Goal: Information Seeking & Learning: Check status

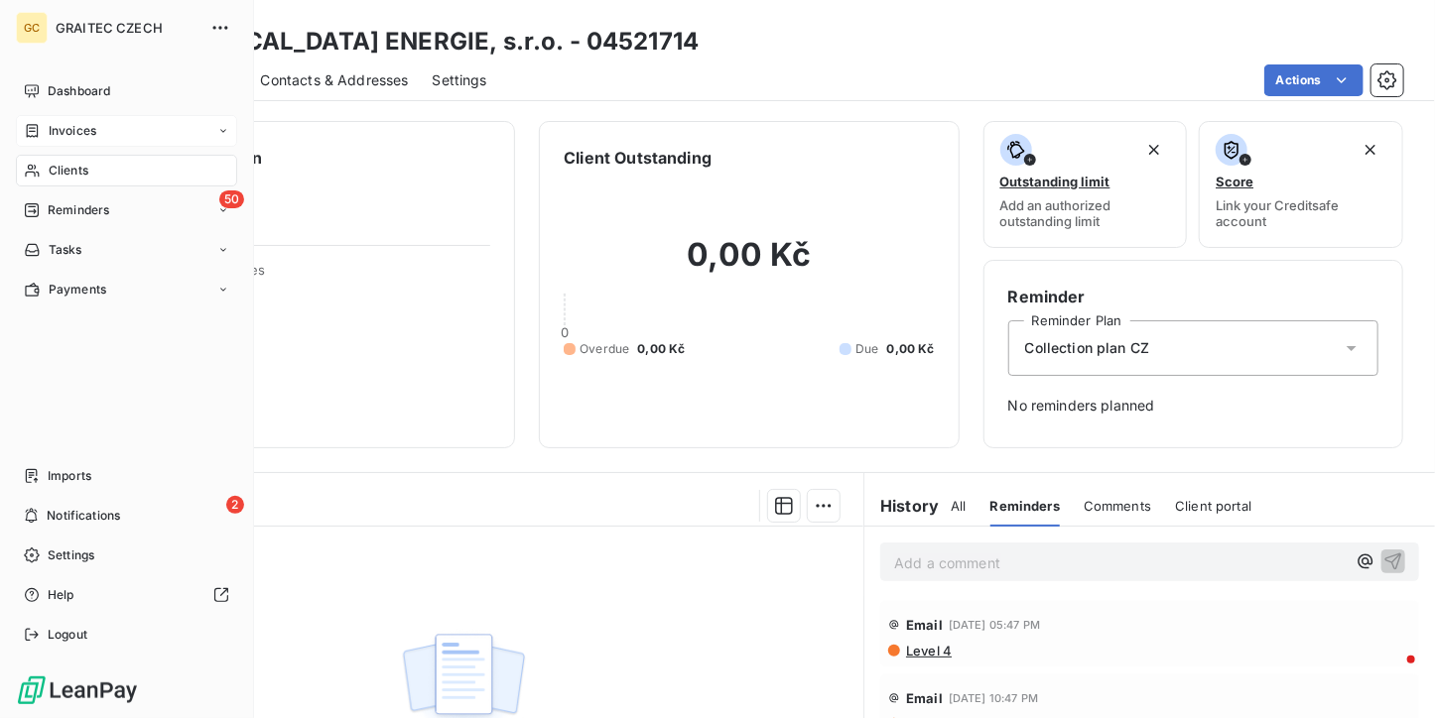
click at [31, 129] on icon at bounding box center [32, 131] width 17 height 16
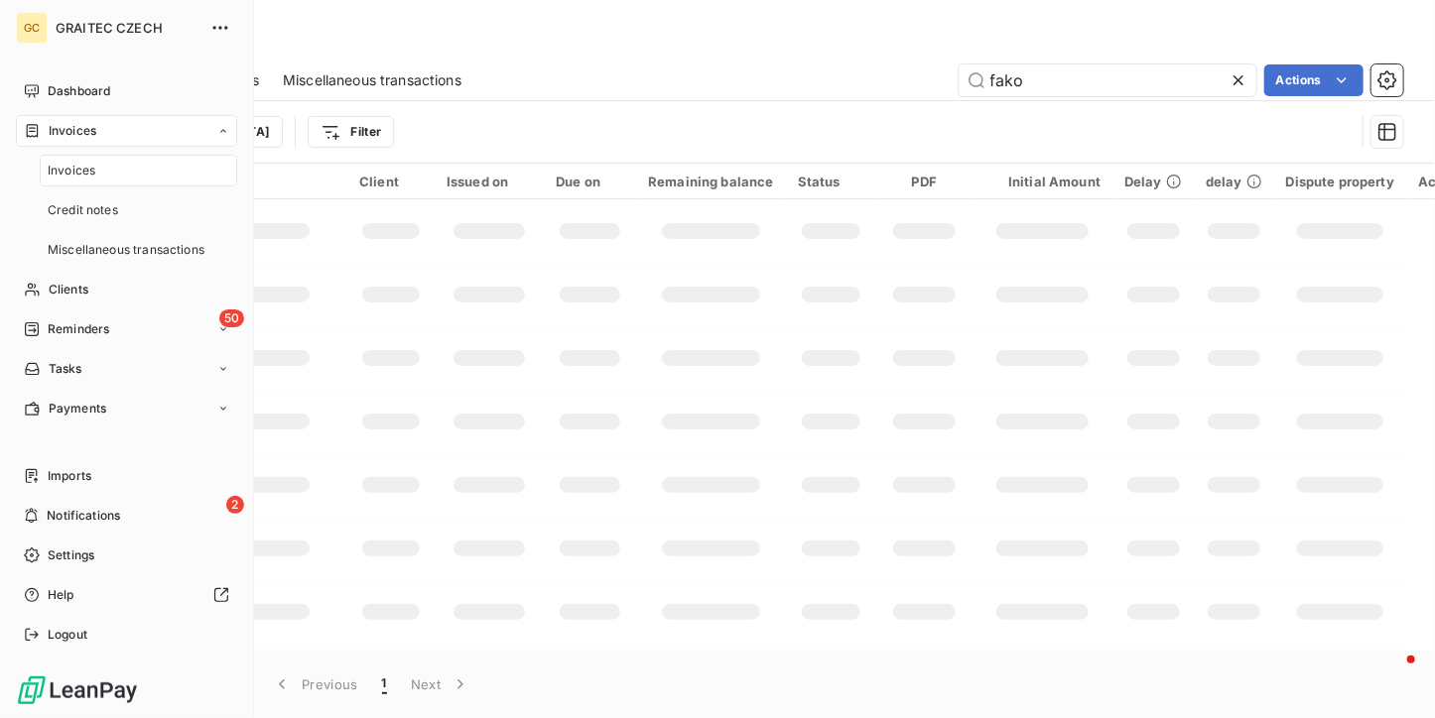
click at [43, 170] on div "Invoices" at bounding box center [138, 171] width 197 height 32
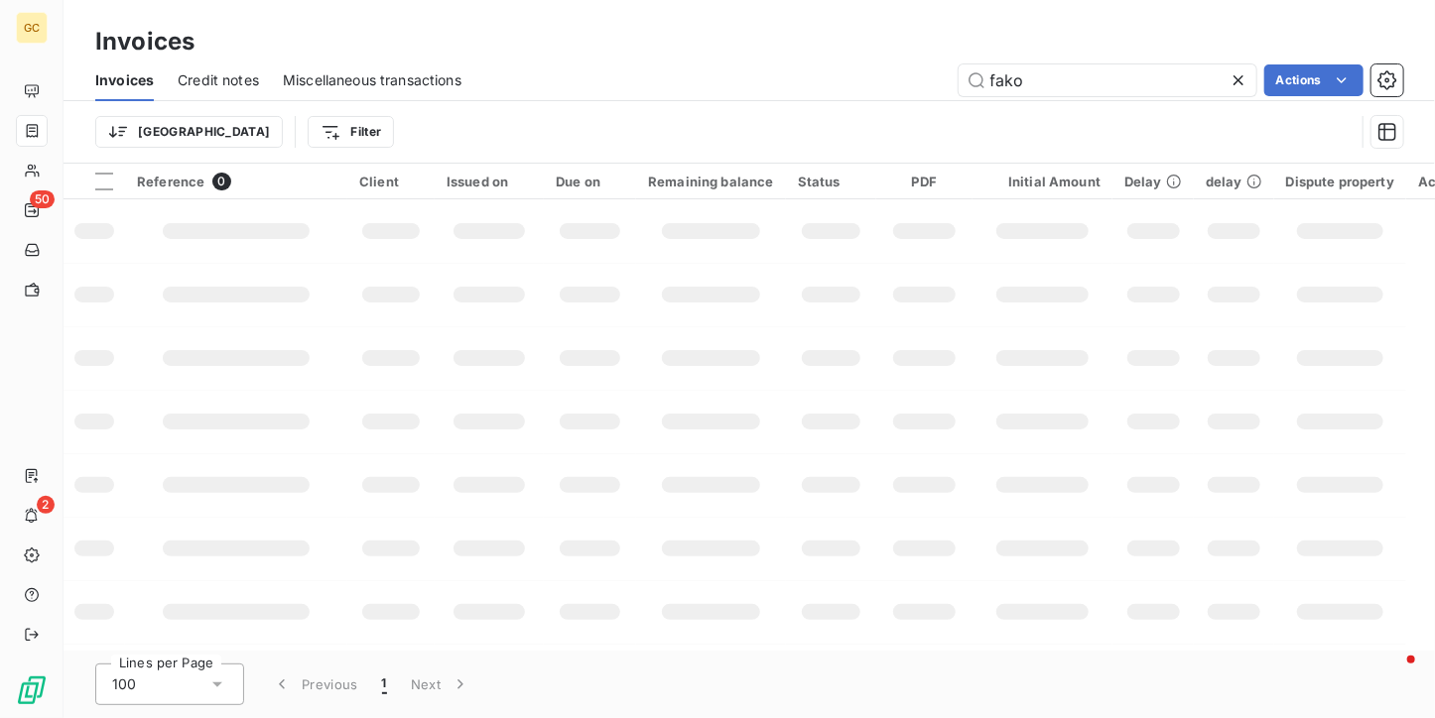
click at [1242, 82] on icon at bounding box center [1239, 80] width 20 height 20
click at [1112, 81] on input "text" at bounding box center [1108, 81] width 298 height 32
click at [1193, 84] on input "text" at bounding box center [1108, 81] width 298 height 32
type input "071958"
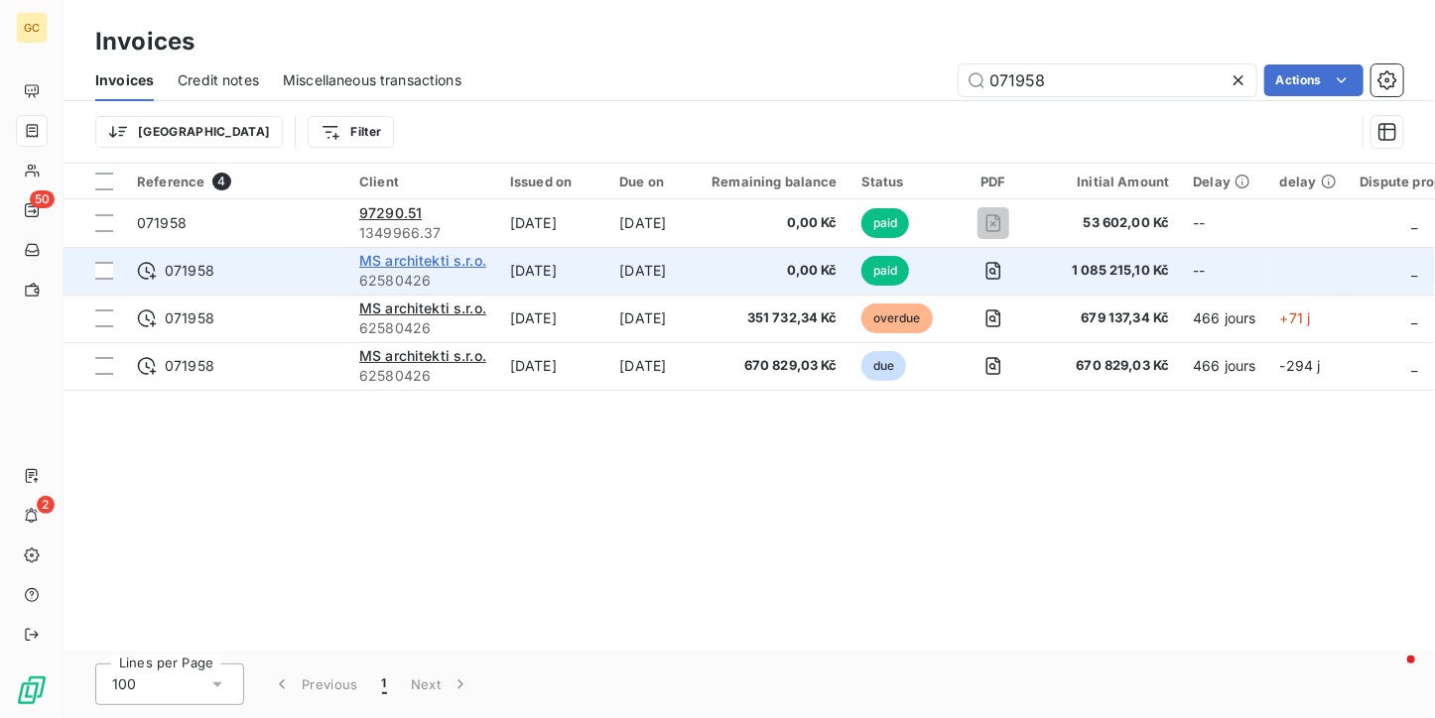
click at [443, 266] on span "MS architekti s.r.o." at bounding box center [422, 260] width 127 height 17
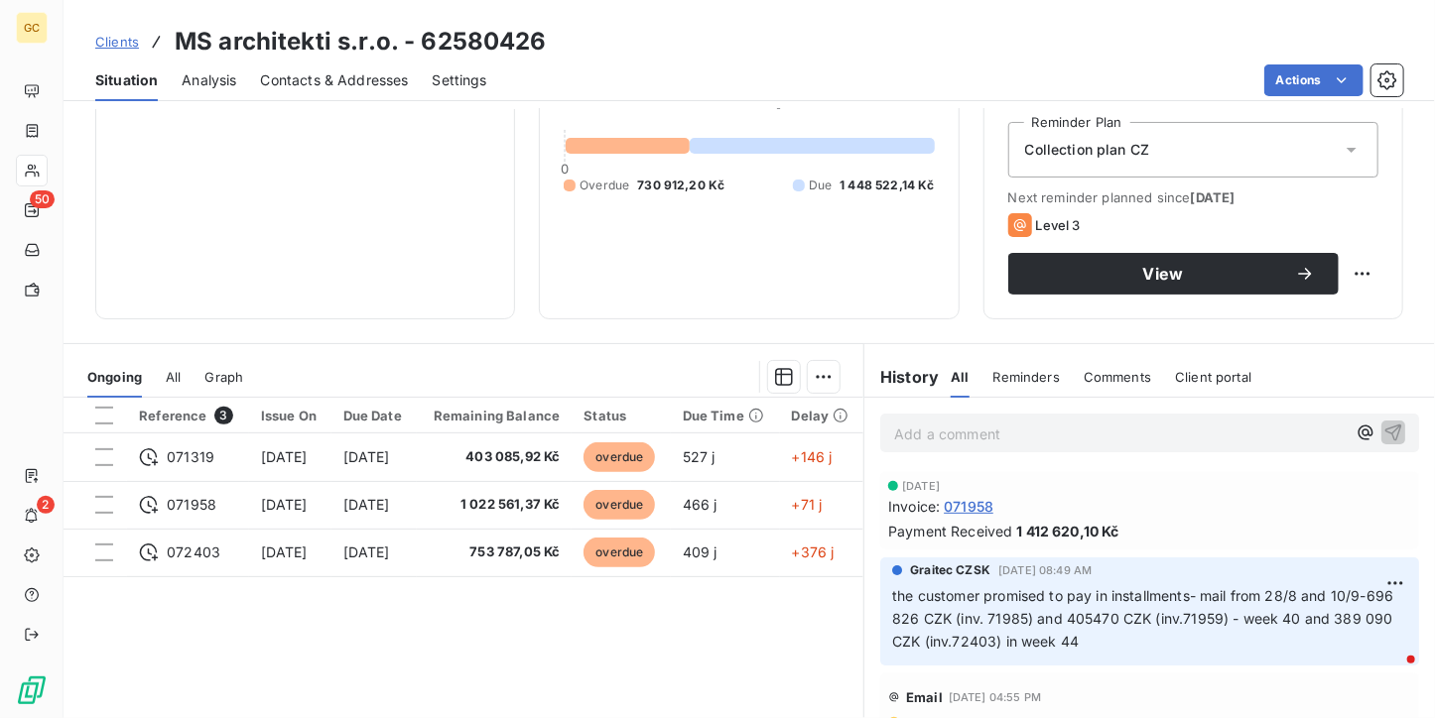
scroll to position [298, 0]
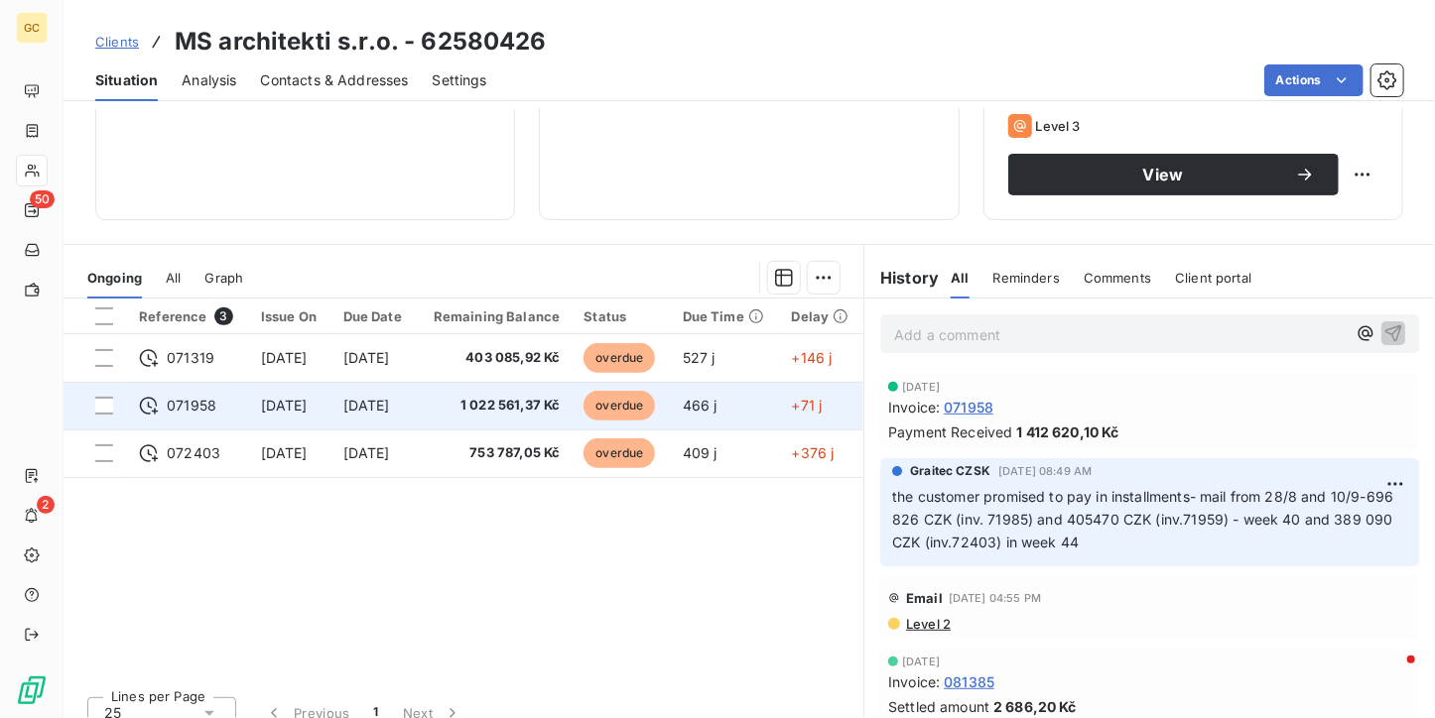
click at [573, 389] on td "1 022 561,37 Kč" at bounding box center [495, 406] width 156 height 48
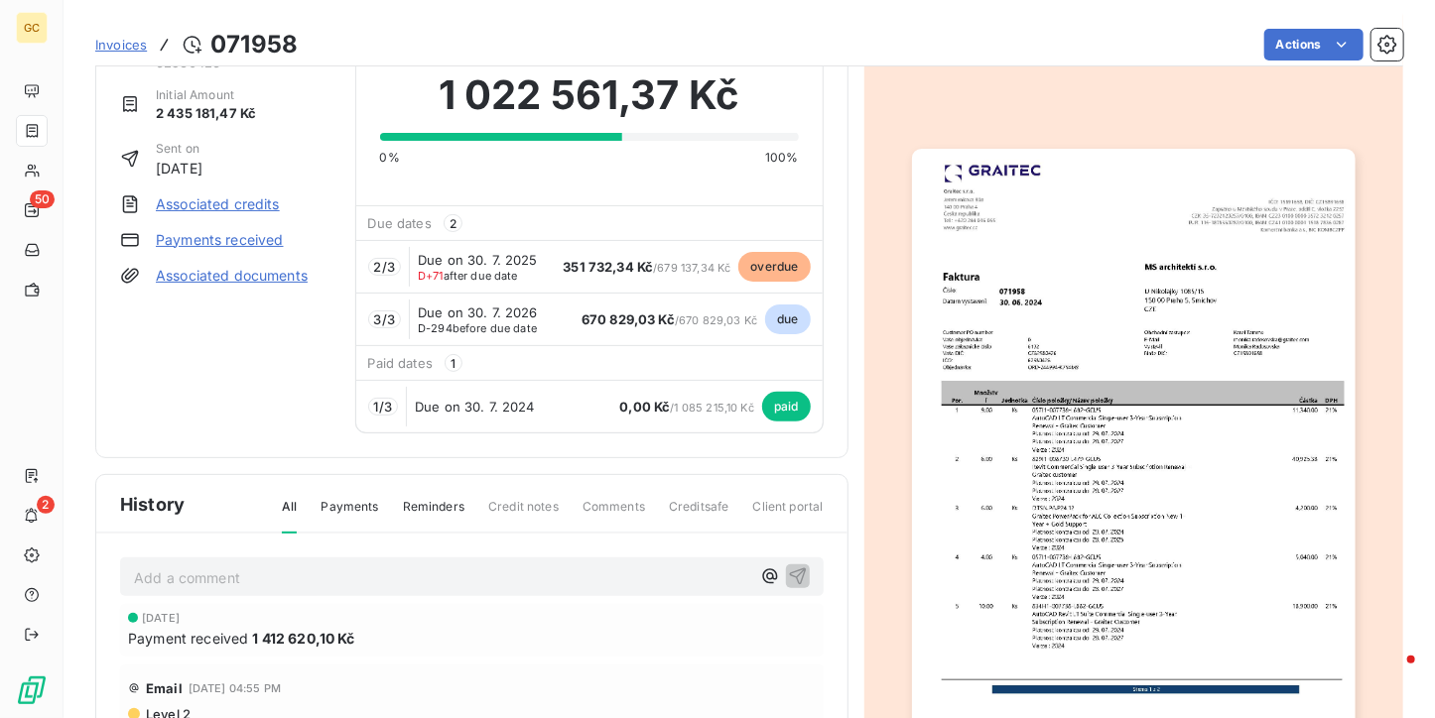
scroll to position [101, 0]
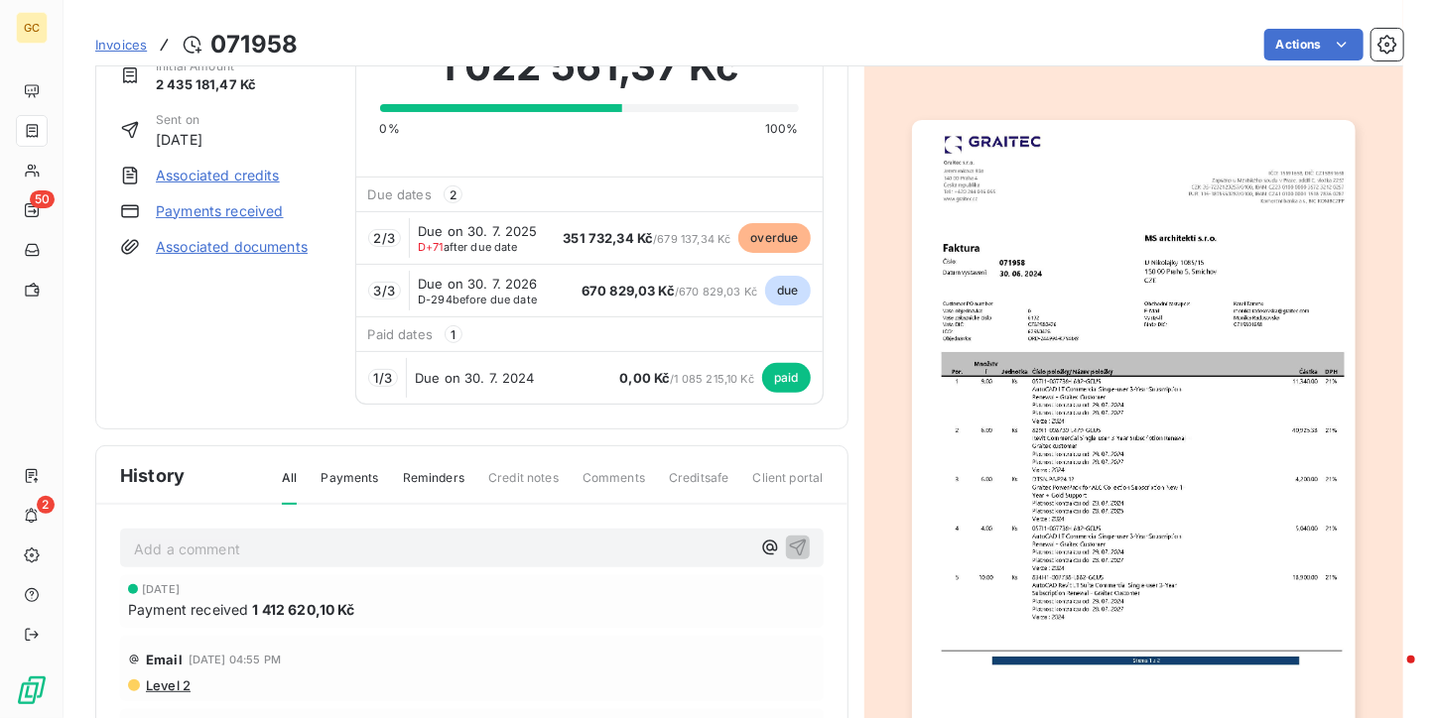
click at [630, 653] on div "Email [DATE] 04:55 PM" at bounding box center [472, 660] width 688 height 32
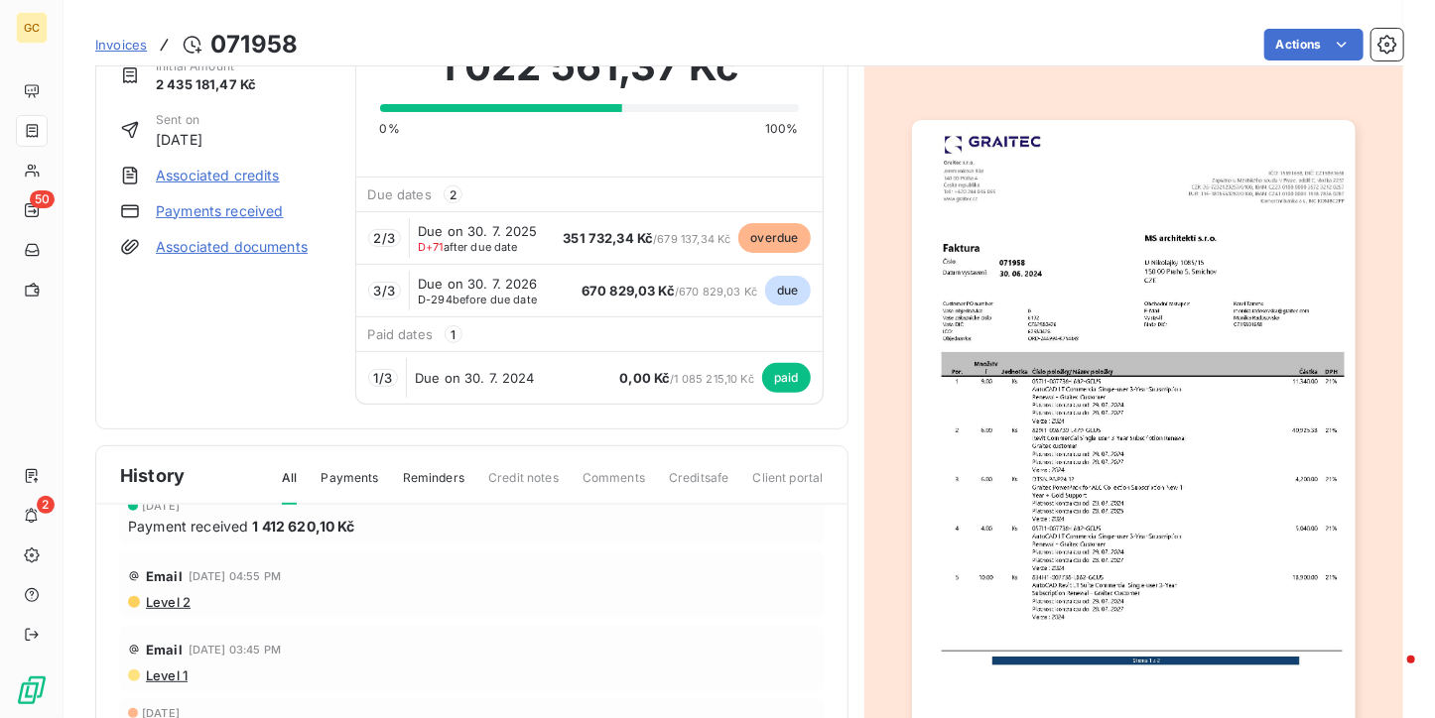
scroll to position [0, 0]
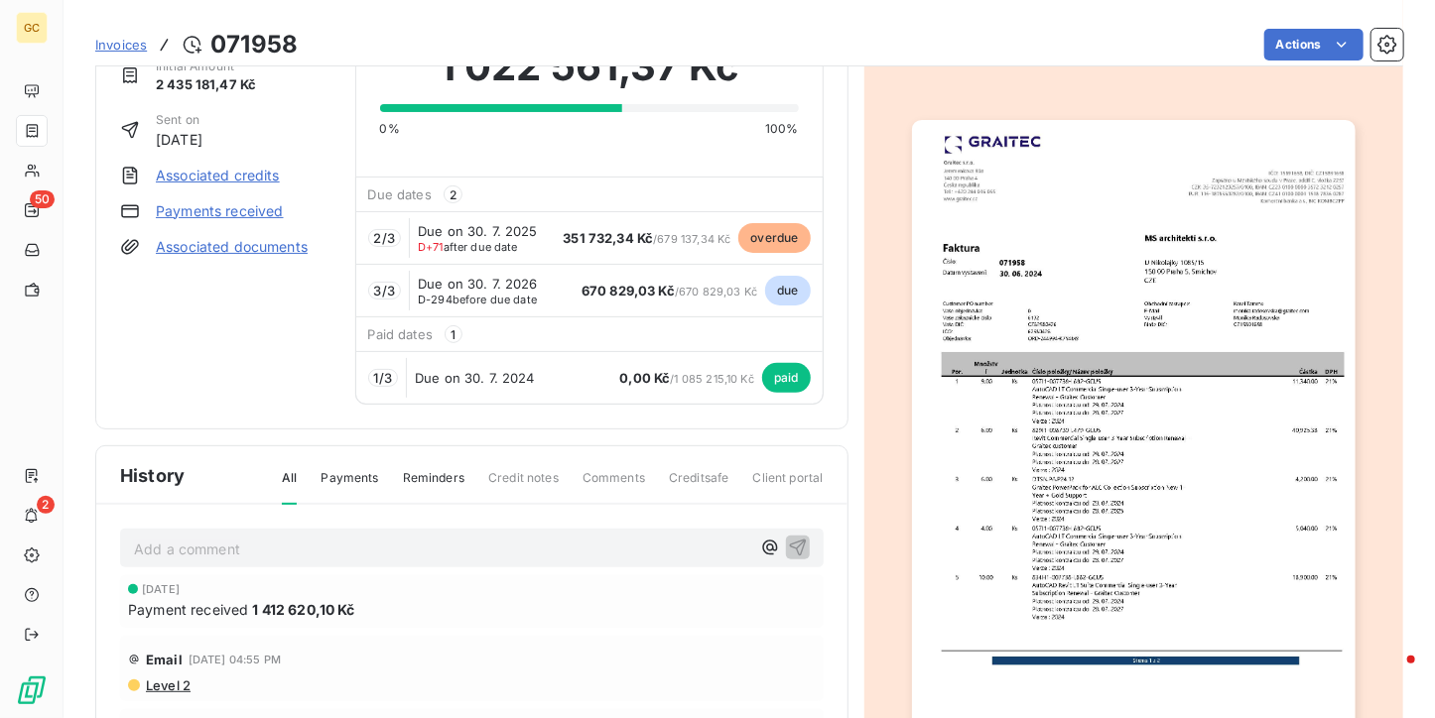
click at [733, 650] on div "Email [DATE] 04:55 PM" at bounding box center [472, 660] width 688 height 32
click at [1002, 503] on img "button" at bounding box center [1134, 433] width 444 height 626
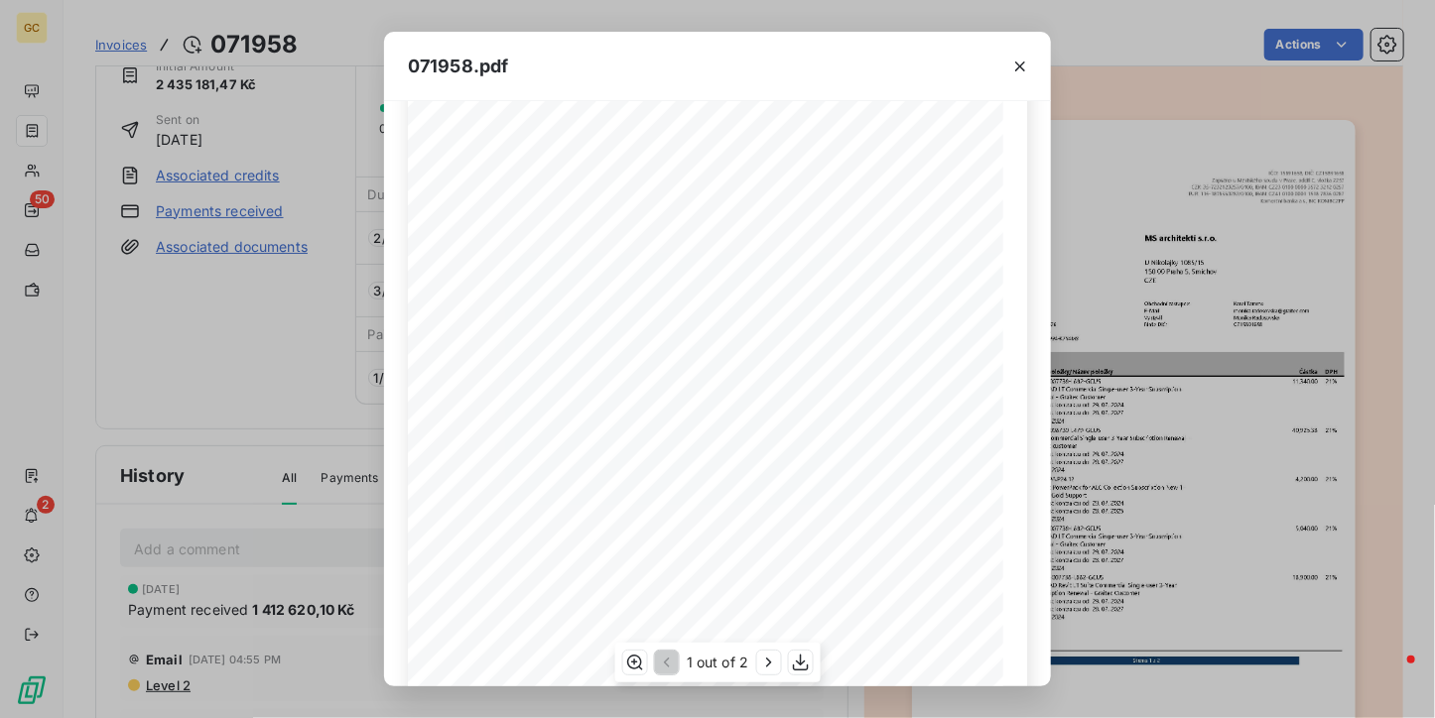
scroll to position [303, 0]
click at [771, 658] on icon "button" at bounding box center [768, 663] width 20 height 20
click at [1016, 66] on icon "button" at bounding box center [1020, 67] width 20 height 20
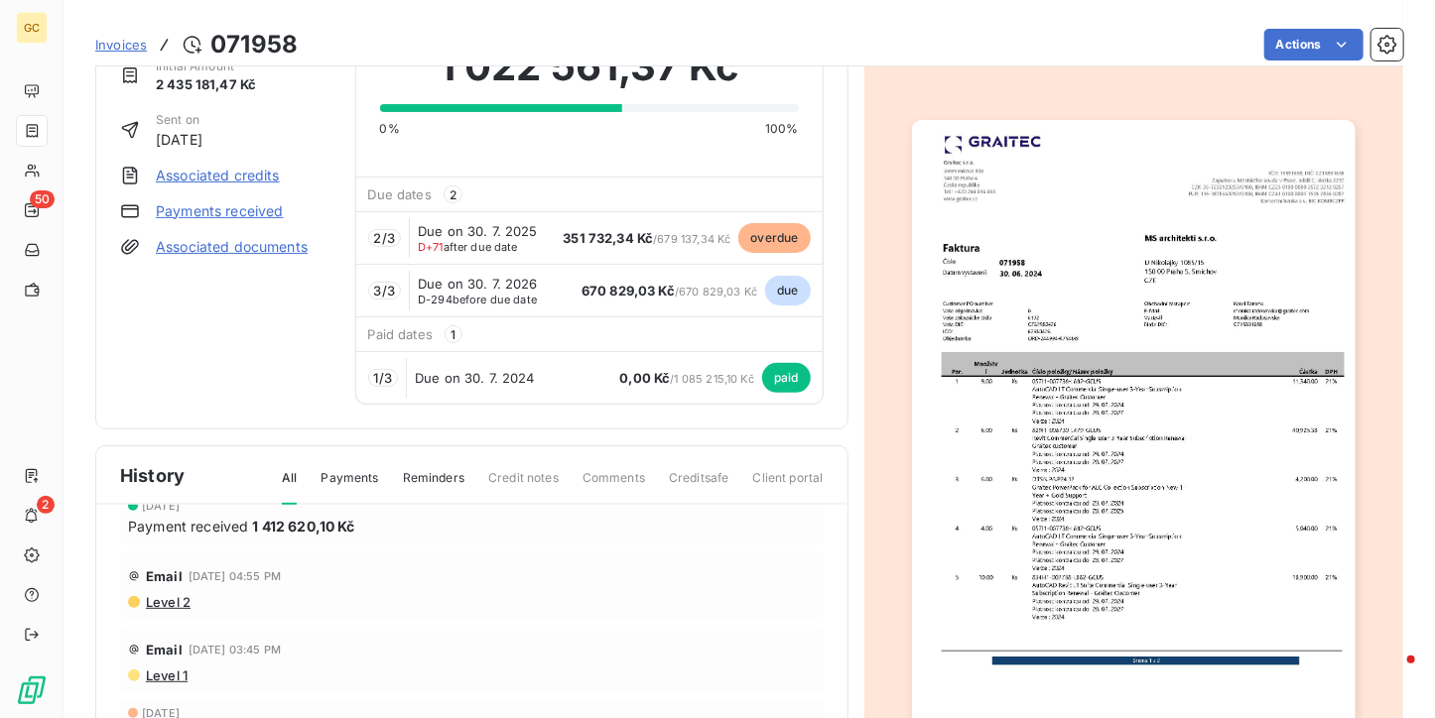
scroll to position [0, 0]
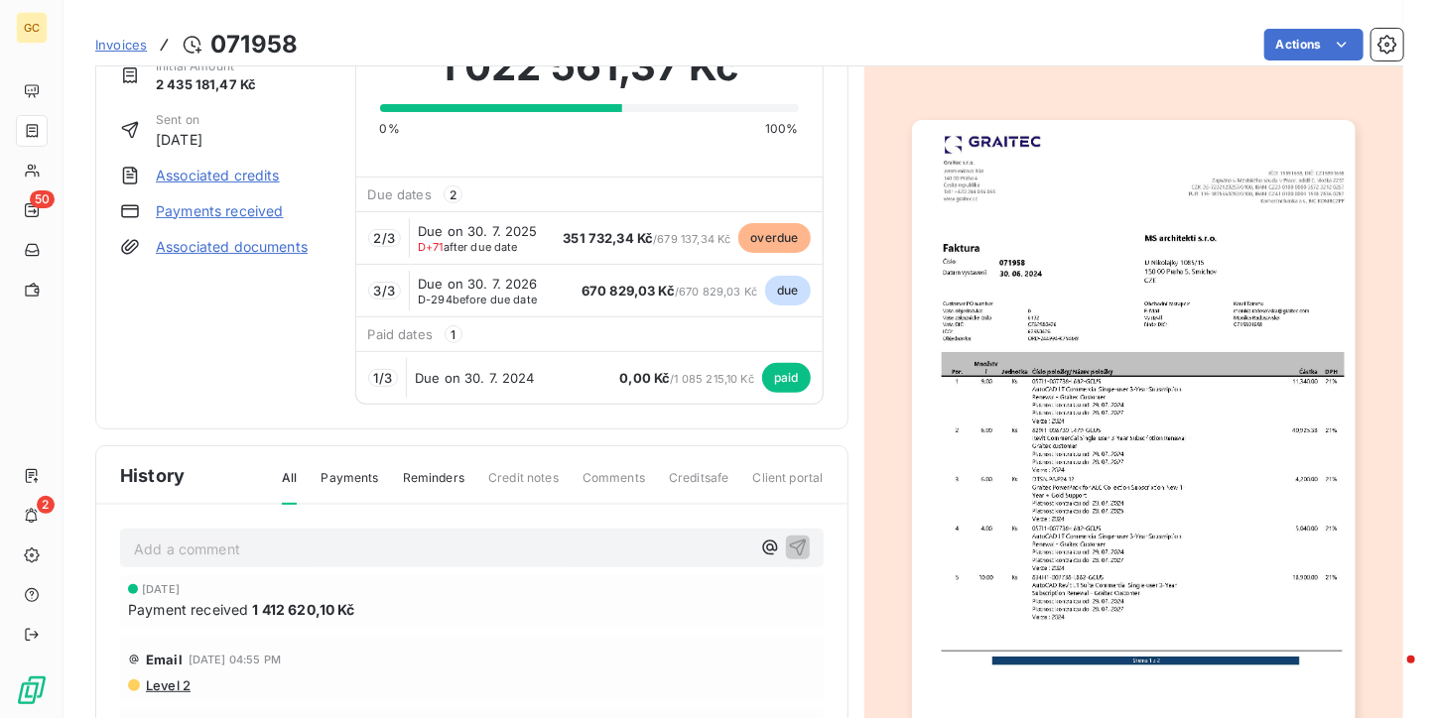
click at [1002, 345] on img "button" at bounding box center [1134, 433] width 444 height 626
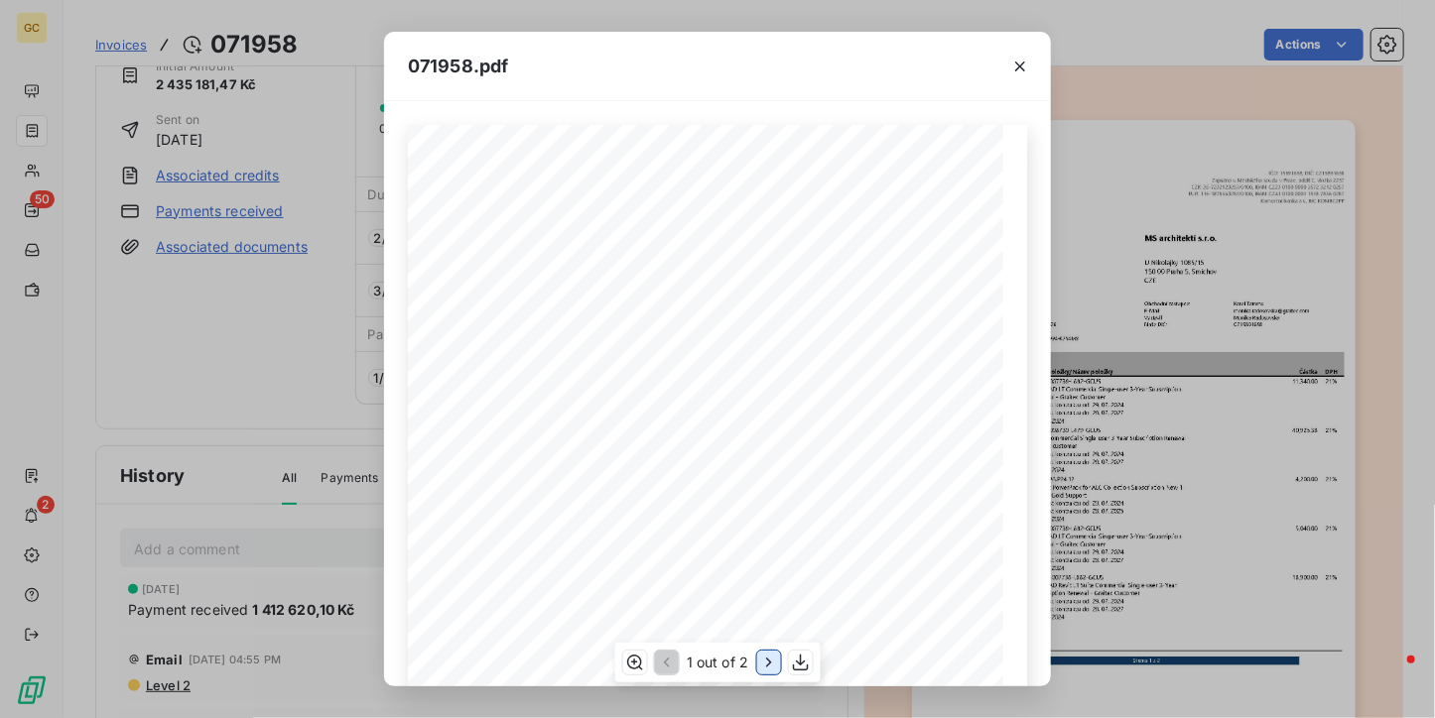
click at [772, 665] on icon "button" at bounding box center [768, 663] width 20 height 20
click at [1029, 65] on icon "button" at bounding box center [1020, 67] width 20 height 20
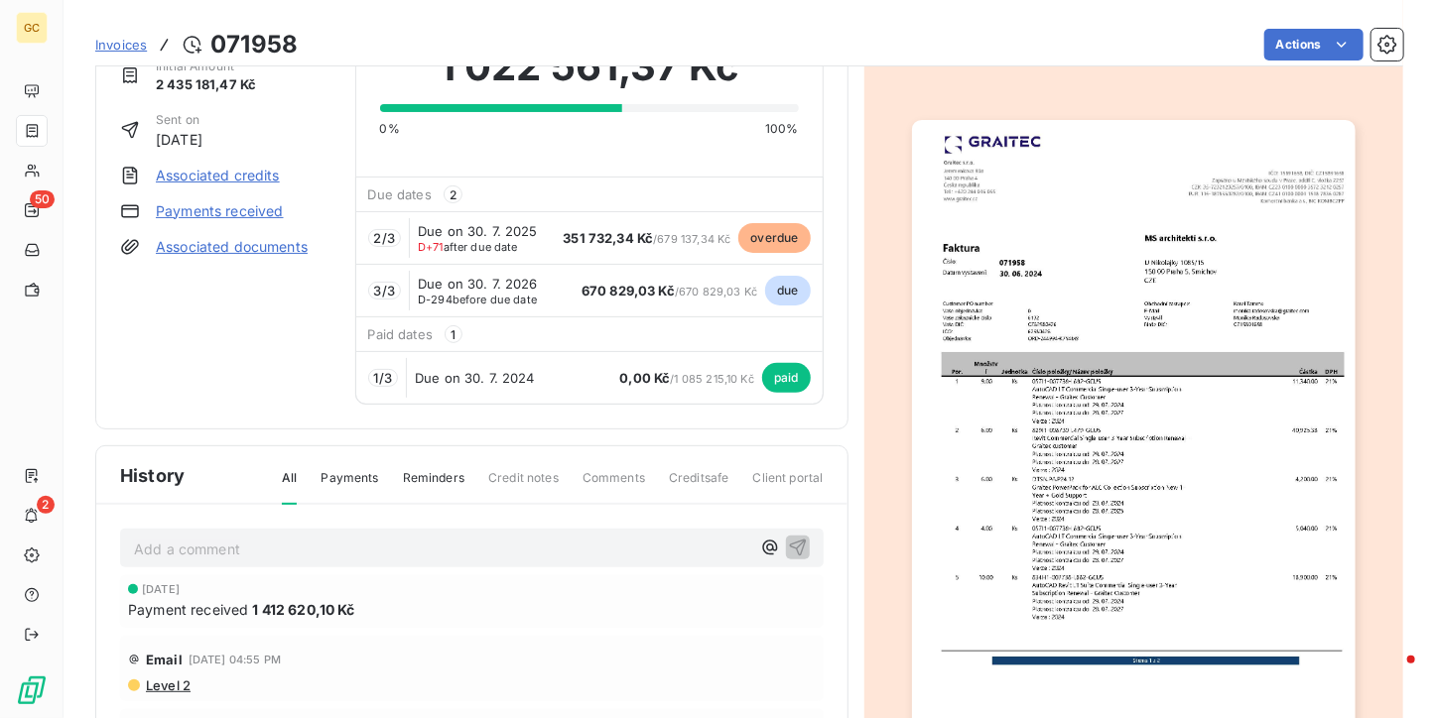
click at [663, 694] on div "Email [DATE] 04:55 PM Level 2" at bounding box center [472, 668] width 704 height 65
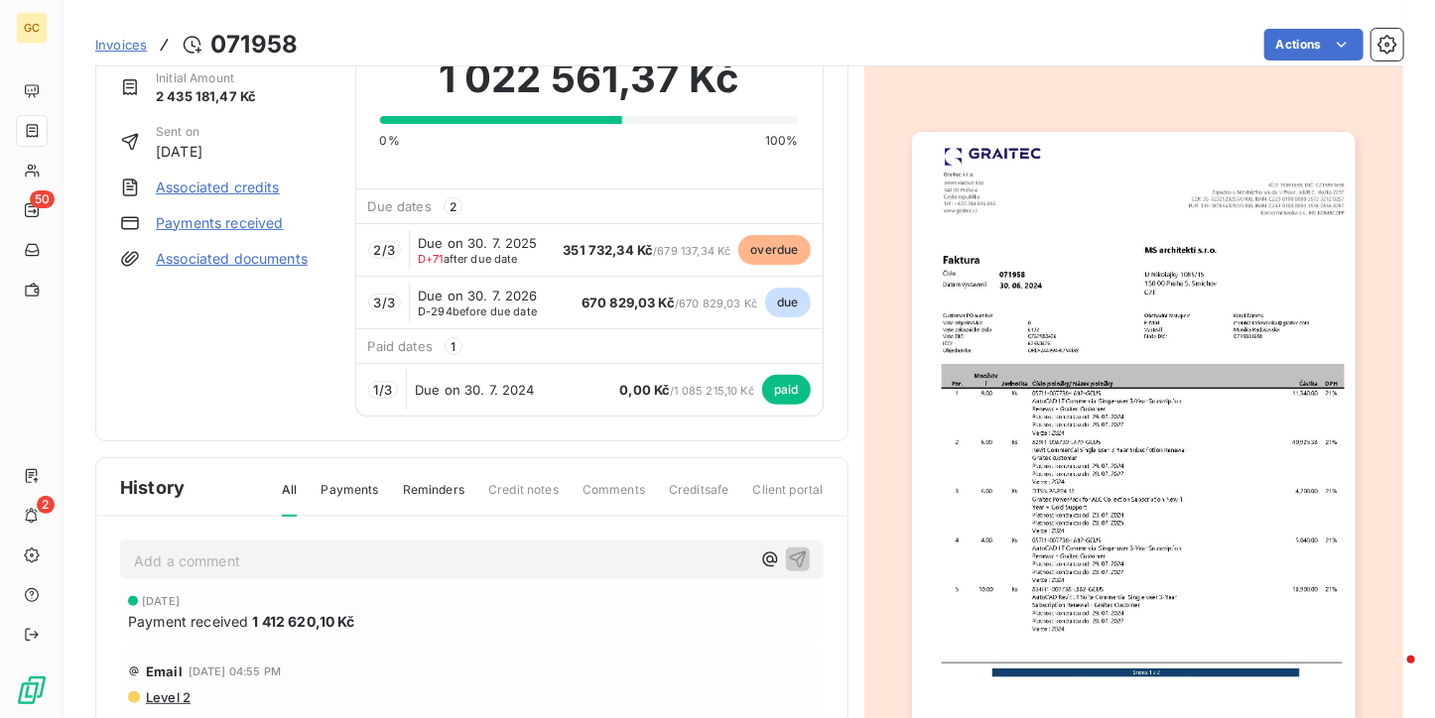
scroll to position [101, 0]
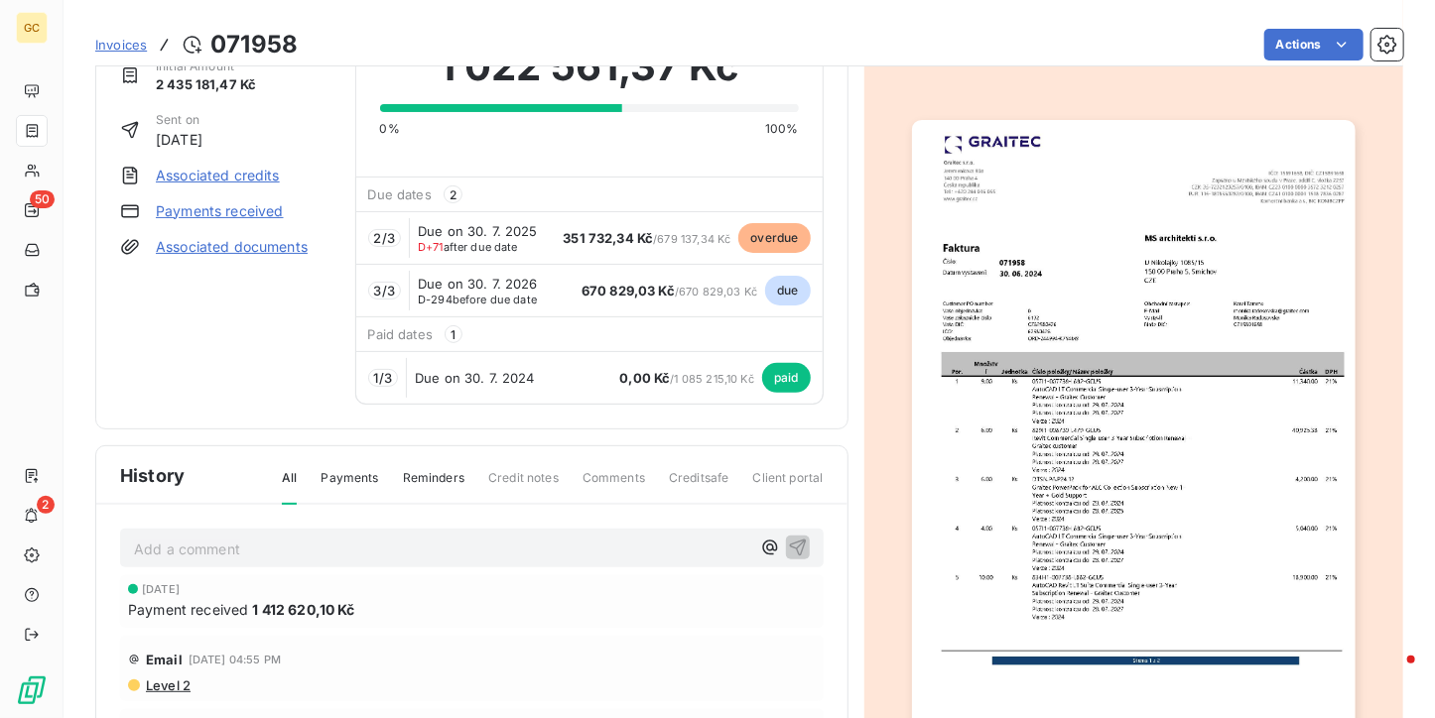
click at [1005, 409] on img "button" at bounding box center [1134, 433] width 444 height 626
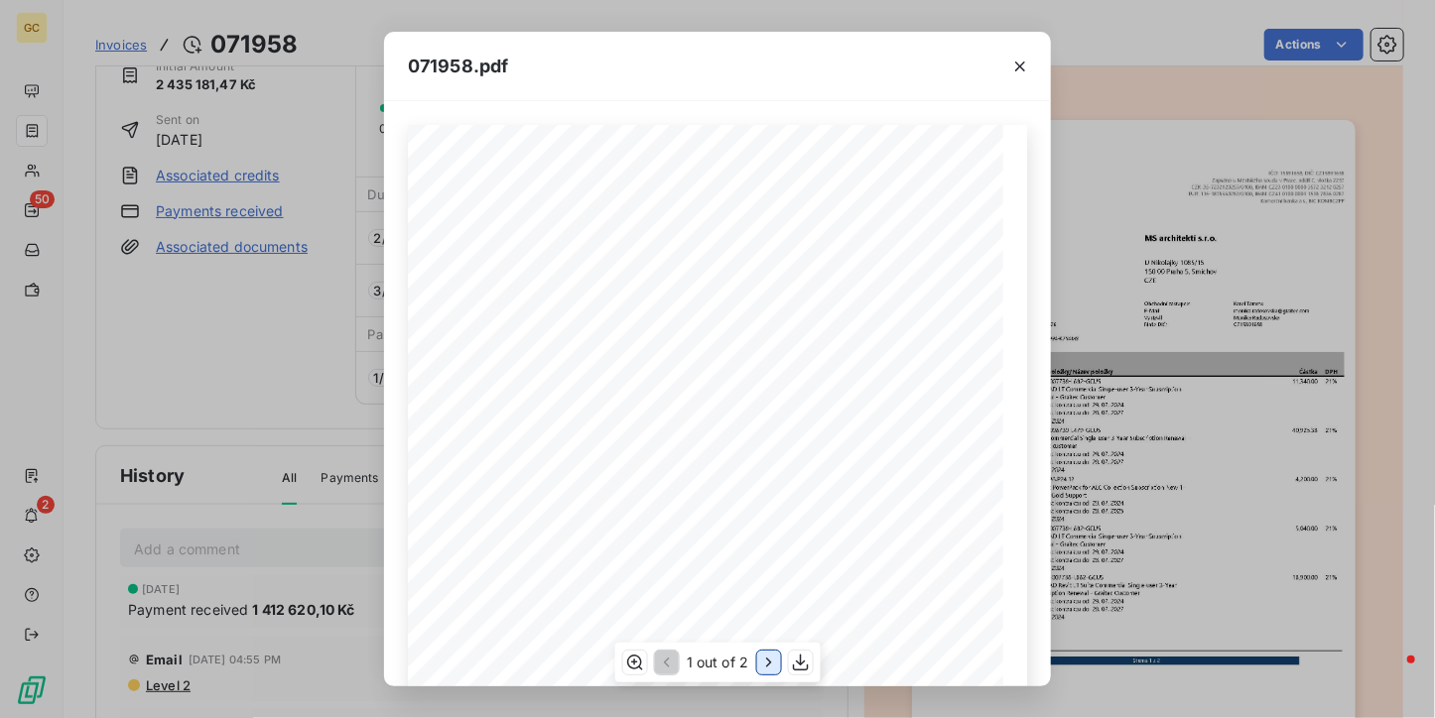
click at [770, 667] on icon "button" at bounding box center [768, 663] width 20 height 20
click at [205, 442] on div "071958.pdf Zbývá k úhradě v EUR: 97,290.51 Celková částka v EUR 97,290.51 Datum…" at bounding box center [717, 359] width 1435 height 718
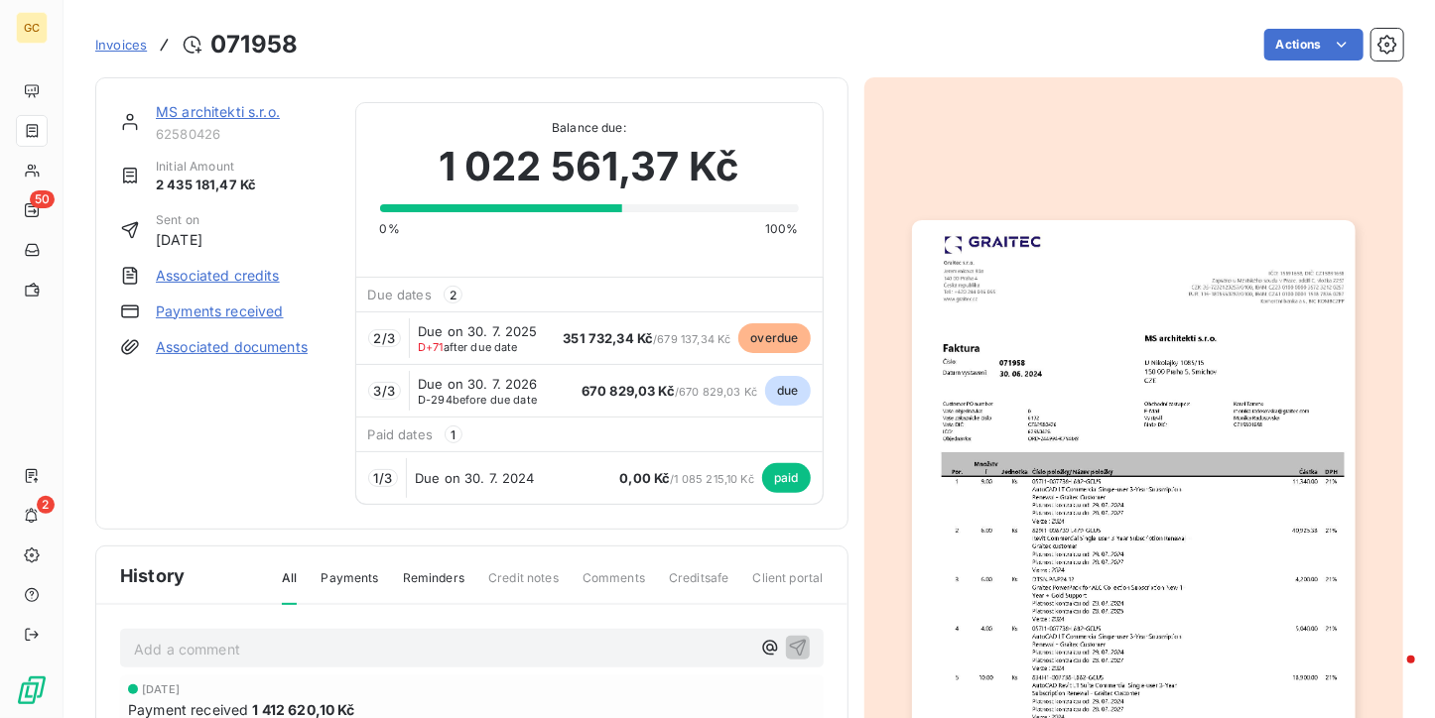
scroll to position [2, 0]
click at [557, 660] on div "Add a comment ﻿" at bounding box center [472, 647] width 704 height 39
click at [125, 37] on span "Invoices" at bounding box center [121, 45] width 52 height 16
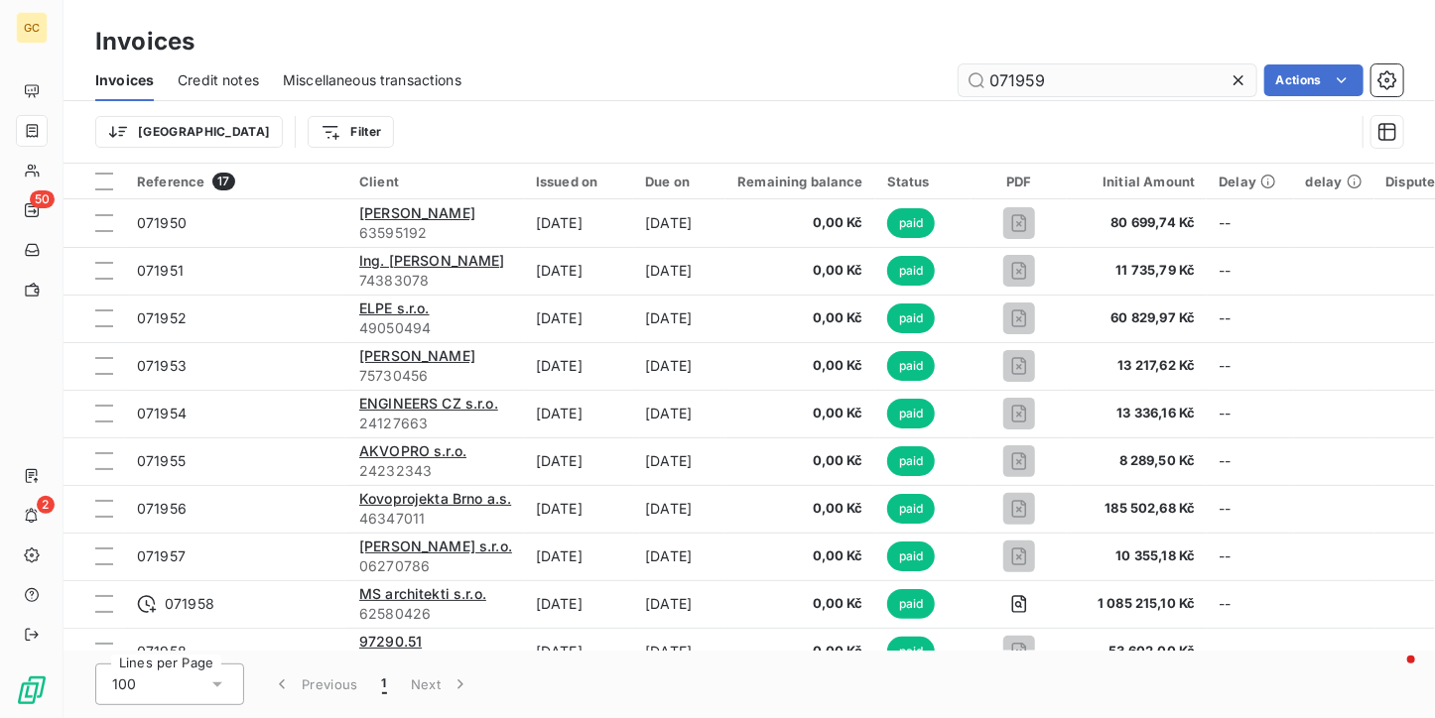
type input "071959"
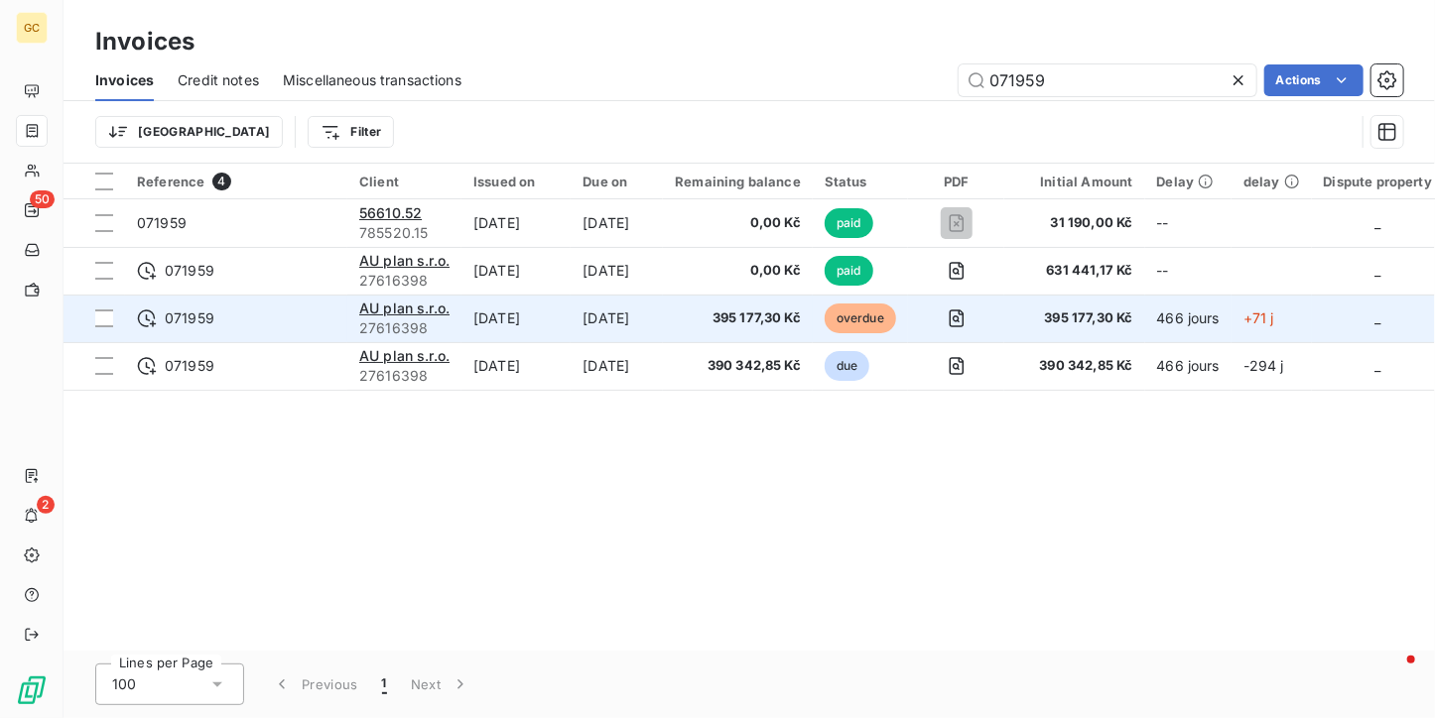
click at [643, 316] on td "[DATE]" at bounding box center [617, 319] width 92 height 48
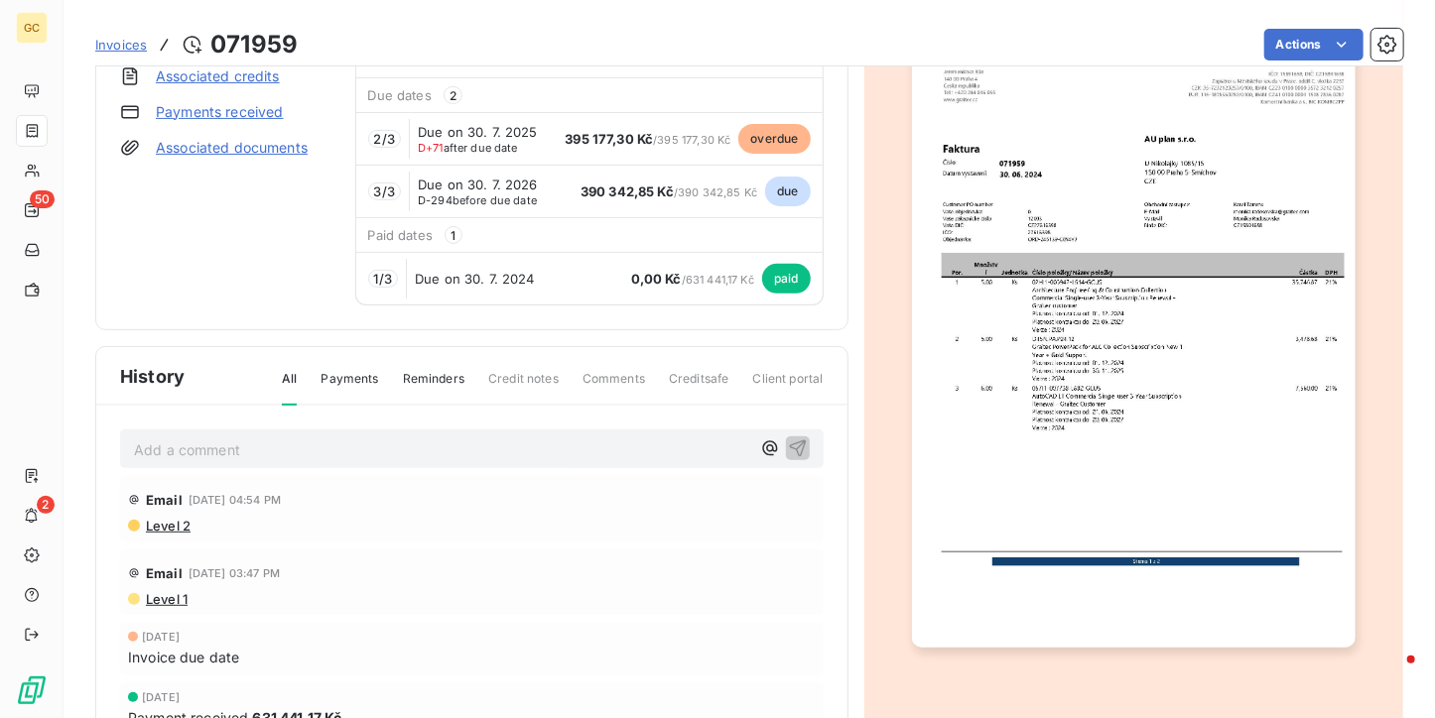
scroll to position [10, 0]
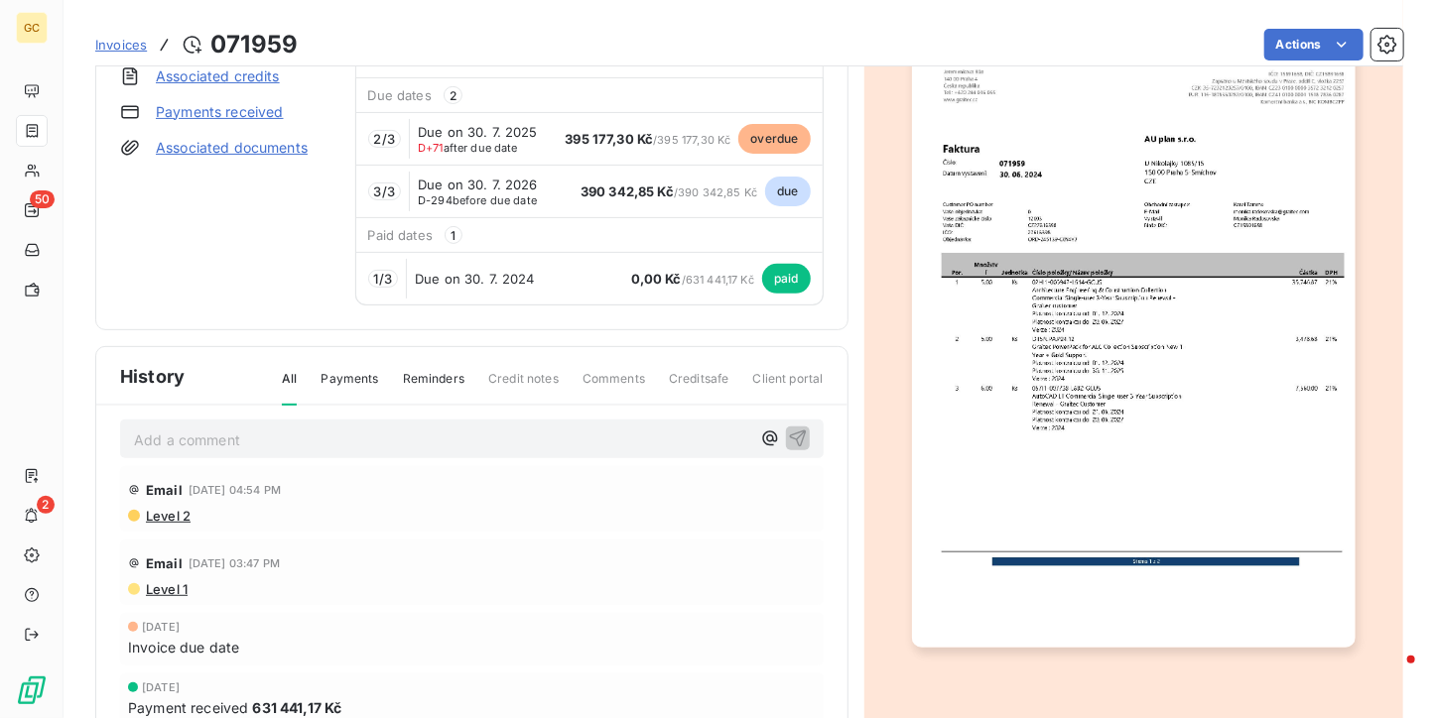
click at [620, 654] on div "Invoice due date" at bounding box center [472, 647] width 688 height 21
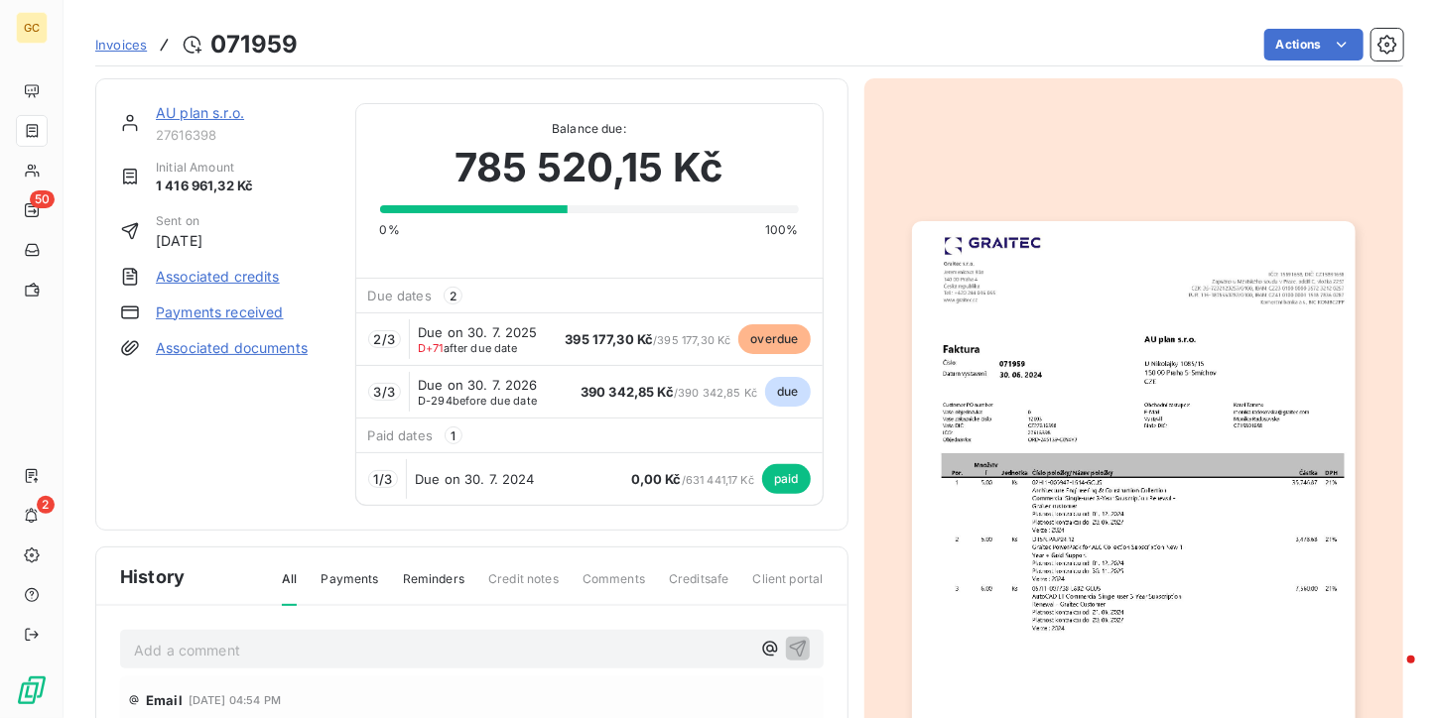
scroll to position [198, 0]
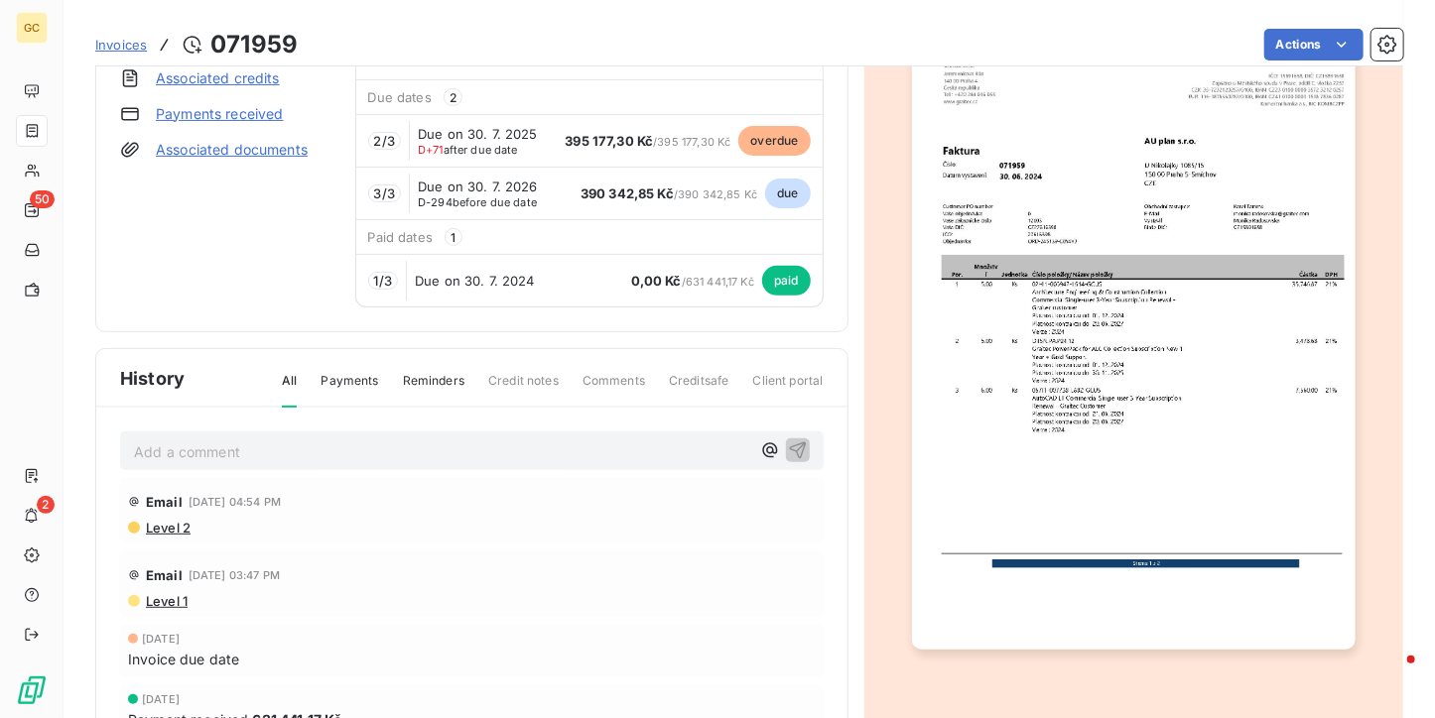
click at [714, 669] on div "[DATE] Invoice due date" at bounding box center [472, 651] width 704 height 53
click at [638, 670] on div "[DATE] Invoice due date" at bounding box center [472, 651] width 704 height 53
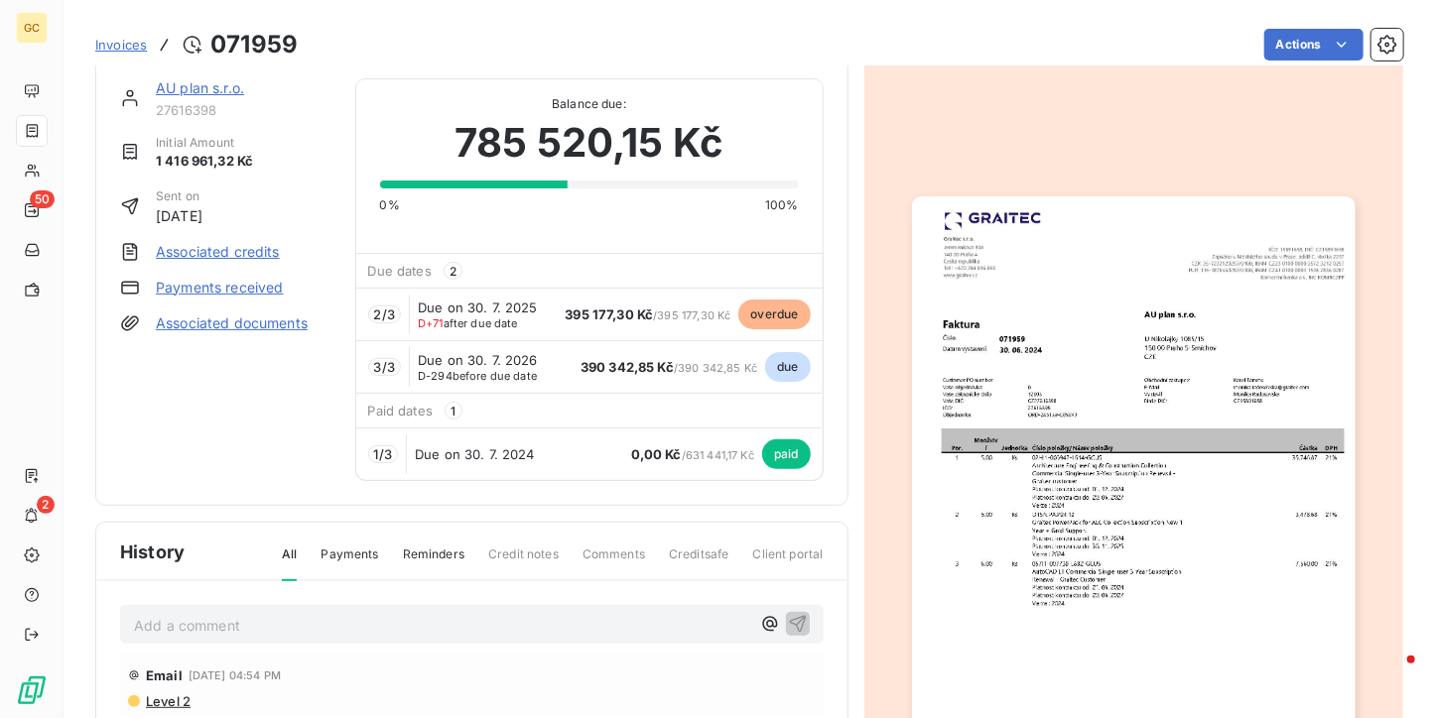
scroll to position [0, 0]
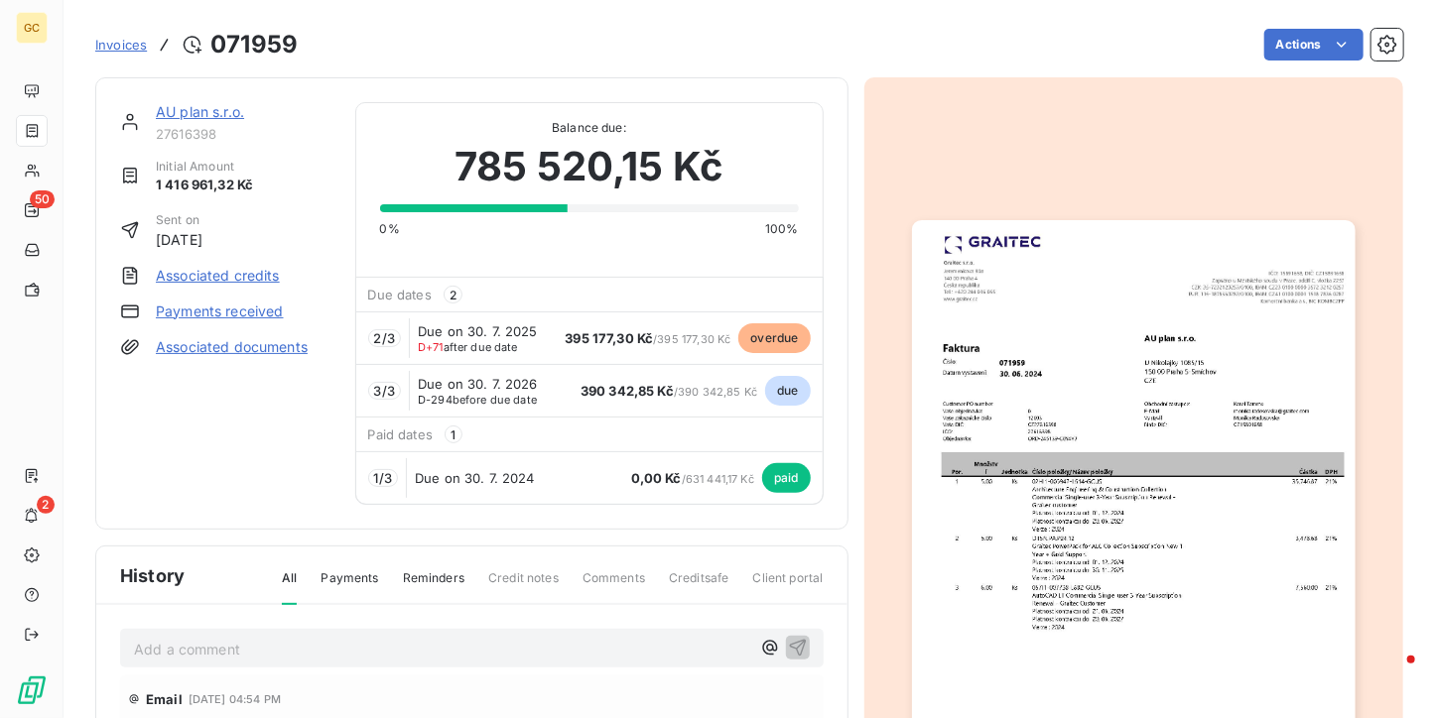
click at [117, 46] on span "Invoices" at bounding box center [121, 45] width 52 height 16
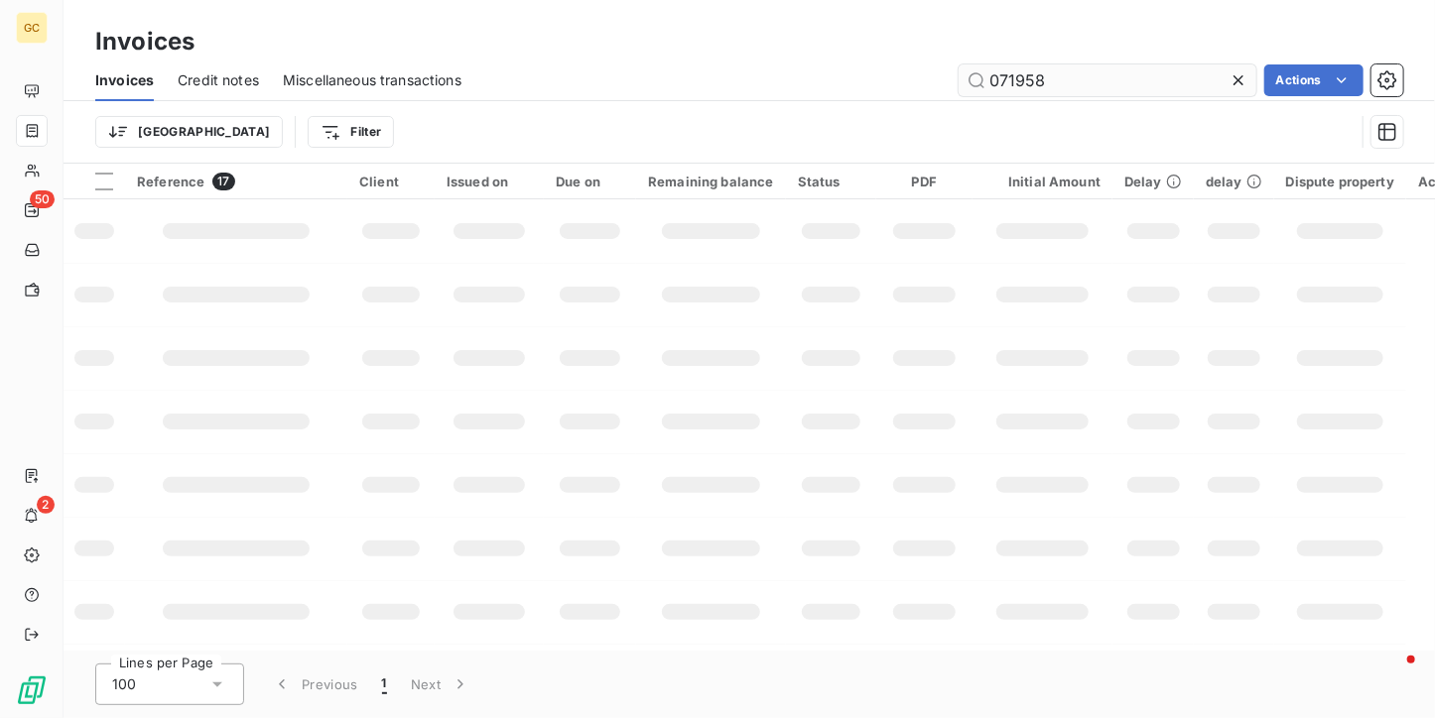
type input "071958"
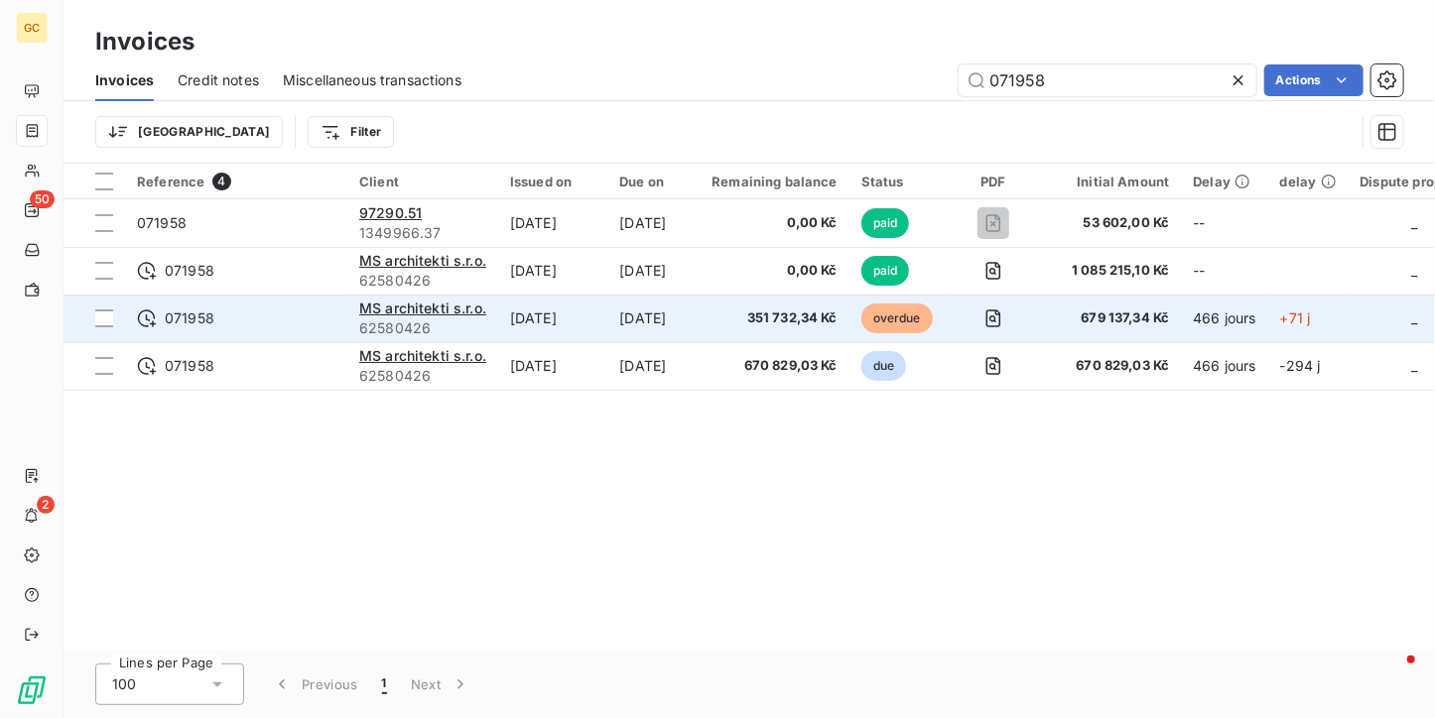
click at [427, 319] on span "62580426" at bounding box center [422, 329] width 127 height 20
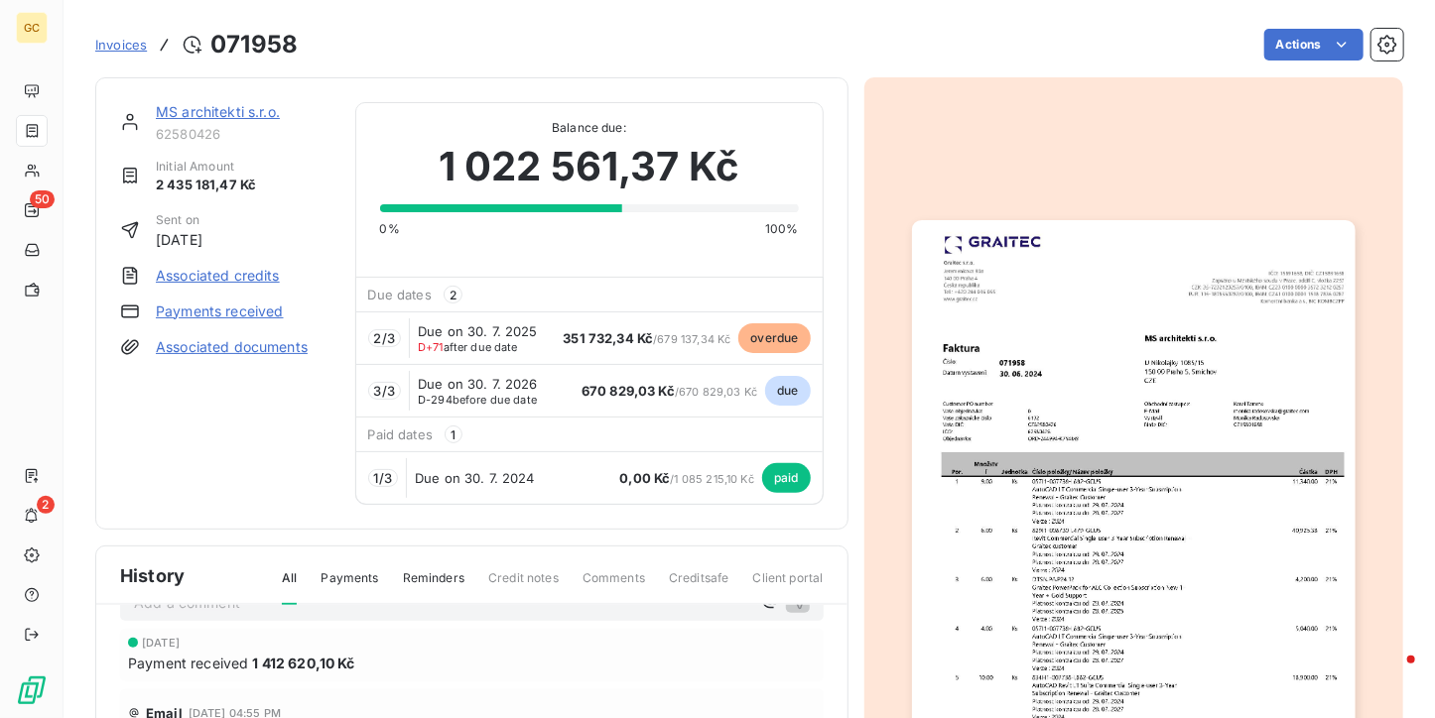
scroll to position [83, 0]
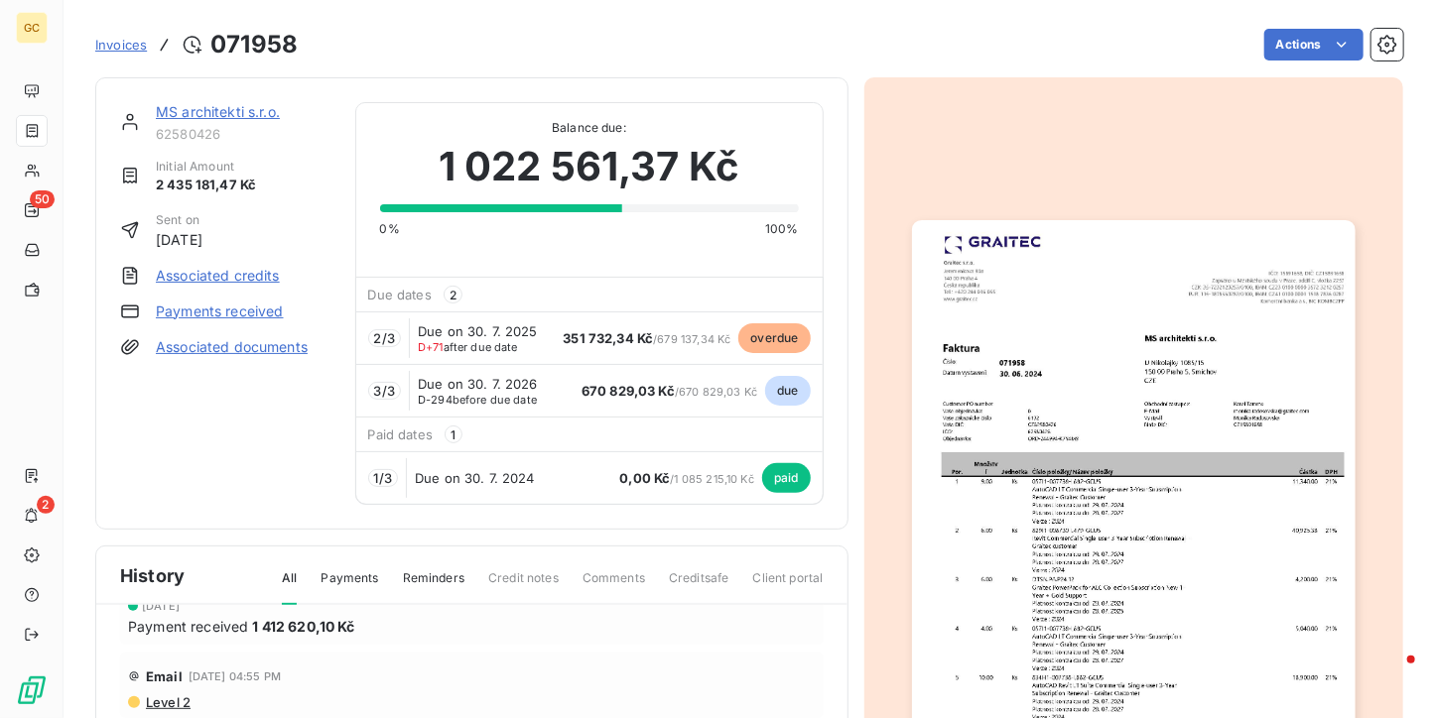
click at [1131, 317] on img "button" at bounding box center [1134, 533] width 444 height 626
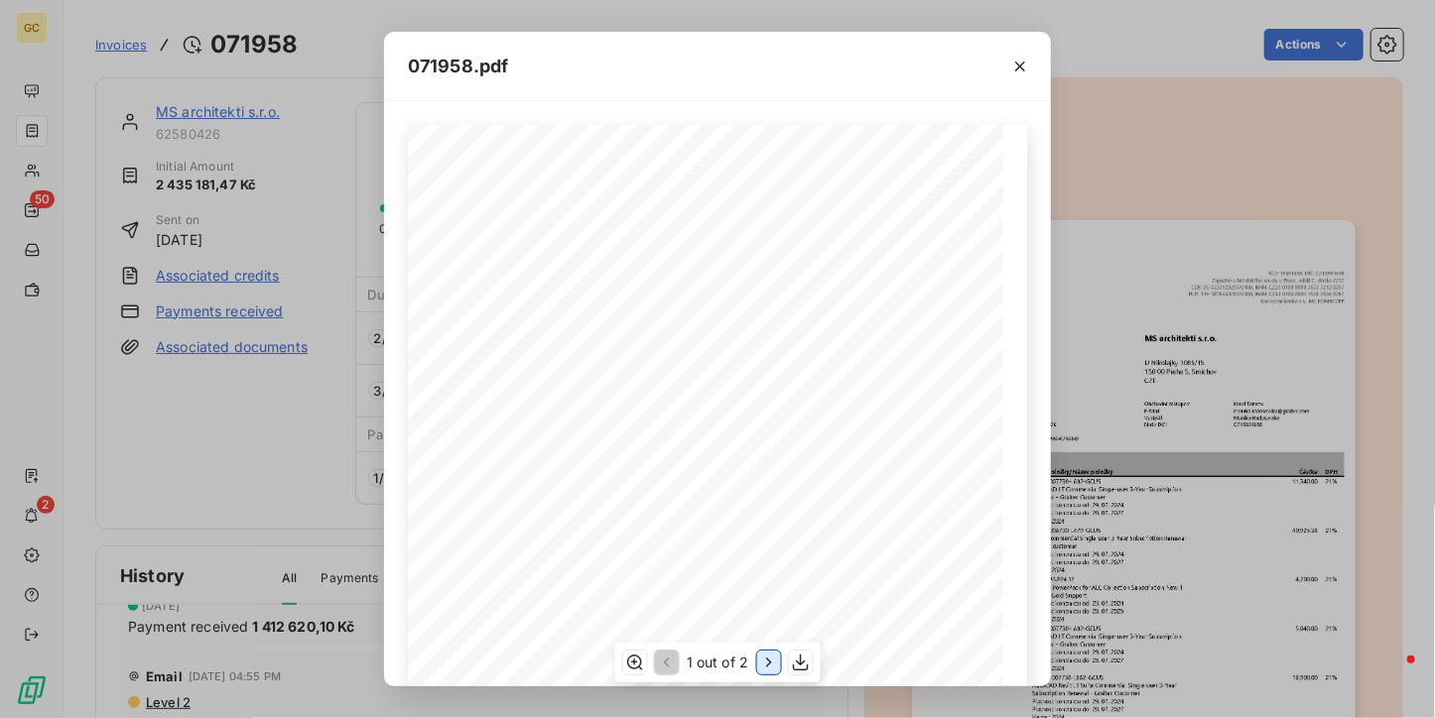
click at [766, 653] on icon "button" at bounding box center [768, 663] width 20 height 20
click at [1014, 62] on icon "button" at bounding box center [1020, 67] width 20 height 20
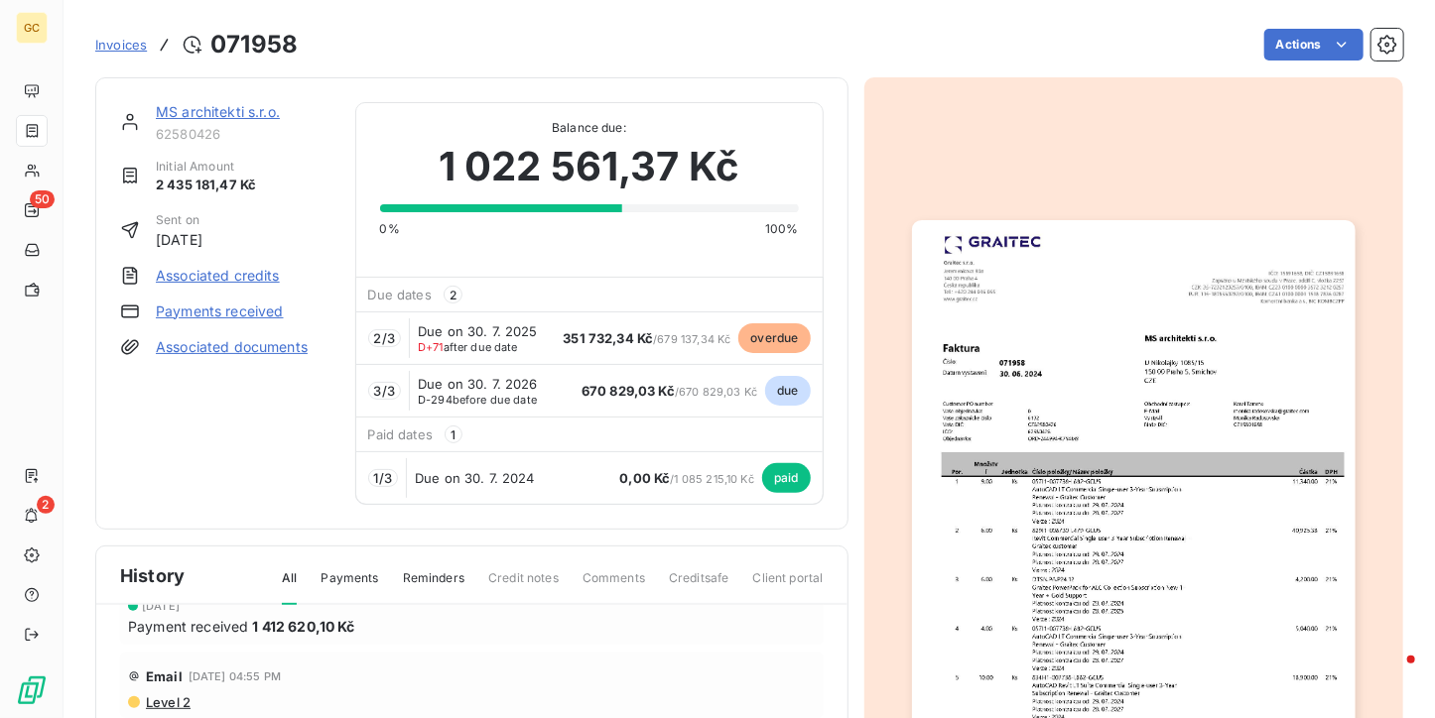
click at [115, 44] on span "Invoices" at bounding box center [121, 45] width 52 height 16
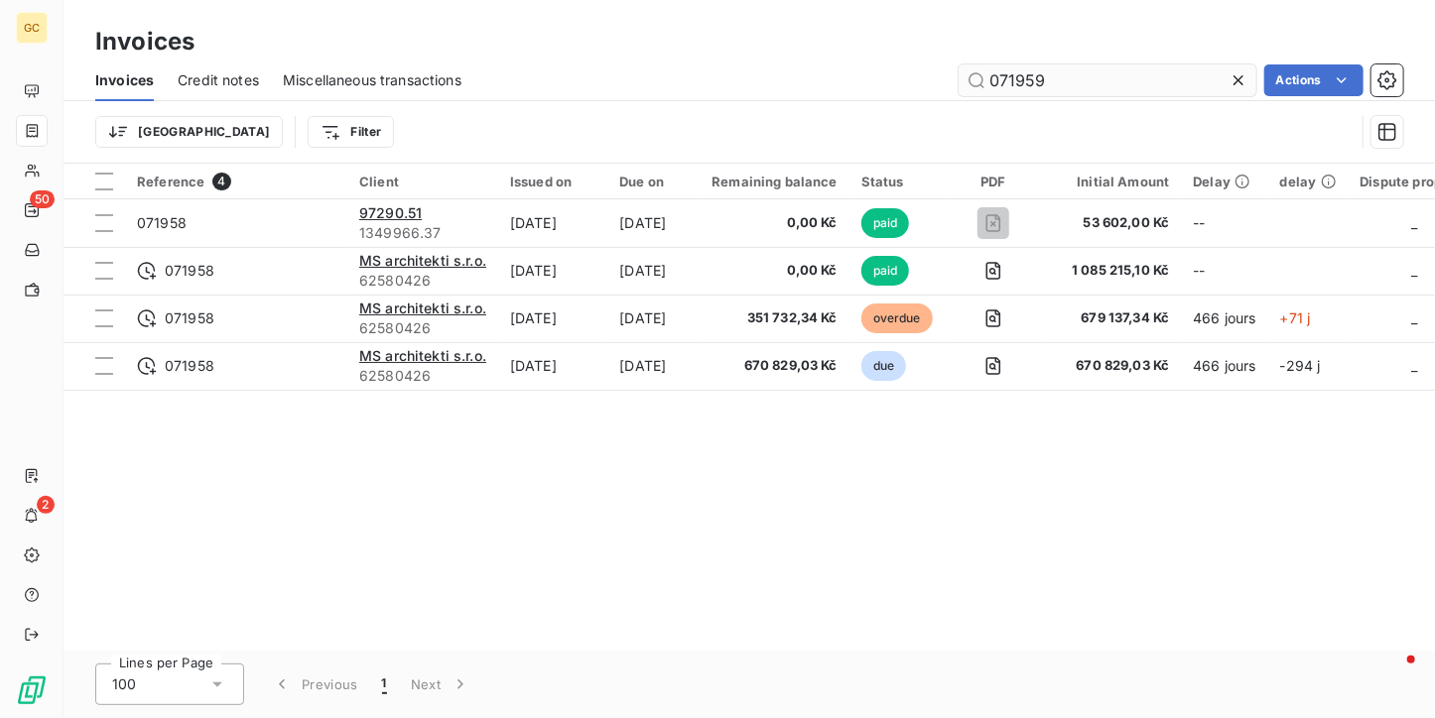
type input "071959"
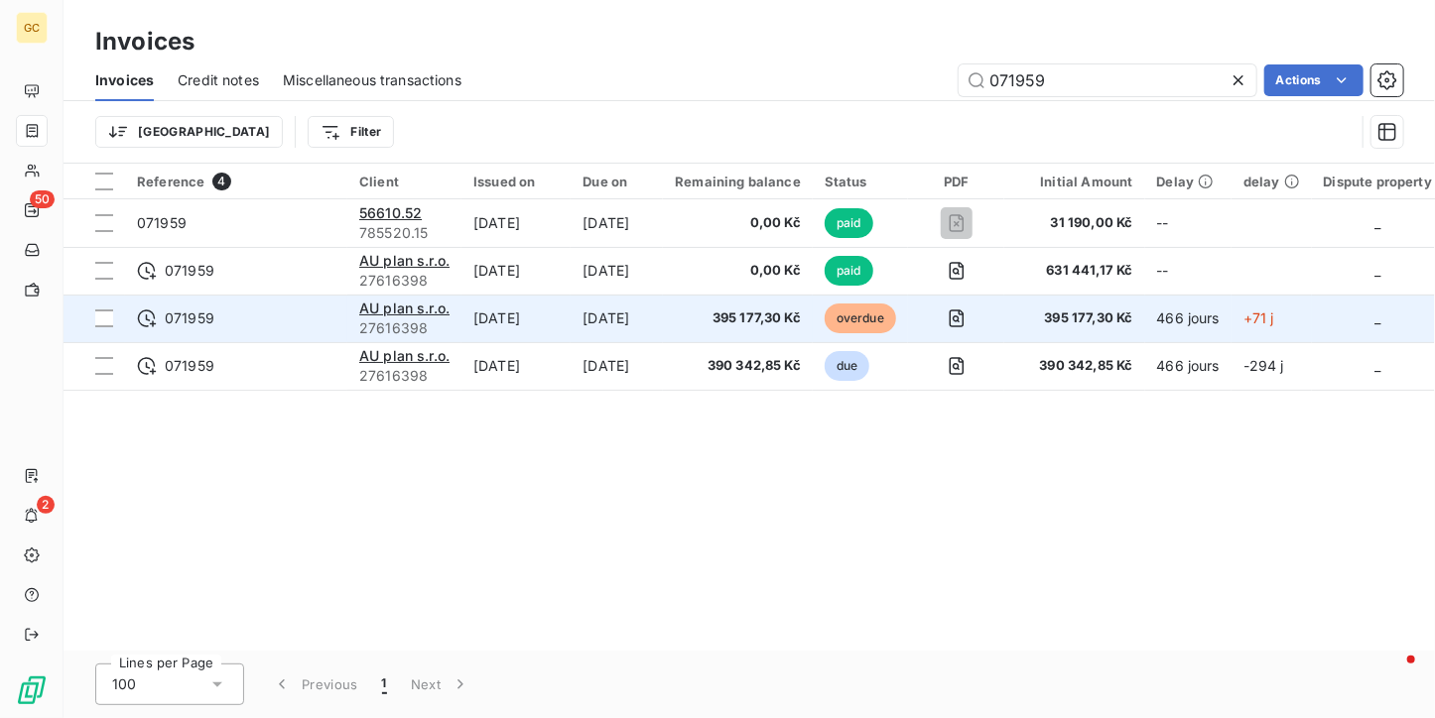
click at [396, 295] on td "AU plan s.r.o. 27616398" at bounding box center [404, 319] width 114 height 48
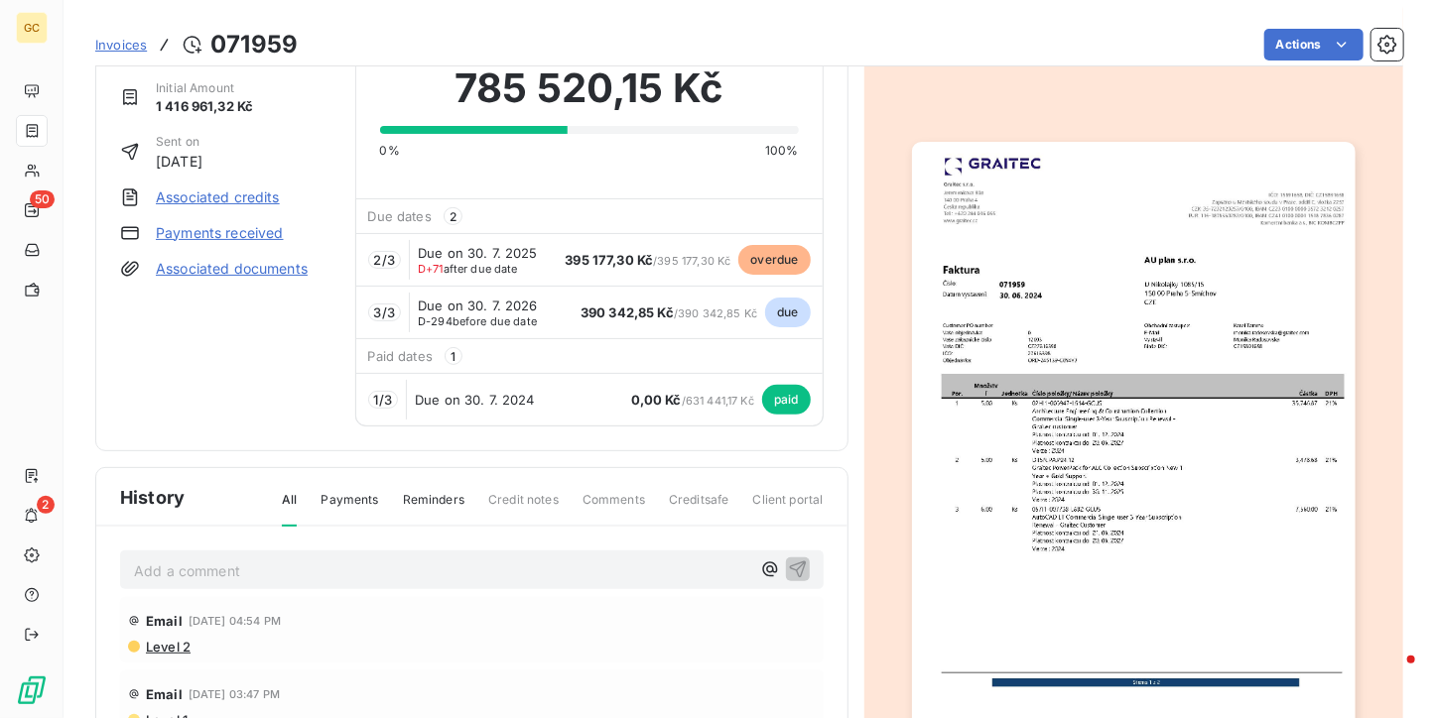
scroll to position [101, 0]
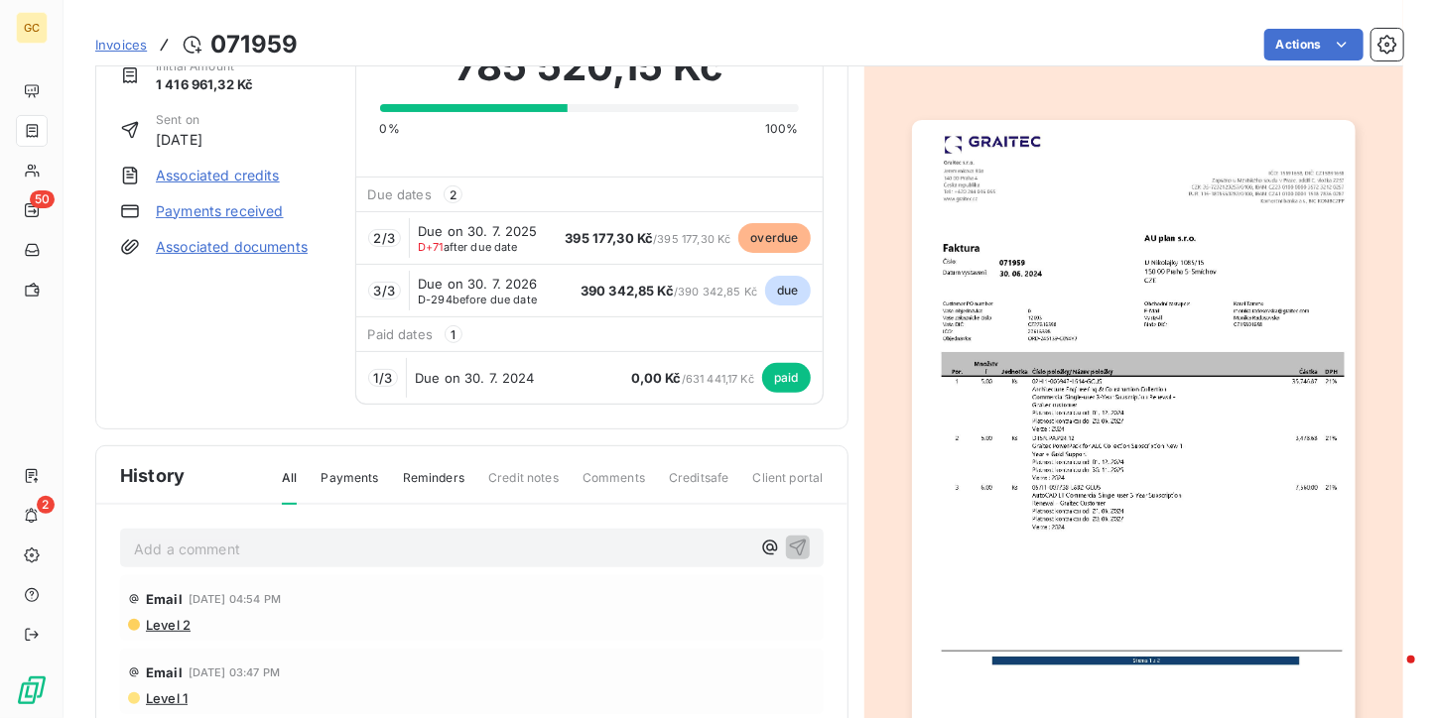
click at [1025, 368] on img "button" at bounding box center [1134, 433] width 444 height 626
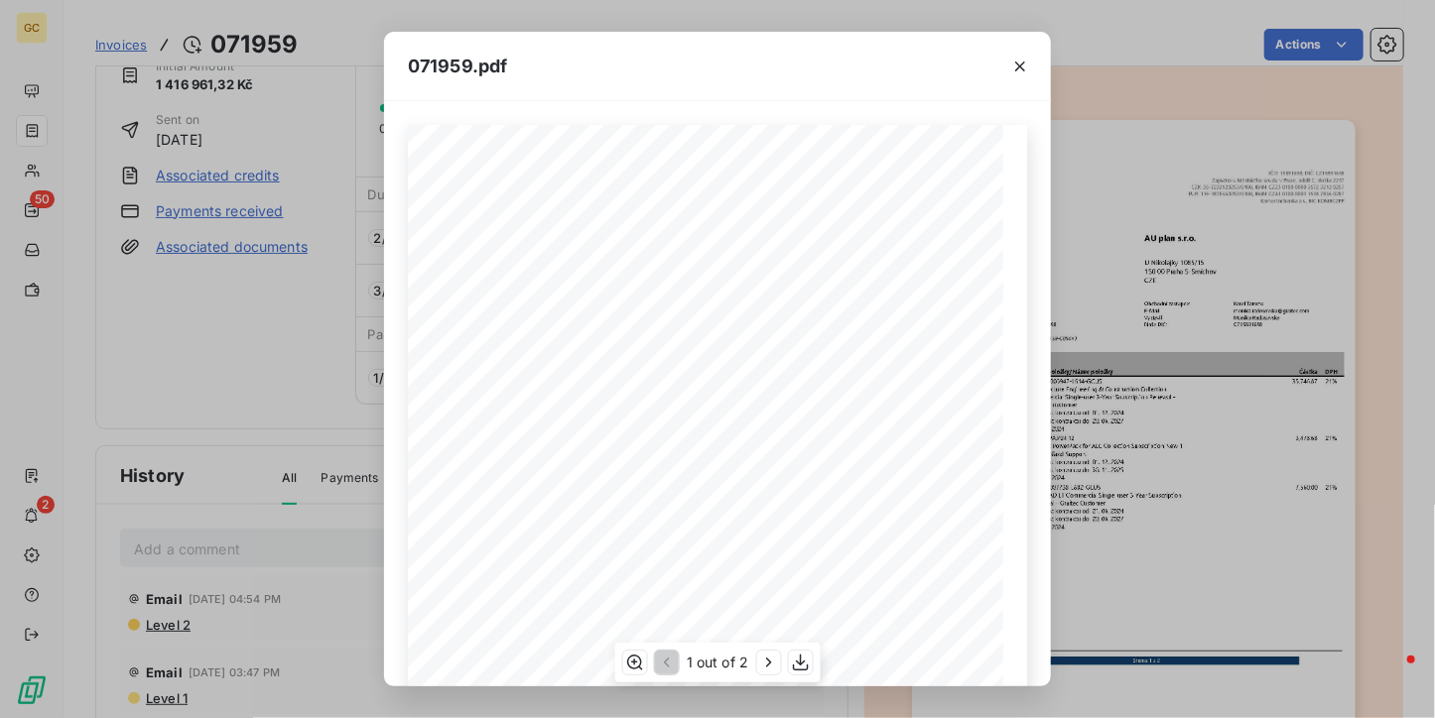
scroll to position [99, 0]
click at [774, 663] on icon "button" at bounding box center [768, 663] width 20 height 20
click at [1006, 73] on button "button" at bounding box center [1020, 67] width 32 height 32
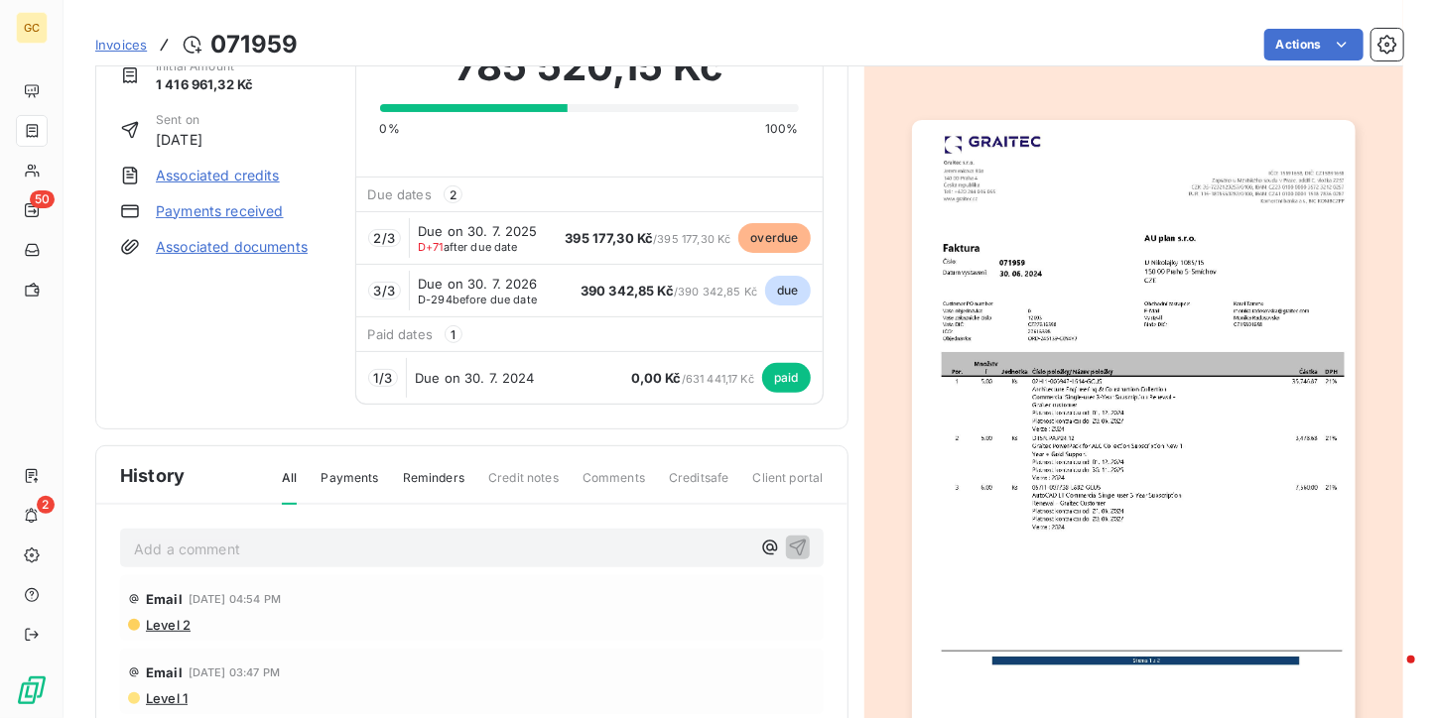
click at [111, 59] on div "Invoices 071959" at bounding box center [196, 45] width 202 height 36
click at [111, 39] on span "Invoices" at bounding box center [121, 45] width 52 height 16
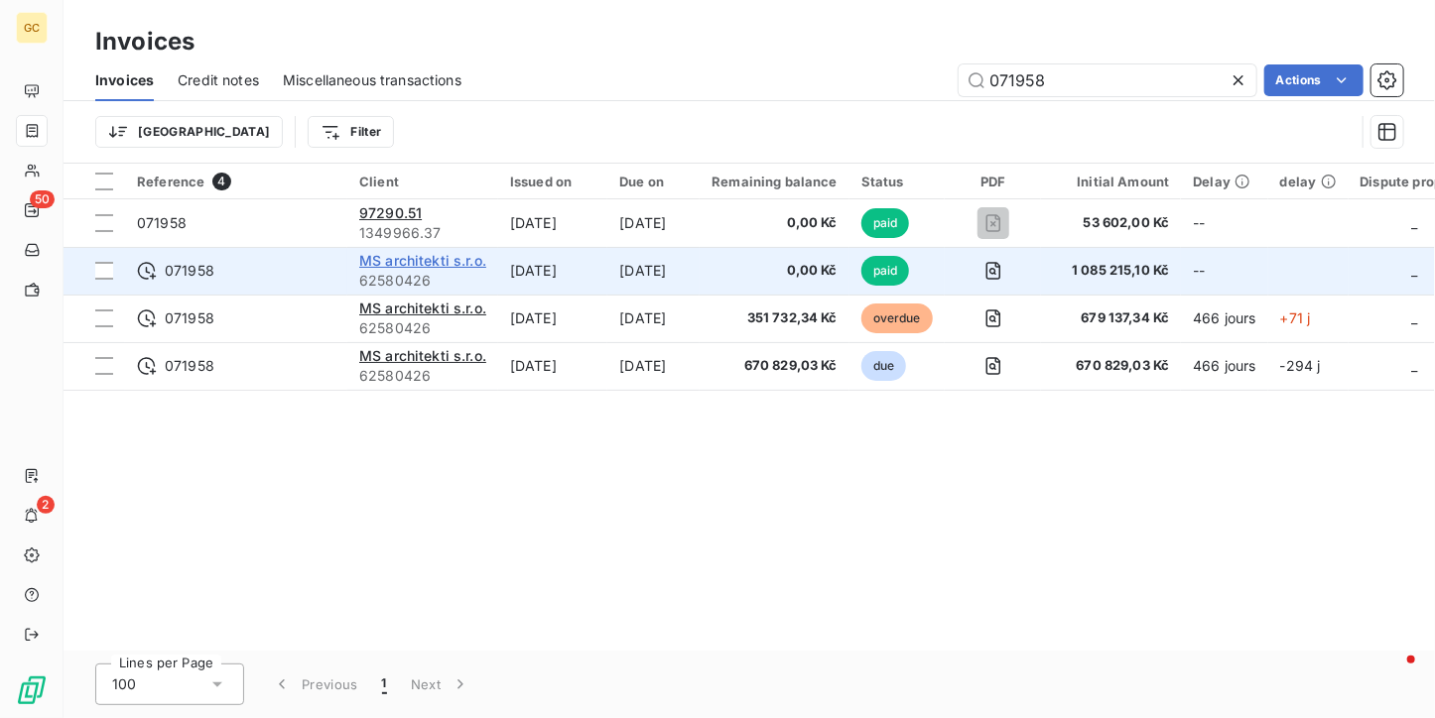
type input "071958"
click at [472, 260] on span "MS architekti s.r.o." at bounding box center [422, 260] width 127 height 17
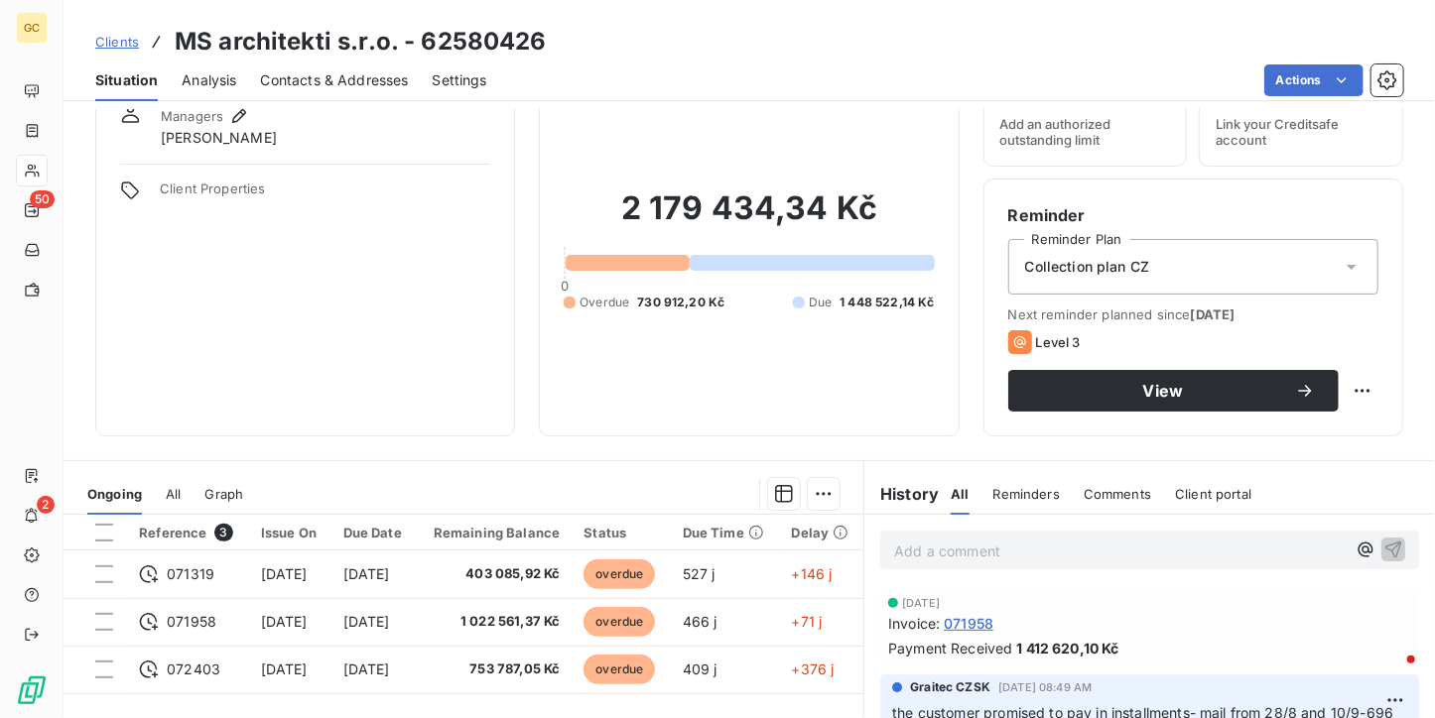
scroll to position [99, 0]
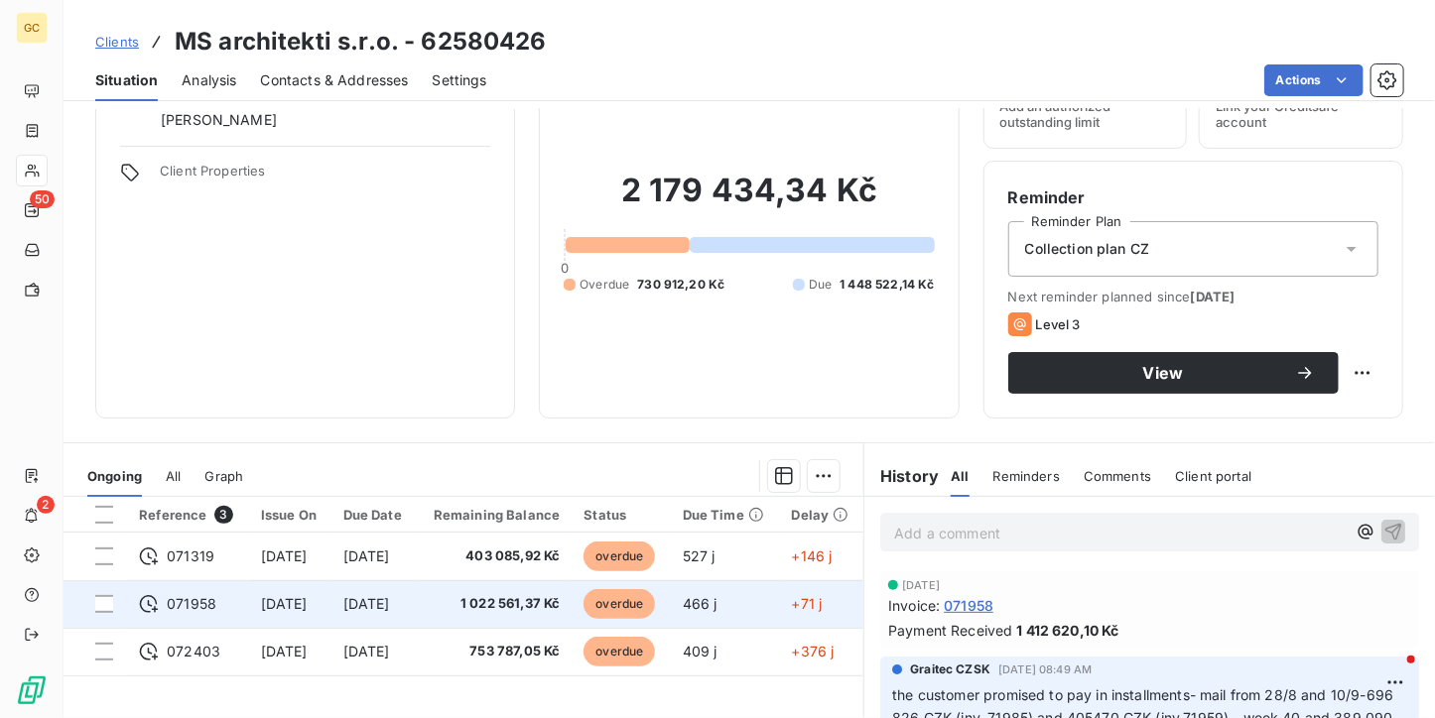
click at [390, 589] on td "[DATE]" at bounding box center [373, 605] width 85 height 48
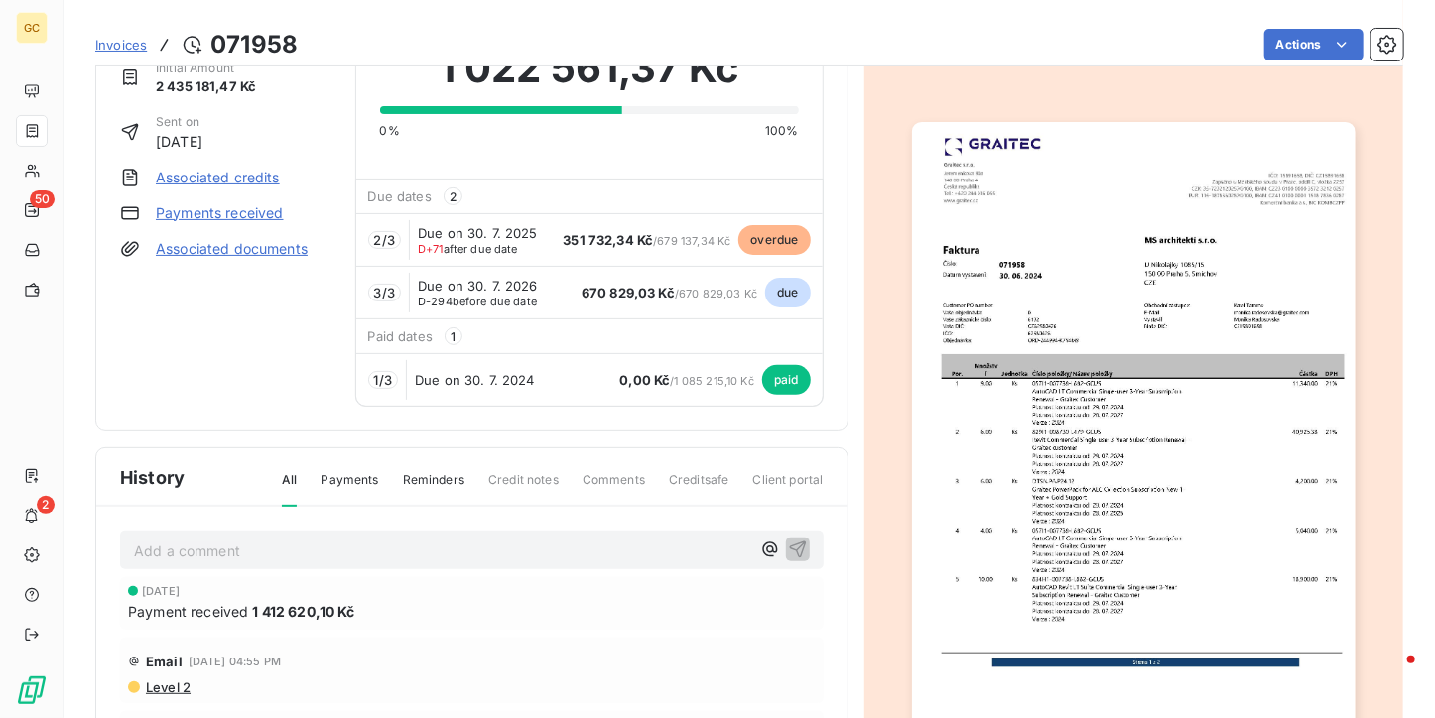
scroll to position [83, 0]
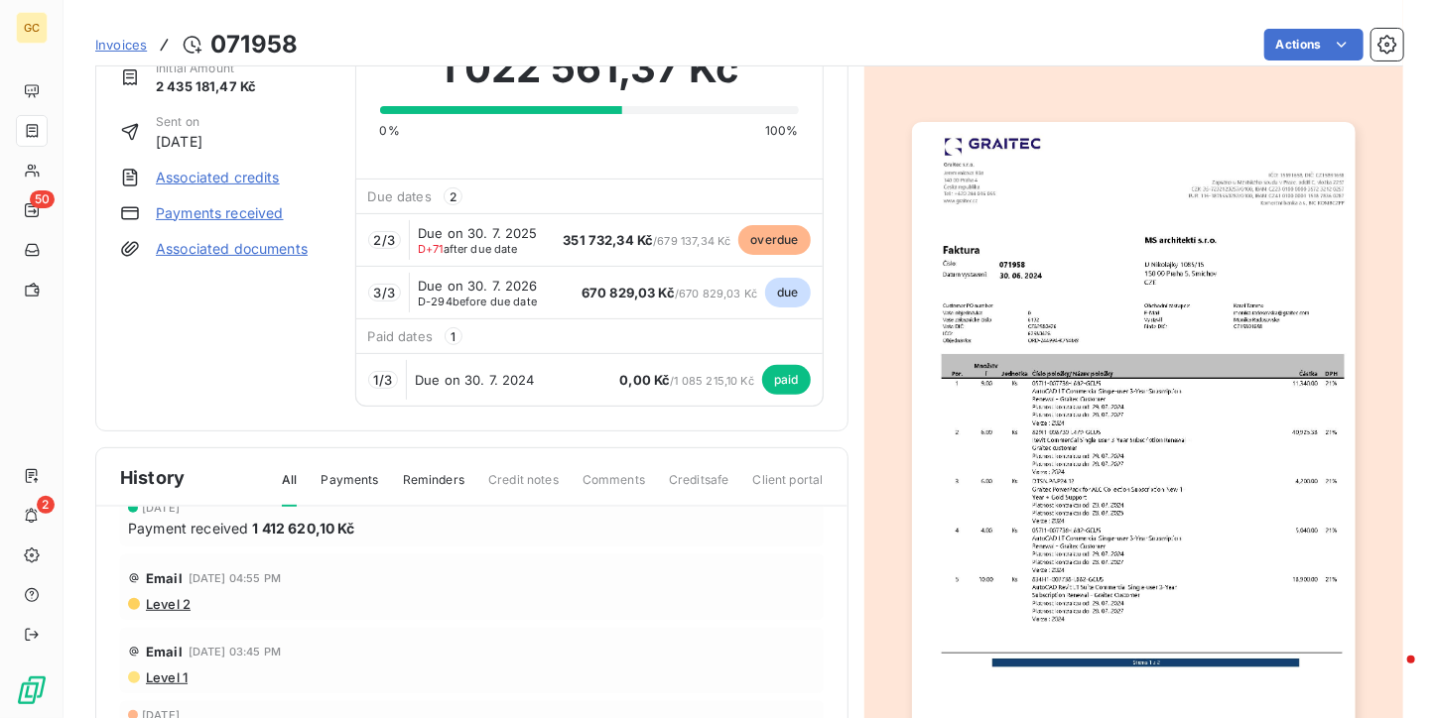
drag, startPoint x: 368, startPoint y: 479, endPoint x: 377, endPoint y: 536, distance: 57.3
click at [368, 479] on span "Payments" at bounding box center [350, 488] width 58 height 34
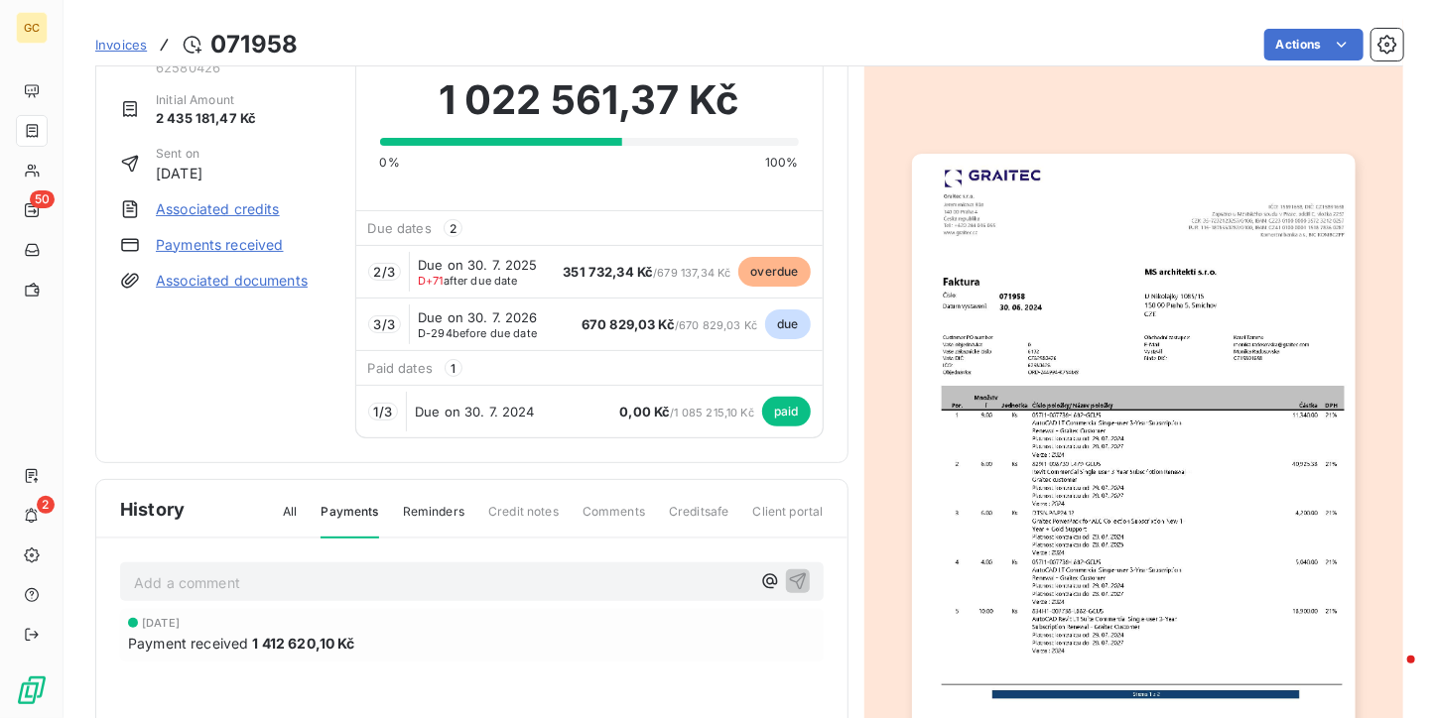
scroll to position [101, 0]
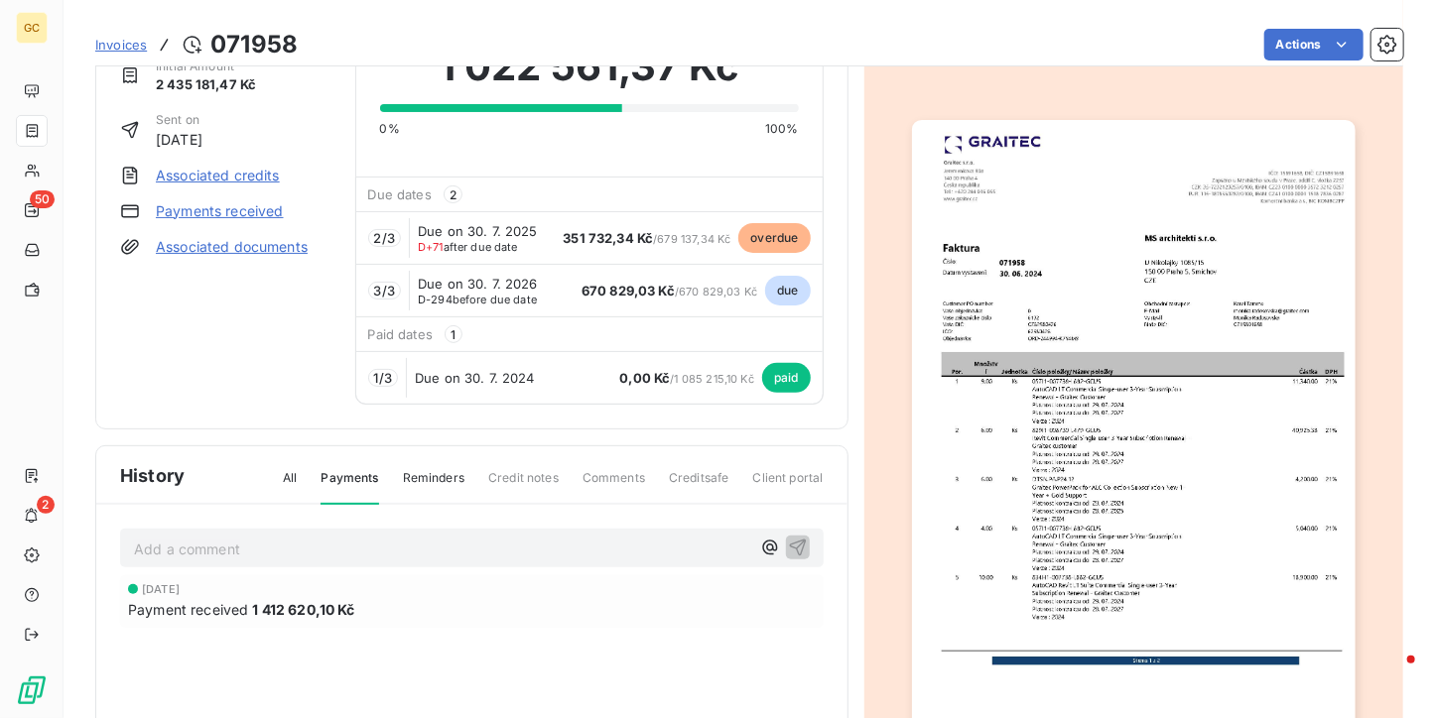
click at [131, 46] on span "Invoices" at bounding box center [121, 45] width 52 height 16
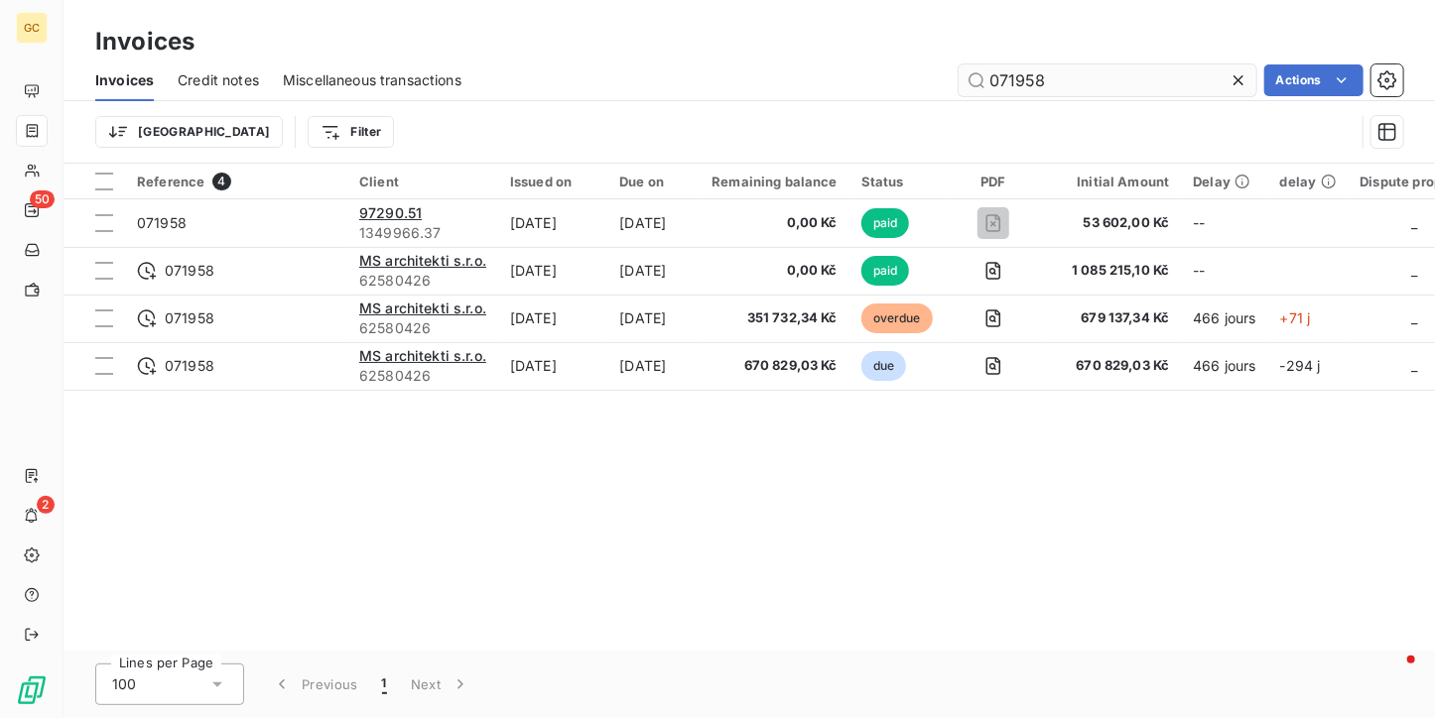
drag, startPoint x: 1000, startPoint y: 80, endPoint x: 1129, endPoint y: 78, distance: 129.0
click at [1128, 78] on input "071958" at bounding box center [1108, 81] width 298 height 32
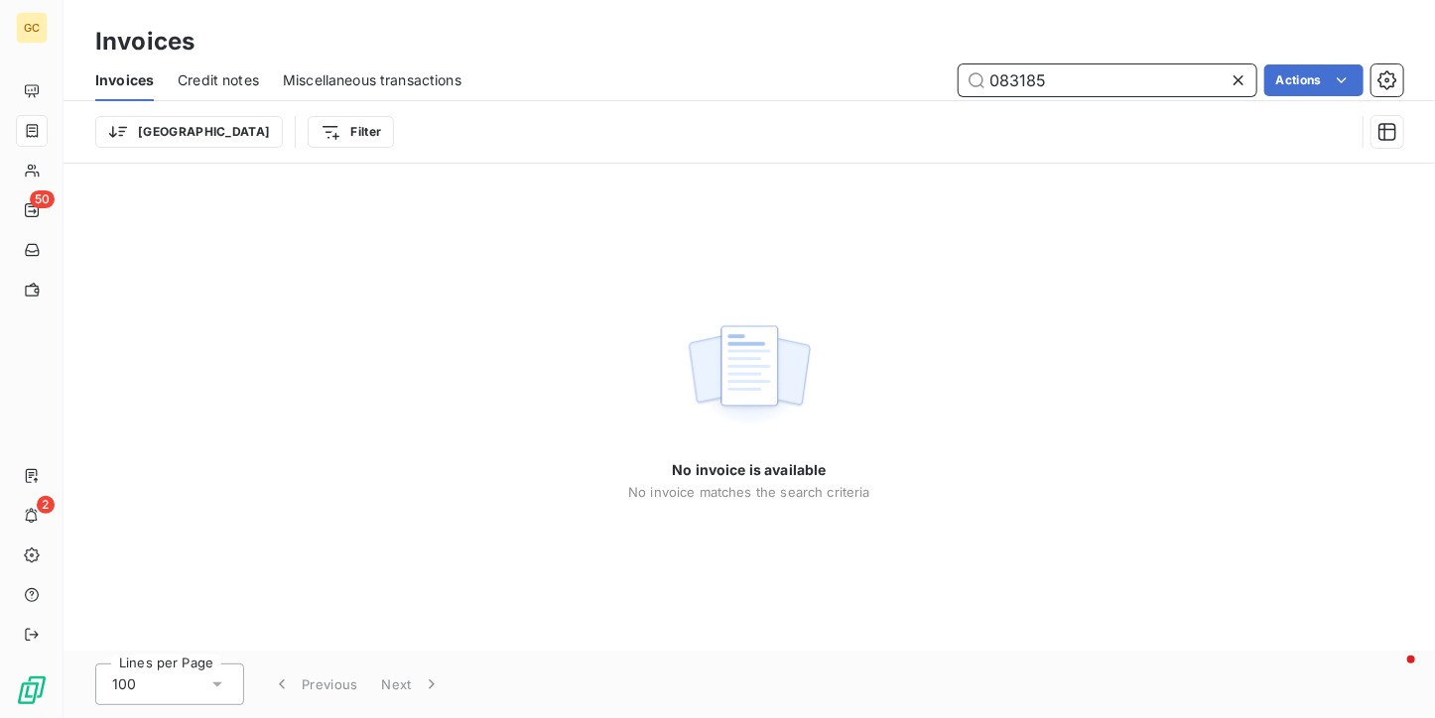
click at [1025, 85] on input "083185" at bounding box center [1108, 81] width 298 height 32
click at [1008, 78] on input "08385" at bounding box center [1108, 81] width 298 height 32
type input "081385"
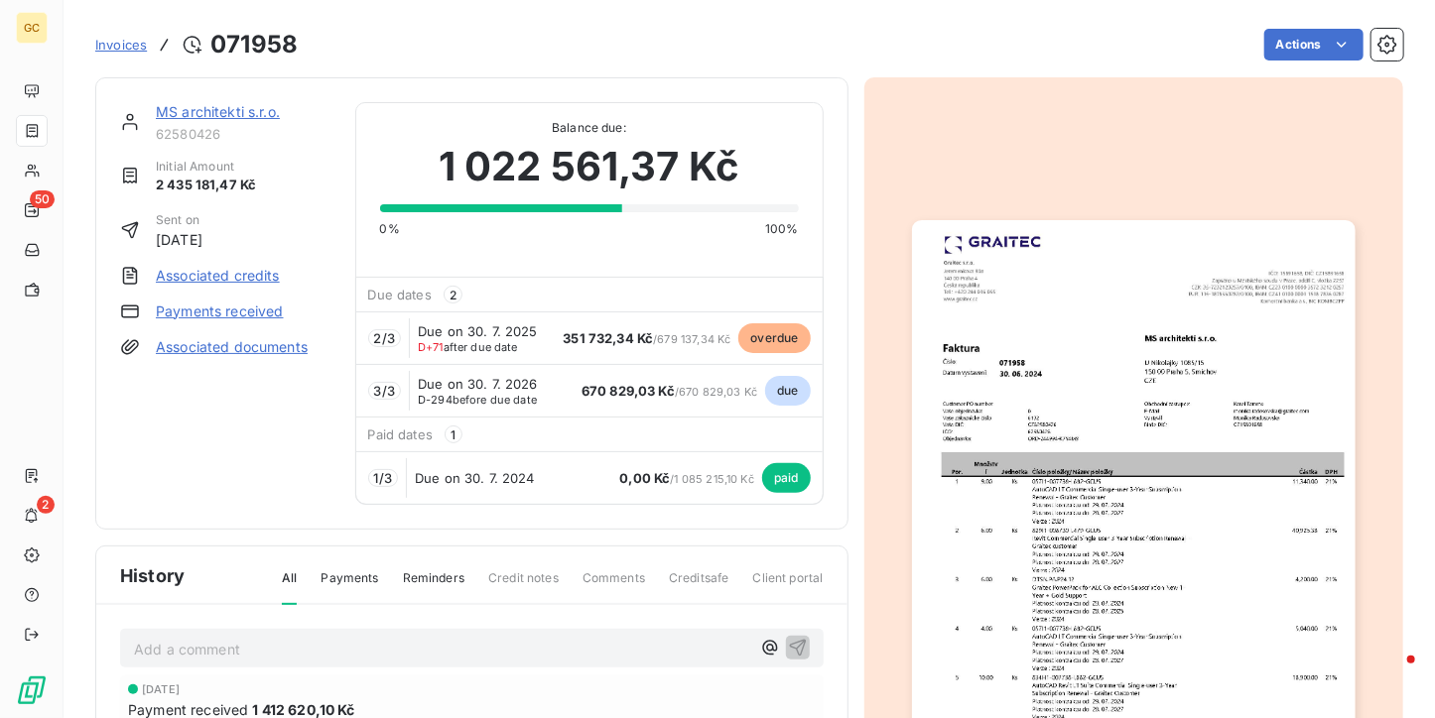
click at [136, 56] on div "Invoices 071958" at bounding box center [196, 45] width 202 height 36
click at [129, 38] on span "Invoices" at bounding box center [121, 45] width 52 height 16
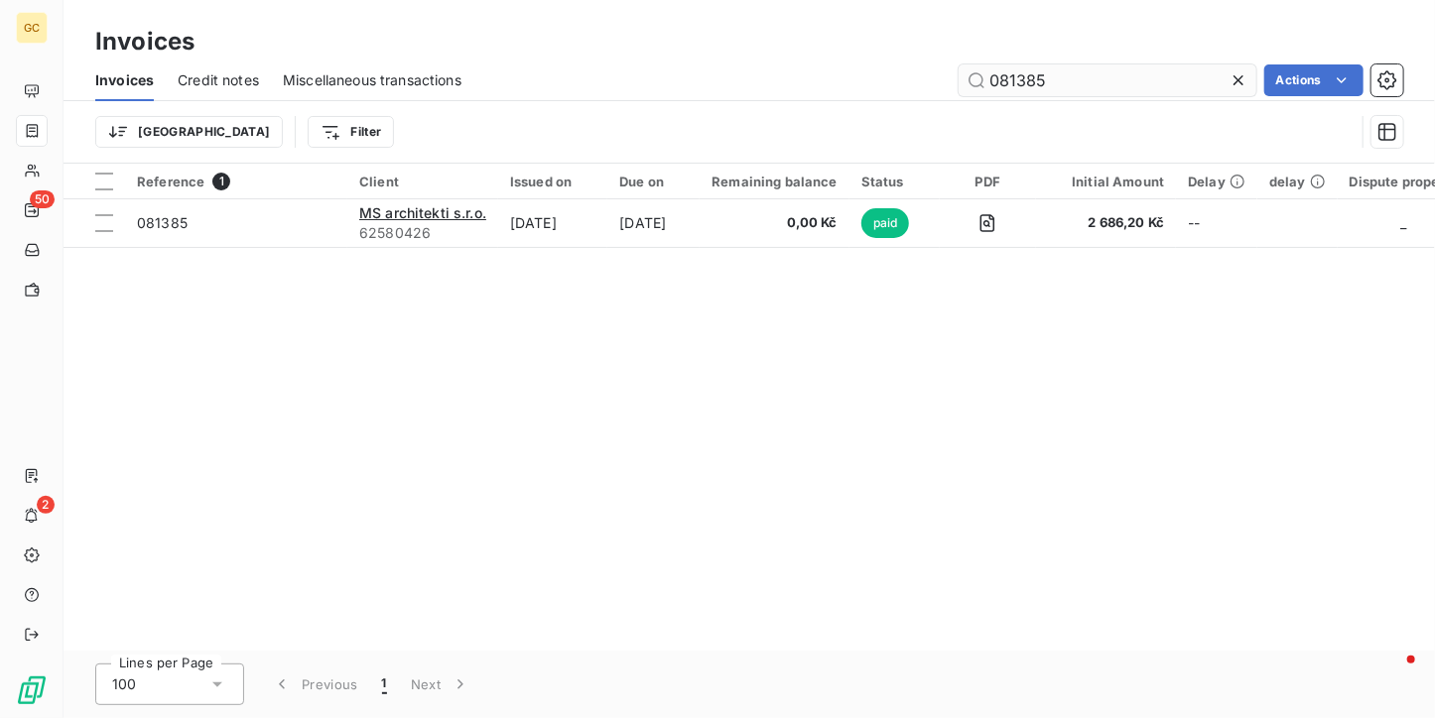
drag, startPoint x: 1058, startPoint y: 78, endPoint x: 1001, endPoint y: 83, distance: 56.8
click at [1001, 83] on input "081385" at bounding box center [1108, 81] width 298 height 32
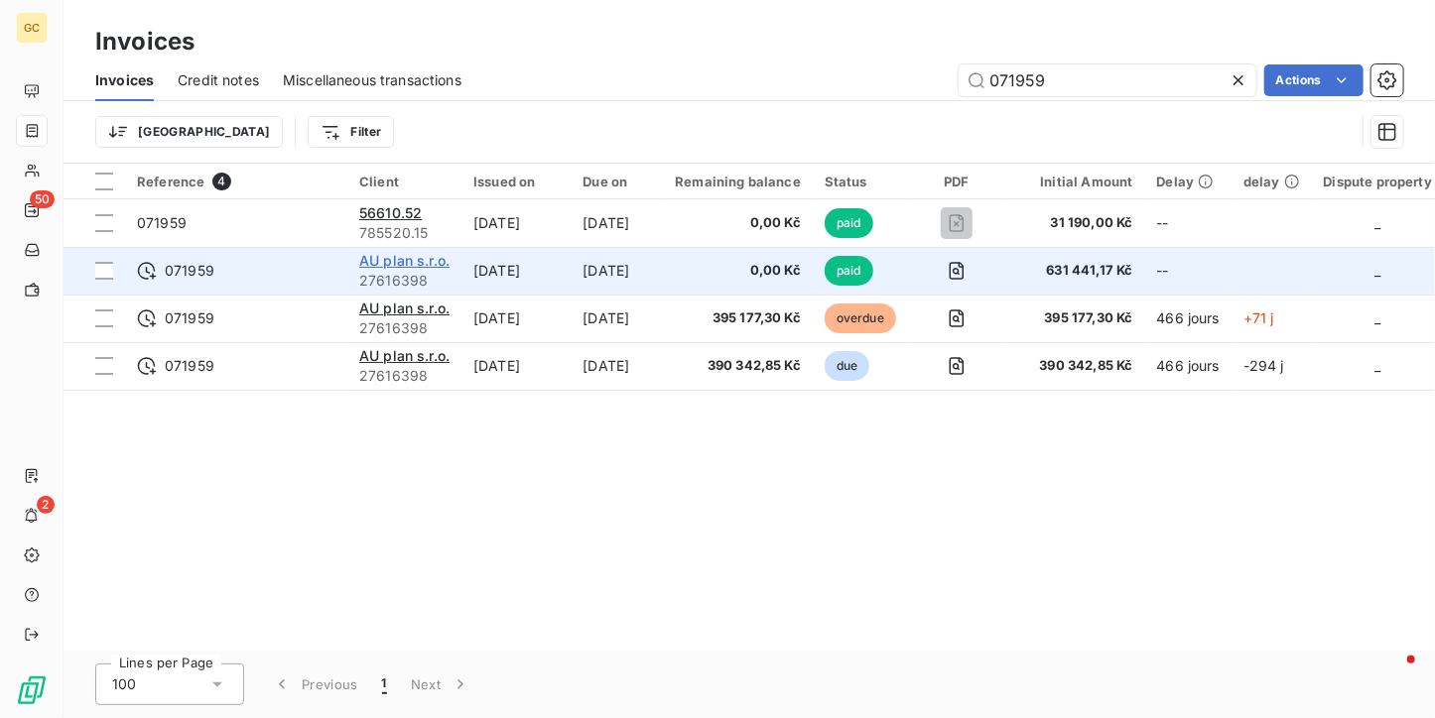
type input "071959"
click at [428, 267] on span "AU plan s.r.o." at bounding box center [404, 260] width 90 height 17
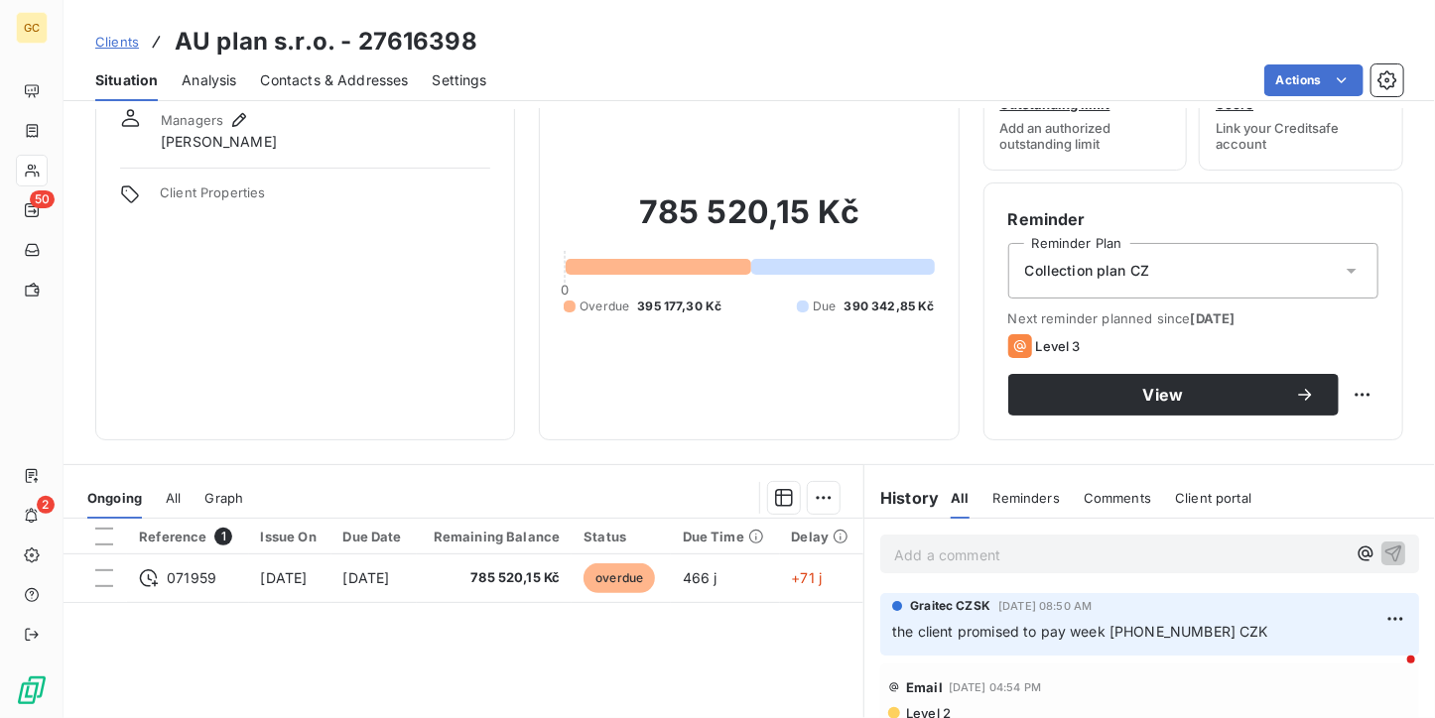
scroll to position [198, 0]
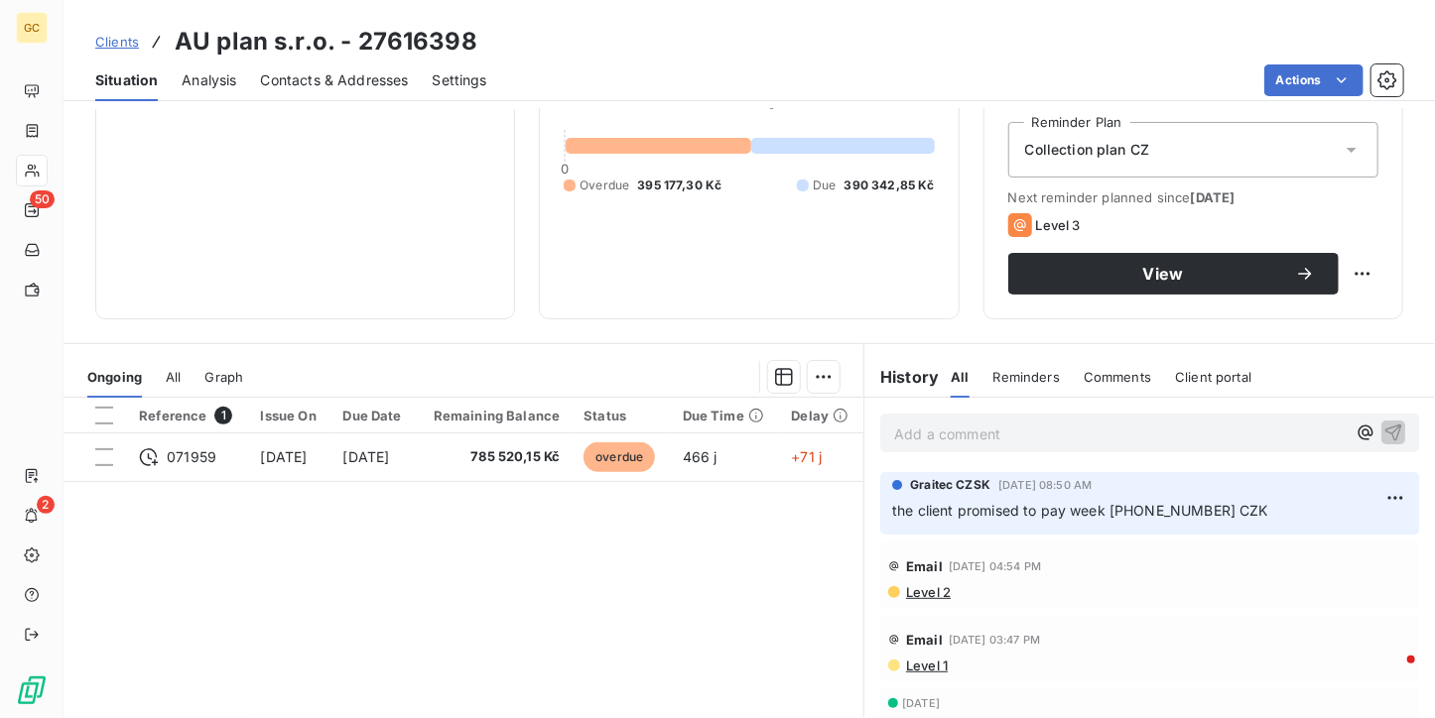
click at [129, 31] on div "Clients AU plan s.r.o. - 27616398" at bounding box center [286, 42] width 382 height 36
click at [123, 43] on span "Clients" at bounding box center [117, 42] width 44 height 16
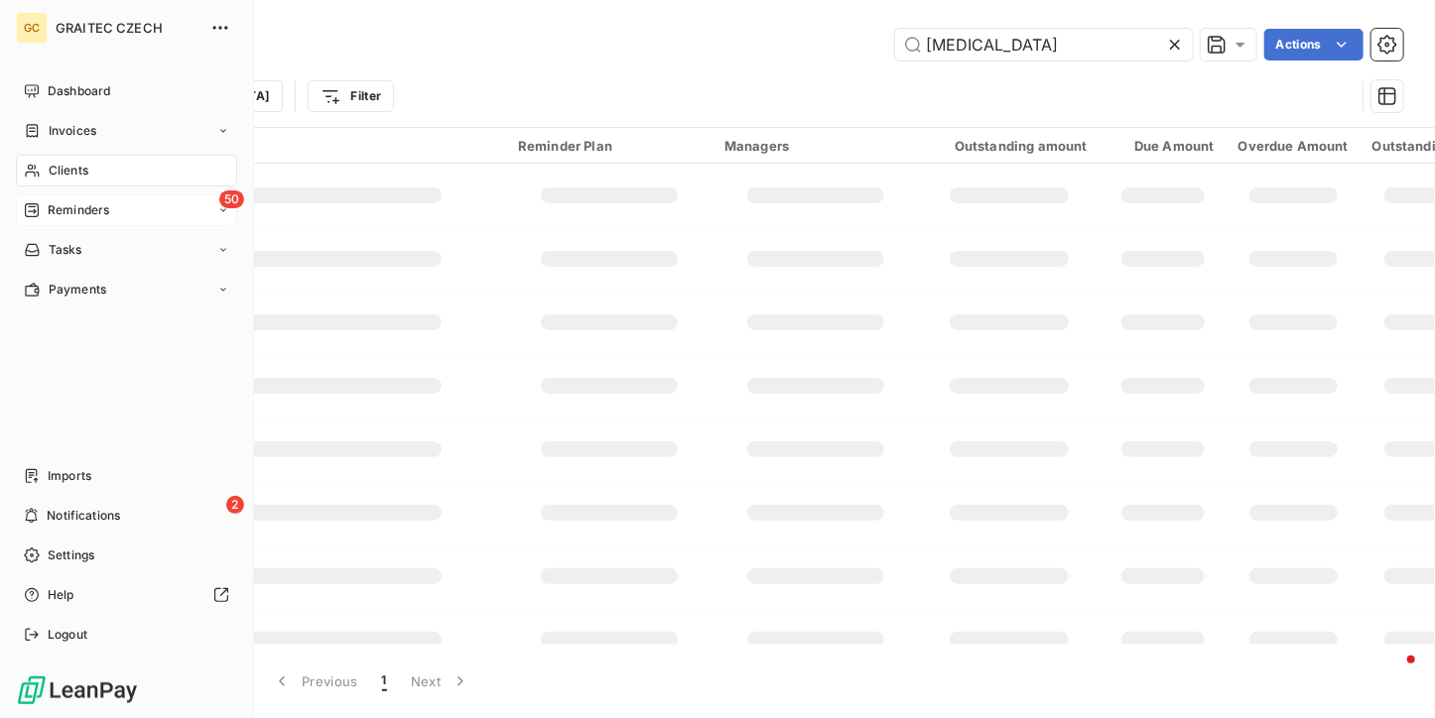
click at [52, 201] on span "Reminders" at bounding box center [79, 210] width 62 height 18
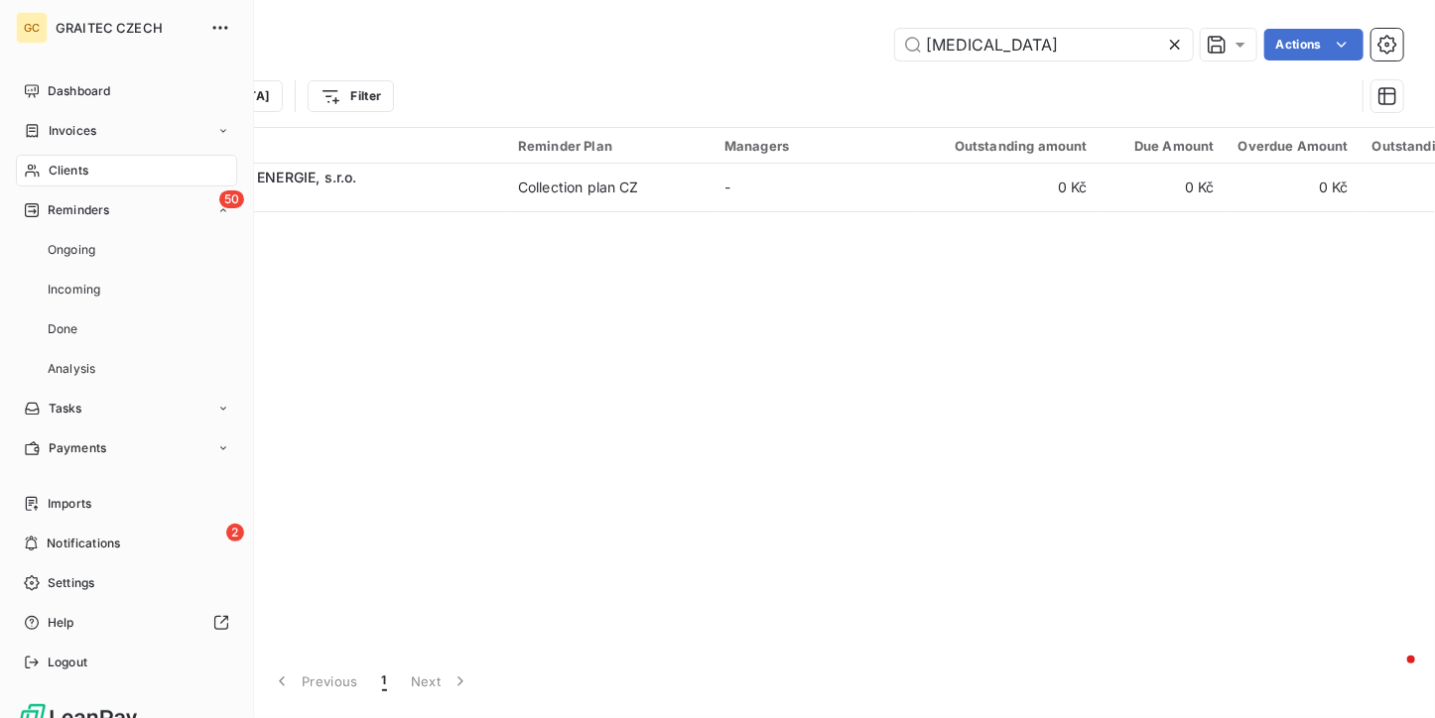
click at [95, 231] on div "50 Reminders Ongoing Incoming Done Analysis" at bounding box center [126, 290] width 221 height 191
click at [91, 253] on span "Ongoing" at bounding box center [72, 250] width 48 height 18
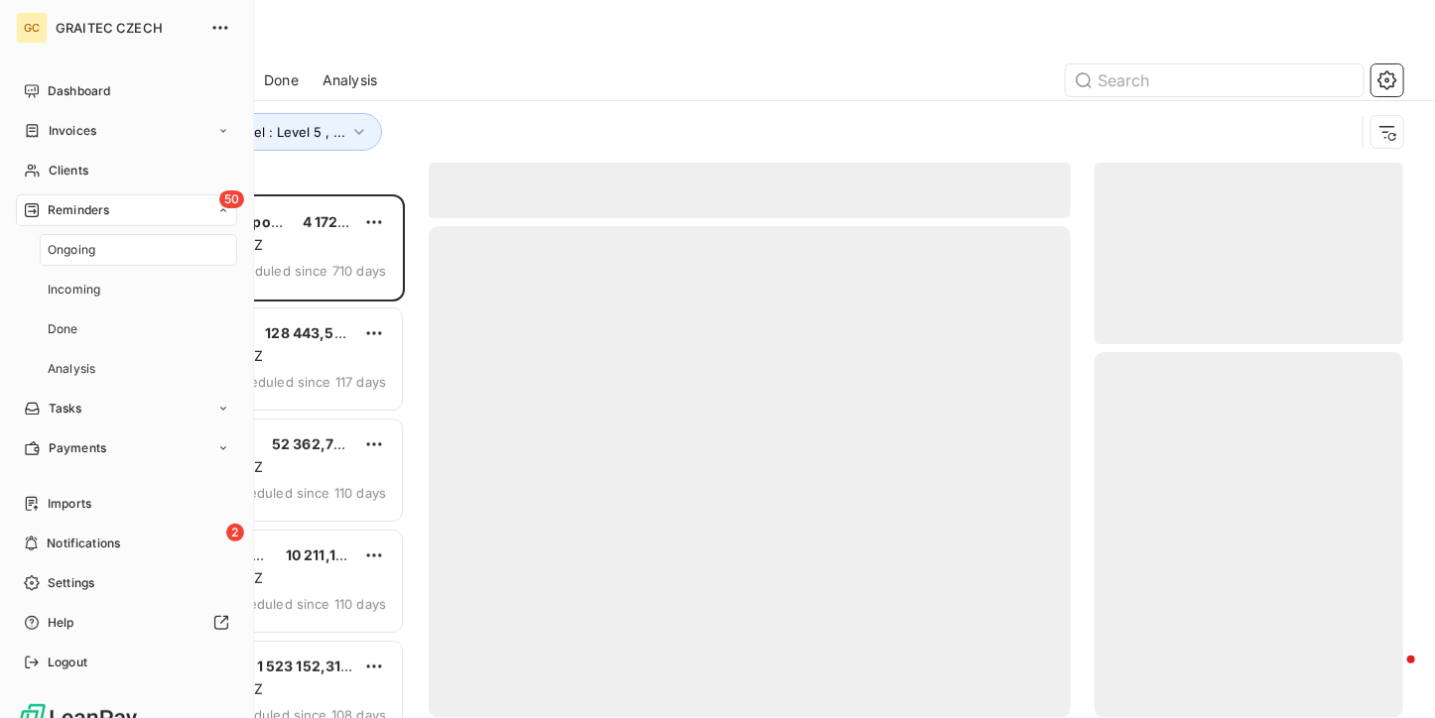
scroll to position [508, 294]
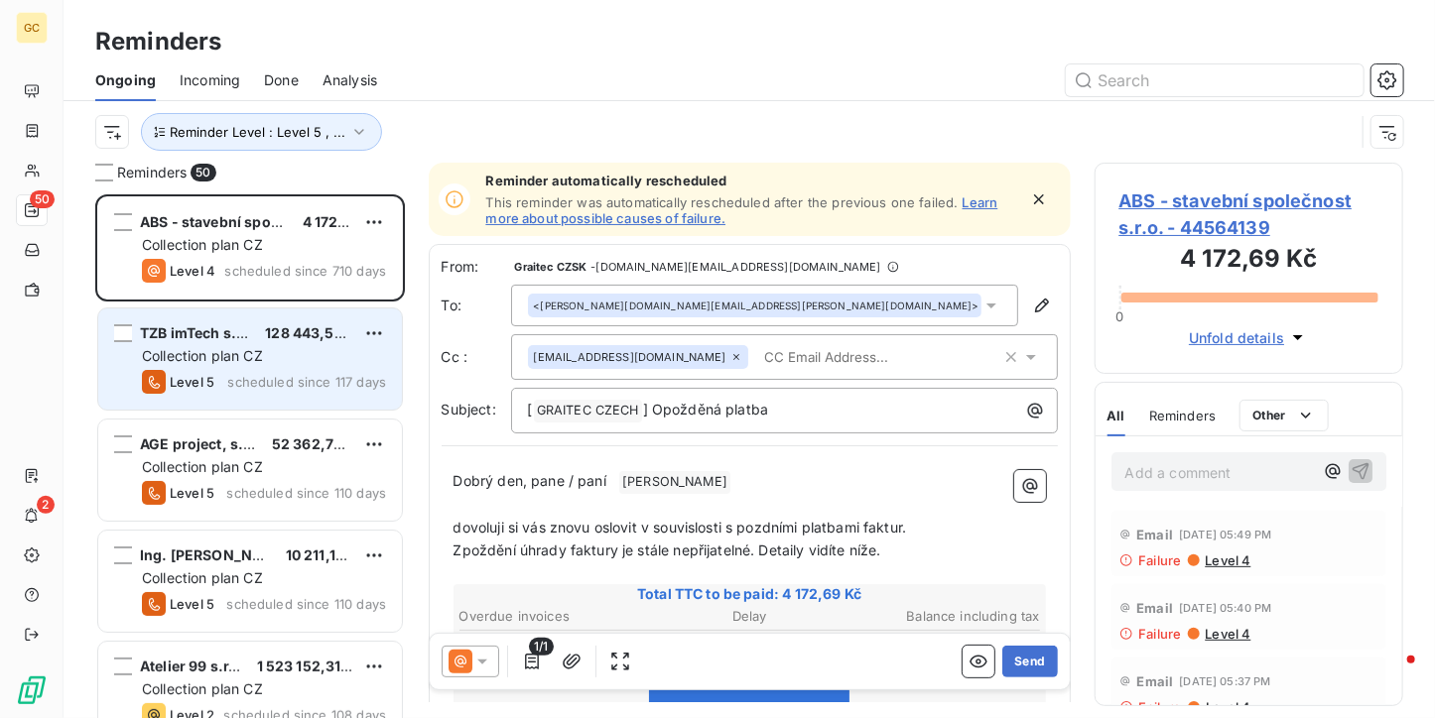
click at [310, 336] on span "128 443,50 Kč" at bounding box center [314, 332] width 98 height 17
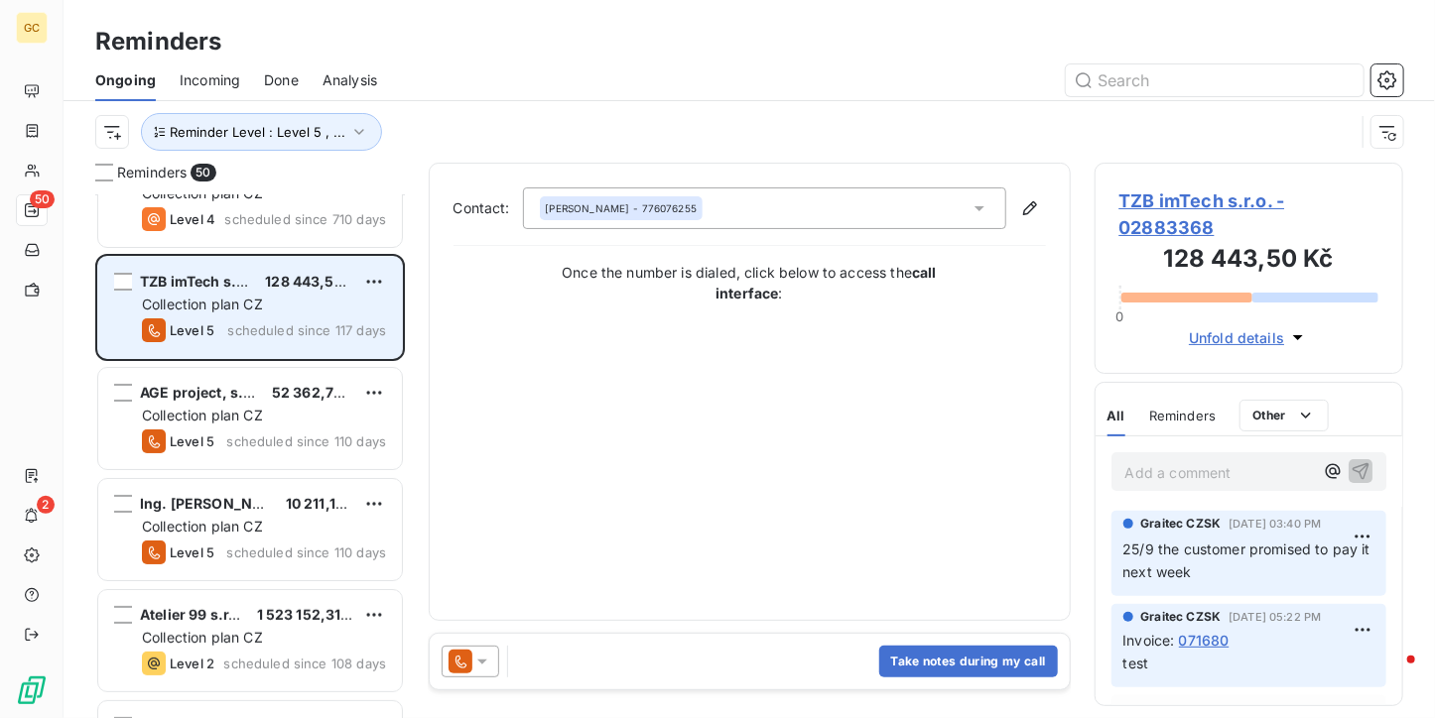
scroll to position [99, 0]
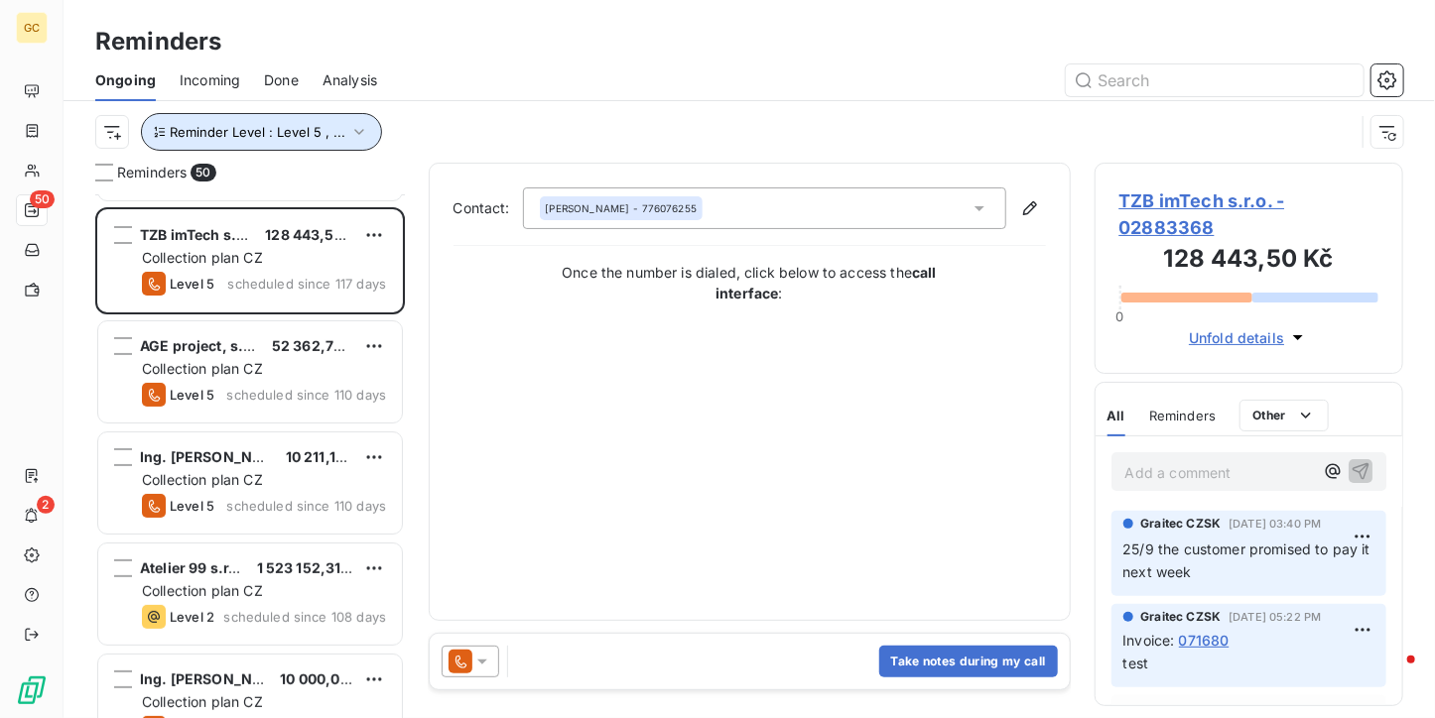
click at [302, 135] on span "Reminder Level : Level 5 , ..." at bounding box center [258, 132] width 176 height 16
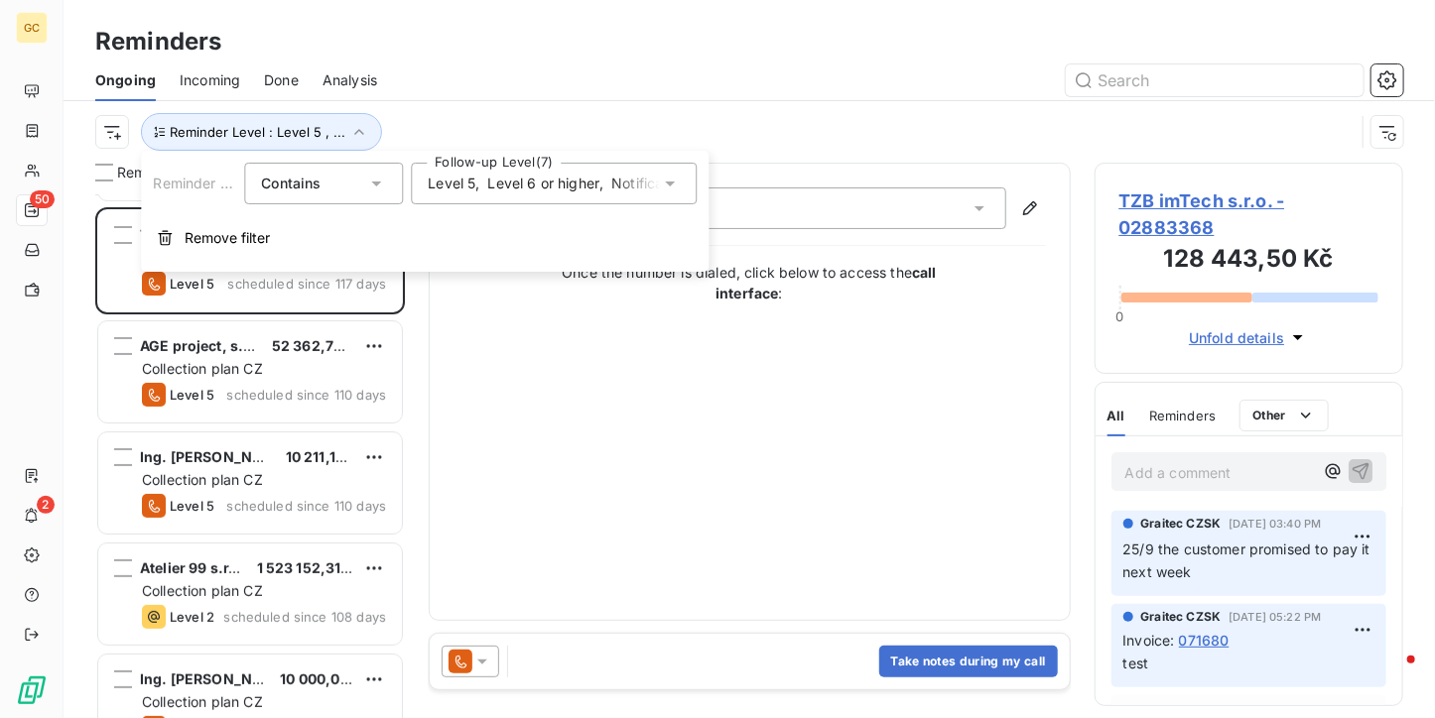
click at [425, 98] on div "Ongoing Incoming Done Analysis" at bounding box center [749, 81] width 1371 height 42
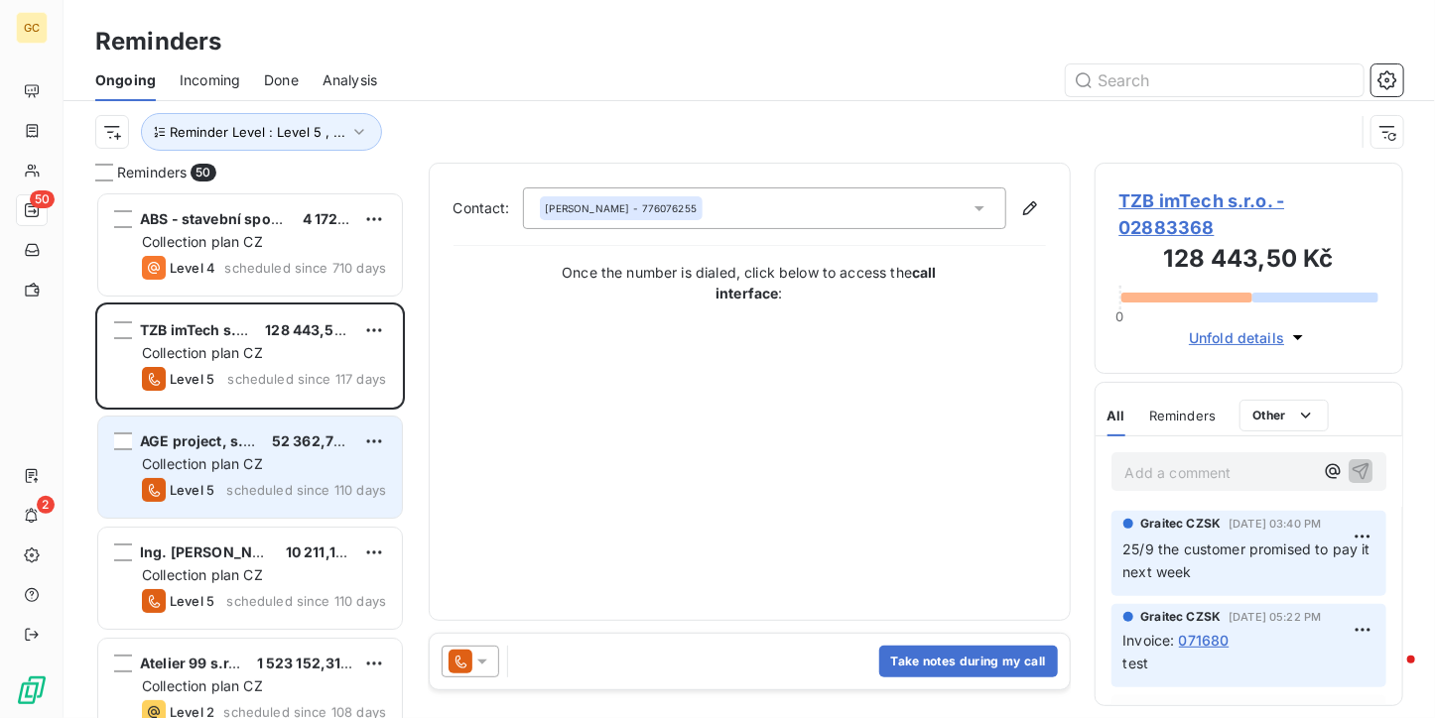
scroll to position [0, 0]
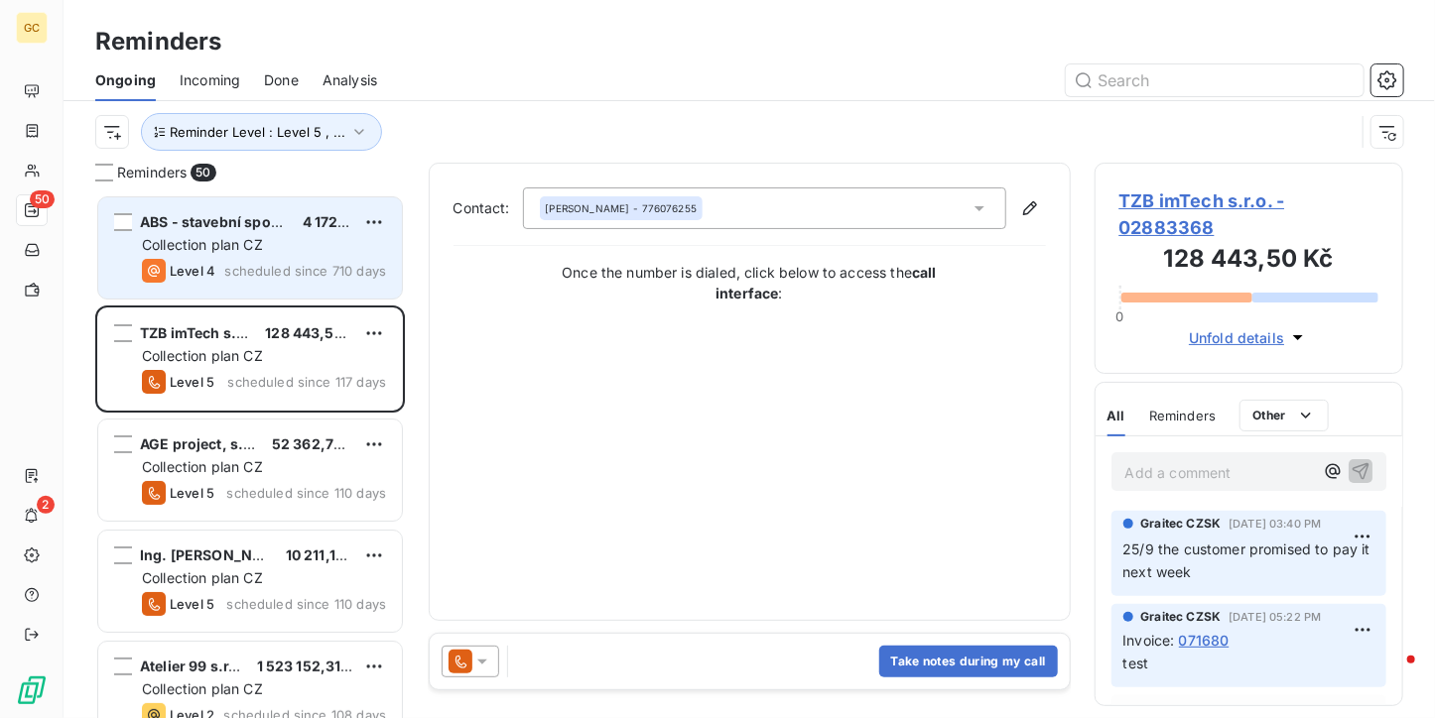
click at [290, 253] on div "Collection plan CZ" at bounding box center [264, 245] width 244 height 20
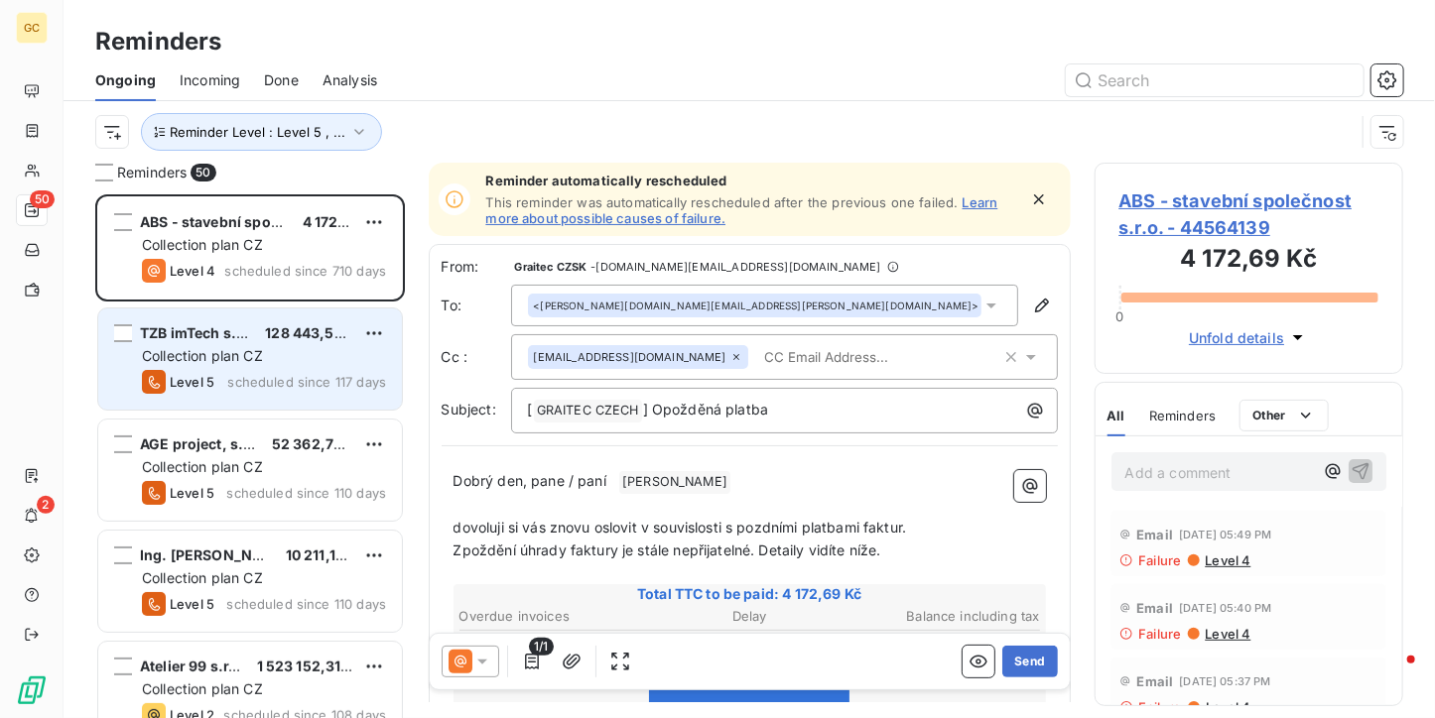
click at [283, 321] on div "TZB imTech s.r.o. 128 443,50 Kč Collection plan CZ Level 5 scheduled since 117 …" at bounding box center [250, 359] width 304 height 101
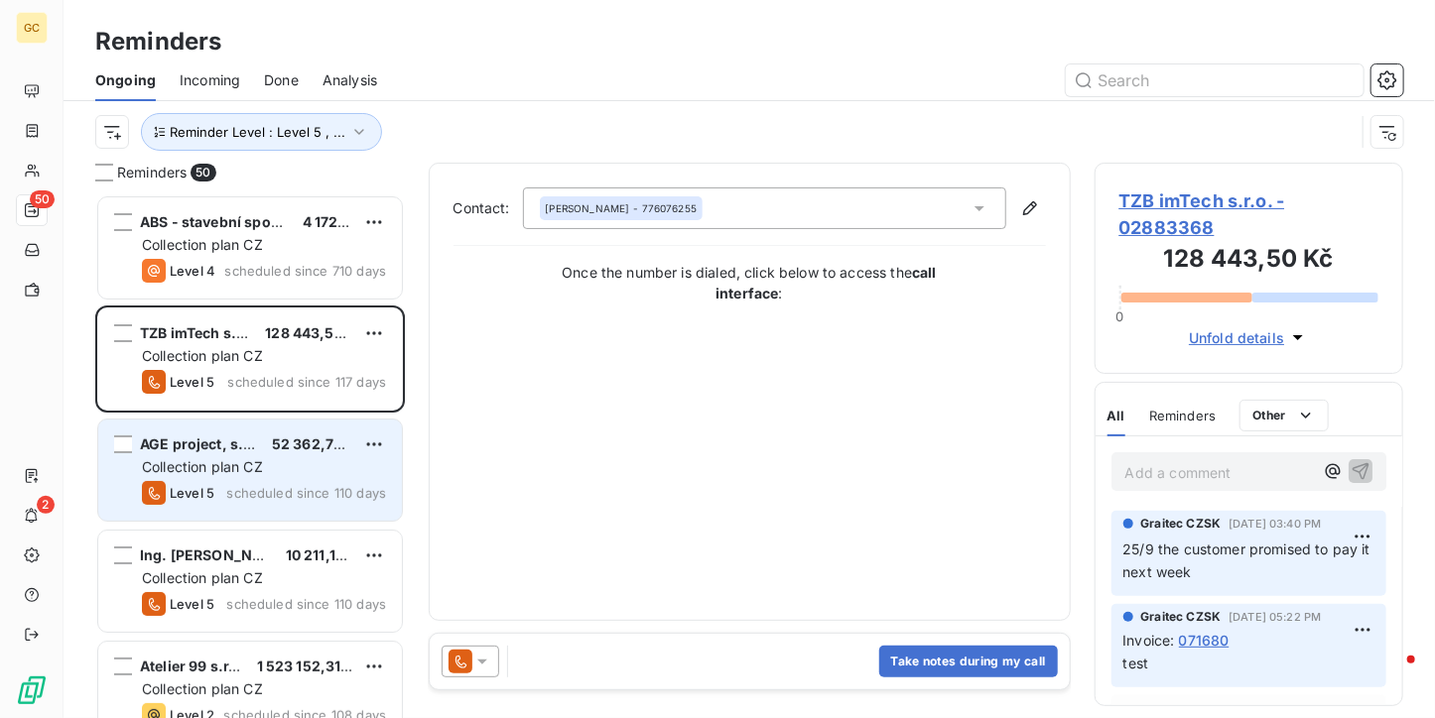
click at [281, 425] on div "AGE project, s.r.o. 52 362,75 Kč Collection plan CZ Level 5 scheduled since 110…" at bounding box center [250, 470] width 304 height 101
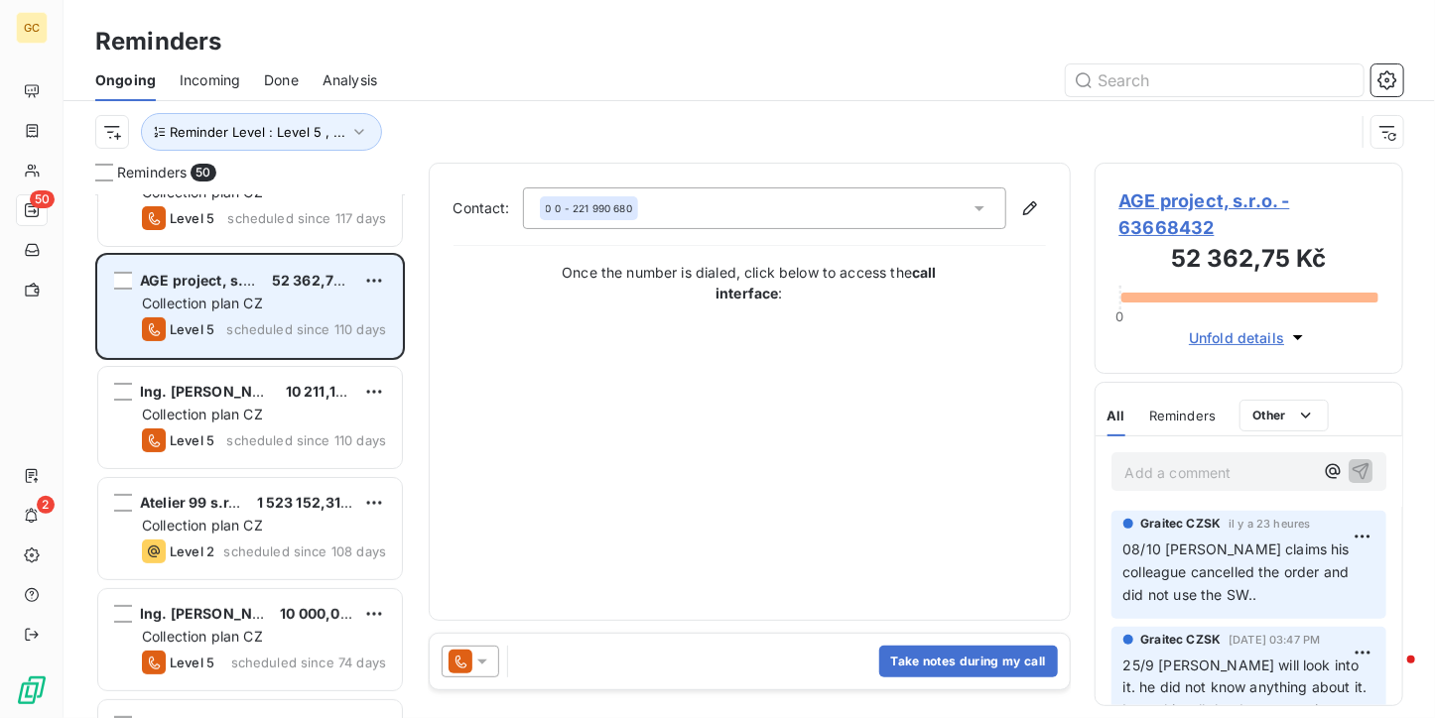
scroll to position [198, 0]
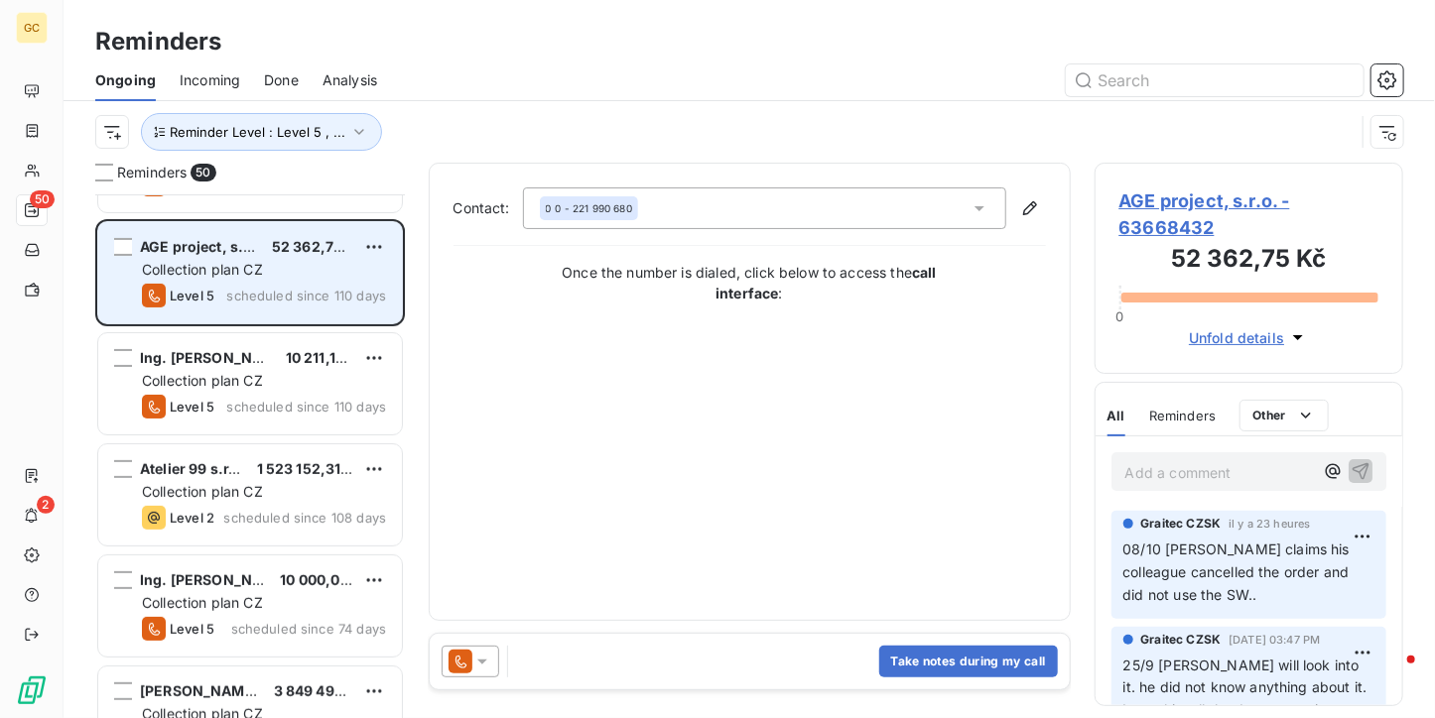
click at [281, 425] on div "Ing. [PERSON_NAME] 10 211,19 Kč Collection plan CZ Level 5 scheduled since 110 …" at bounding box center [250, 383] width 304 height 101
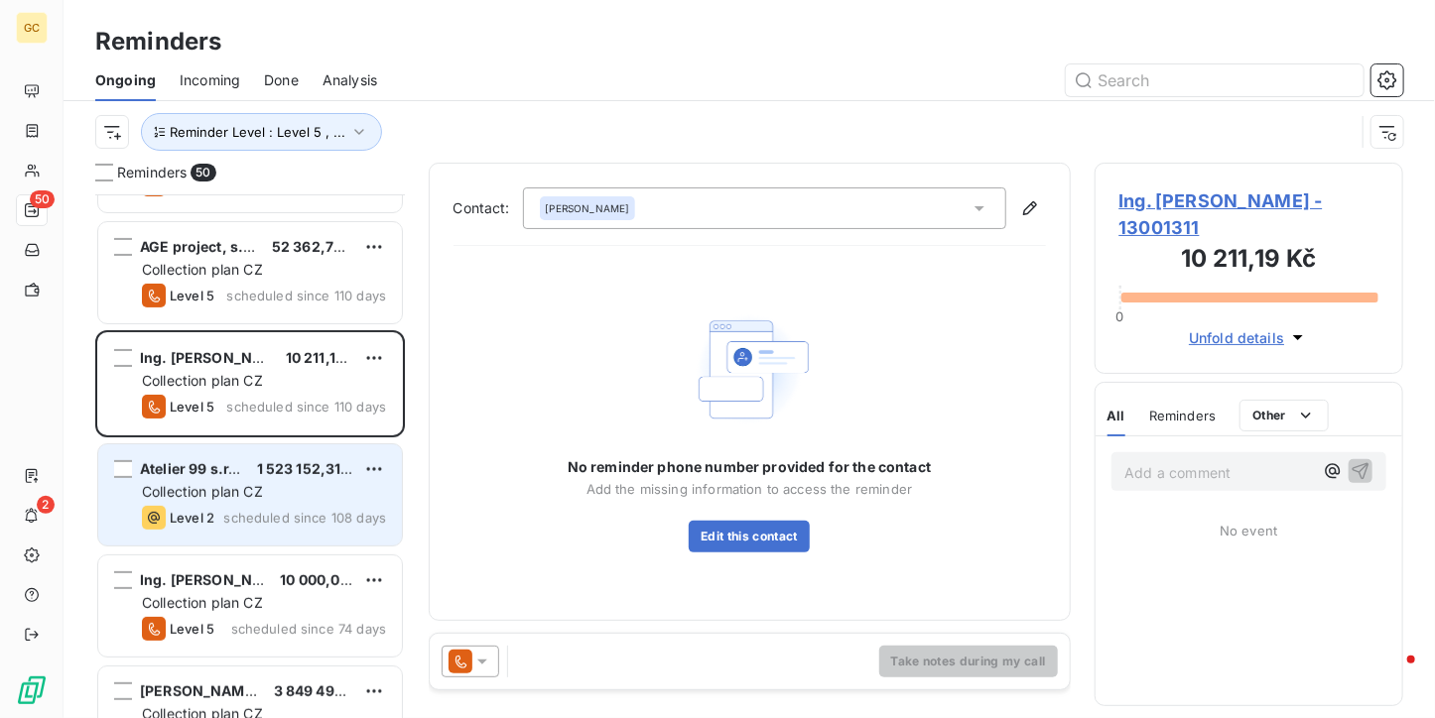
click at [282, 502] on div "Atelier 99 s.r.o. 1 523 152,31 Kč Collection plan CZ Level 2 scheduled since 10…" at bounding box center [250, 495] width 304 height 101
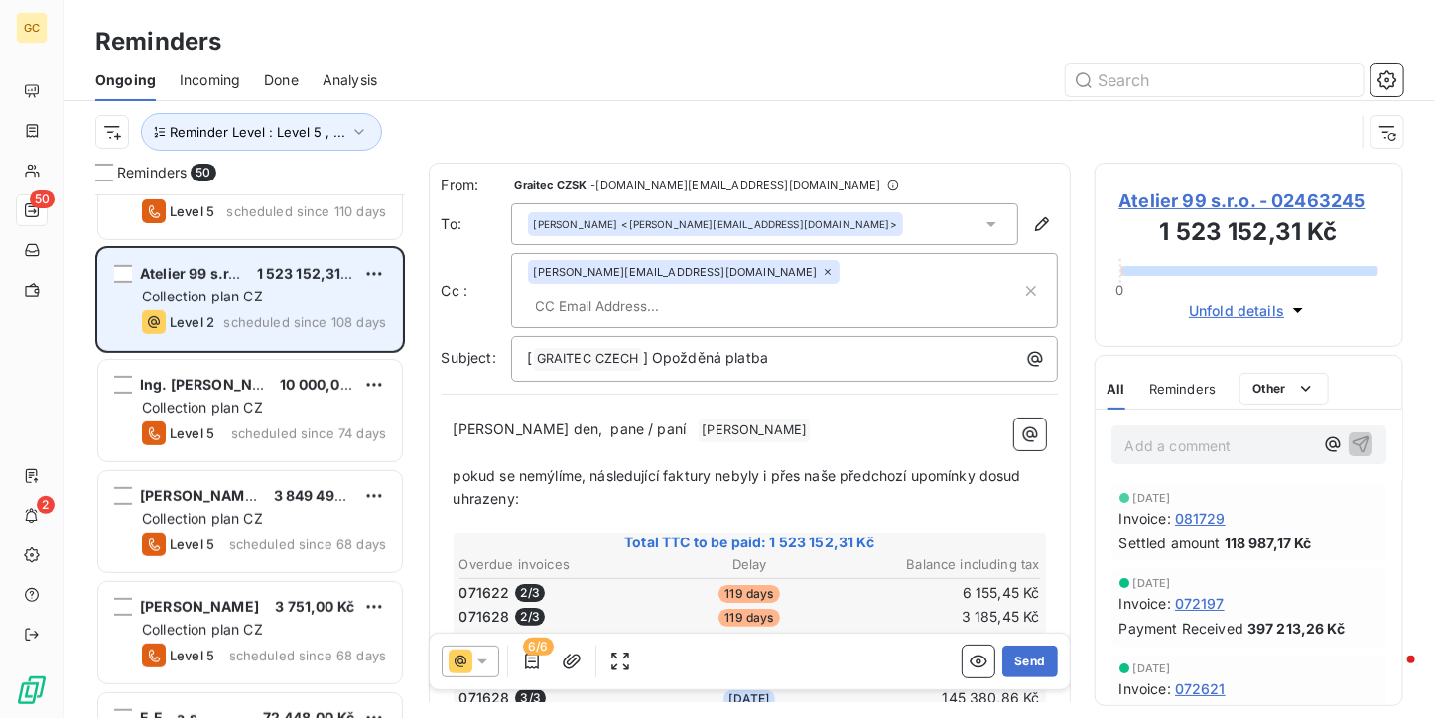
scroll to position [397, 0]
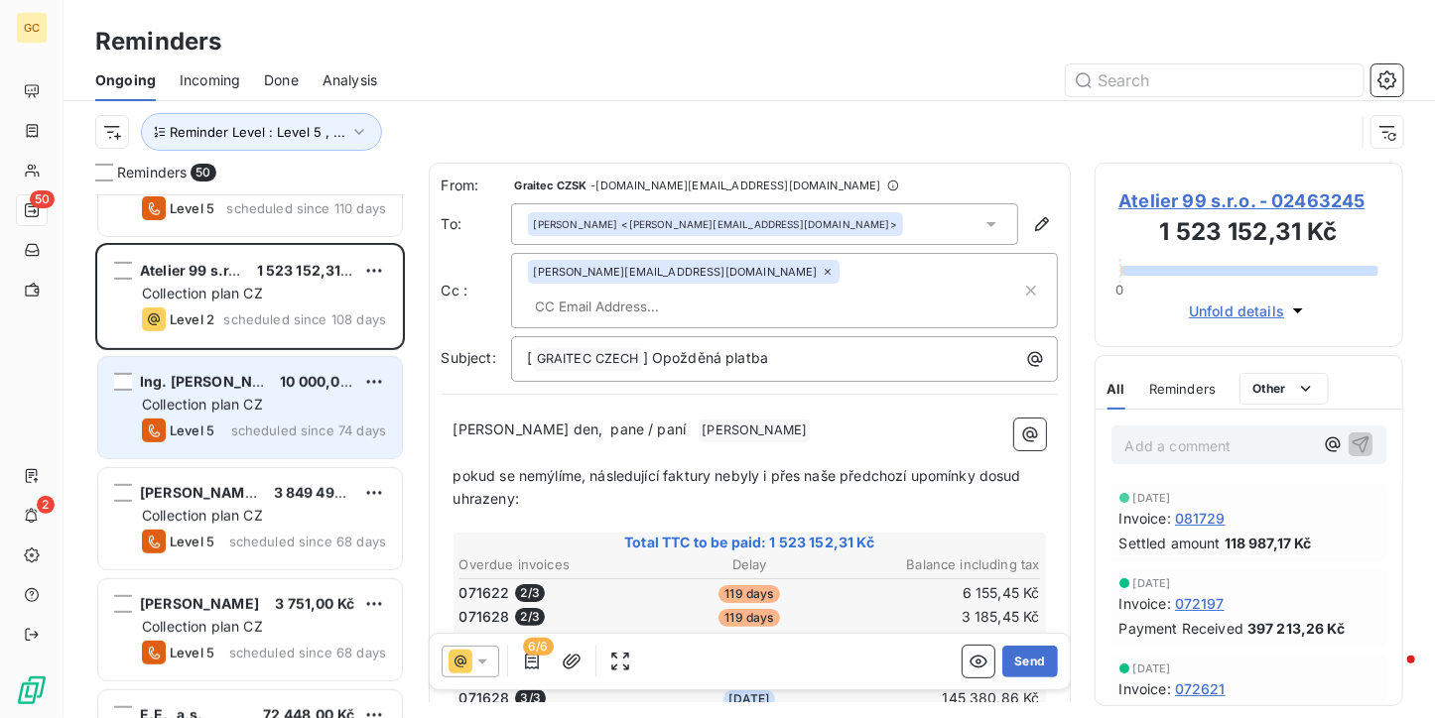
click at [290, 399] on div "Collection plan CZ" at bounding box center [264, 405] width 244 height 20
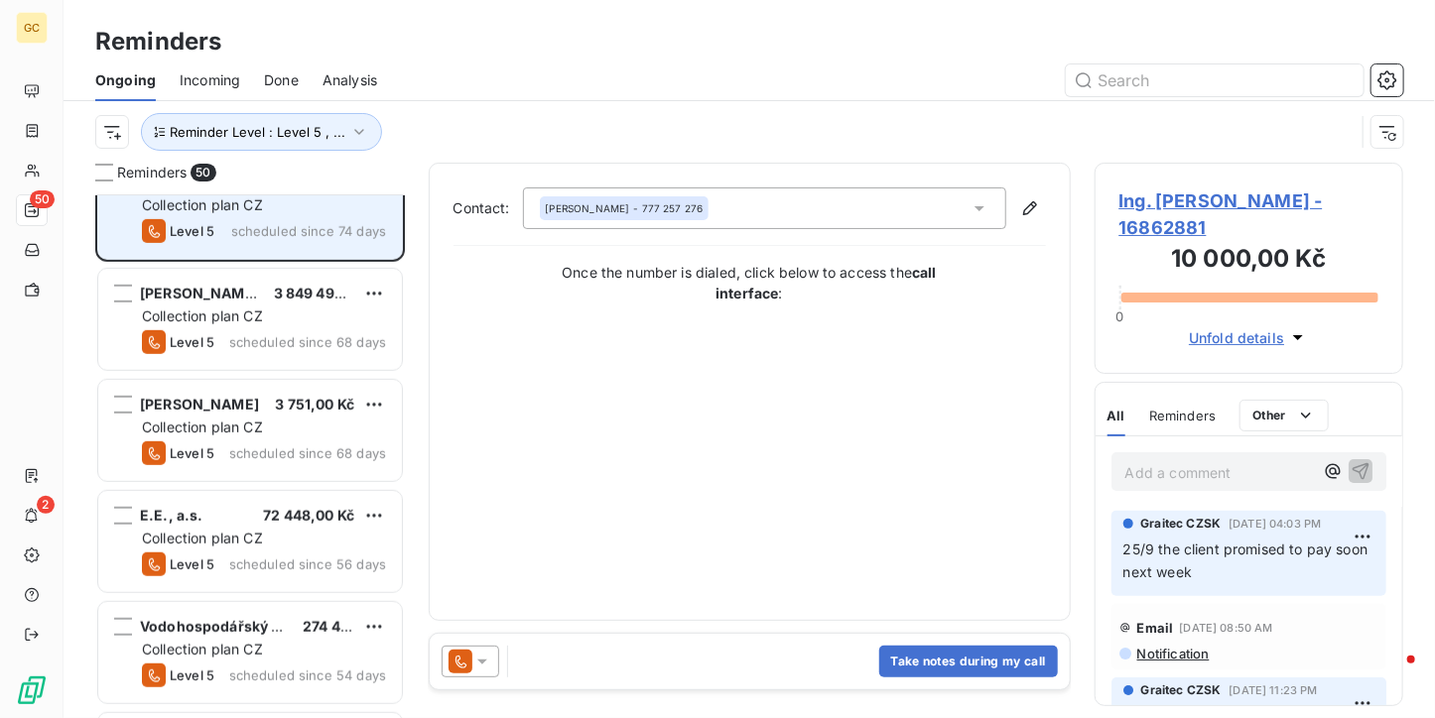
scroll to position [595, 0]
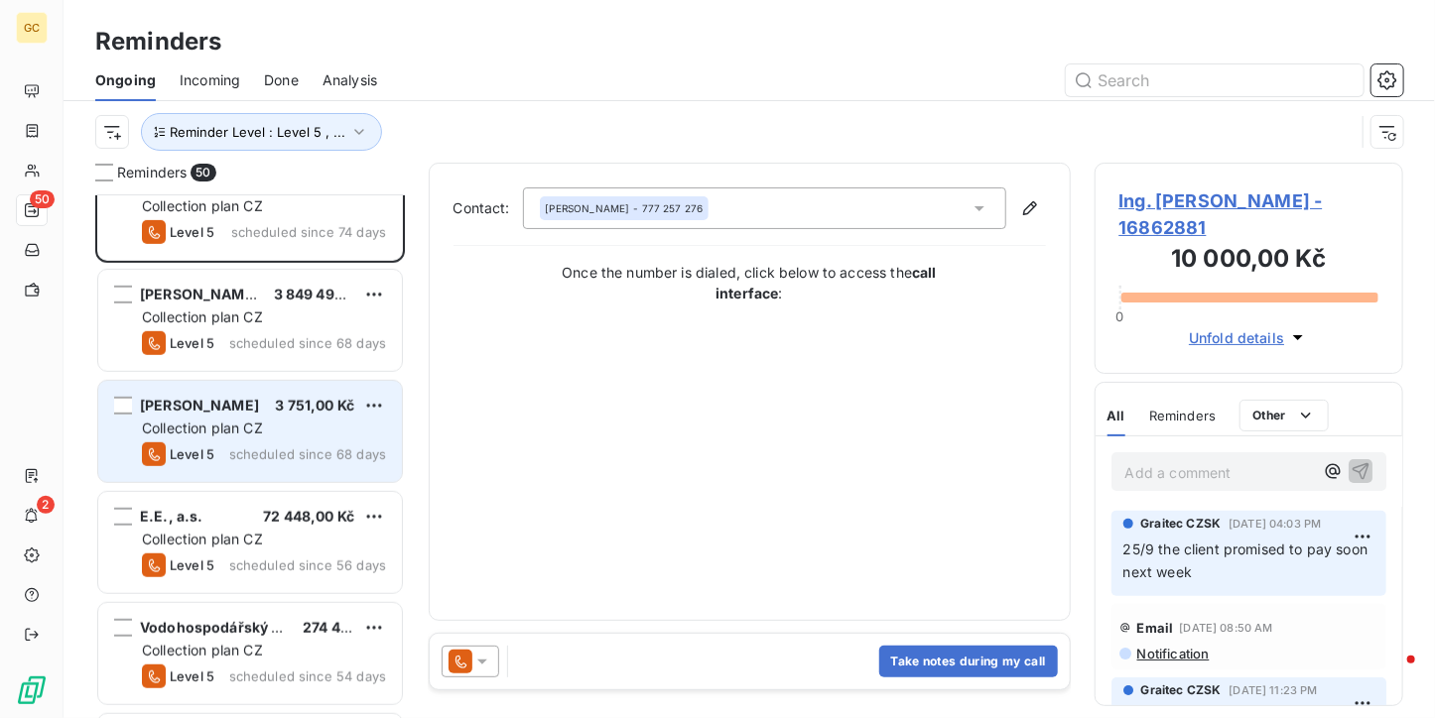
click at [305, 381] on div "[PERSON_NAME] 3 751,00 Kč Collection plan CZ Level 5 scheduled since 68 days" at bounding box center [250, 431] width 304 height 101
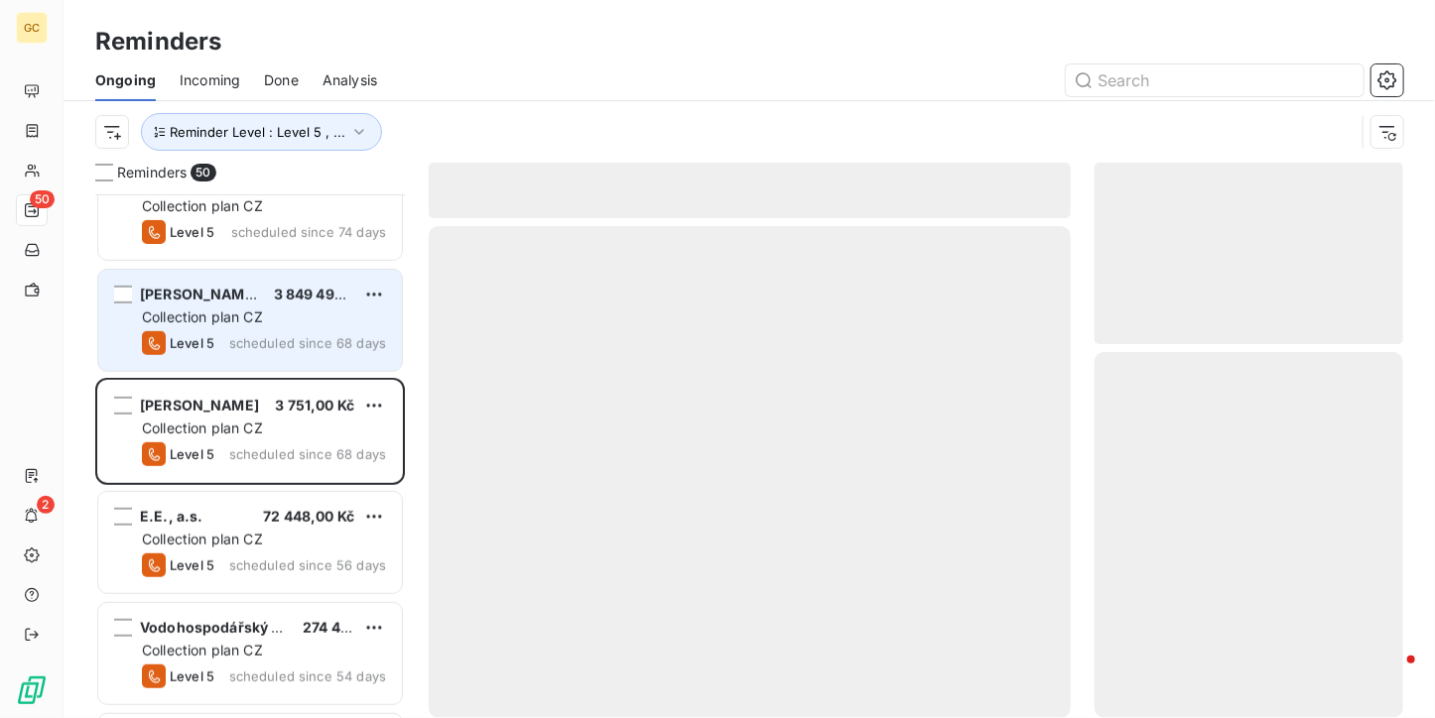
click at [308, 348] on span "scheduled since 68 days" at bounding box center [307, 343] width 157 height 16
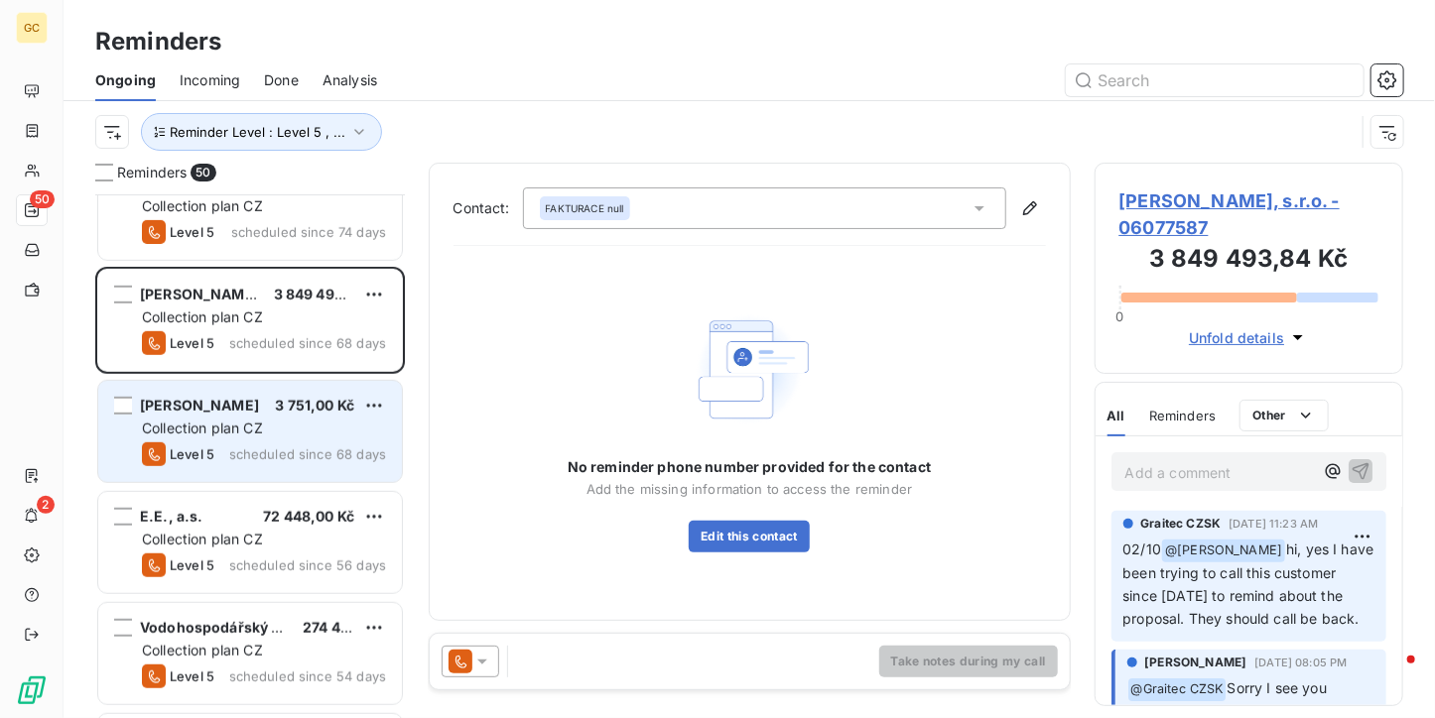
click at [306, 452] on span "scheduled since 68 days" at bounding box center [307, 455] width 157 height 16
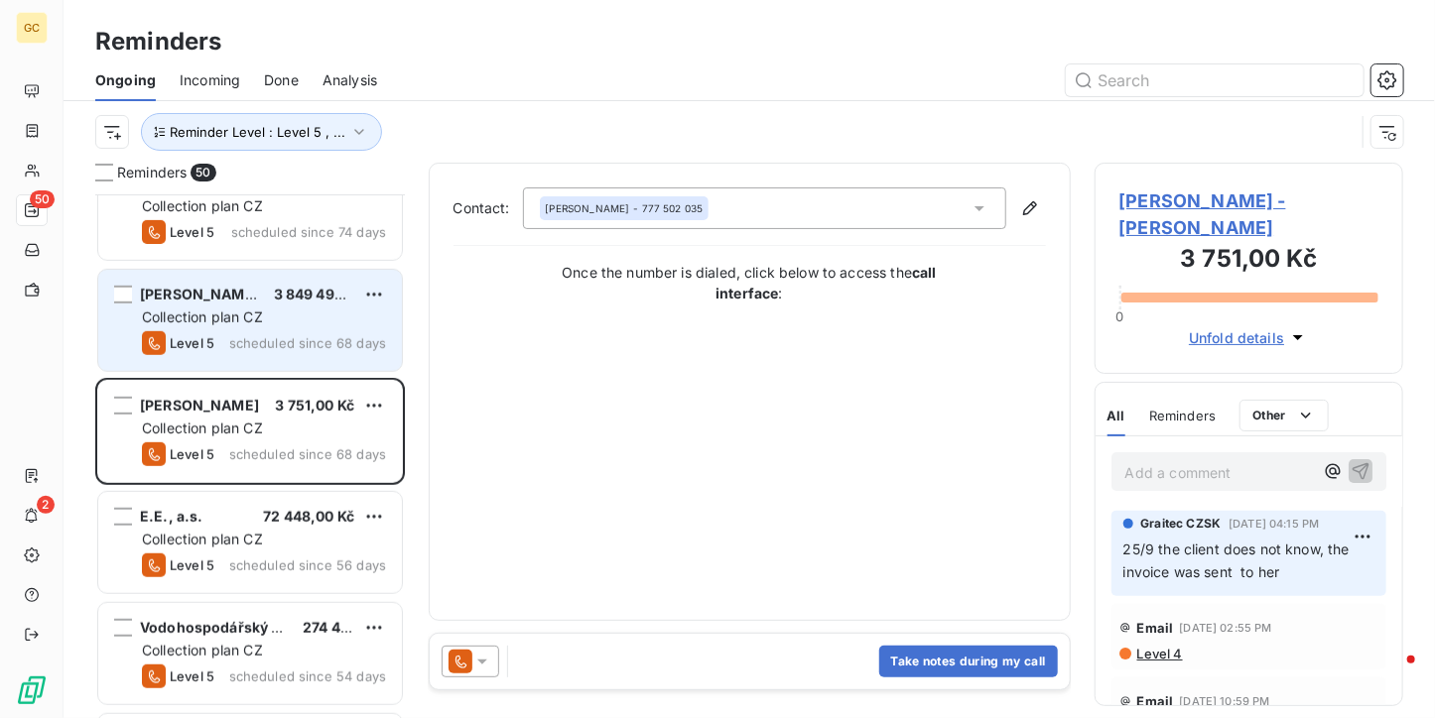
click at [294, 368] on div "[PERSON_NAME], s.r.o. 3 849 493,84 Kč Collection plan CZ Level 5 scheduled sinc…" at bounding box center [250, 320] width 304 height 101
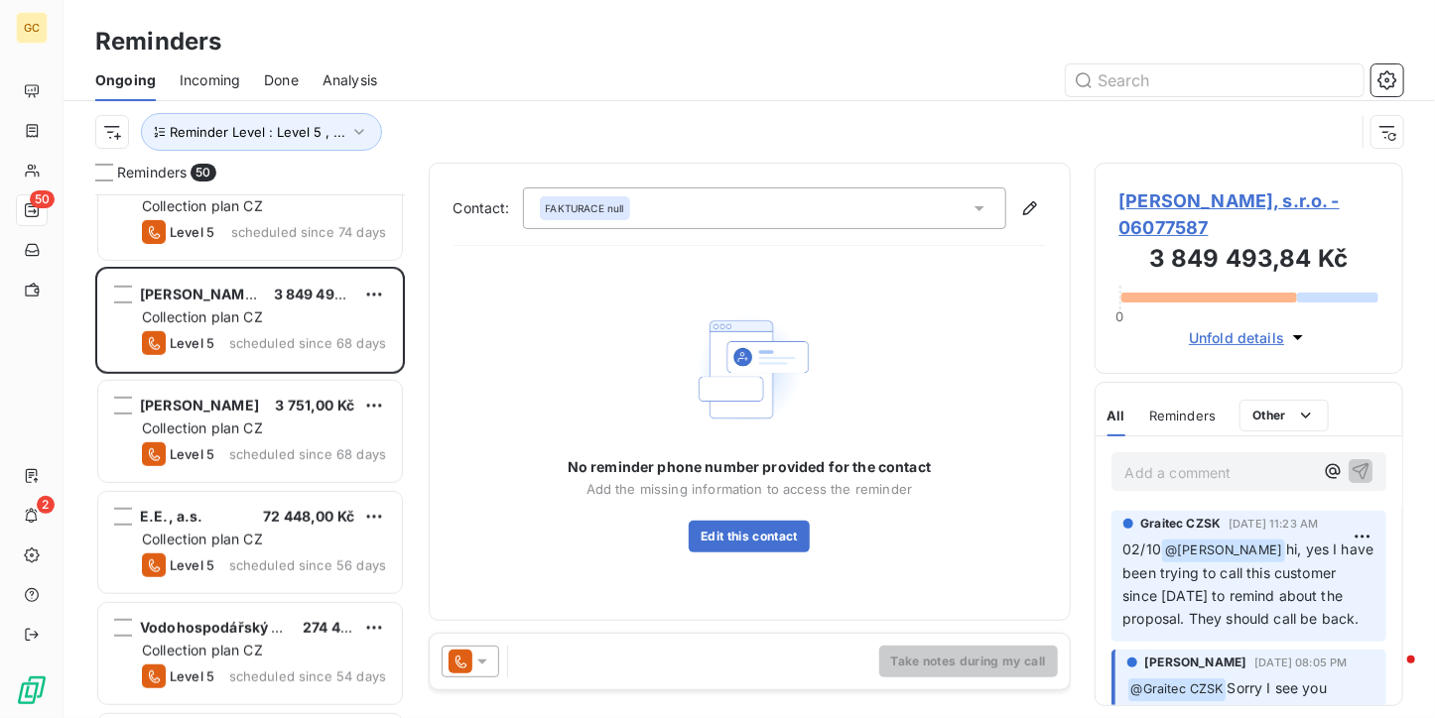
click at [1223, 195] on span "[PERSON_NAME], s.r.o. - 06077587" at bounding box center [1249, 215] width 260 height 54
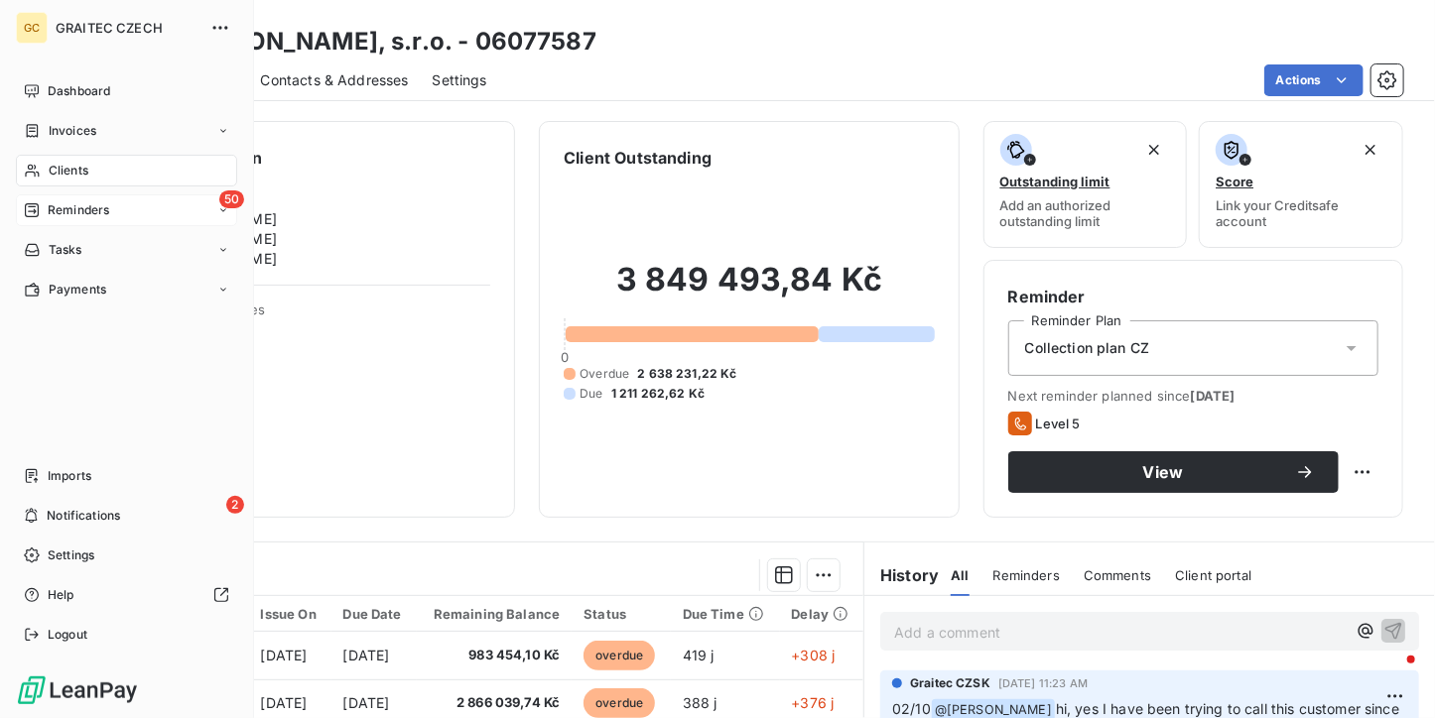
click at [53, 201] on span "Reminders" at bounding box center [79, 210] width 62 height 18
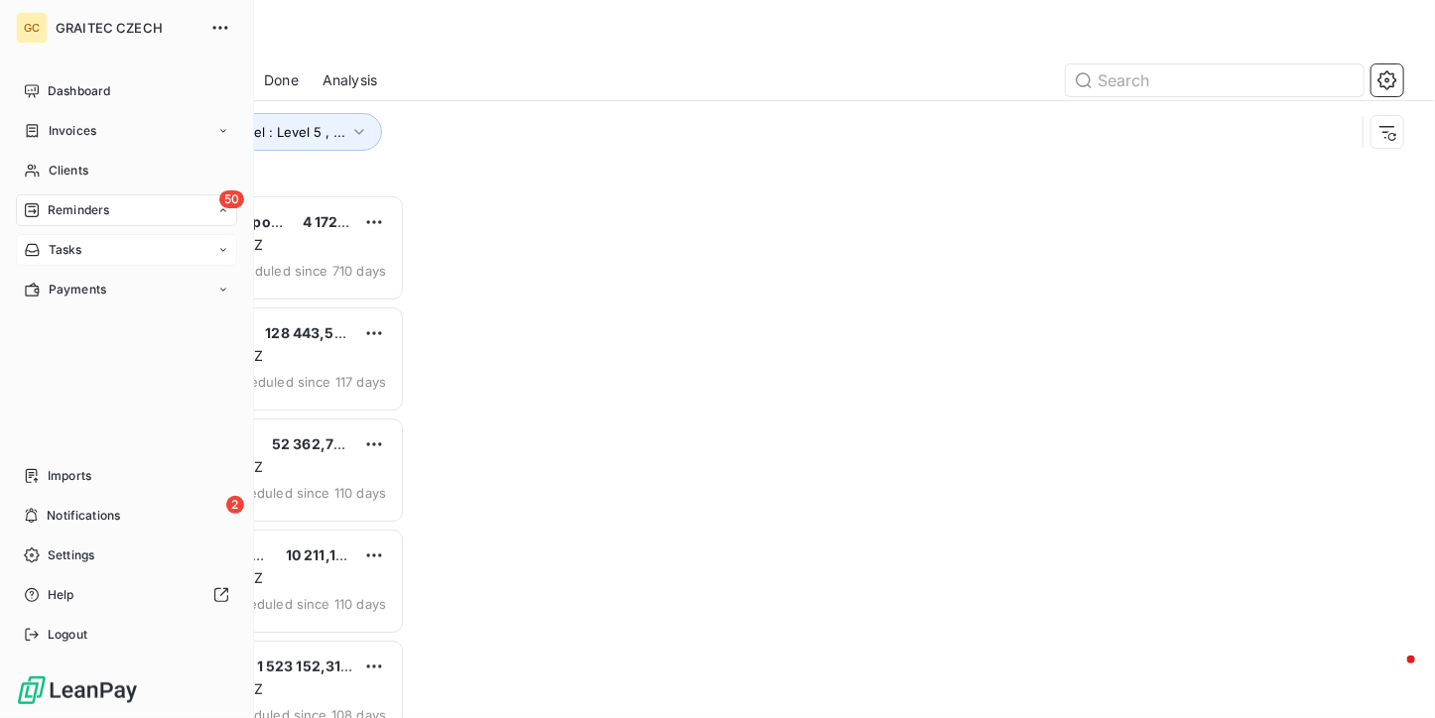
scroll to position [508, 294]
click at [61, 249] on nav "Dashboard Invoices Clients 50 Reminders Ongoing Incoming Done Analysis Tasks Pa…" at bounding box center [126, 190] width 221 height 230
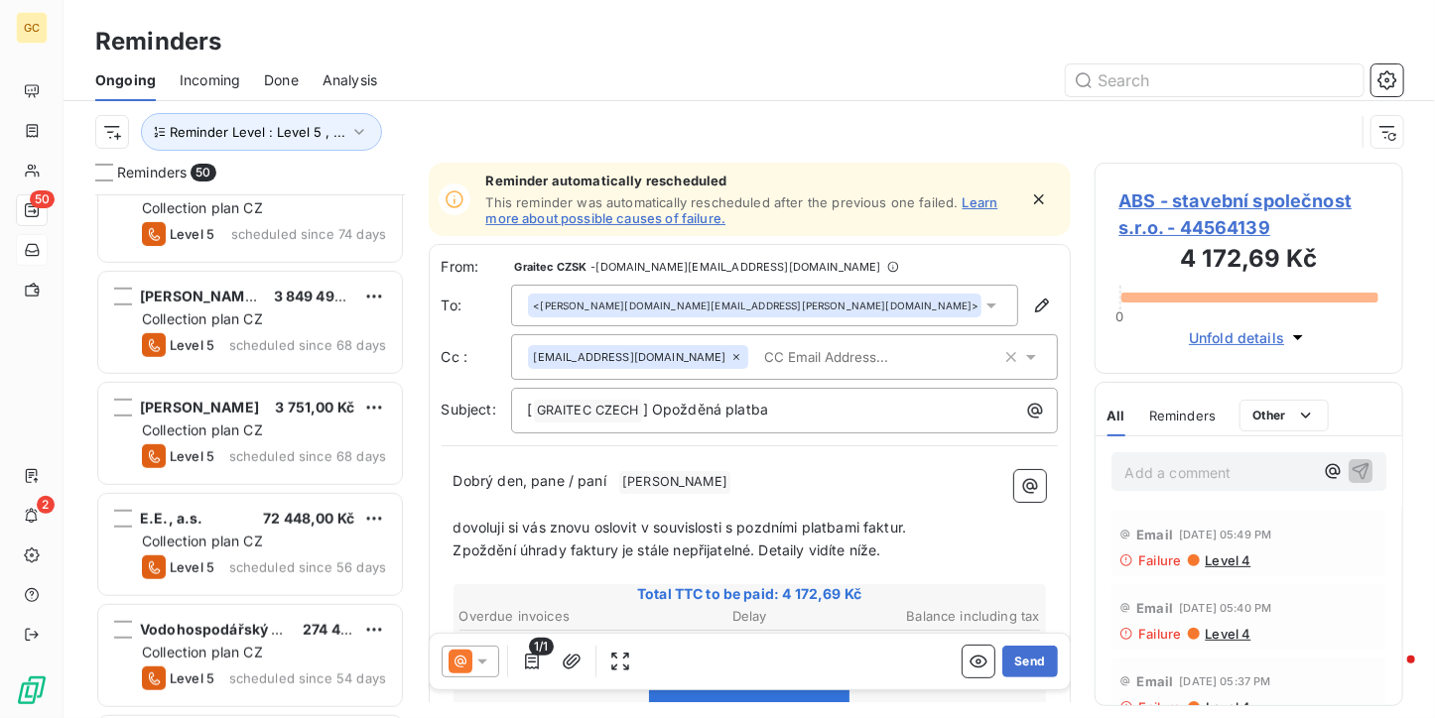
scroll to position [595, 0]
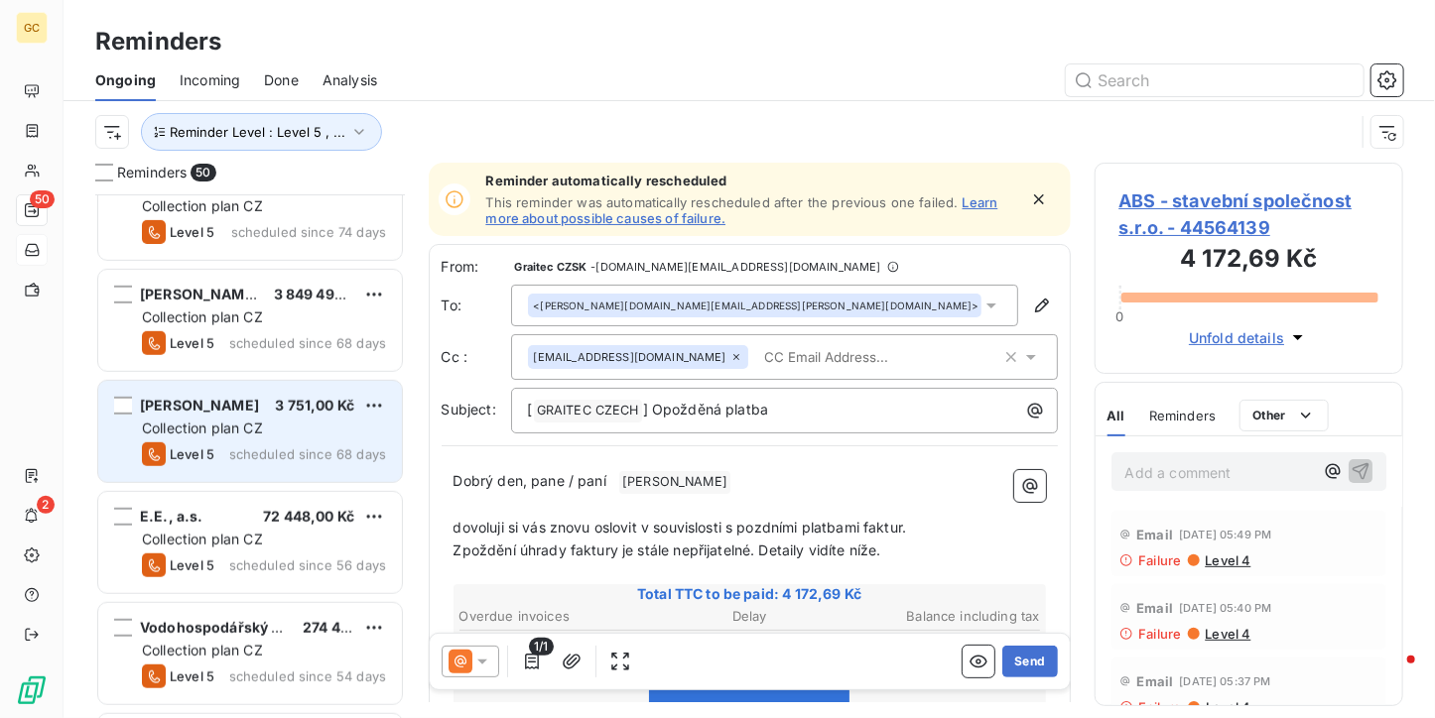
click at [291, 447] on span "scheduled since 68 days" at bounding box center [307, 455] width 157 height 16
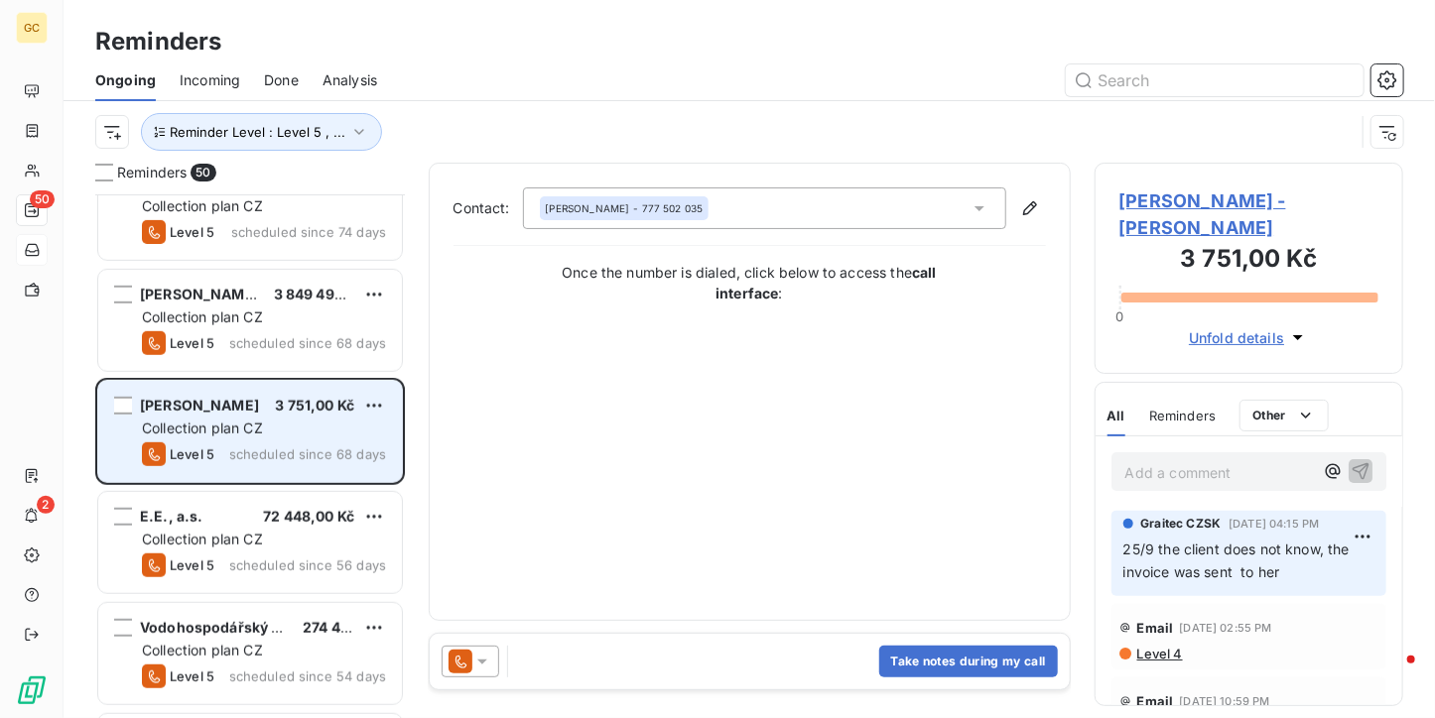
scroll to position [695, 0]
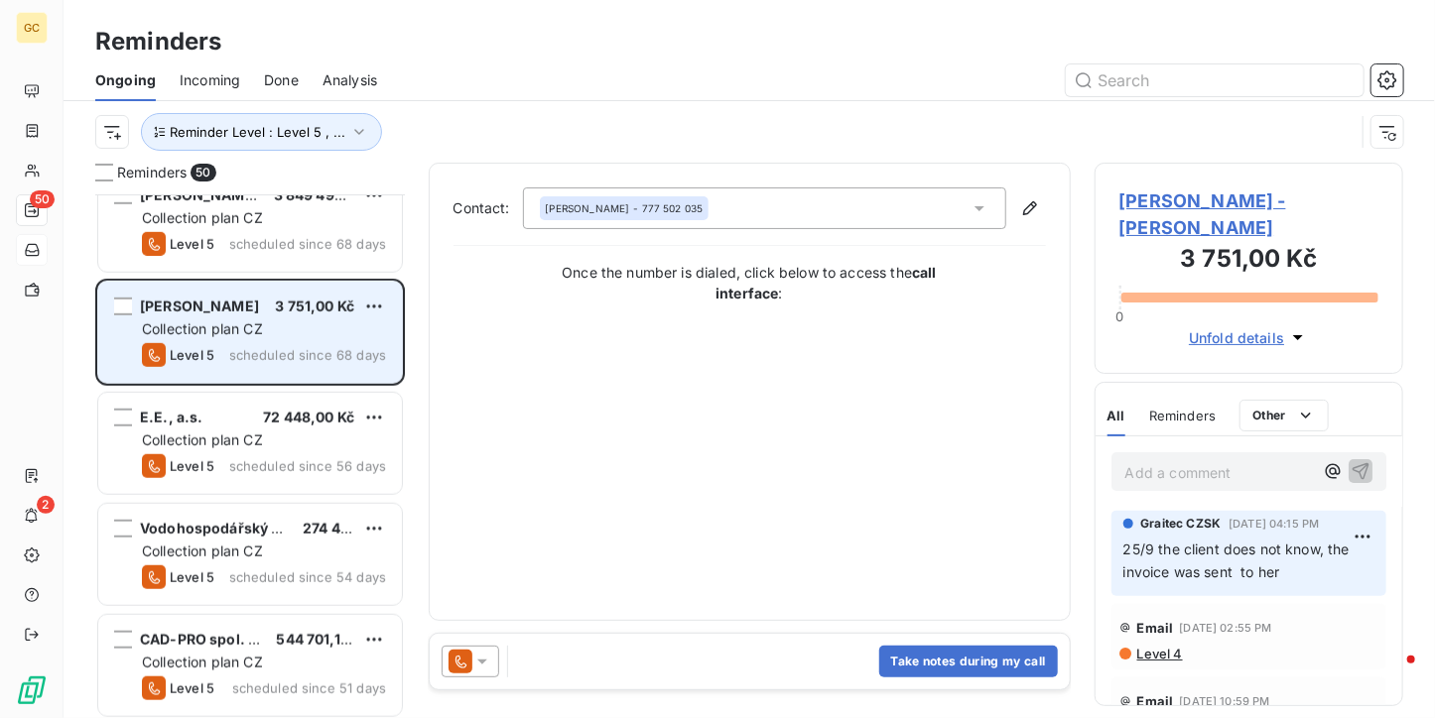
click at [291, 445] on div "Collection plan CZ" at bounding box center [264, 441] width 244 height 20
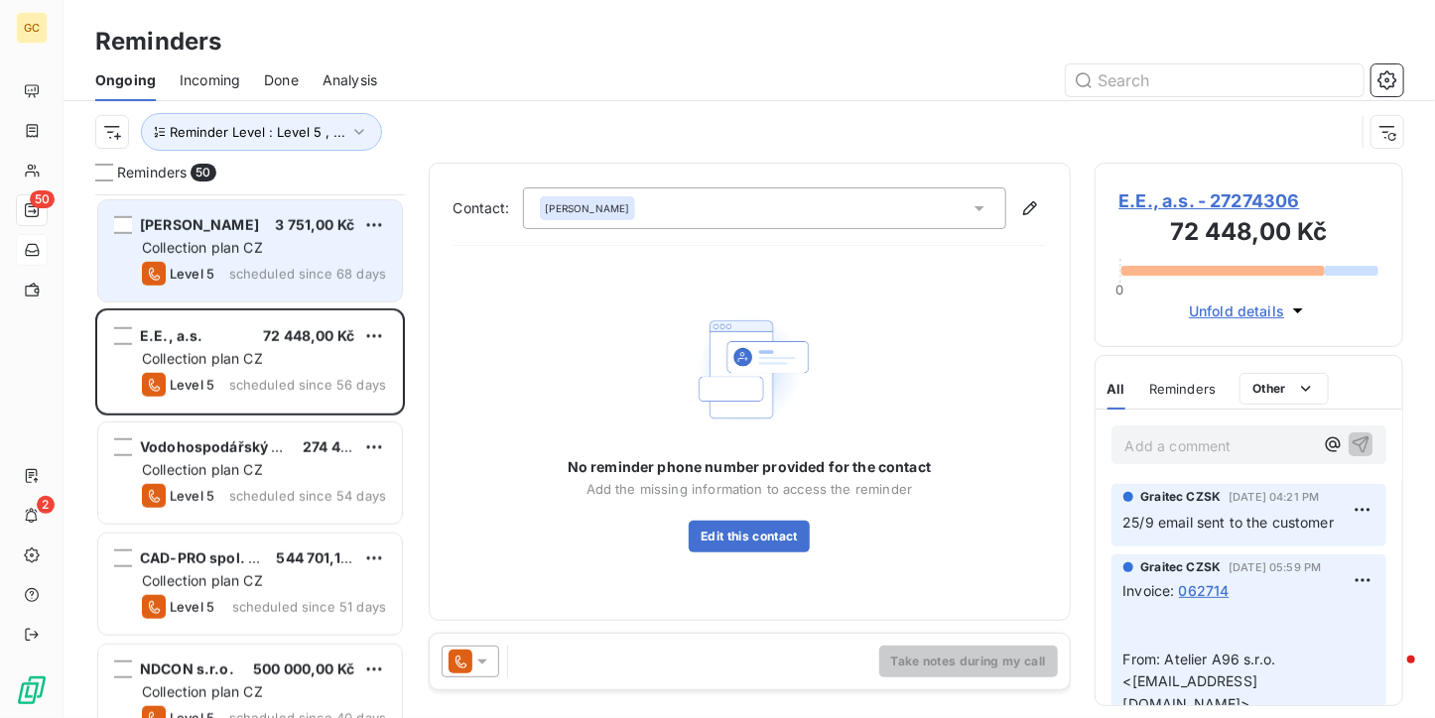
scroll to position [893, 0]
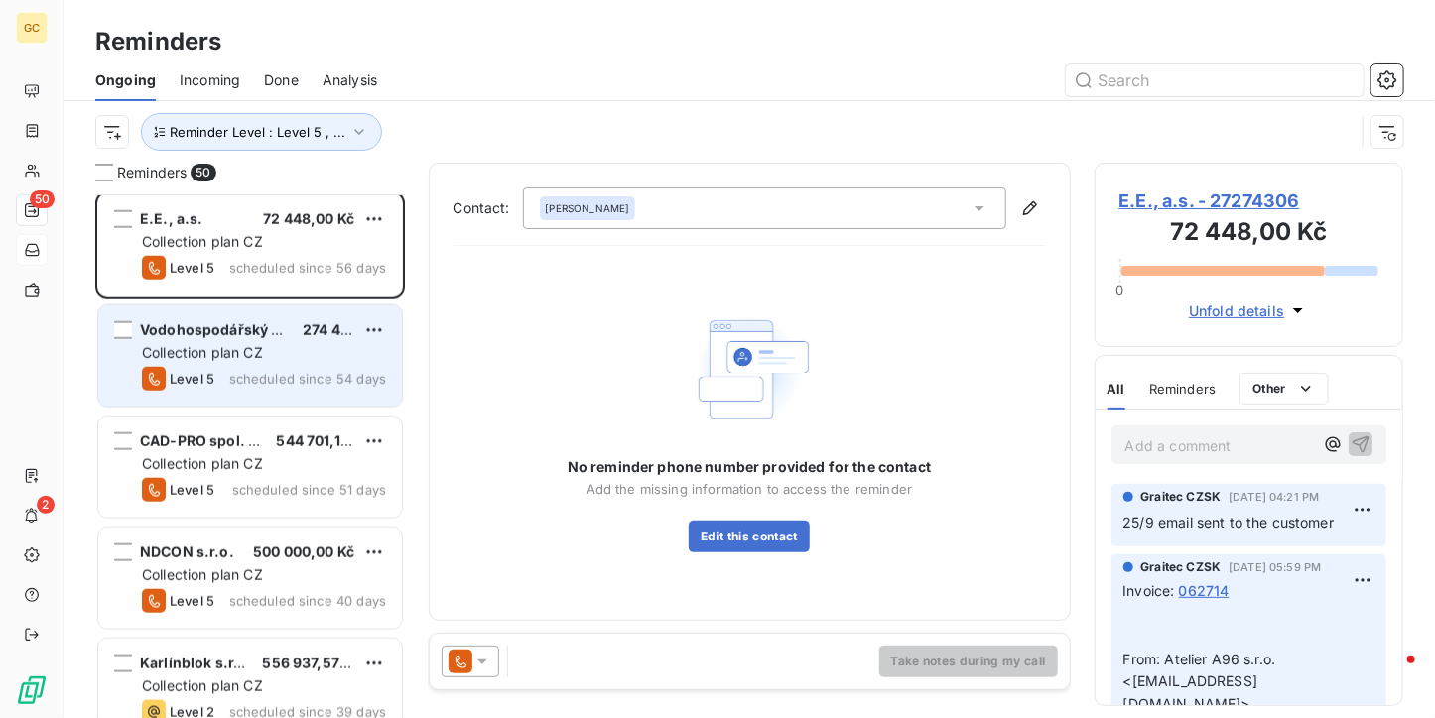
click at [310, 356] on div "Collection plan CZ" at bounding box center [264, 353] width 244 height 20
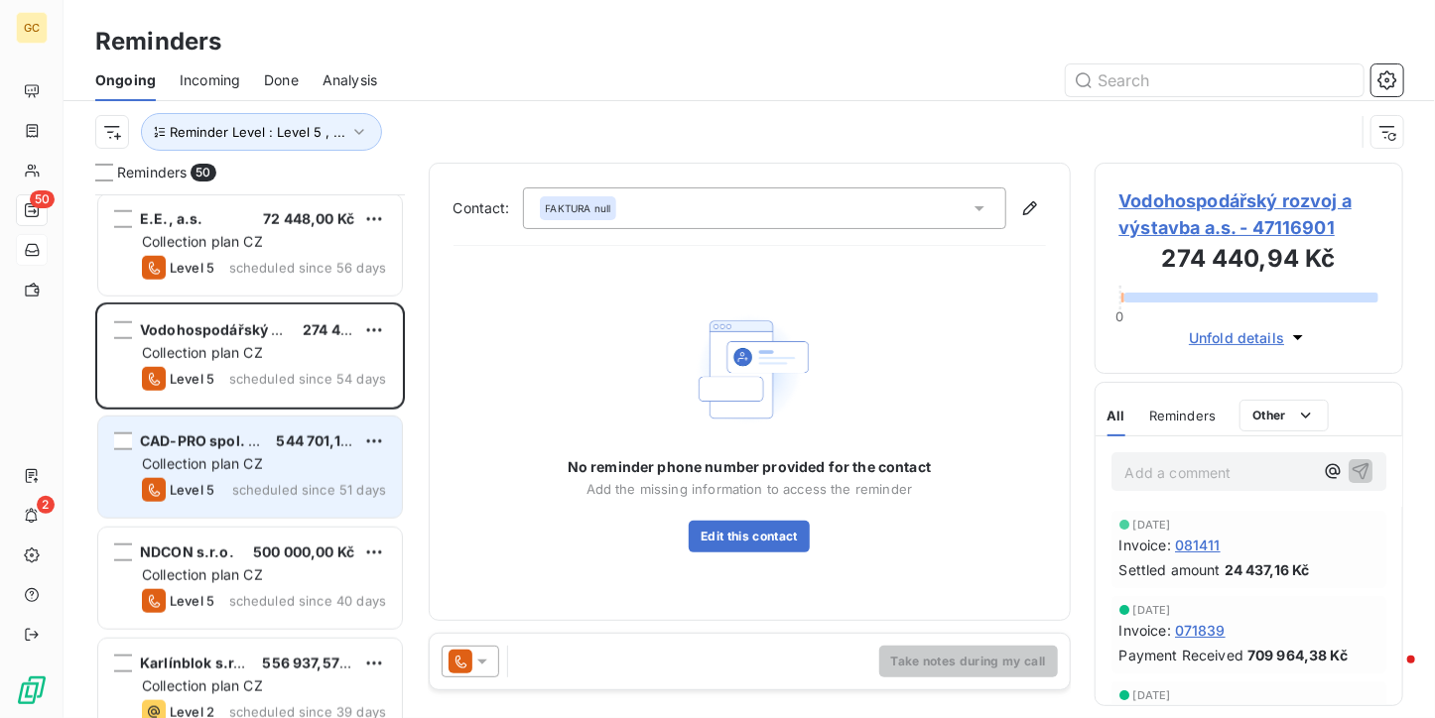
click at [270, 456] on div "Collection plan CZ" at bounding box center [264, 464] width 244 height 20
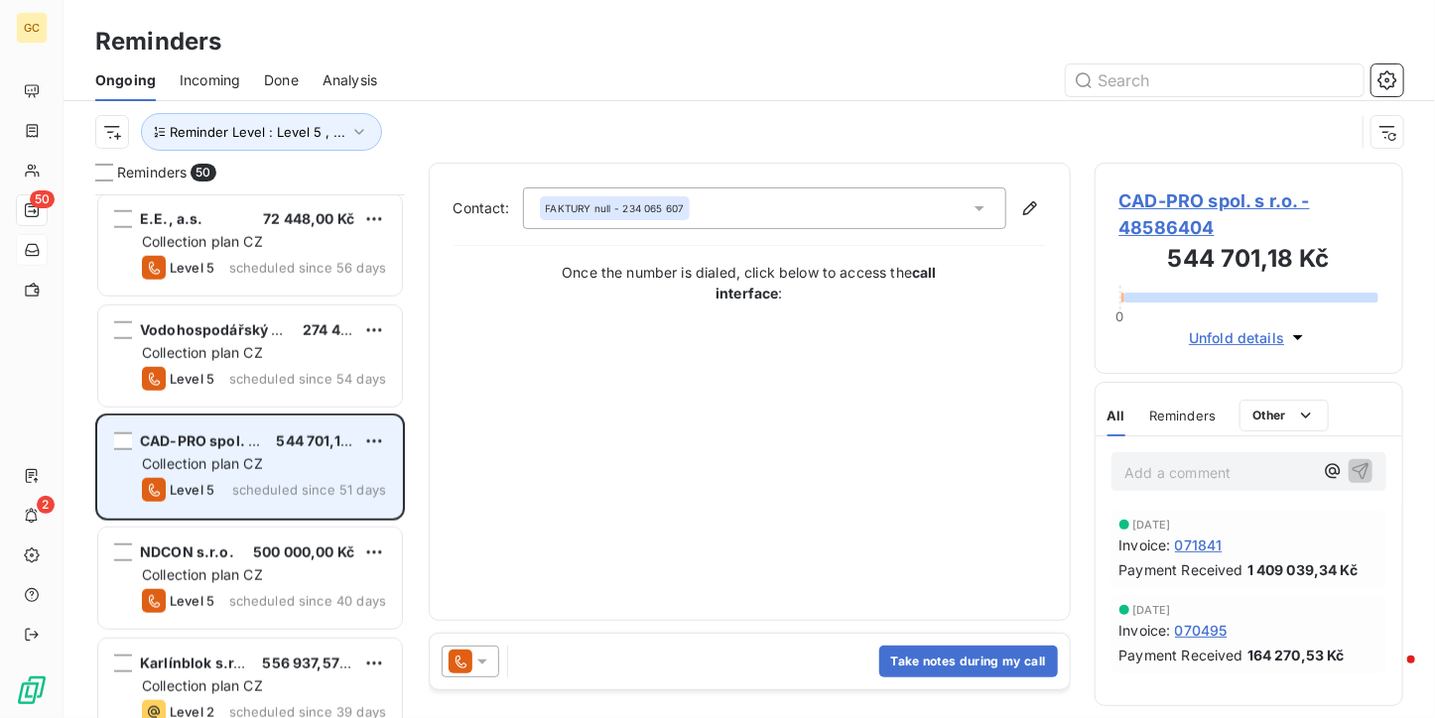
scroll to position [1092, 0]
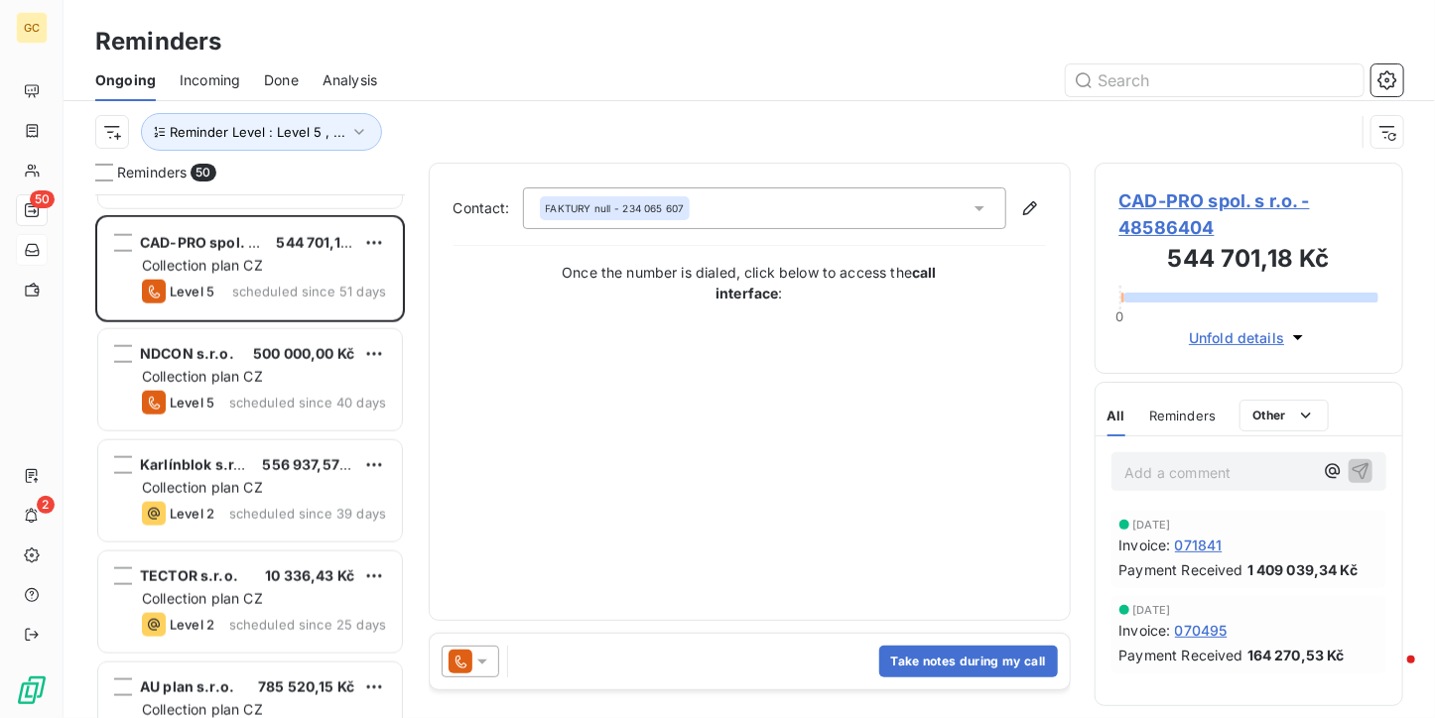
click at [269, 432] on div "NDCON s.r.o. 500 000,00 Kč Collection plan CZ Level 5 scheduled since 40 days" at bounding box center [250, 381] width 310 height 111
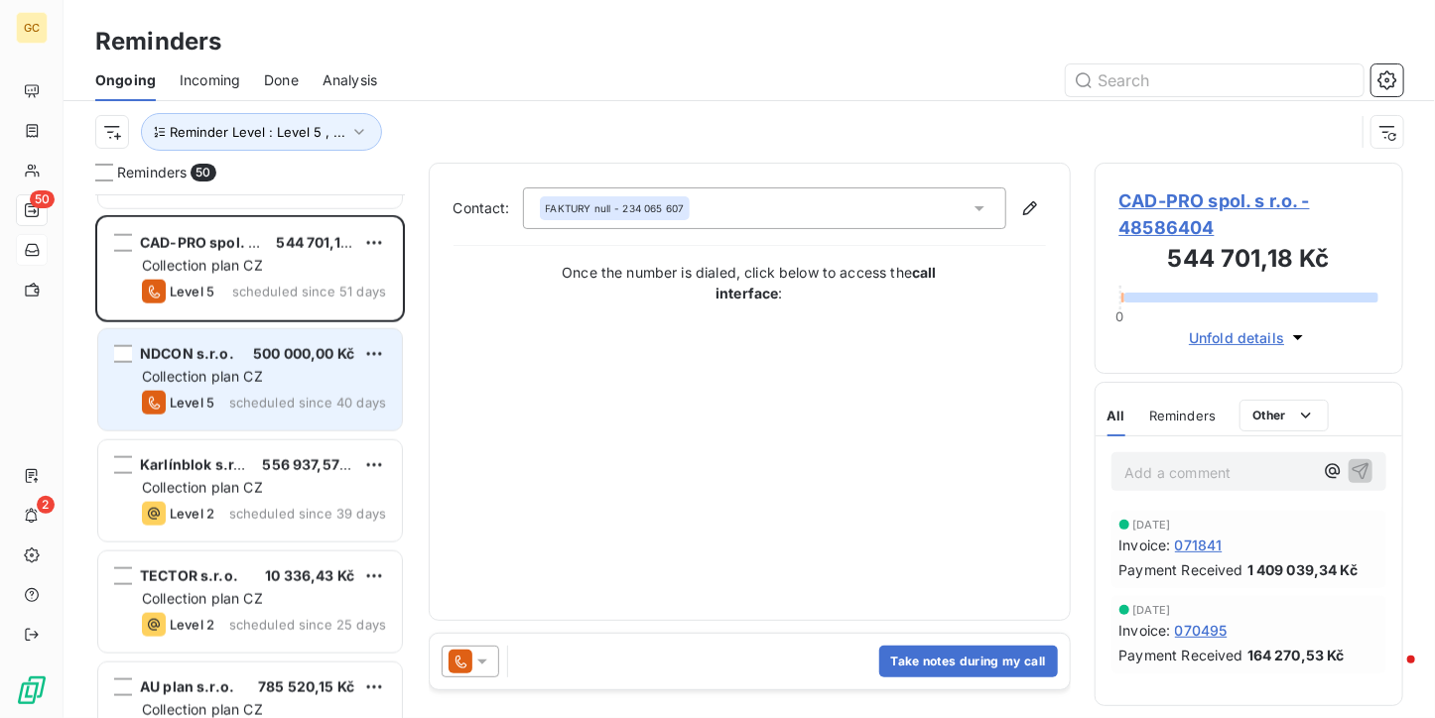
click at [269, 396] on span "scheduled since 40 days" at bounding box center [307, 403] width 157 height 16
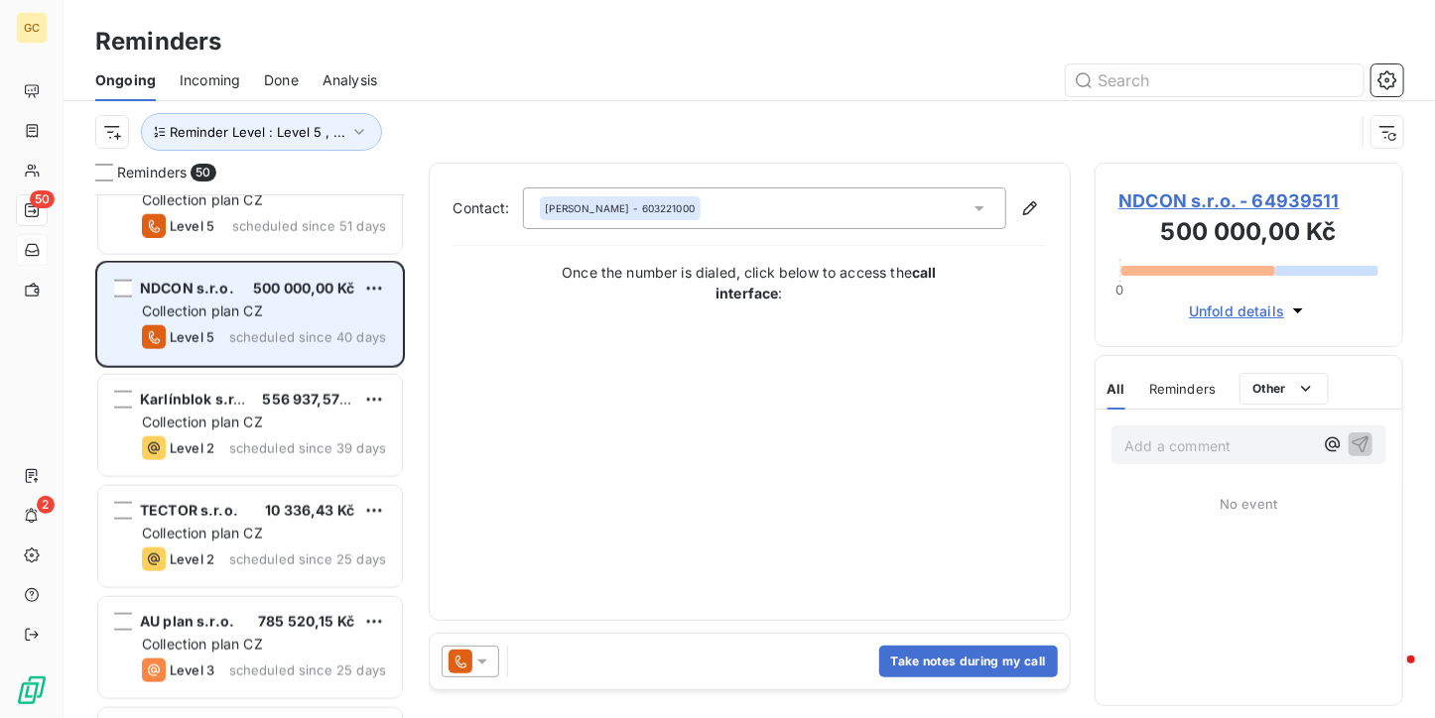
scroll to position [1191, 0]
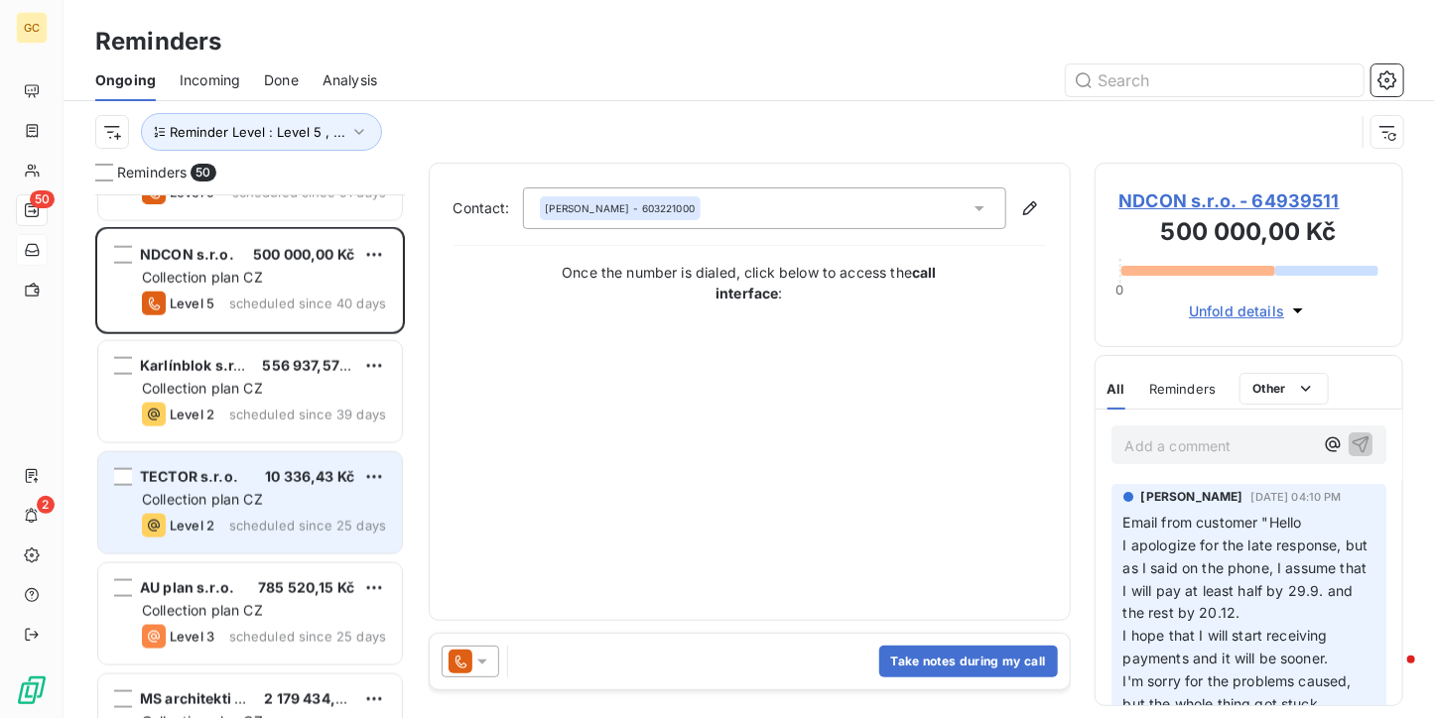
click at [269, 460] on div "TECTOR s.r.o. 10 336,43 Kč Collection plan CZ Level 2 scheduled since 25 days" at bounding box center [250, 503] width 304 height 101
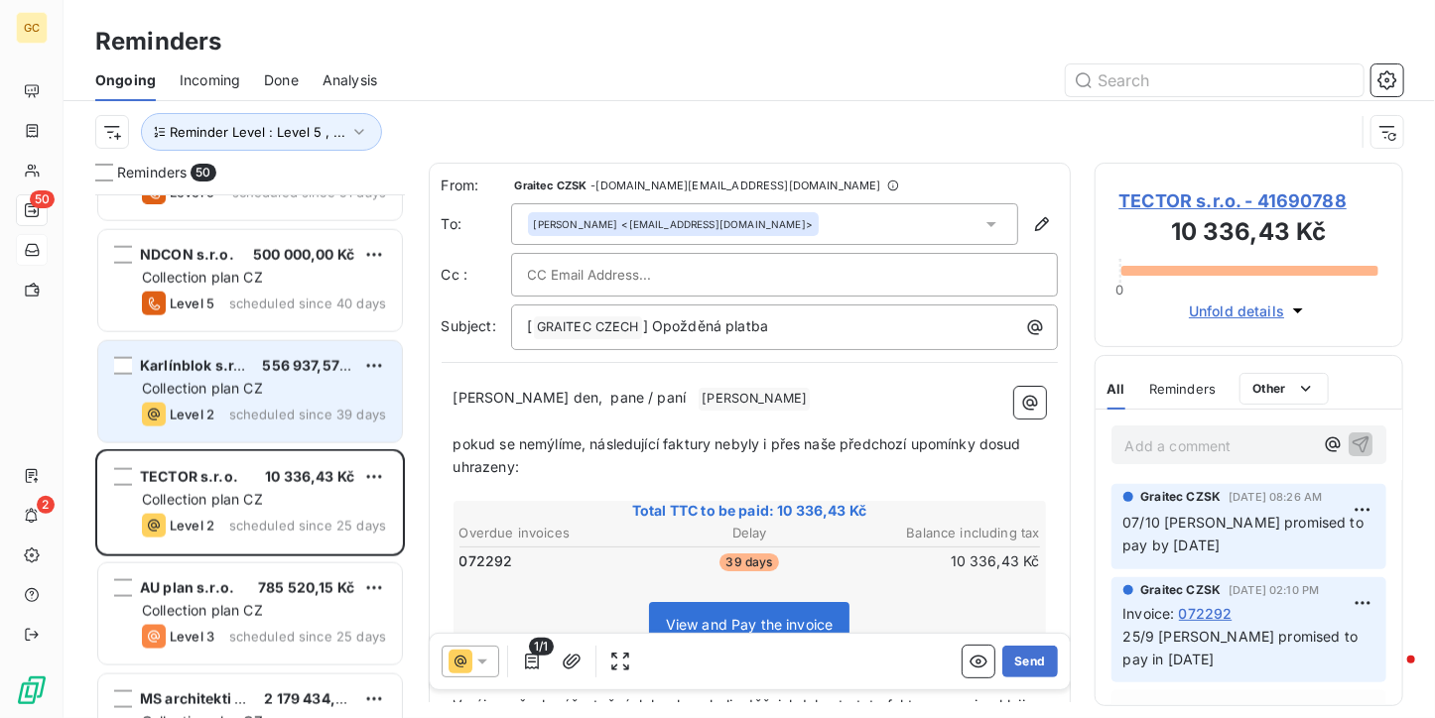
click at [288, 363] on span "556 937,57 Kč" at bounding box center [310, 365] width 97 height 17
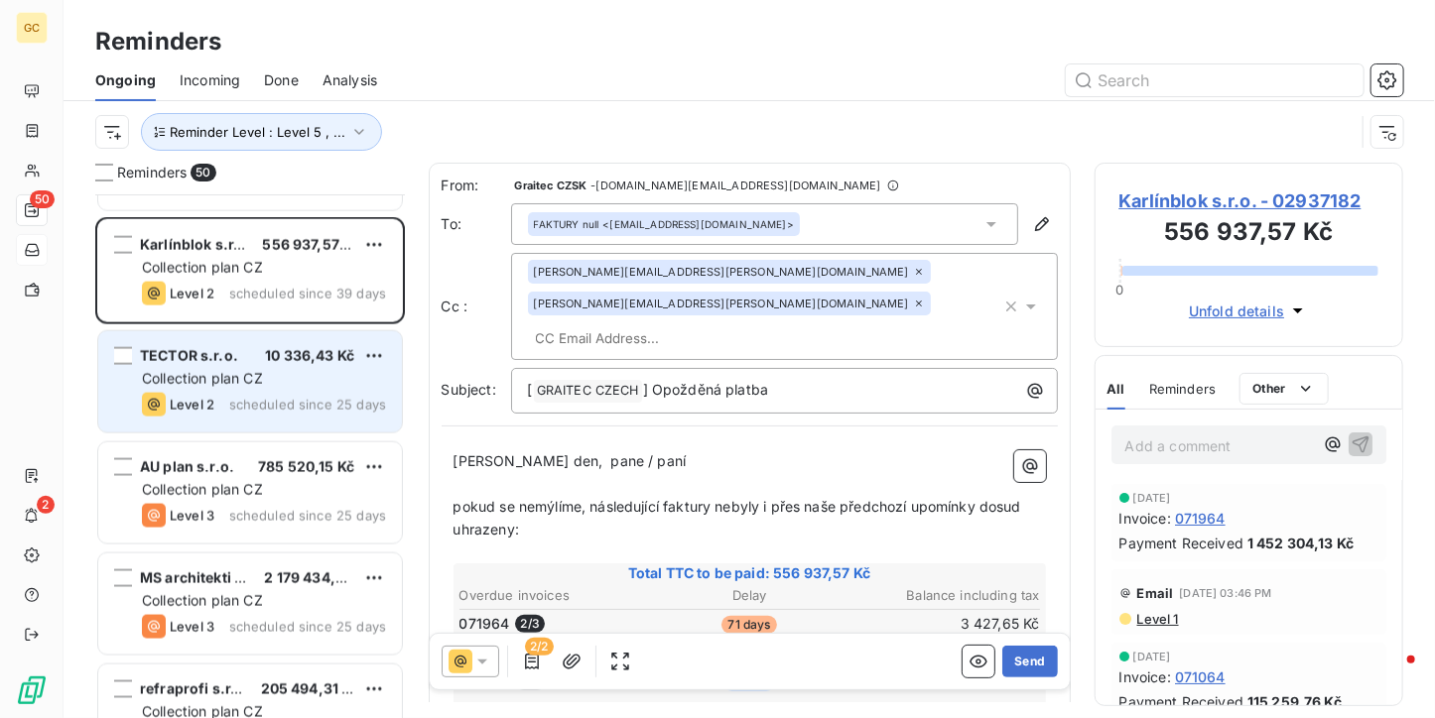
scroll to position [1290, 0]
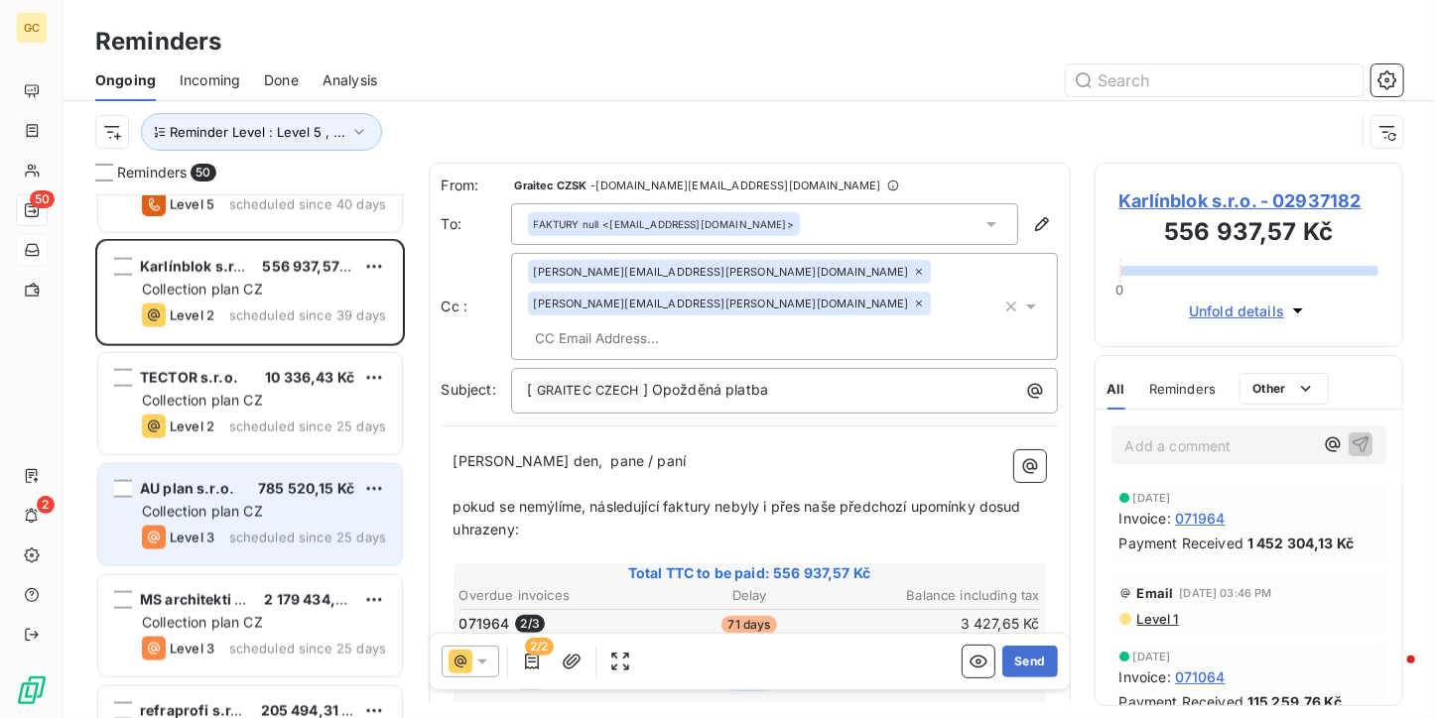
click at [265, 515] on div "Collection plan CZ" at bounding box center [264, 512] width 244 height 20
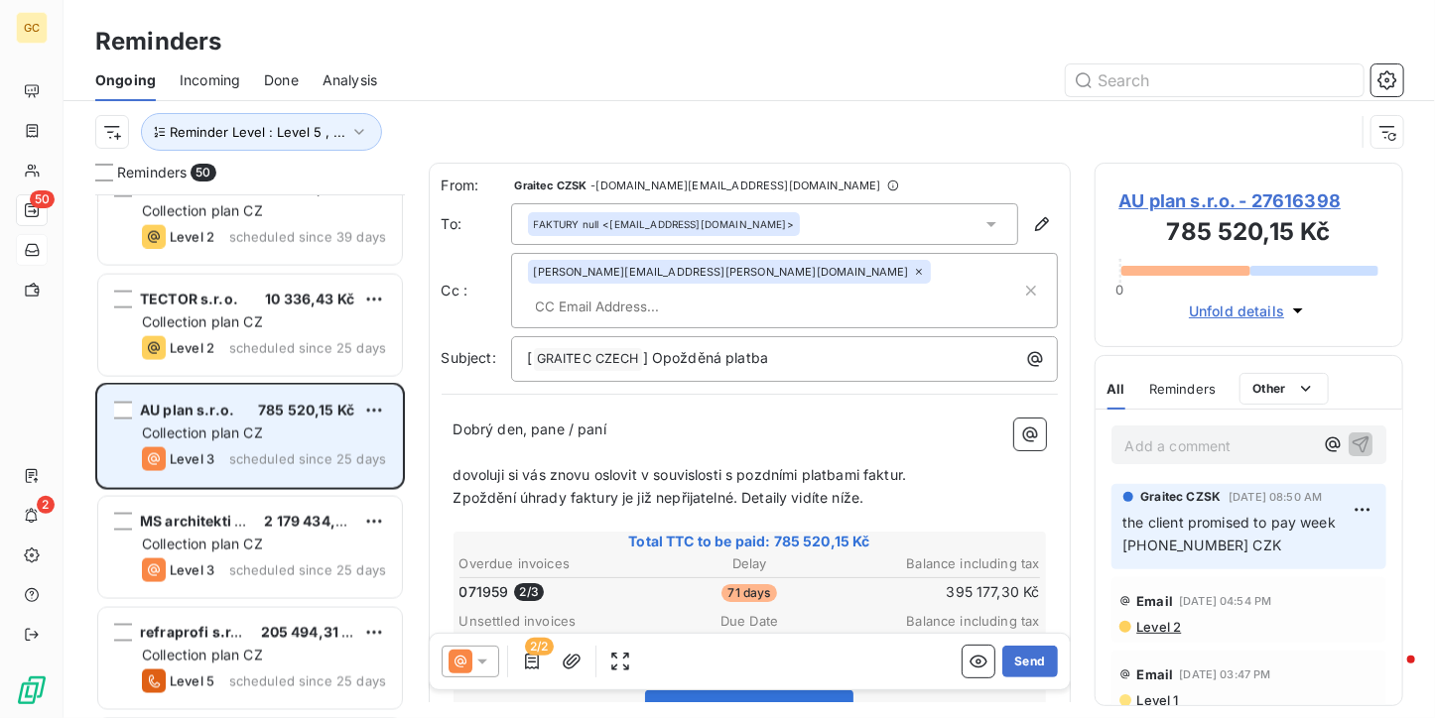
scroll to position [1389, 0]
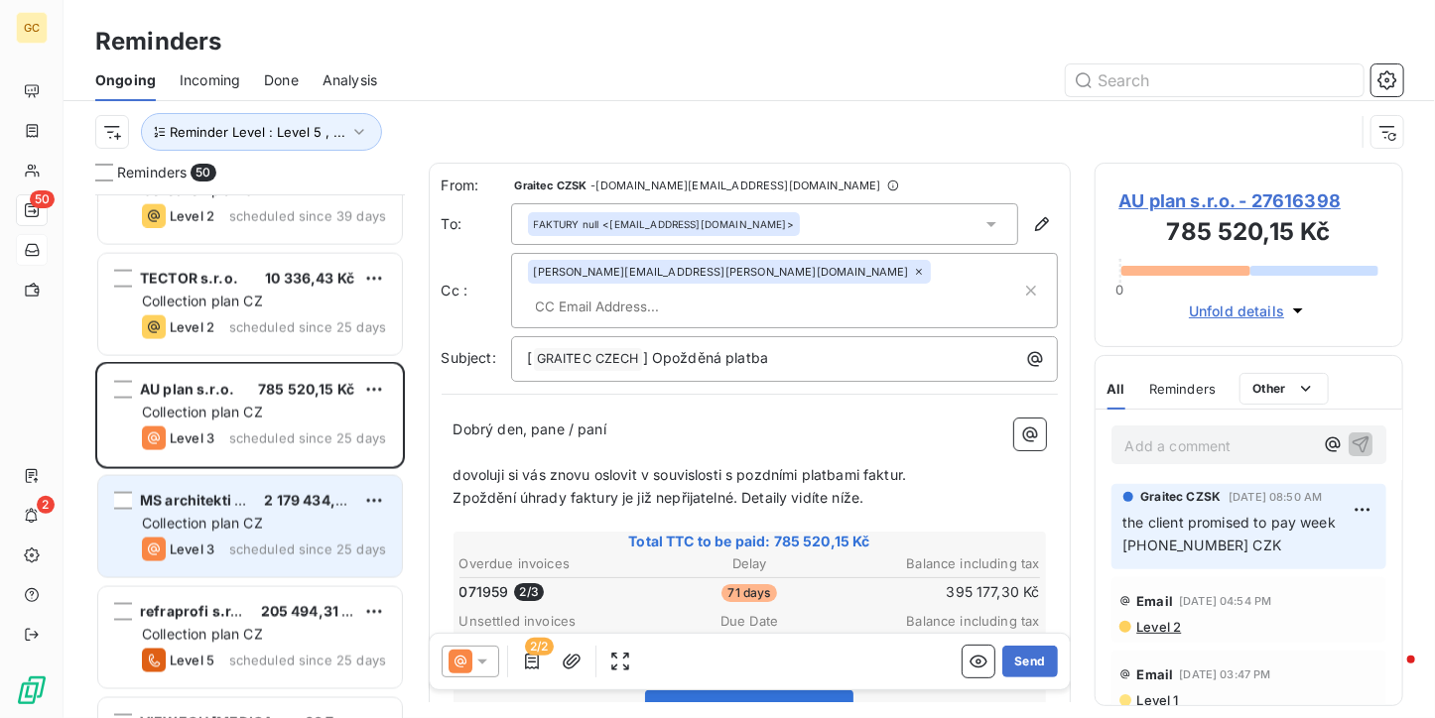
click at [278, 524] on div "Collection plan CZ" at bounding box center [264, 524] width 244 height 20
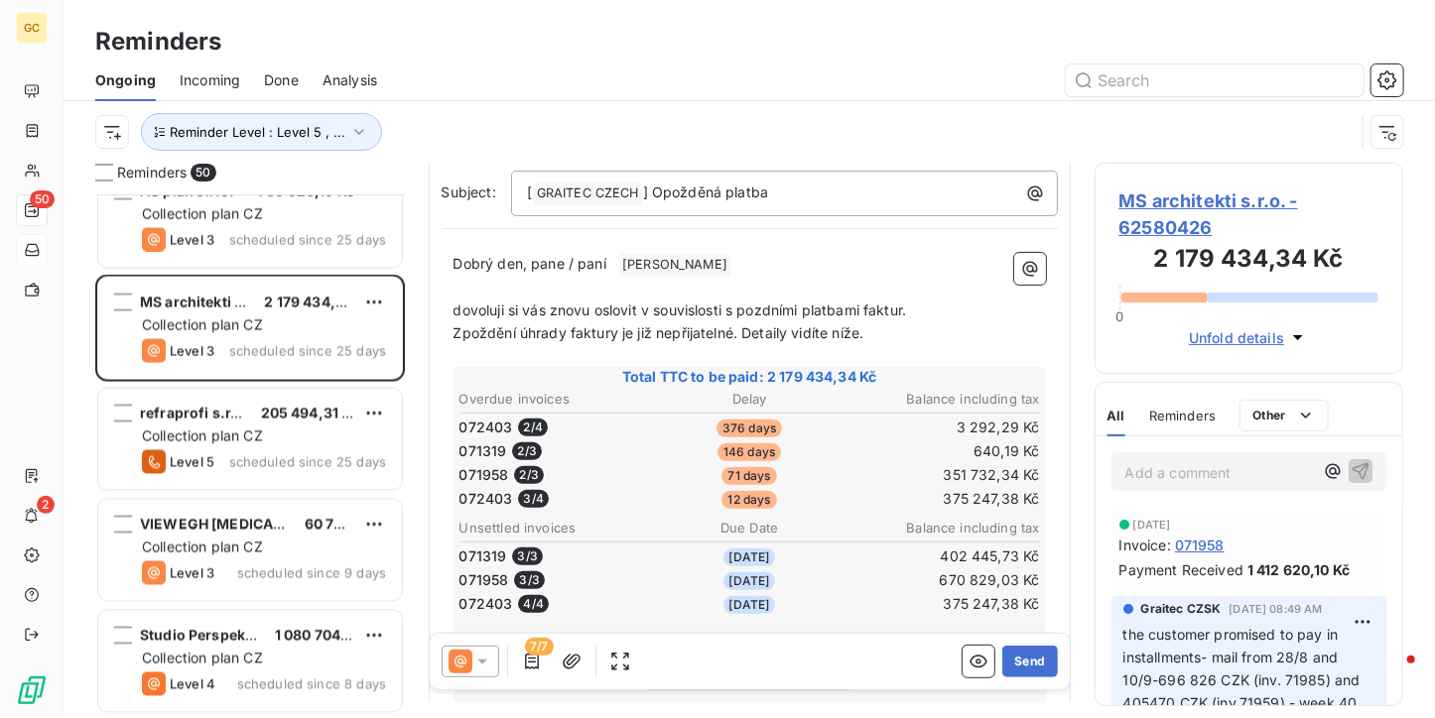
scroll to position [298, 0]
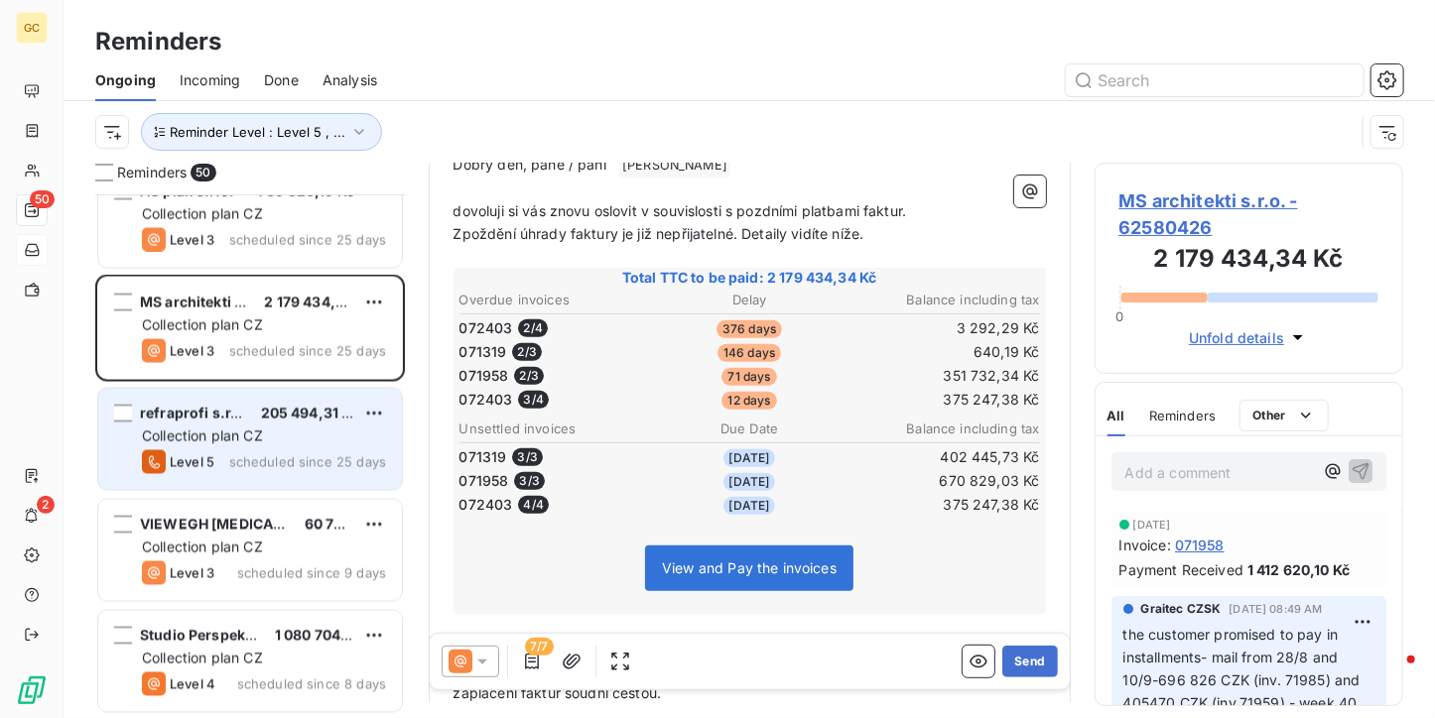
click at [306, 447] on div "refraprofi s.r.o. 205 494,31 Kč Collection plan CZ Level 5 scheduled since 25 d…" at bounding box center [250, 439] width 304 height 101
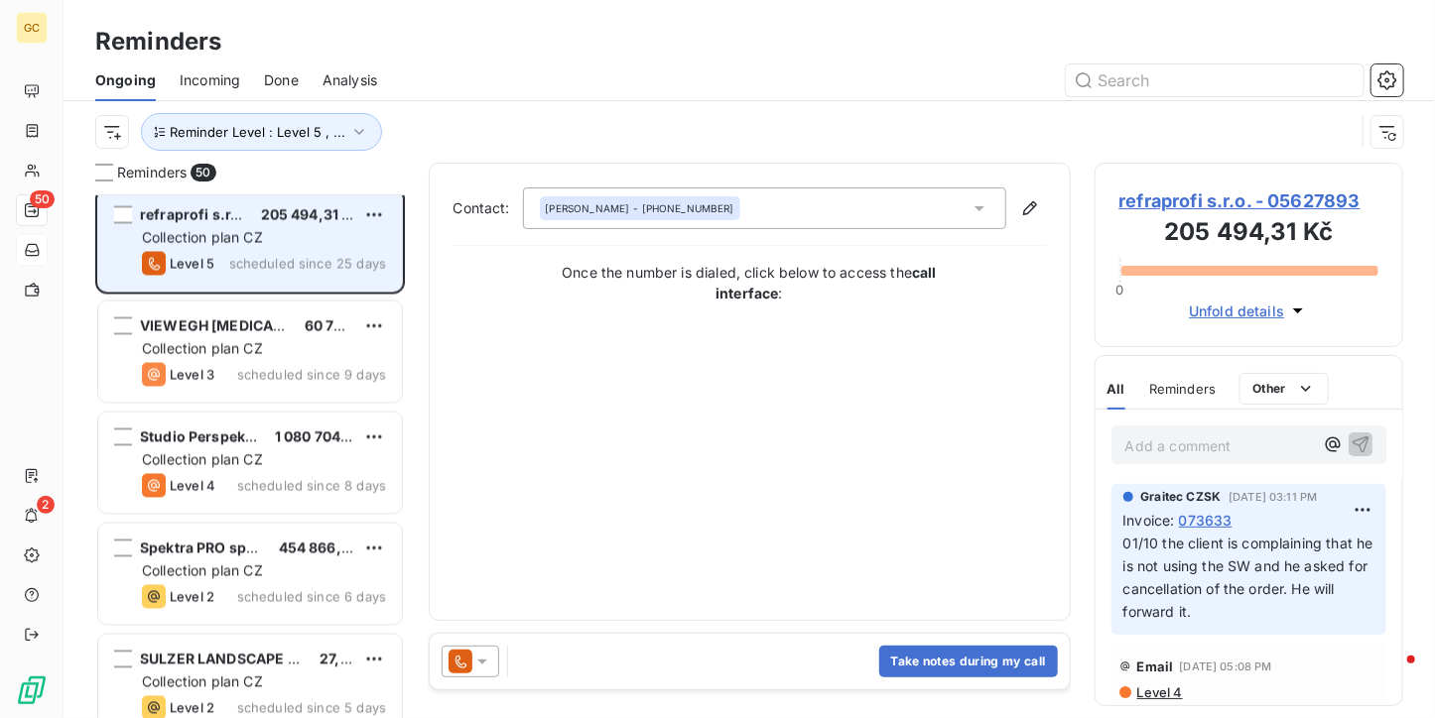
scroll to position [1687, 0]
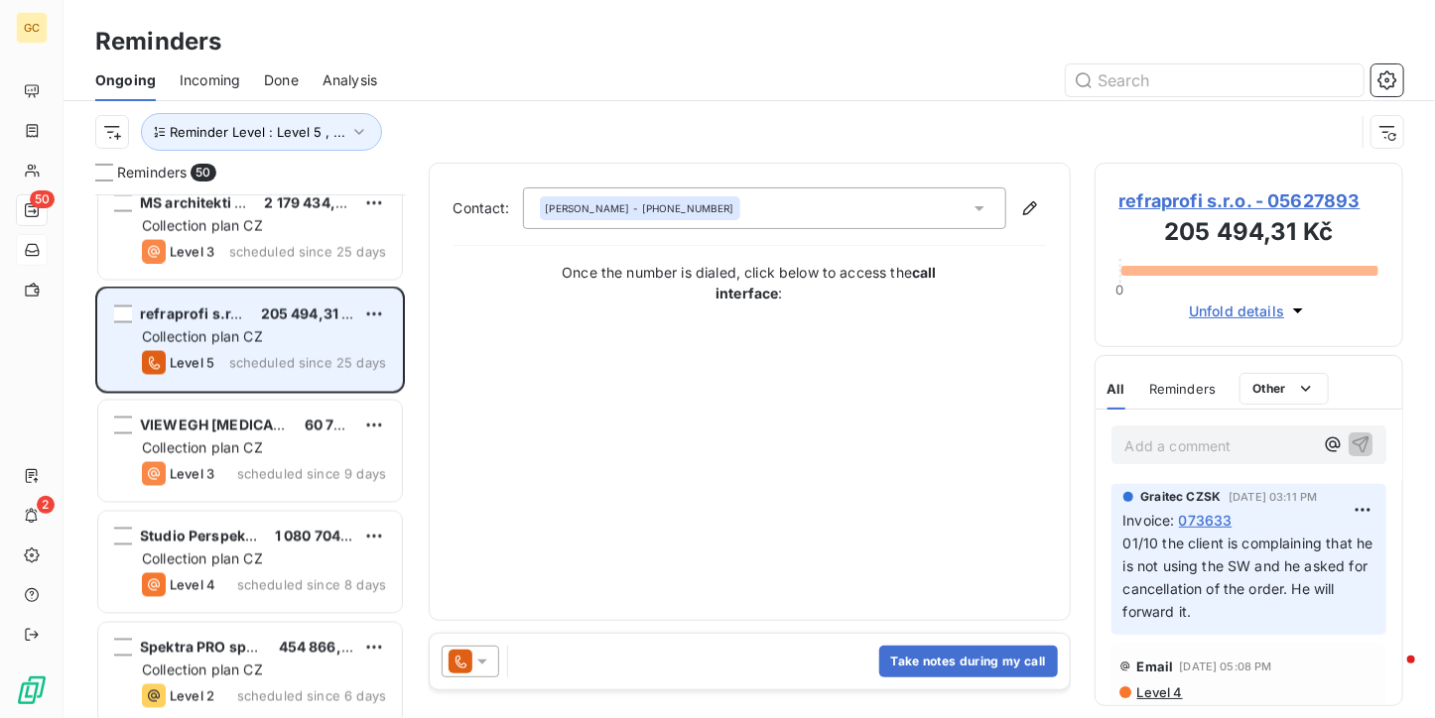
click at [306, 447] on div "Collection plan CZ" at bounding box center [264, 449] width 244 height 20
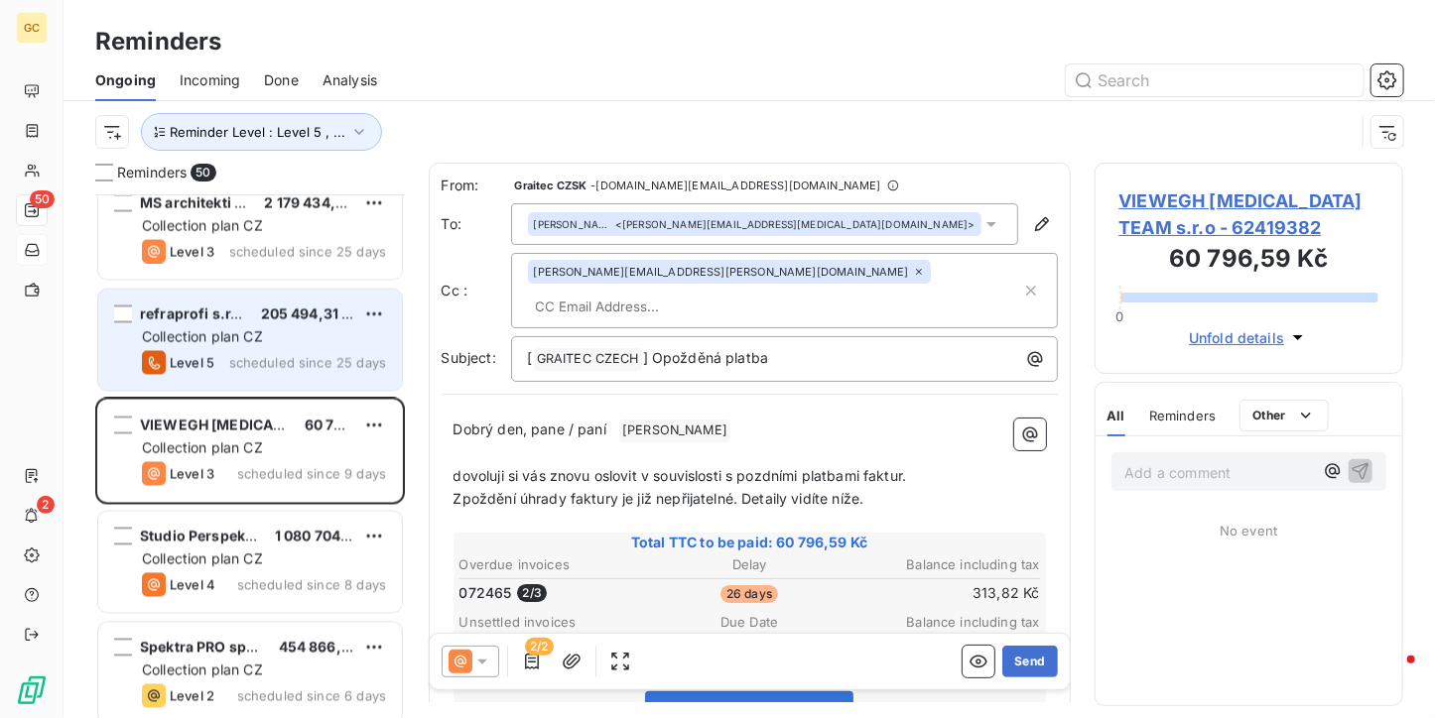
scroll to position [1786, 0]
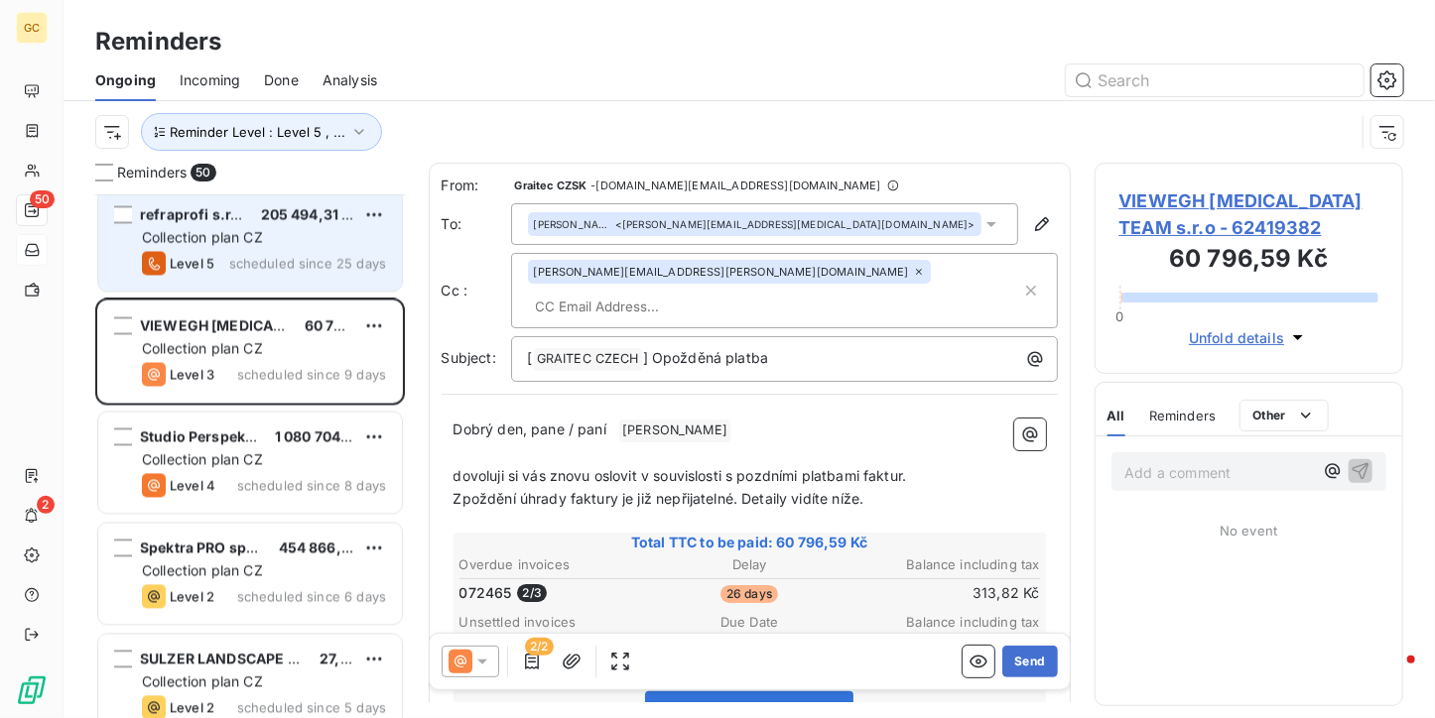
click at [306, 447] on div "Studio Perspektiv s.r.o. 1 080 704,92 Kč Collection plan CZ Level 4 scheduled s…" at bounding box center [250, 463] width 304 height 101
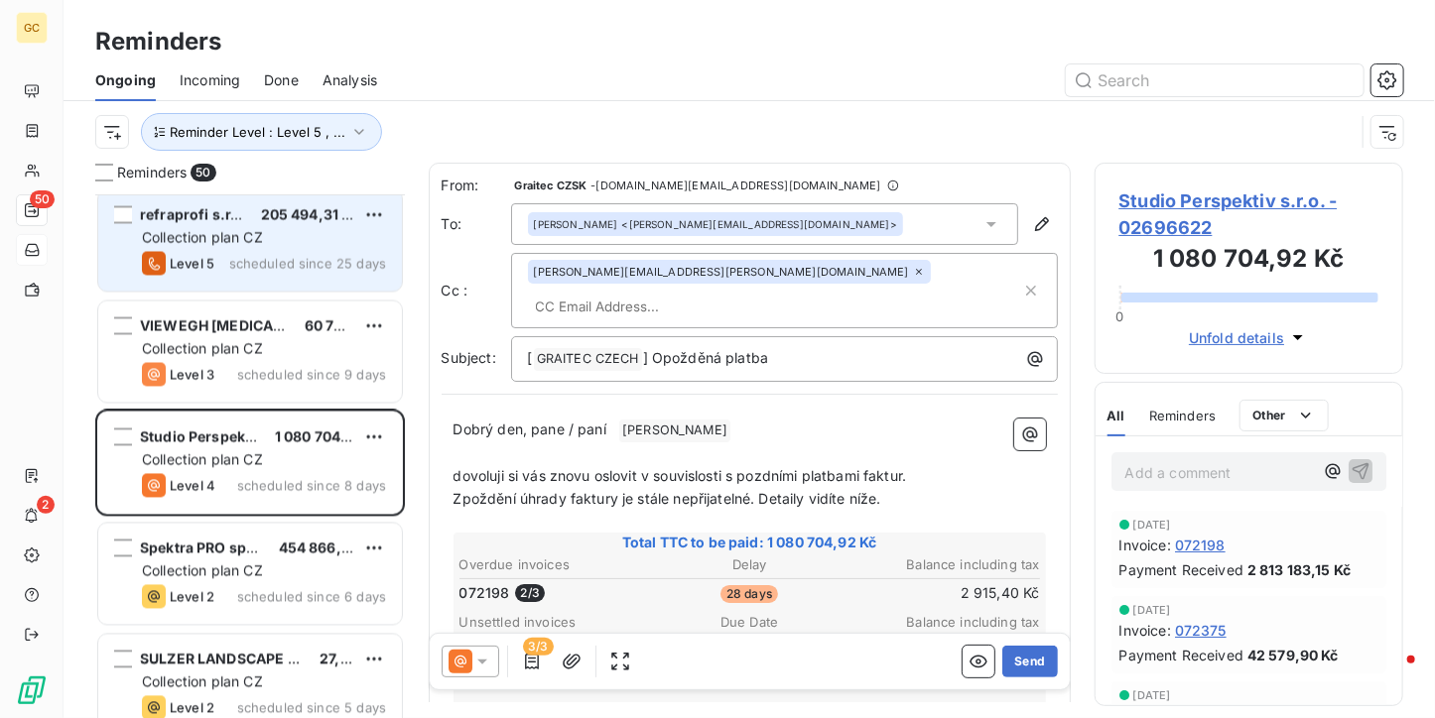
scroll to position [1885, 0]
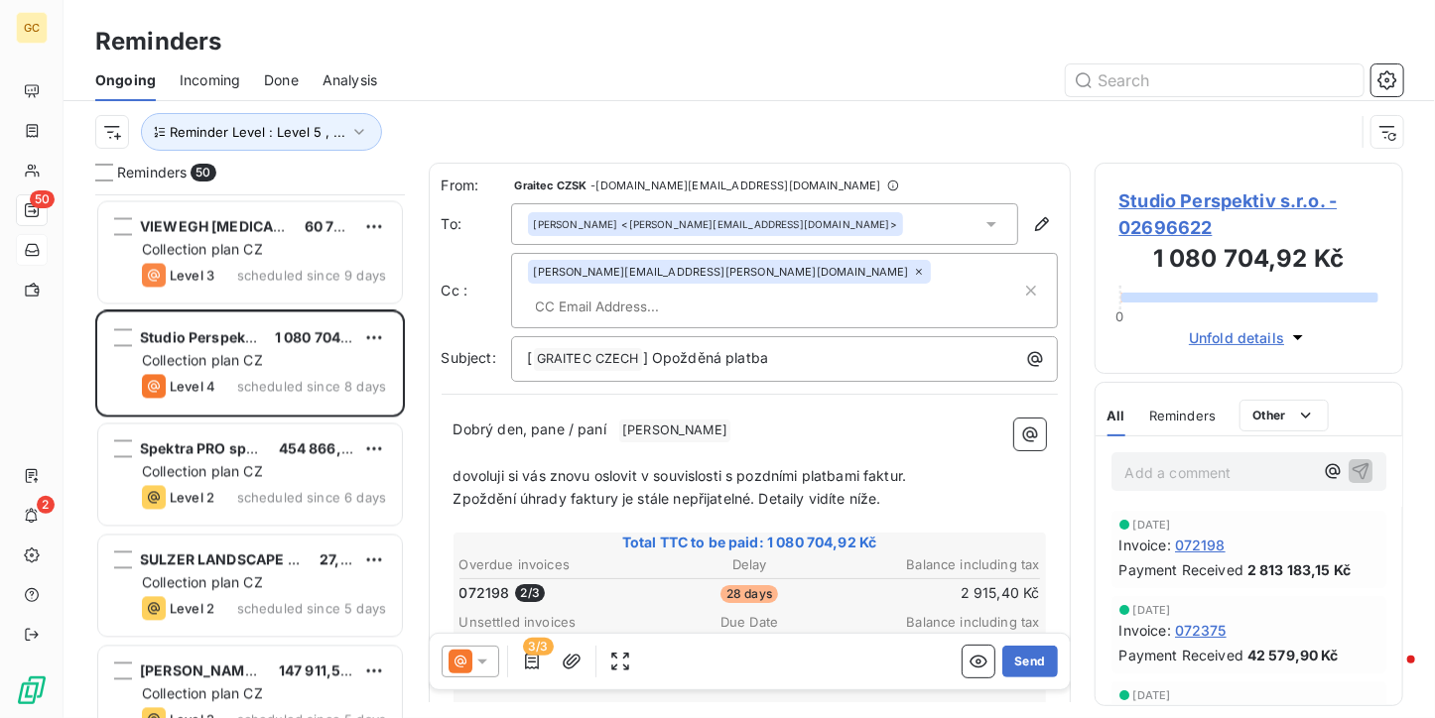
click at [306, 447] on span "454 866,28 Kč" at bounding box center [329, 449] width 101 height 17
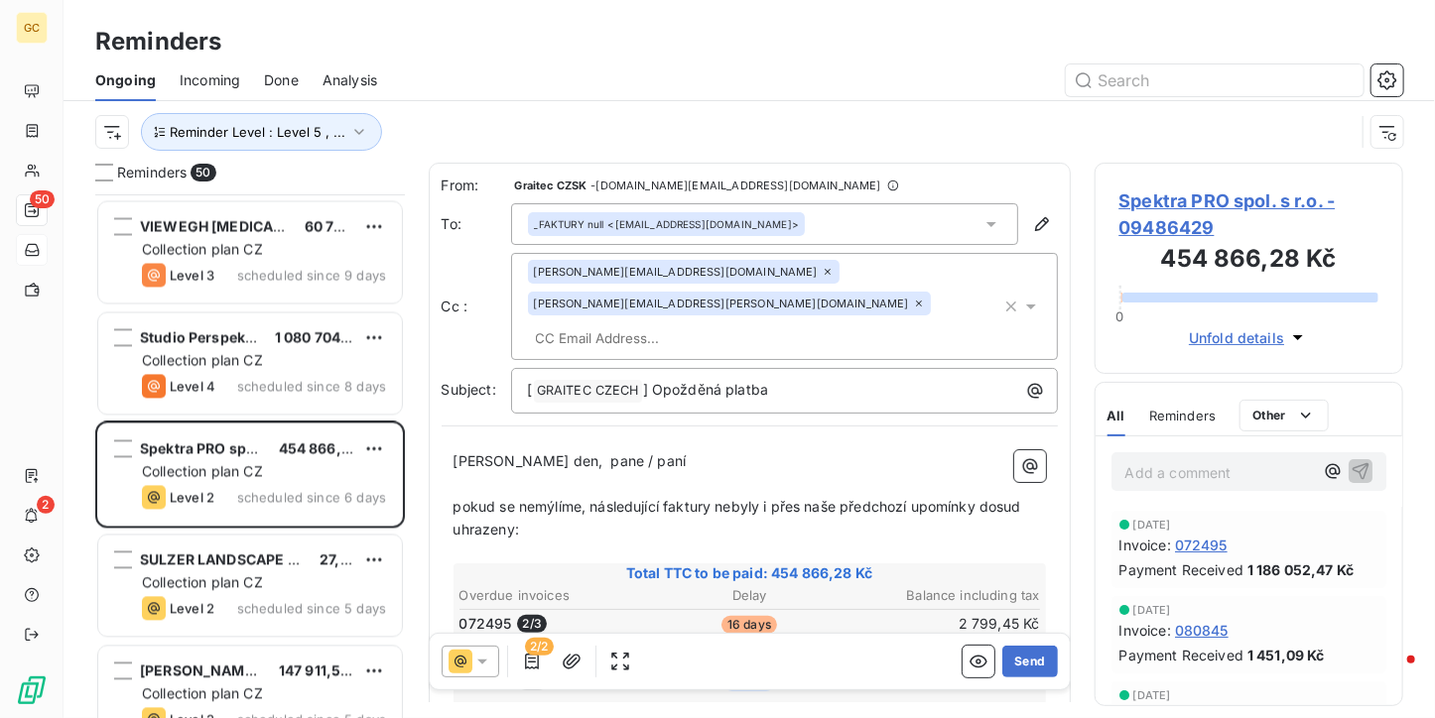
scroll to position [1985, 0]
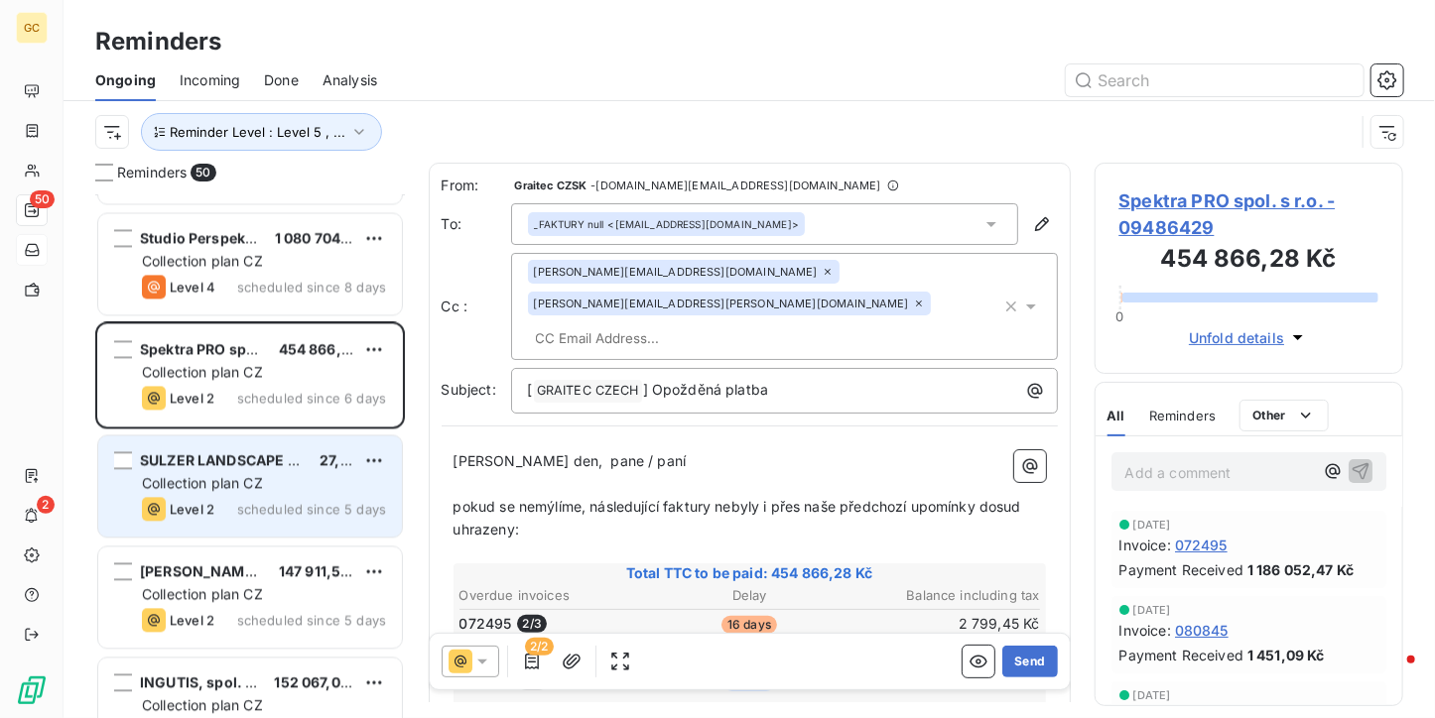
click at [306, 507] on span "scheduled since 5 days" at bounding box center [311, 510] width 149 height 16
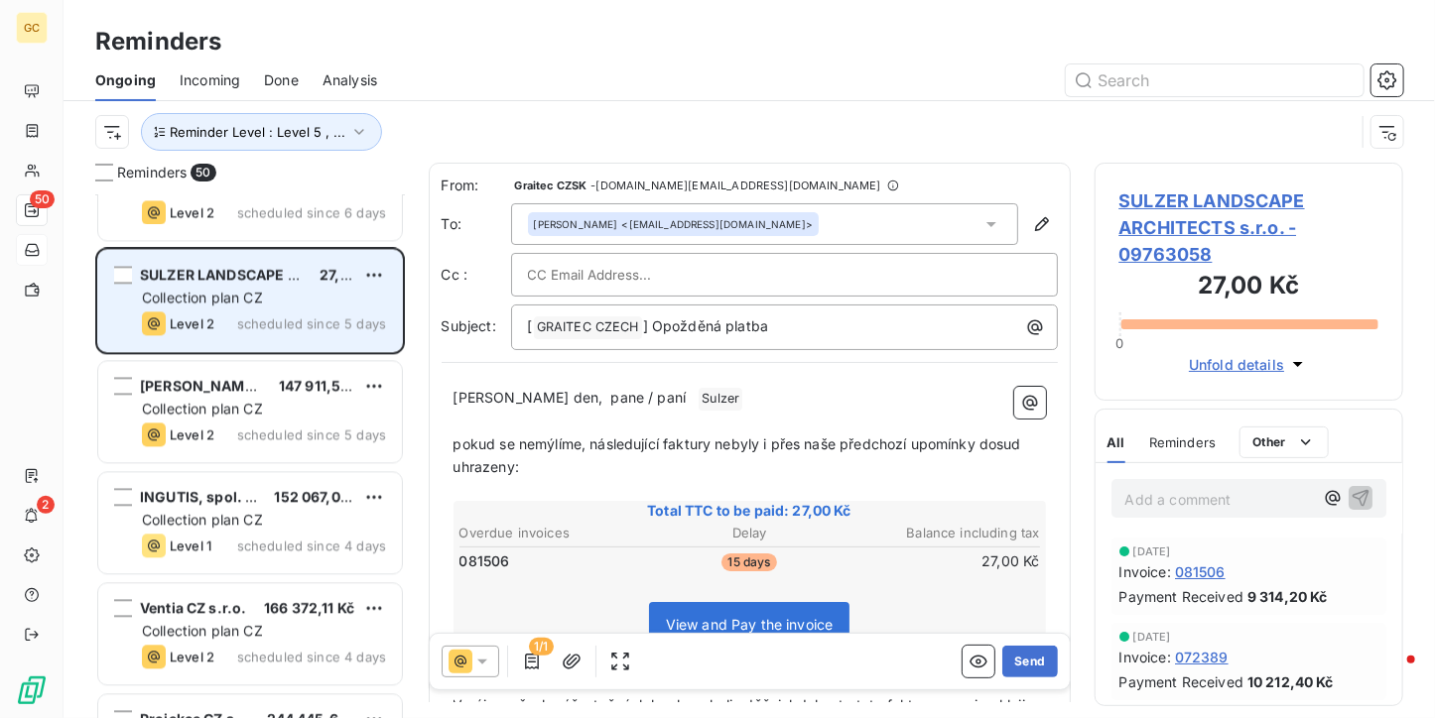
scroll to position [2183, 0]
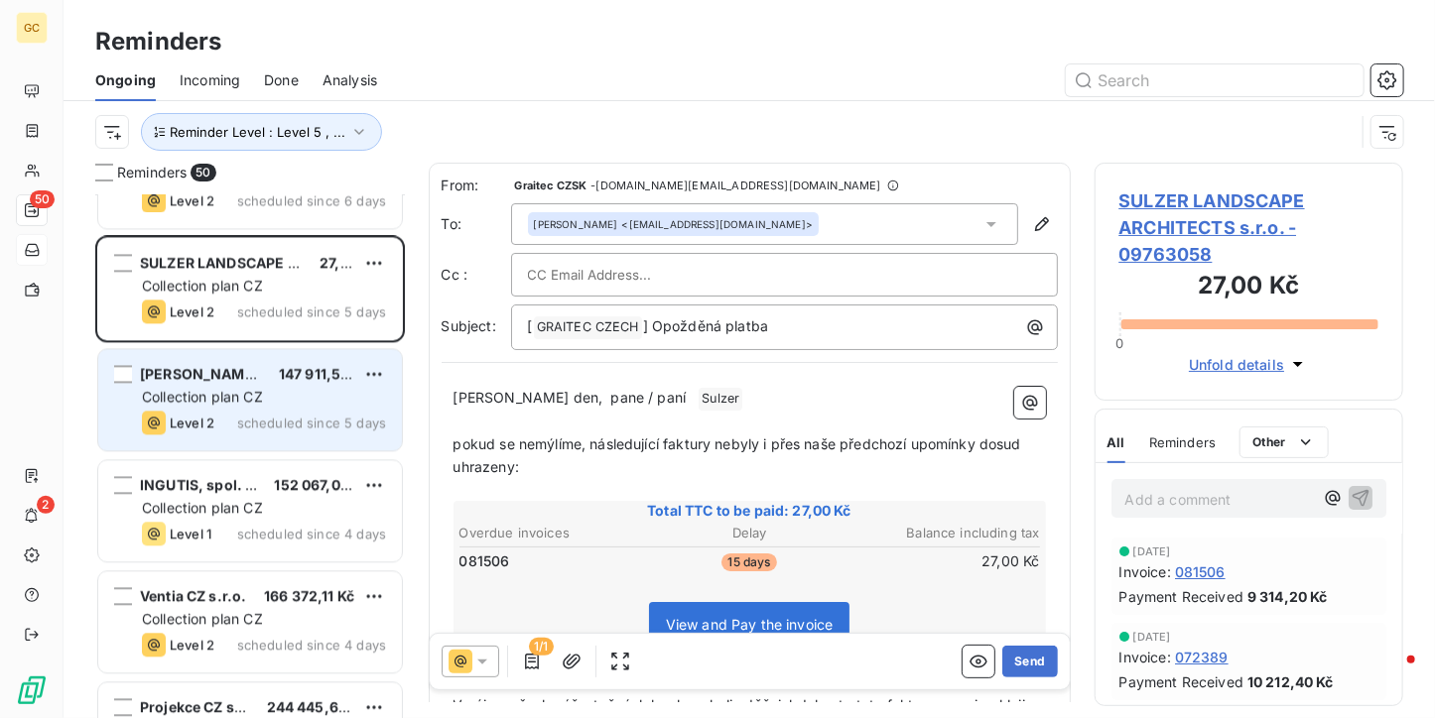
click at [334, 404] on div "Collection plan CZ" at bounding box center [264, 397] width 244 height 20
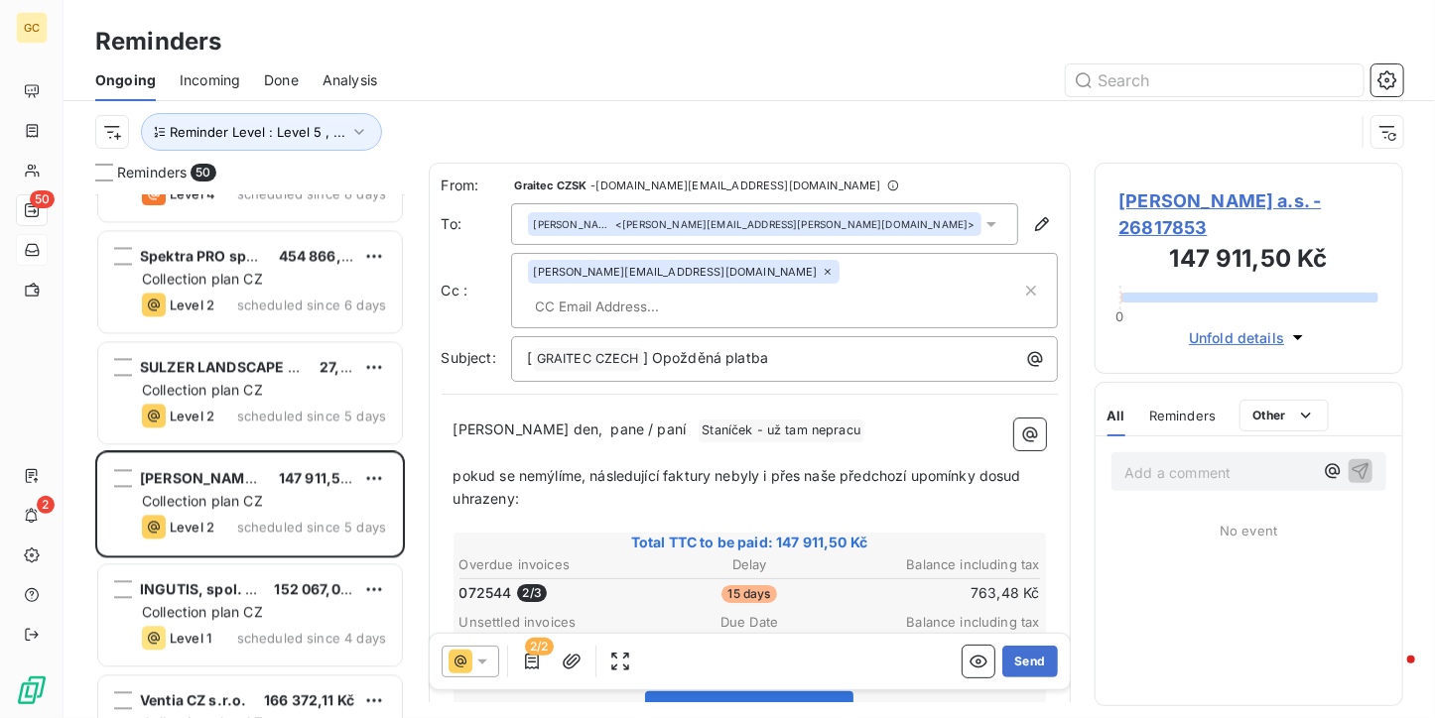
scroll to position [1985, 0]
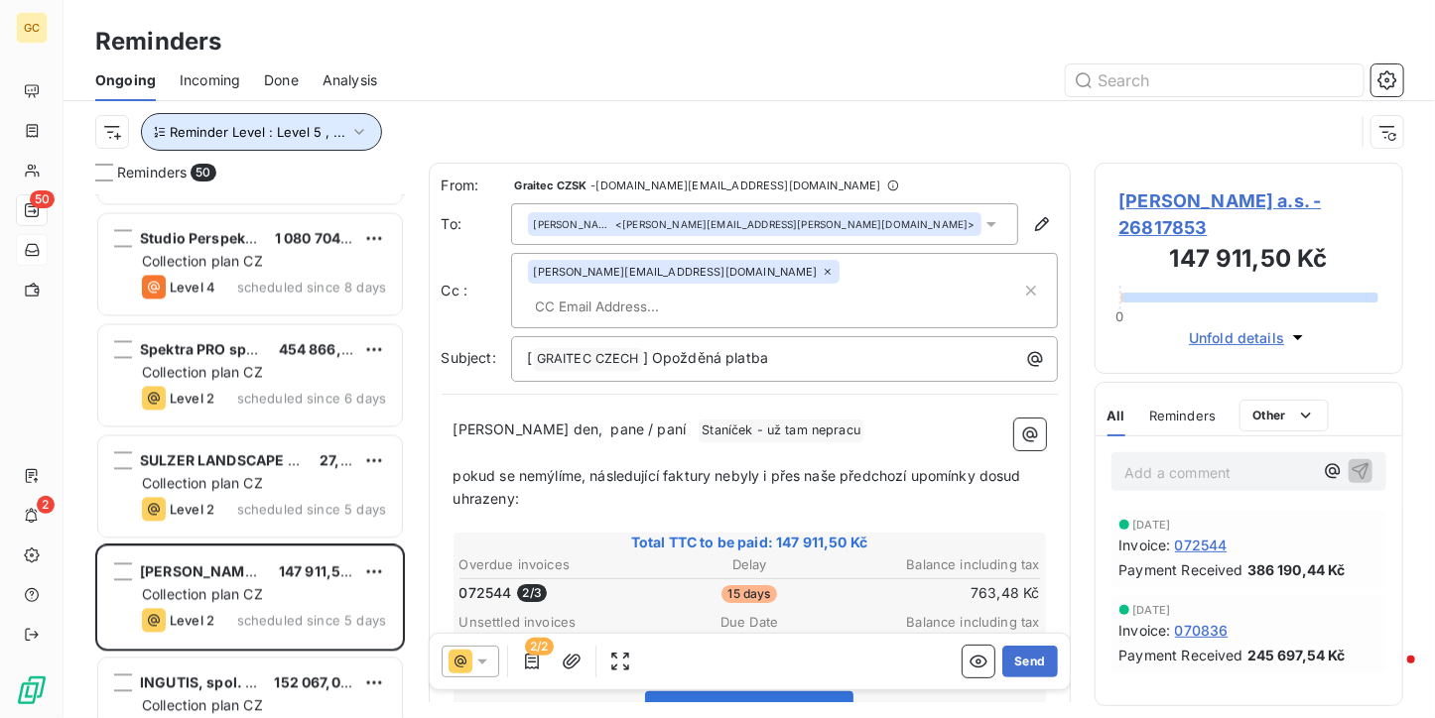
click at [349, 124] on icon "button" at bounding box center [359, 132] width 20 height 20
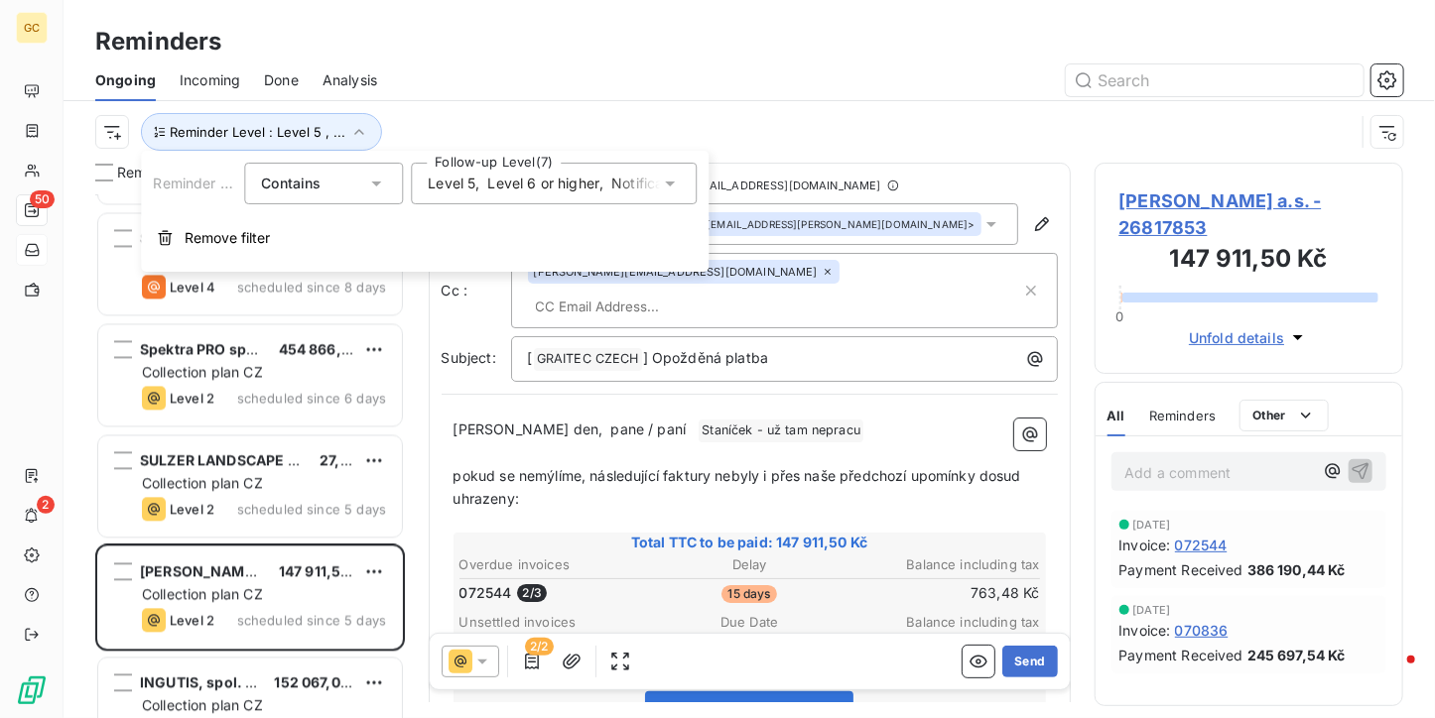
click at [464, 187] on span "Level 5" at bounding box center [452, 184] width 48 height 20
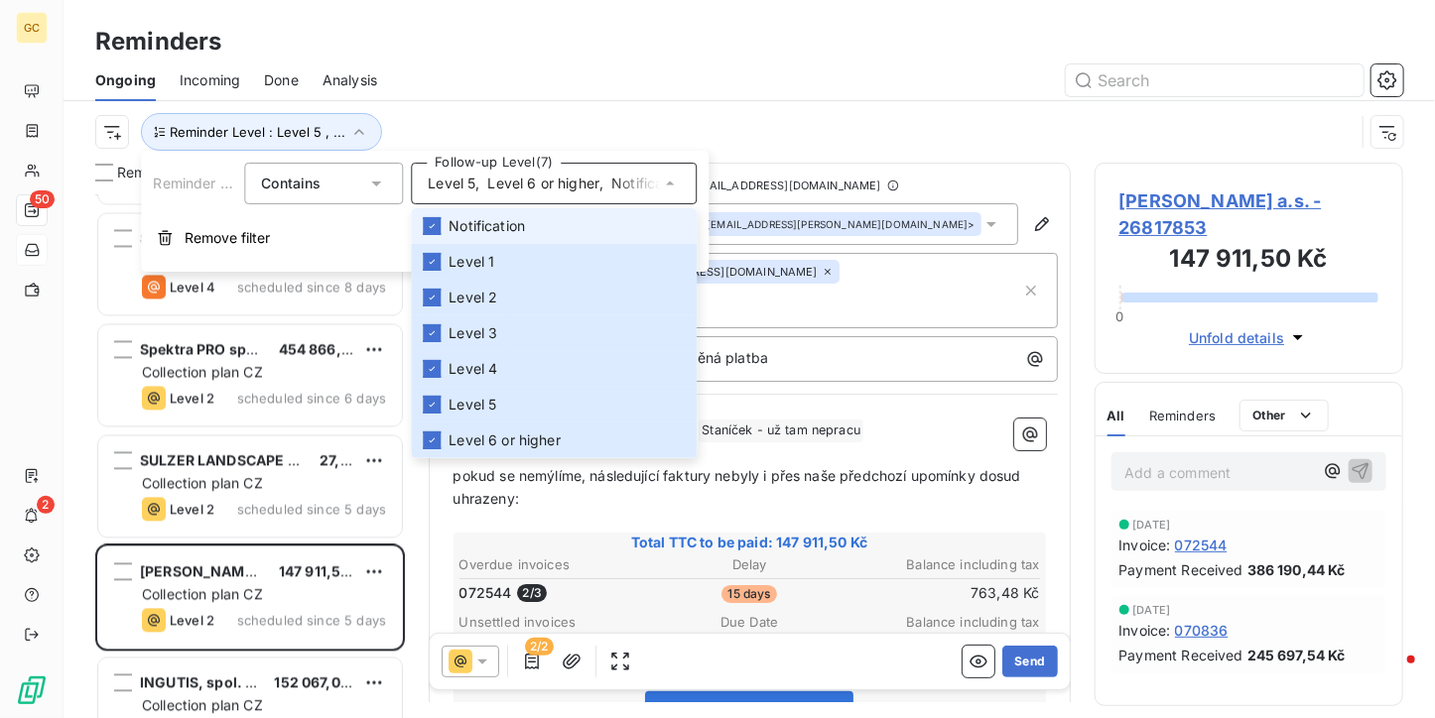
click at [460, 232] on span "Notification" at bounding box center [487, 226] width 76 height 20
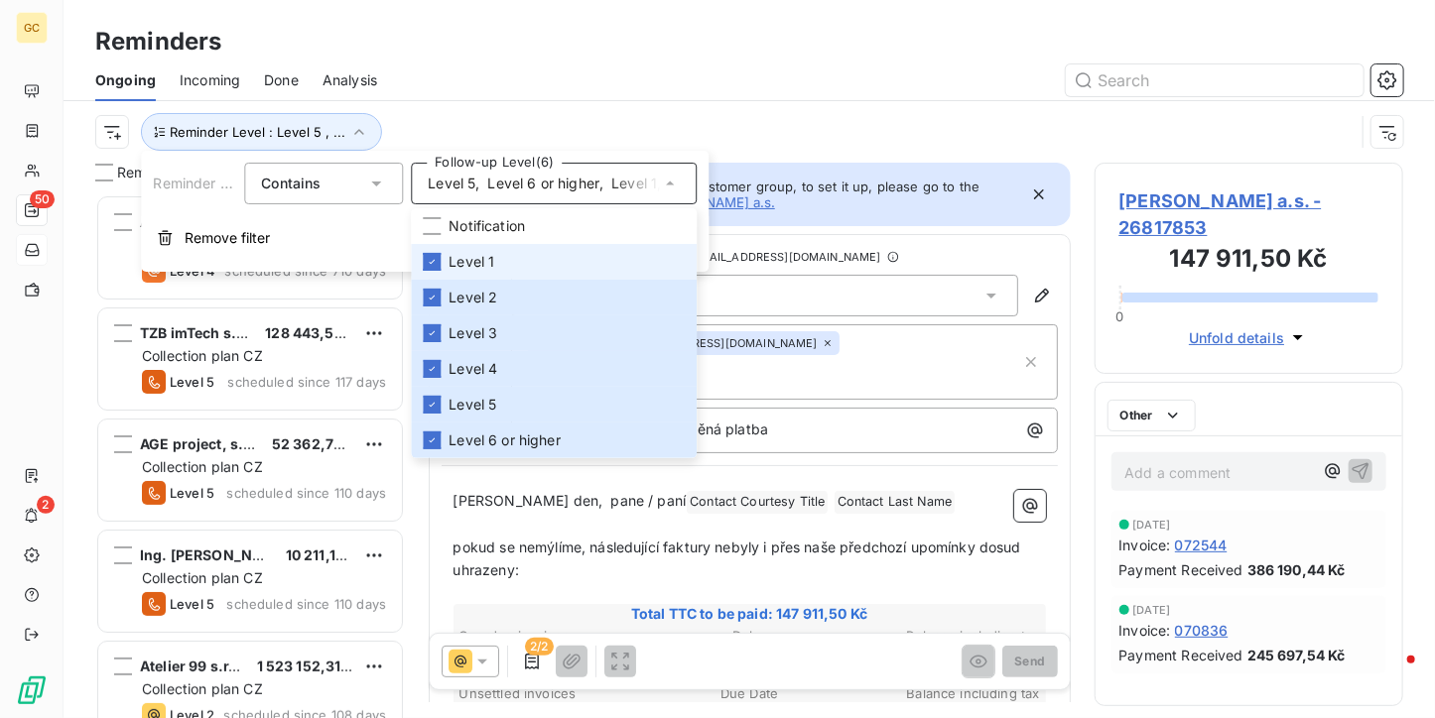
scroll to position [508, 294]
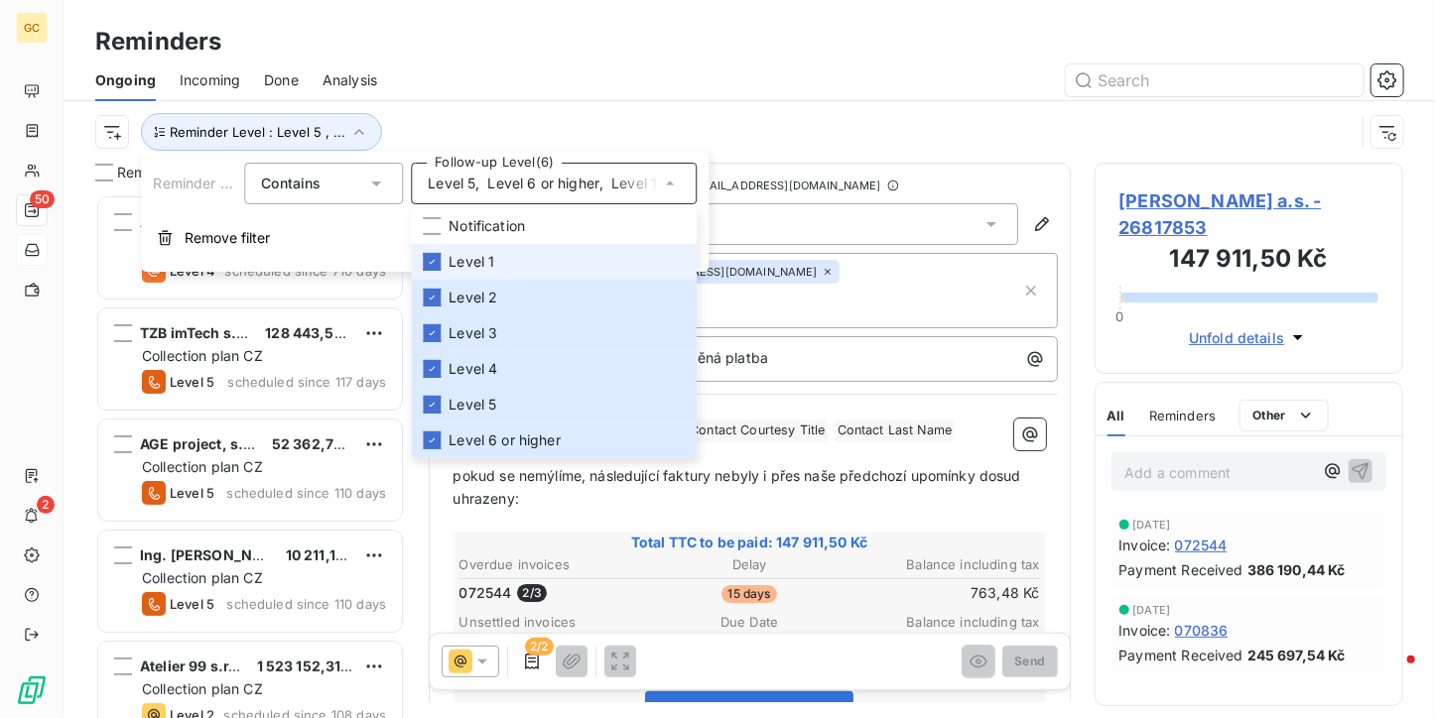
click at [445, 268] on li "Level 1" at bounding box center [554, 262] width 286 height 36
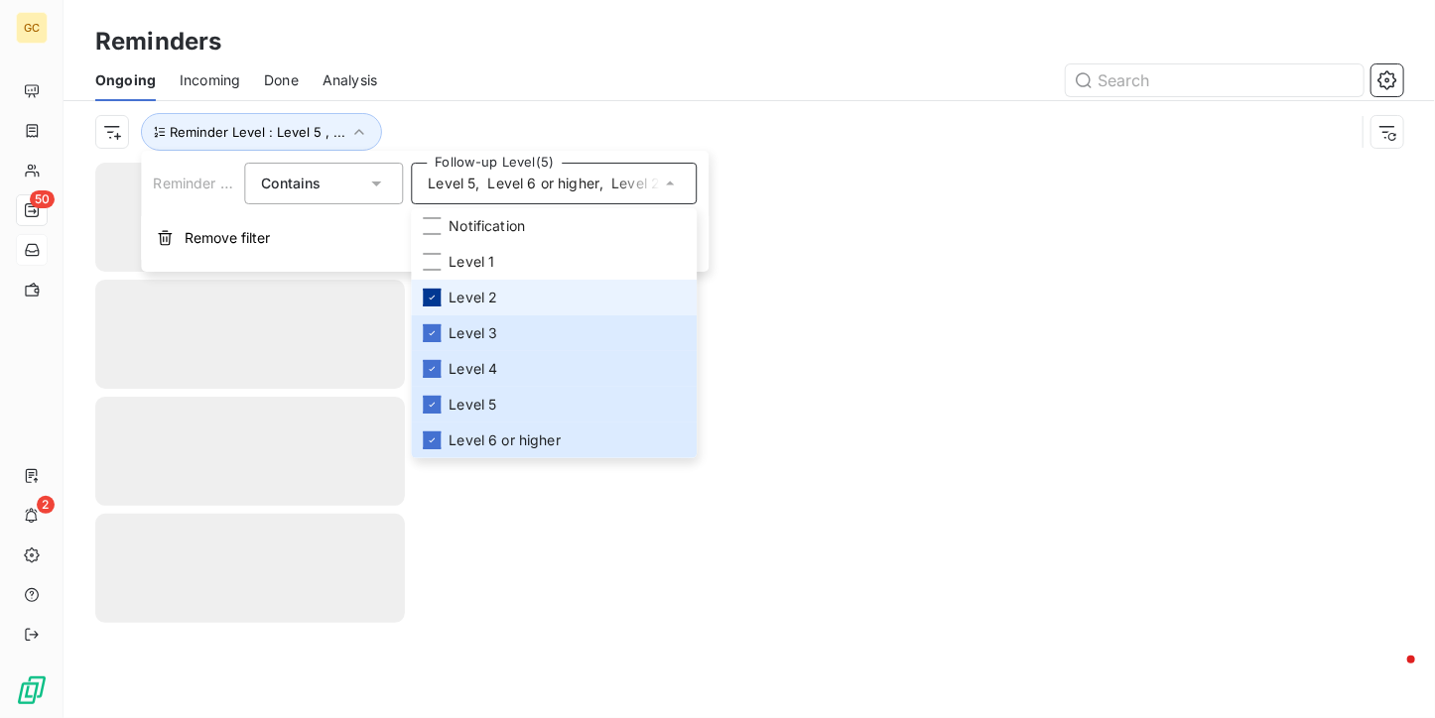
click at [438, 304] on div at bounding box center [432, 298] width 18 height 18
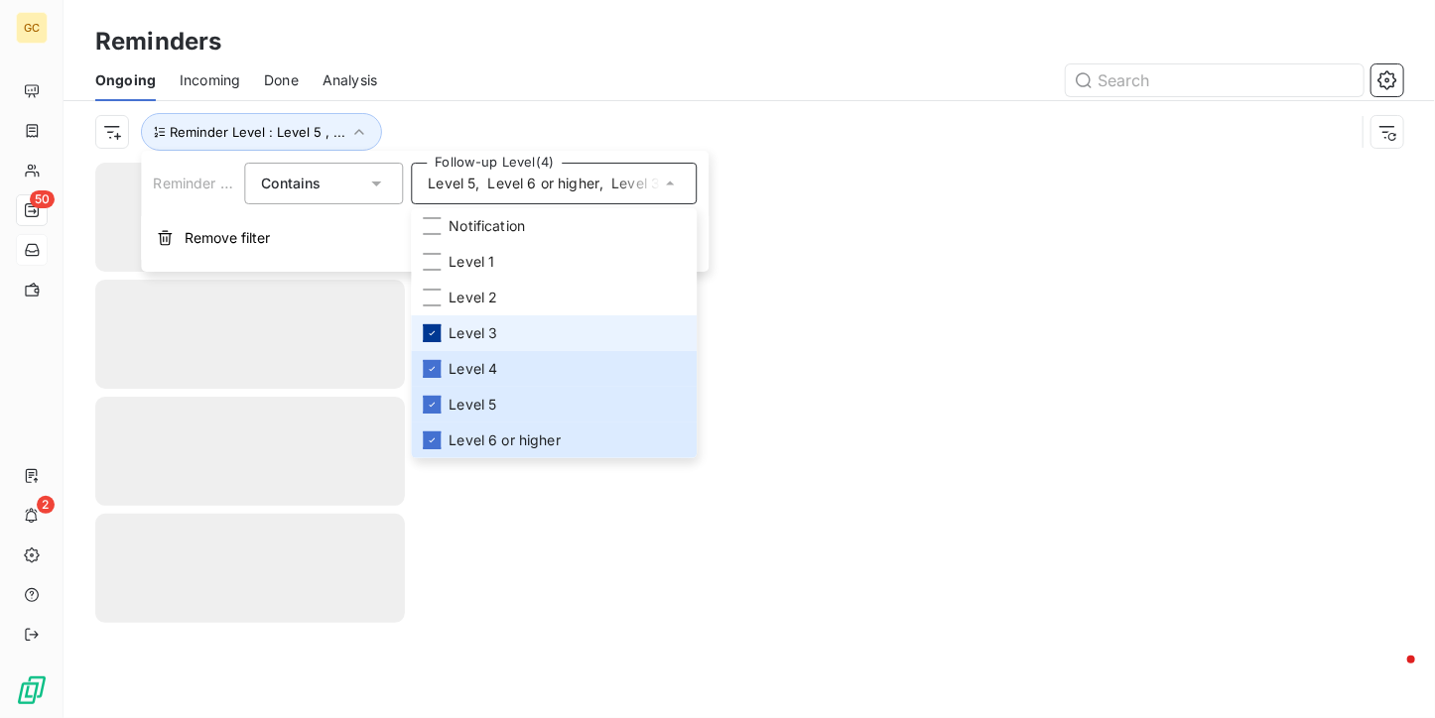
click at [441, 336] on div at bounding box center [432, 333] width 18 height 18
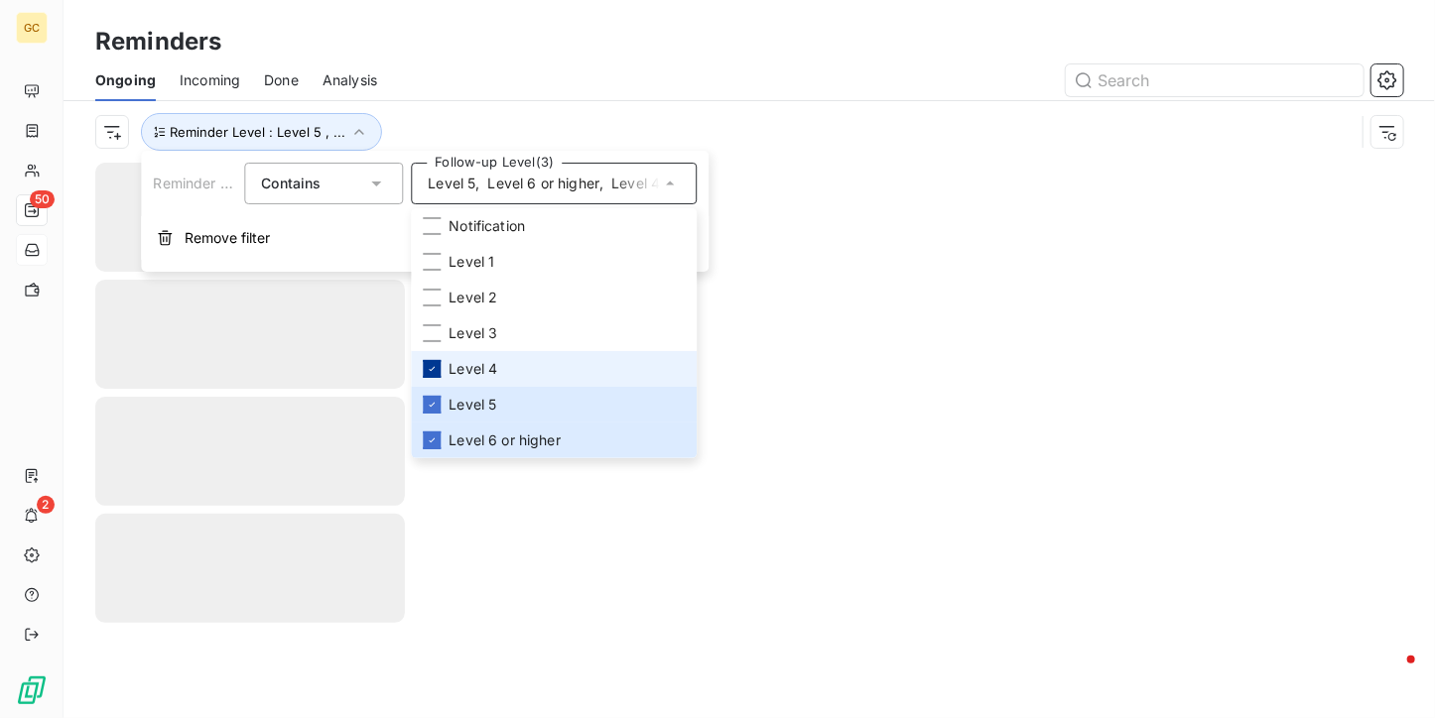
click at [435, 370] on icon at bounding box center [432, 369] width 12 height 12
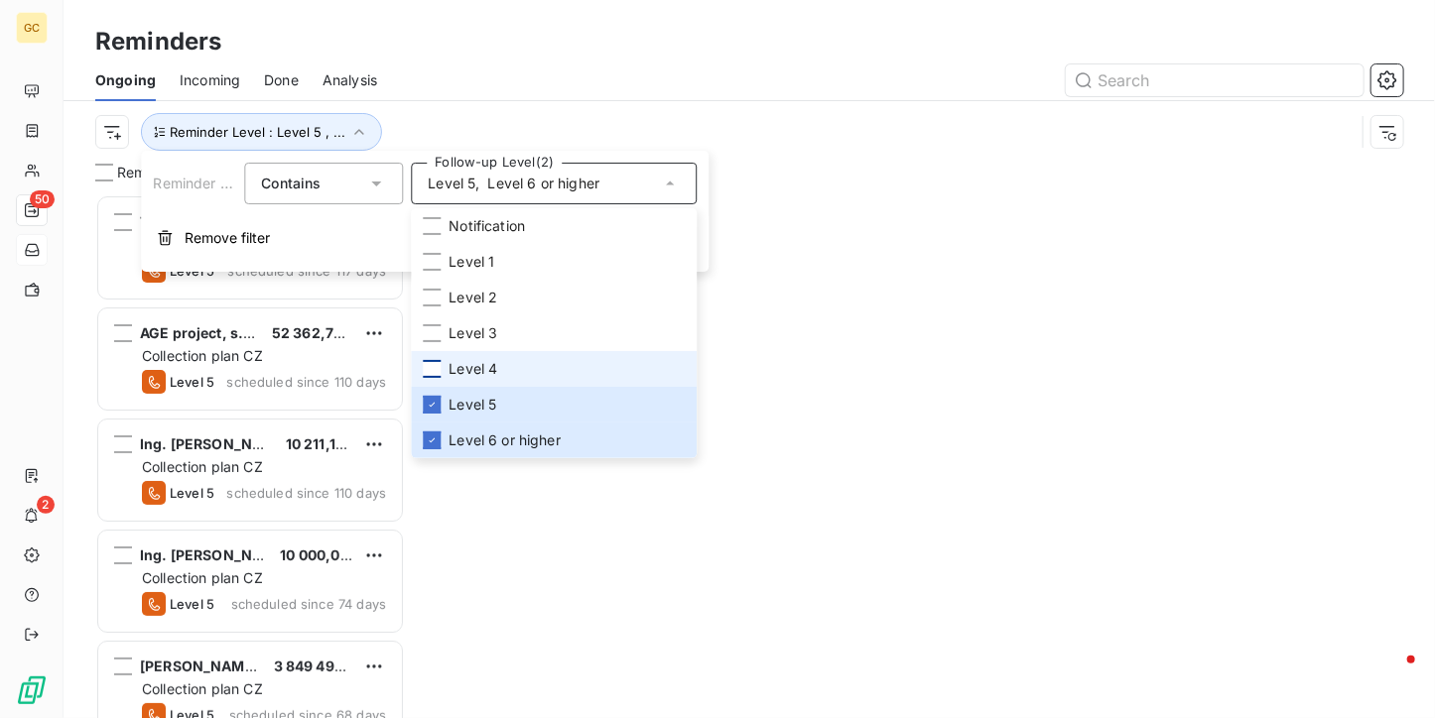
scroll to position [508, 294]
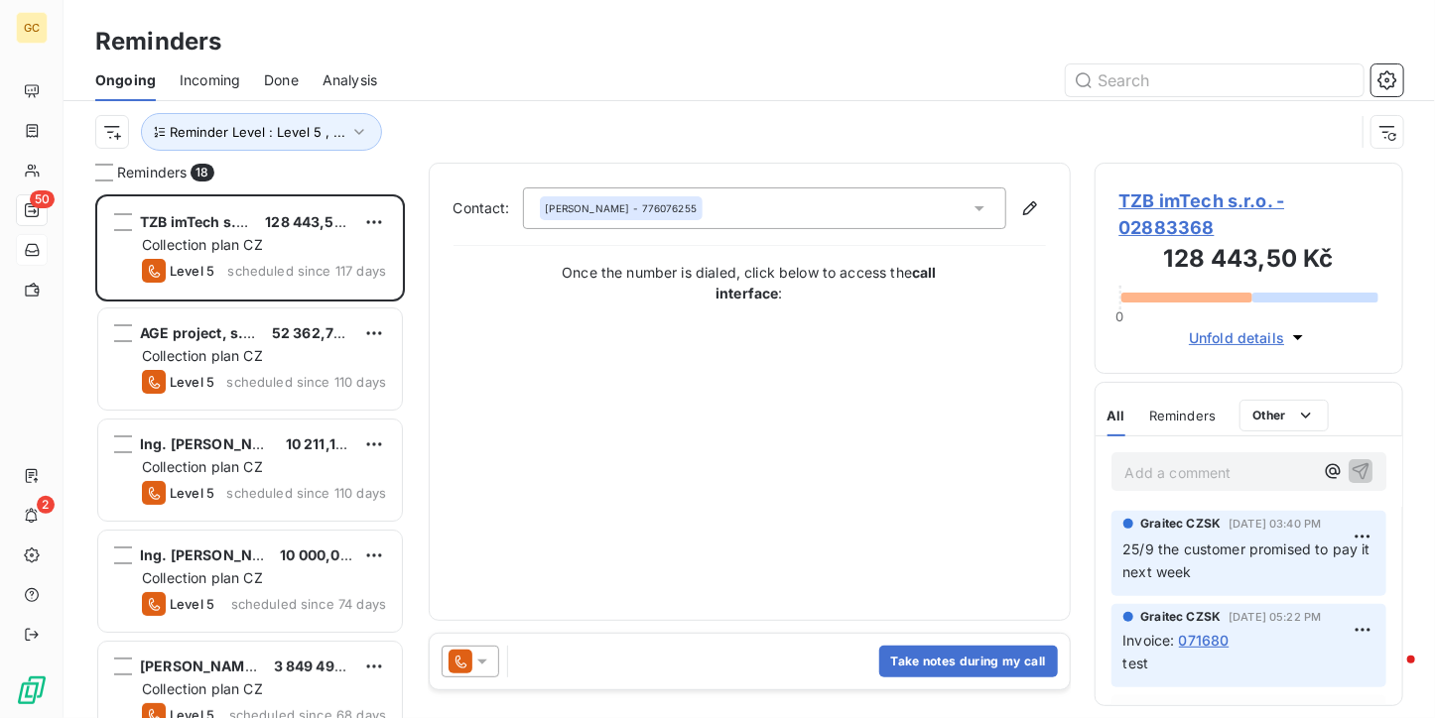
click at [590, 49] on div "Reminders" at bounding box center [749, 42] width 1371 height 36
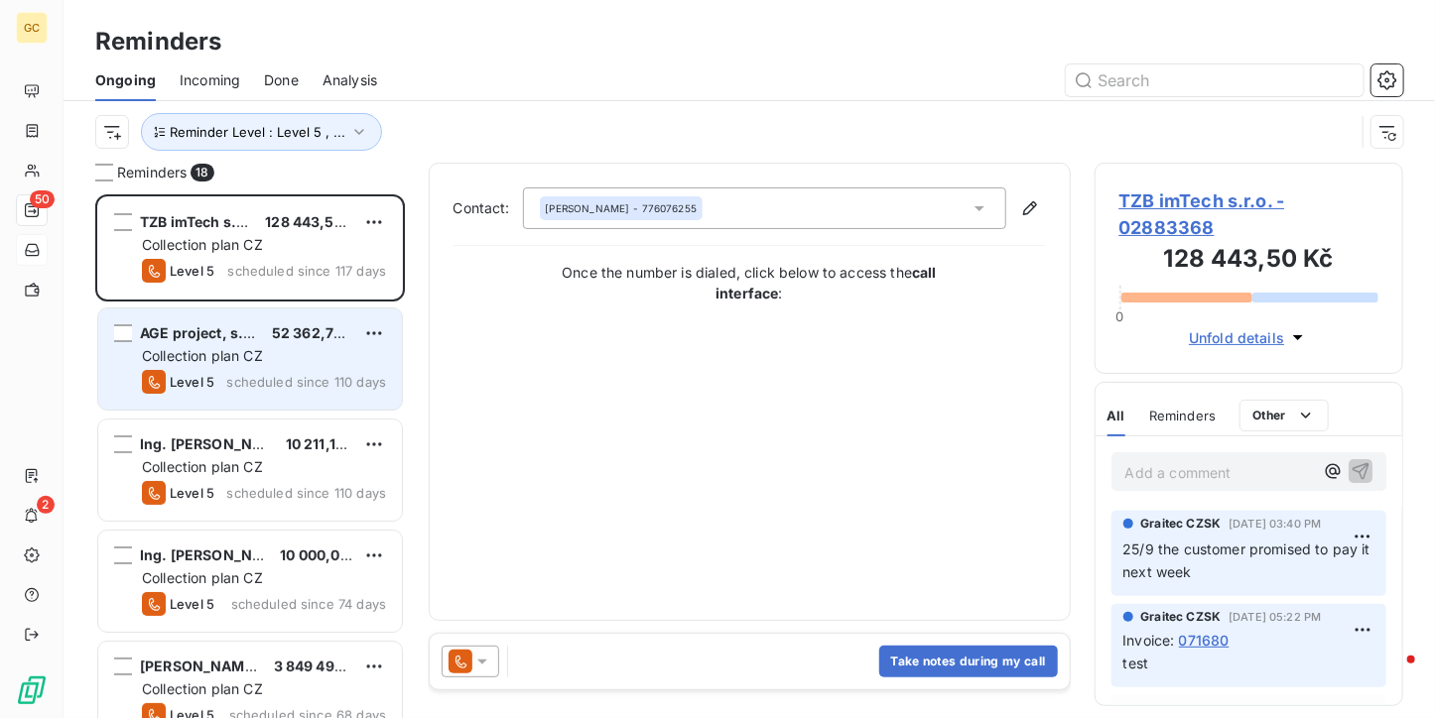
click at [278, 398] on div "AGE project, s.r.o. 52 362,75 Kč Collection plan CZ Level 5 scheduled since 110…" at bounding box center [250, 359] width 304 height 101
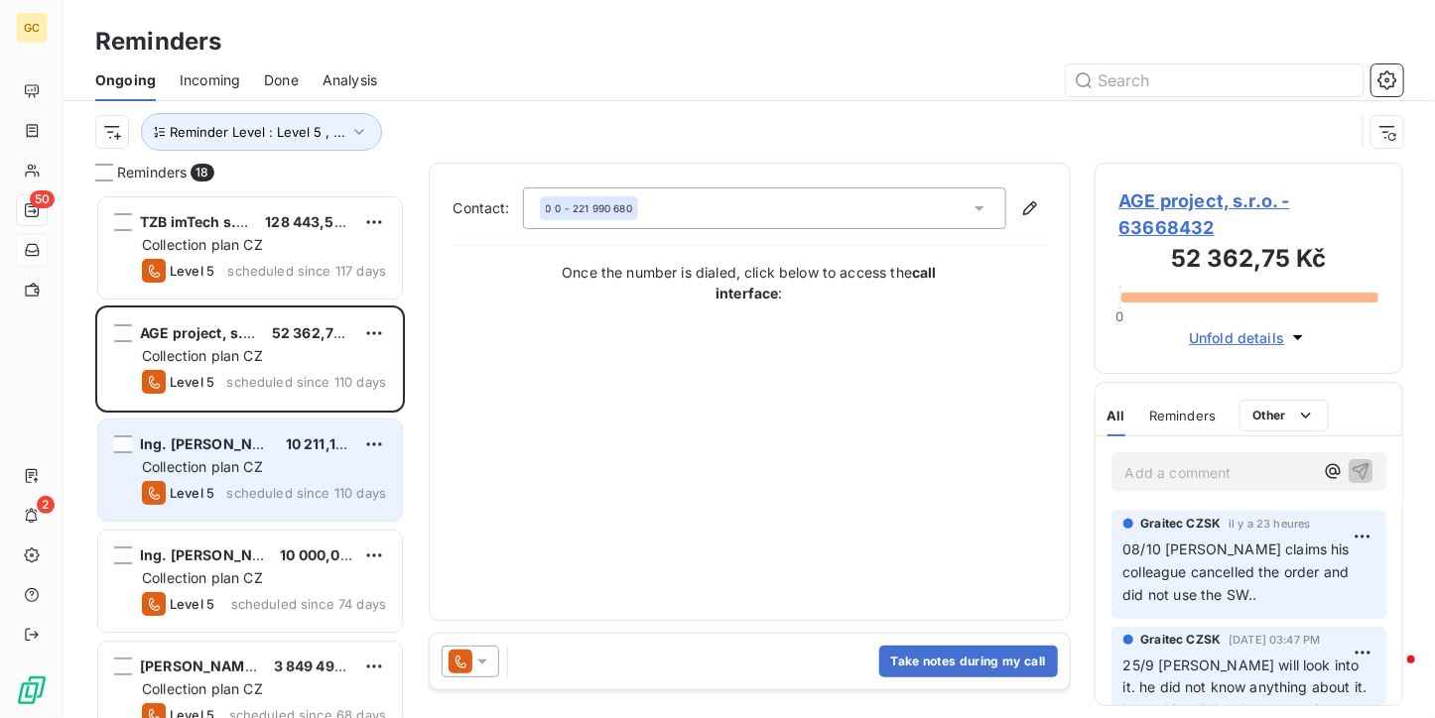
click at [283, 482] on div "Level 5 scheduled since 110 days" at bounding box center [264, 493] width 244 height 24
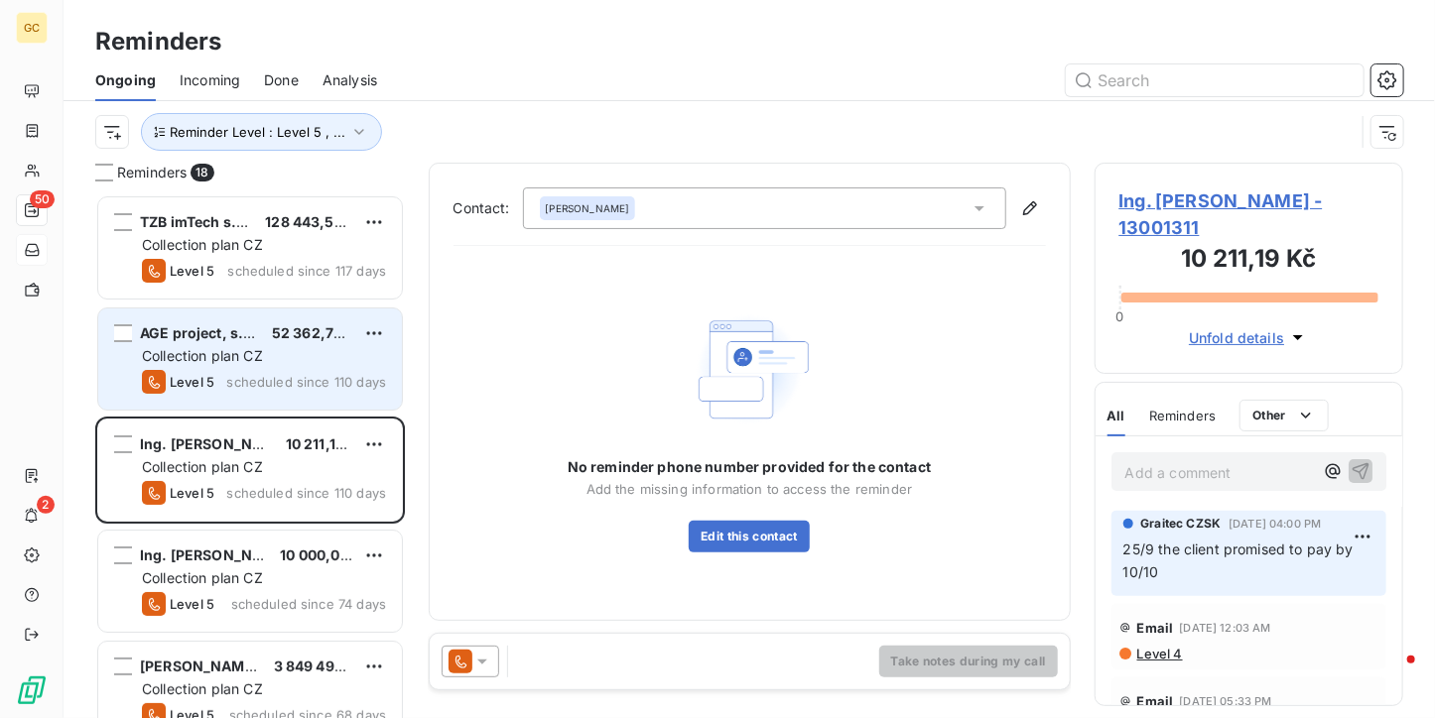
click at [300, 390] on div "Level 5 scheduled since 110 days" at bounding box center [264, 382] width 244 height 24
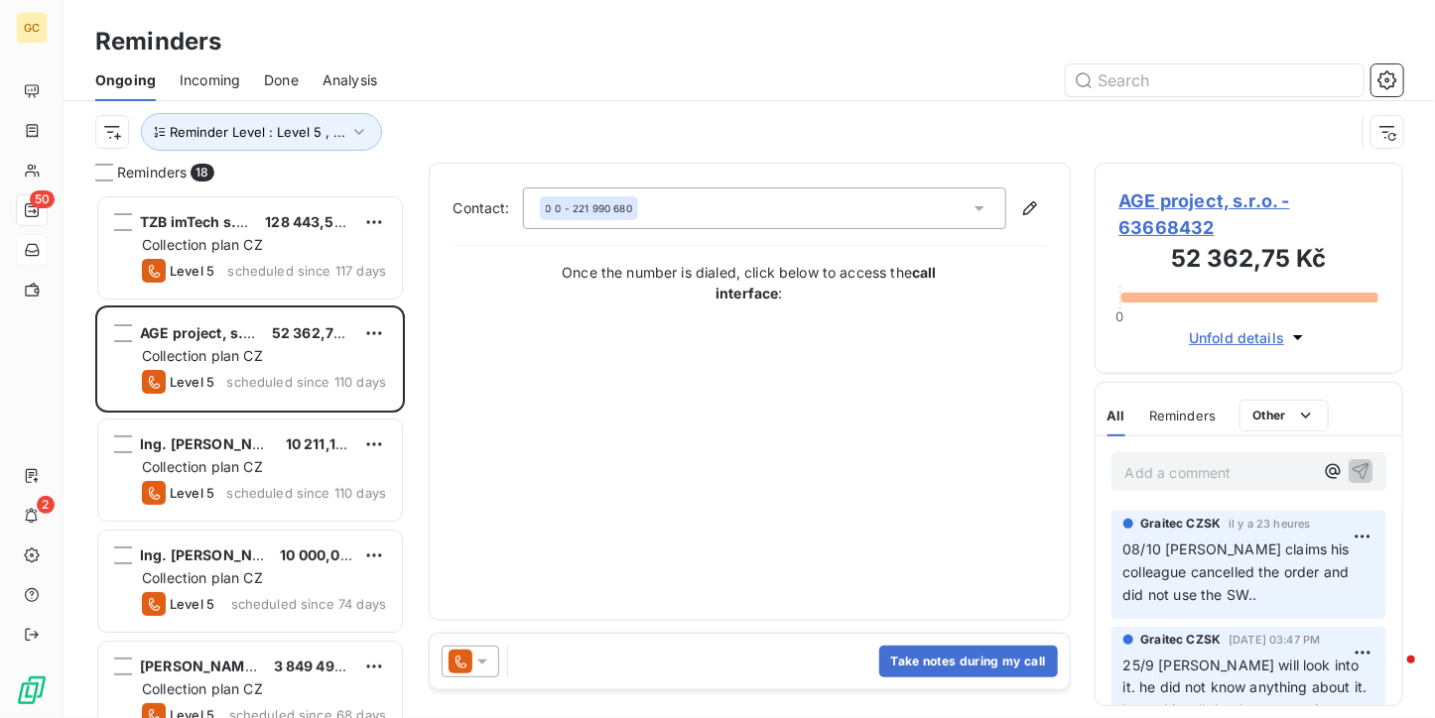
click at [1155, 193] on span "AGE project, s.r.o. - 63668432" at bounding box center [1249, 215] width 260 height 54
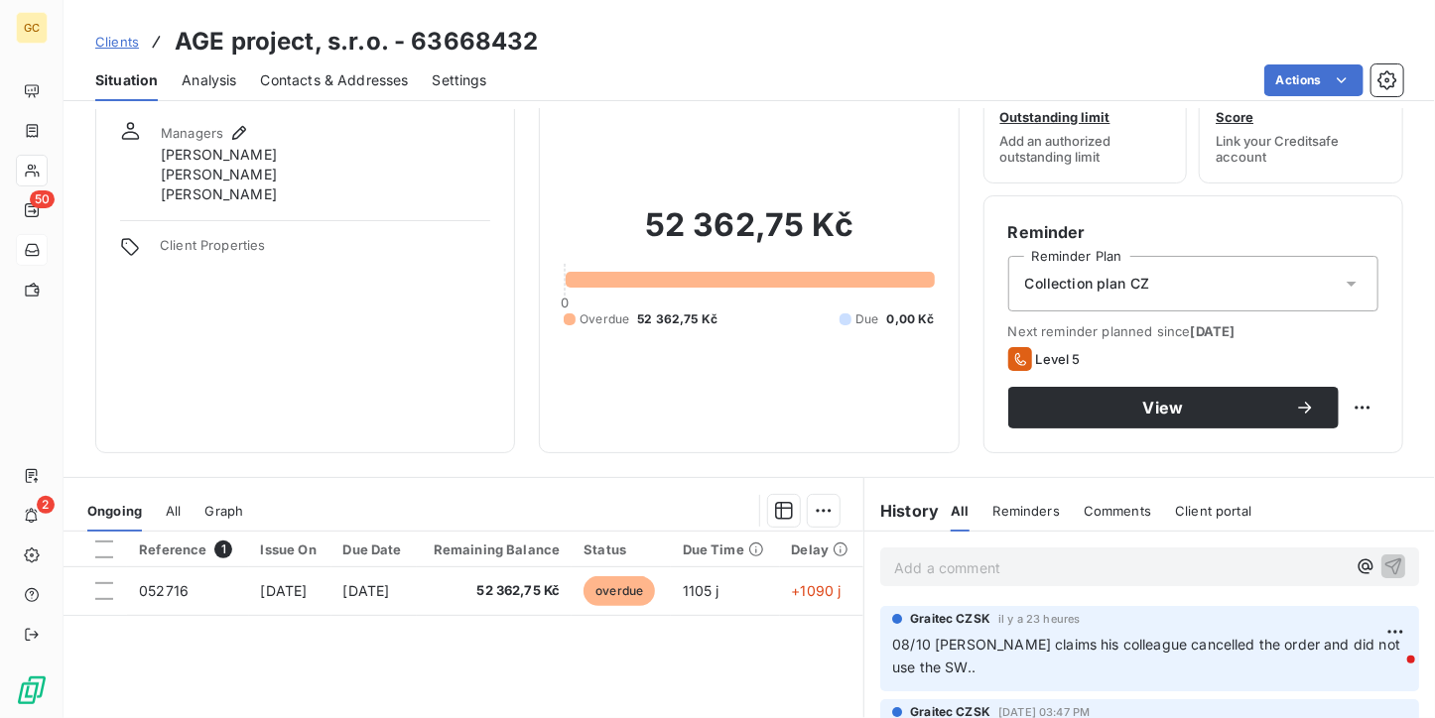
scroll to position [99, 0]
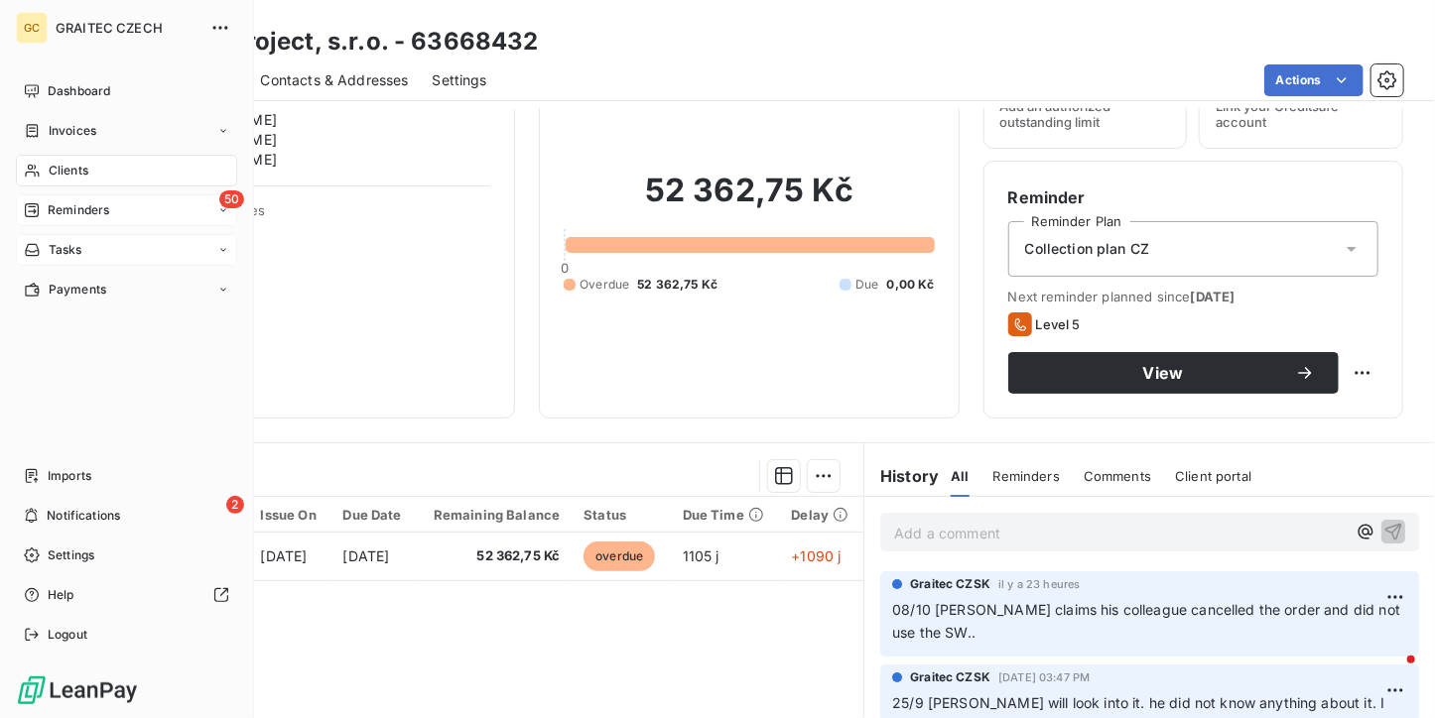
click at [67, 201] on span "Reminders" at bounding box center [79, 210] width 62 height 18
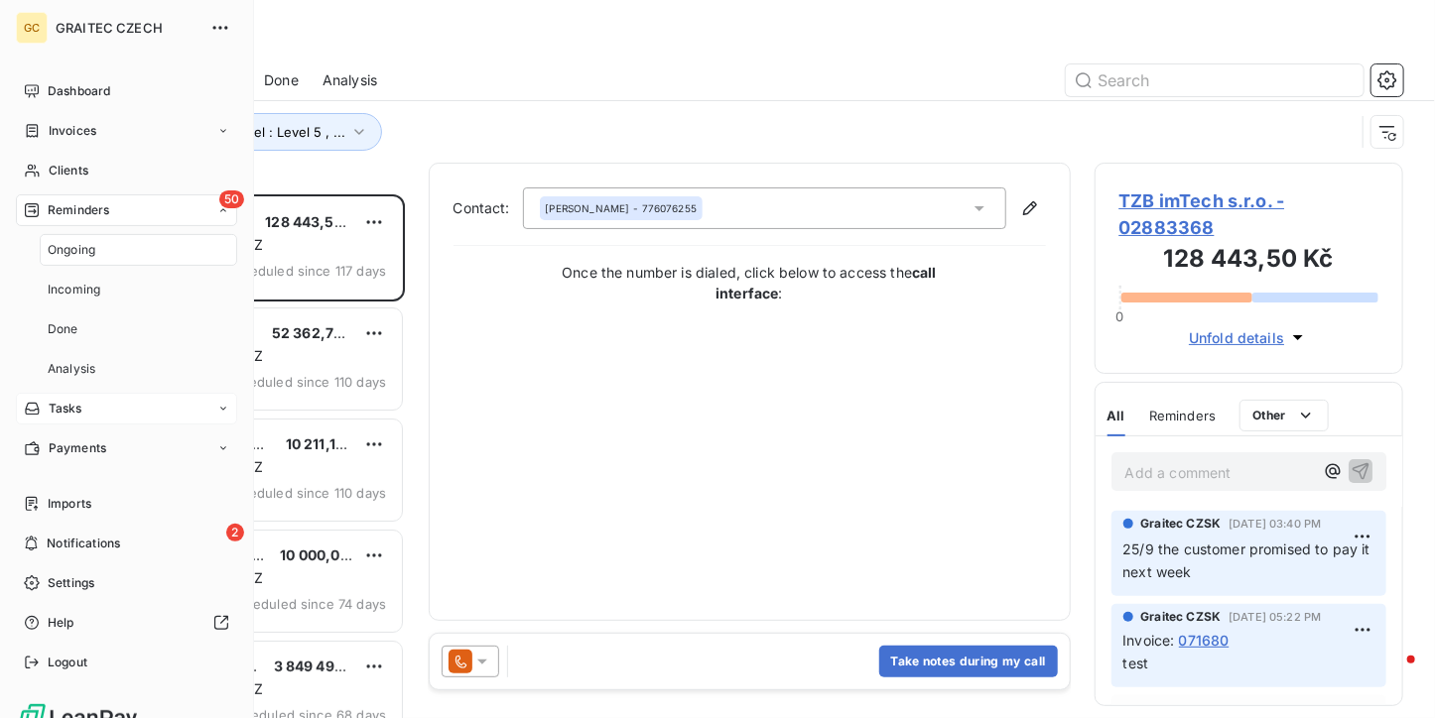
scroll to position [508, 294]
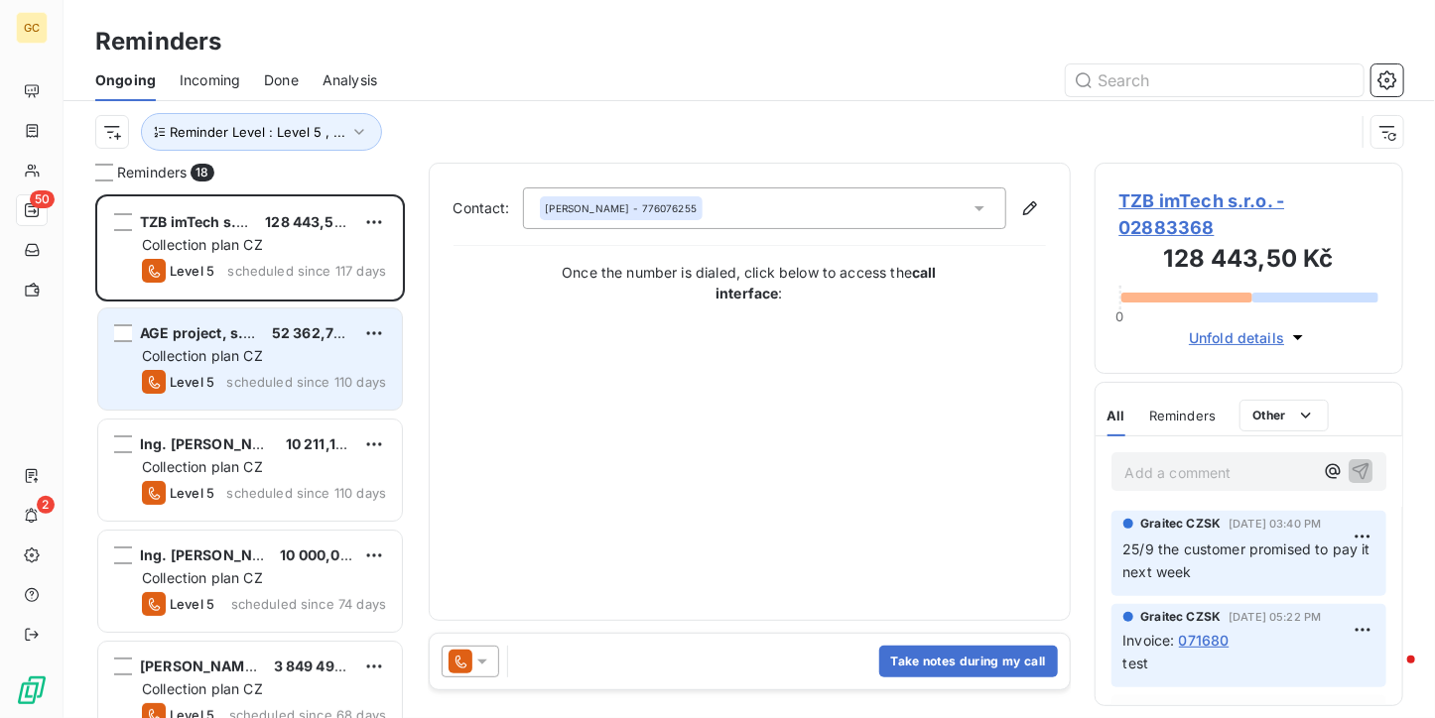
click at [296, 334] on span "52 362,75 Kč" at bounding box center [317, 332] width 91 height 17
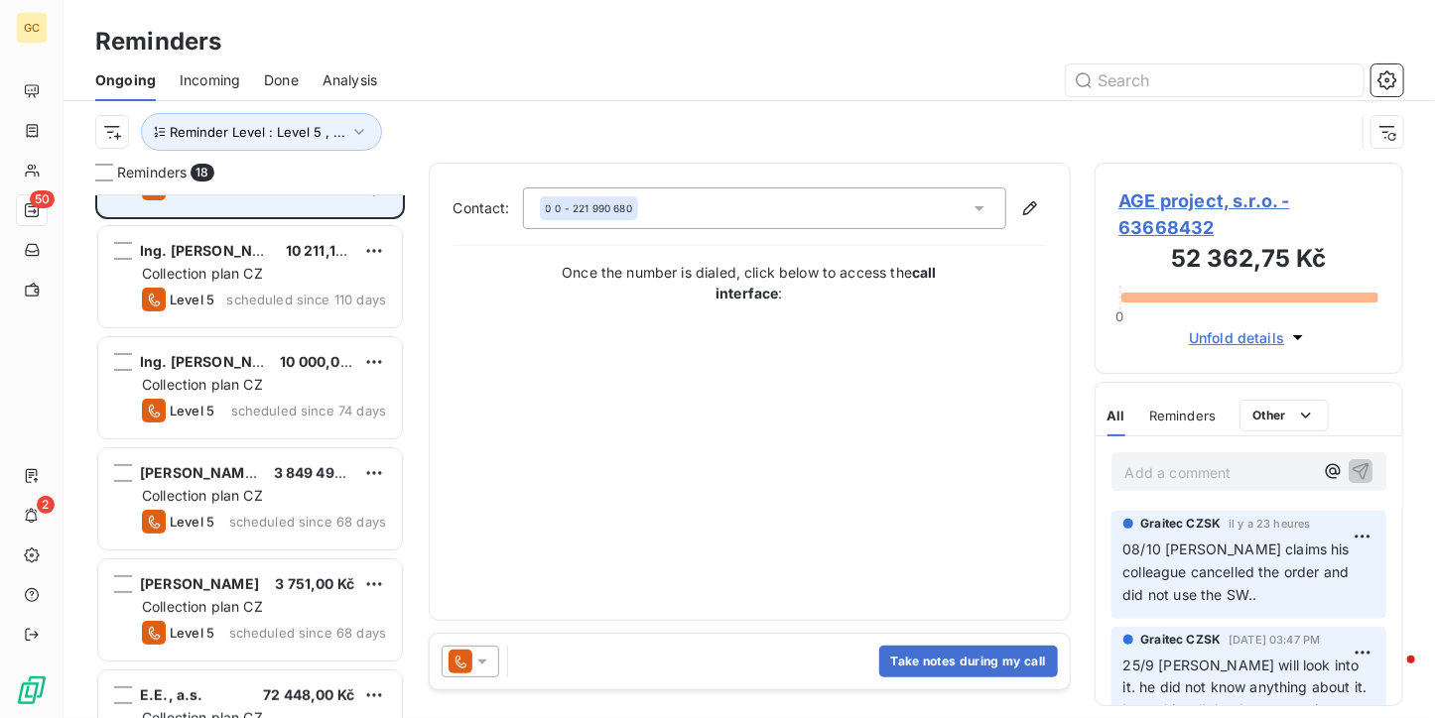
scroll to position [198, 0]
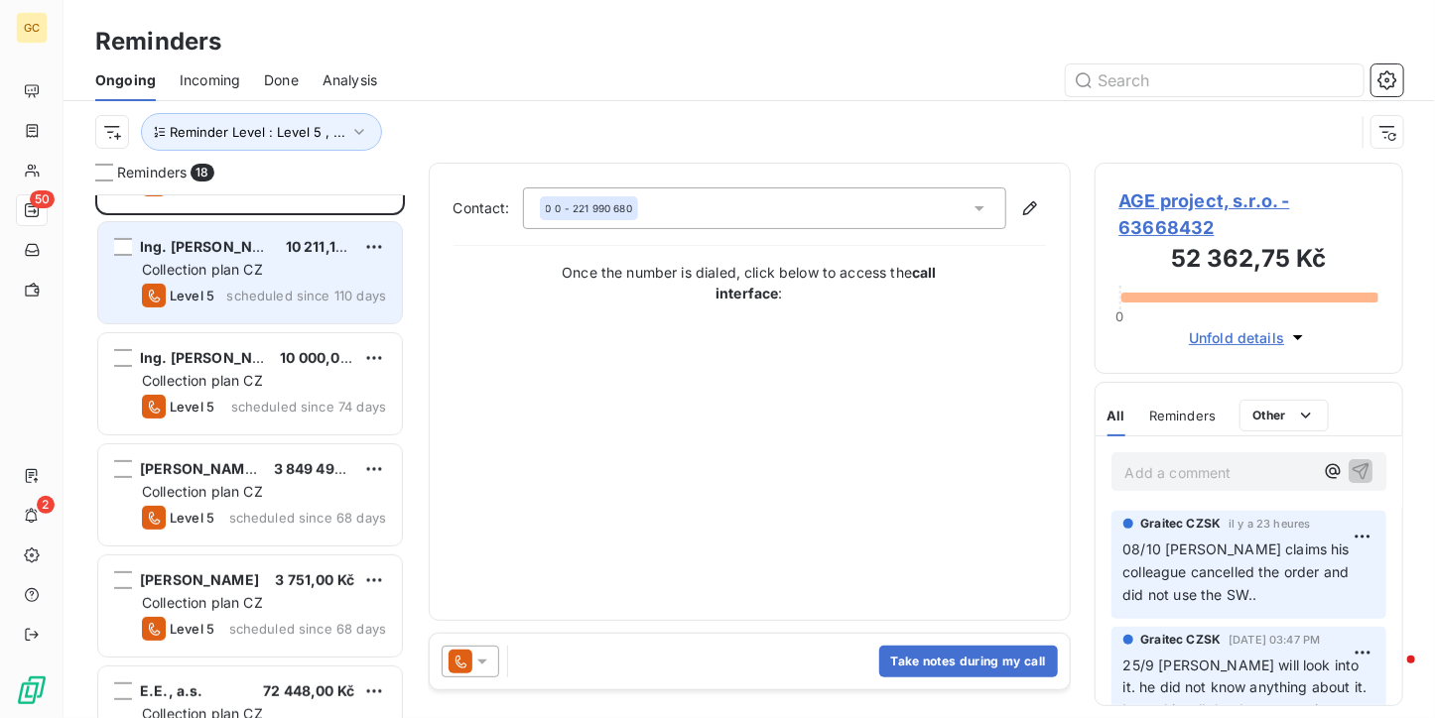
click at [295, 306] on div "Level 5 scheduled since 110 days" at bounding box center [264, 296] width 244 height 24
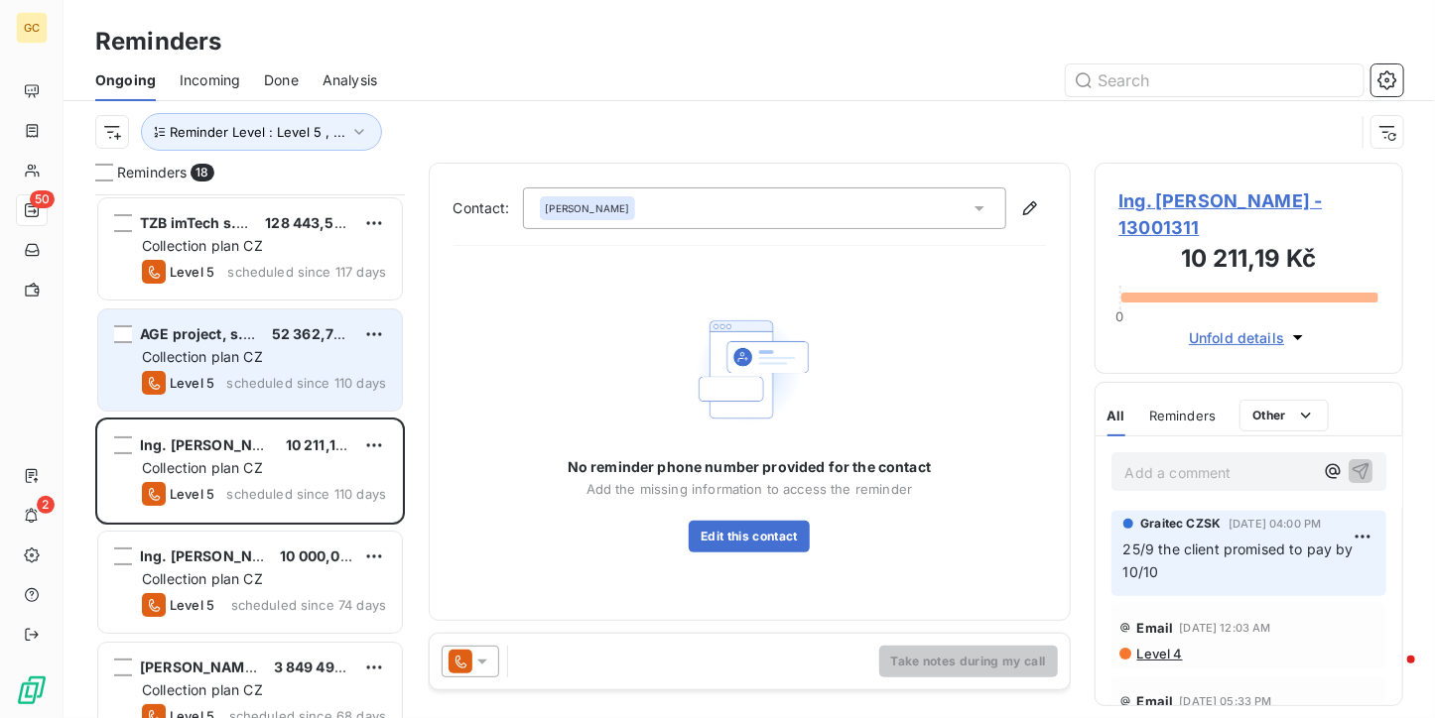
click at [263, 353] on span "Collection plan CZ" at bounding box center [202, 356] width 121 height 17
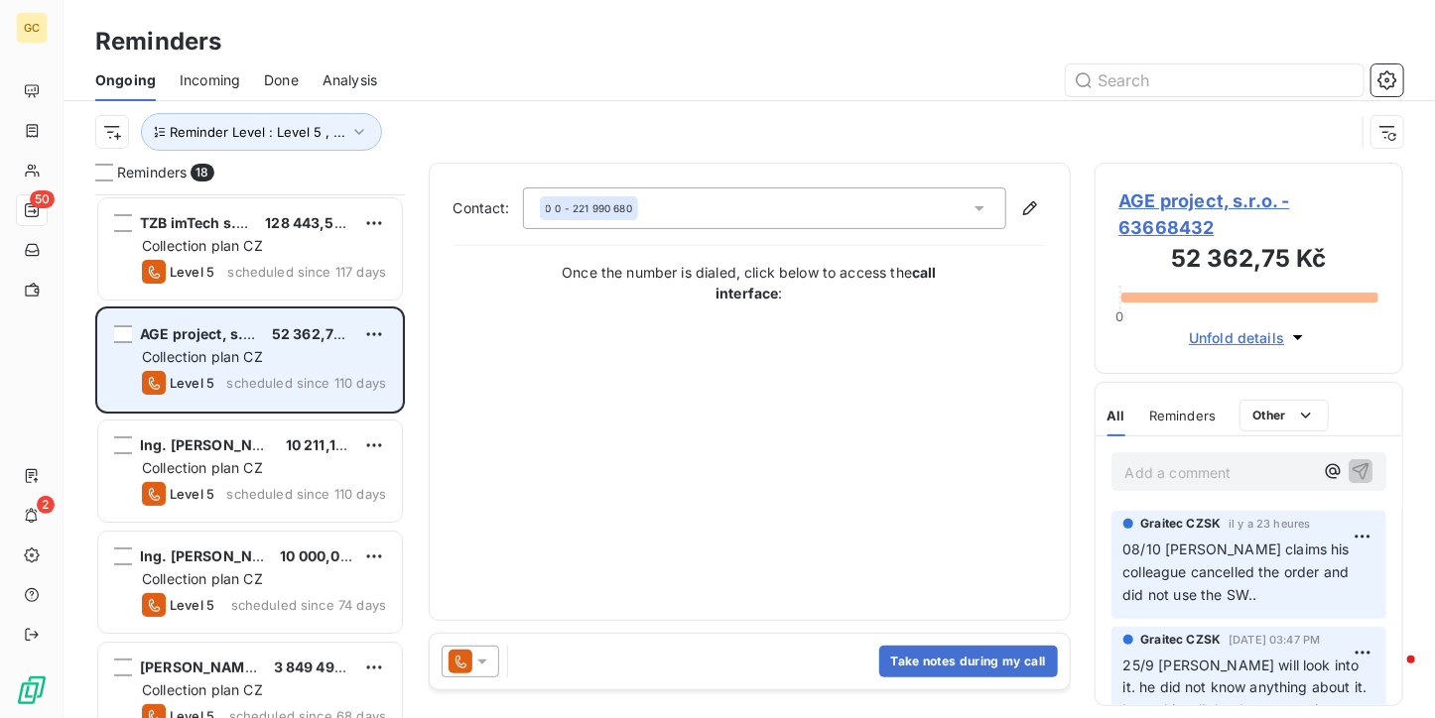
scroll to position [198, 0]
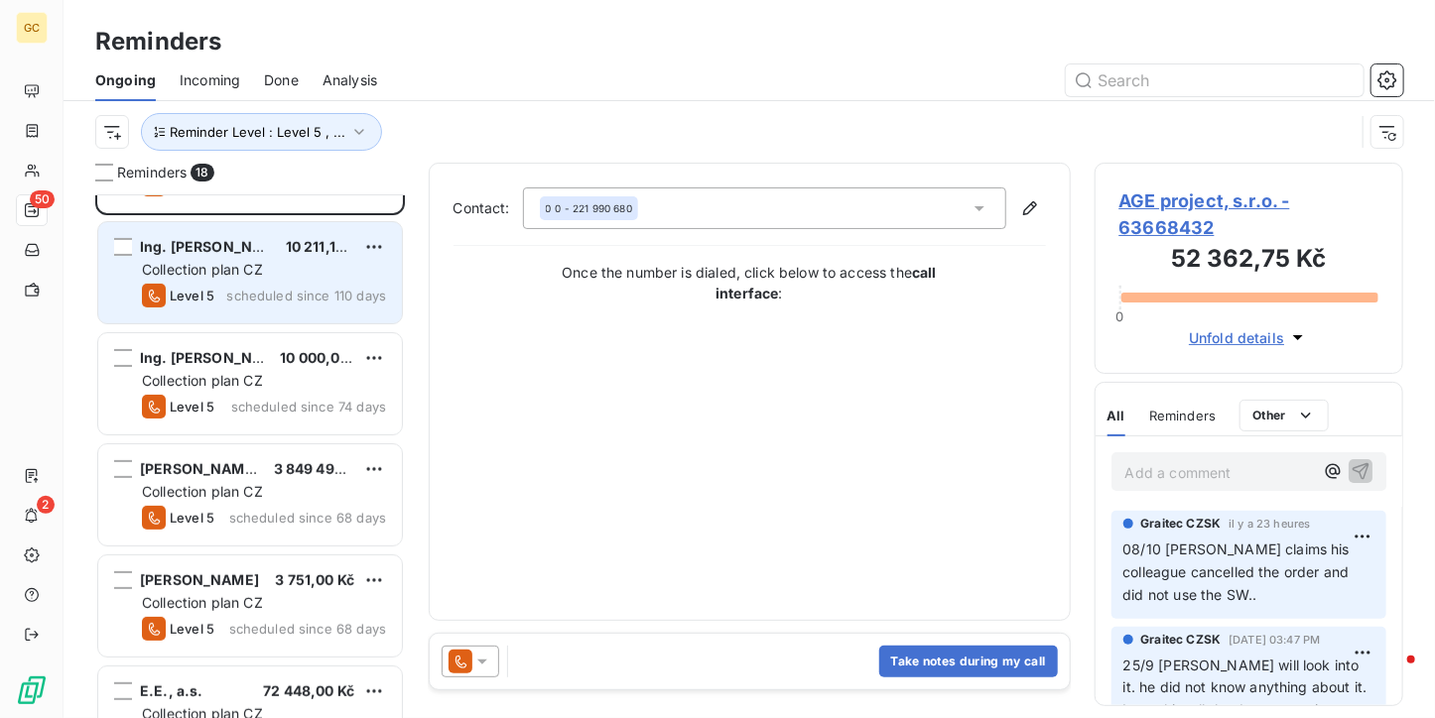
click at [255, 273] on span "Collection plan CZ" at bounding box center [202, 269] width 121 height 17
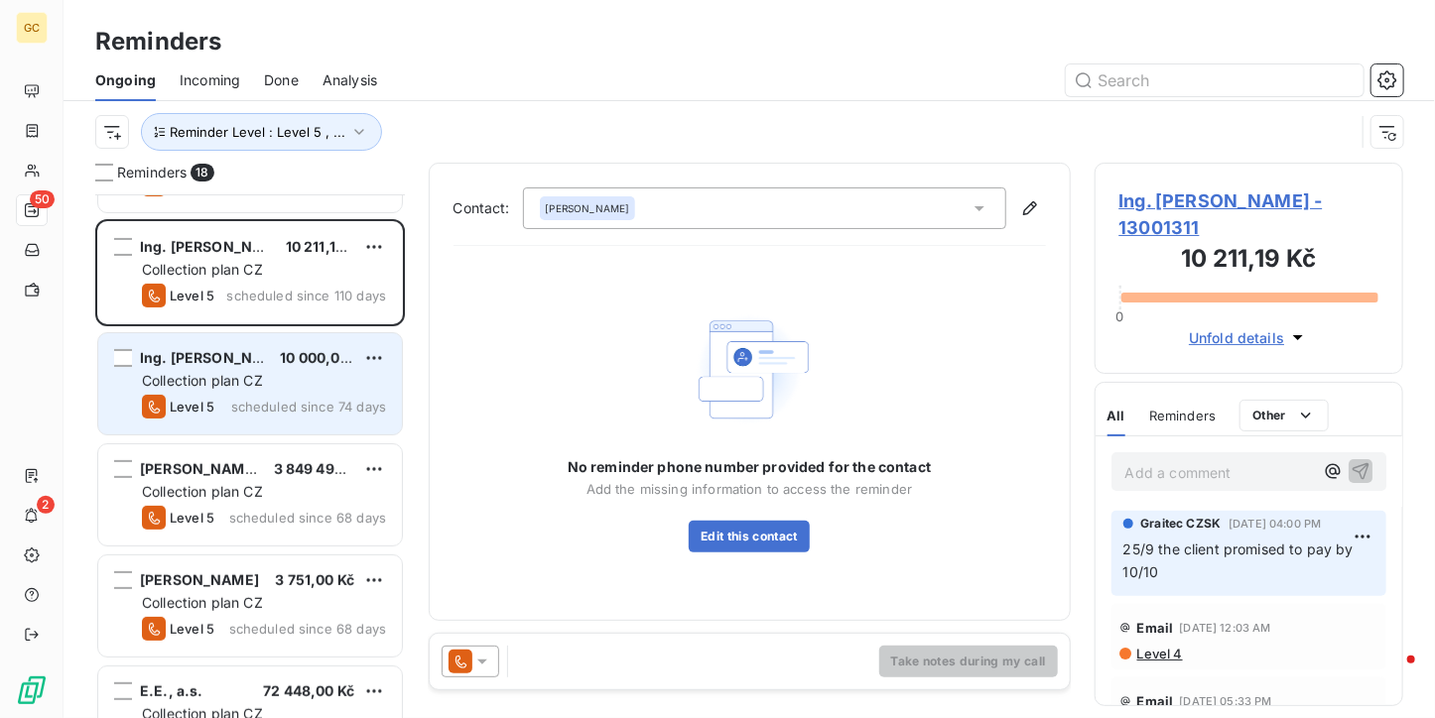
click at [263, 390] on div "Ing. [PERSON_NAME] 10 000,00 Kč Collection plan CZ Level 5 scheduled since 74 d…" at bounding box center [250, 383] width 304 height 101
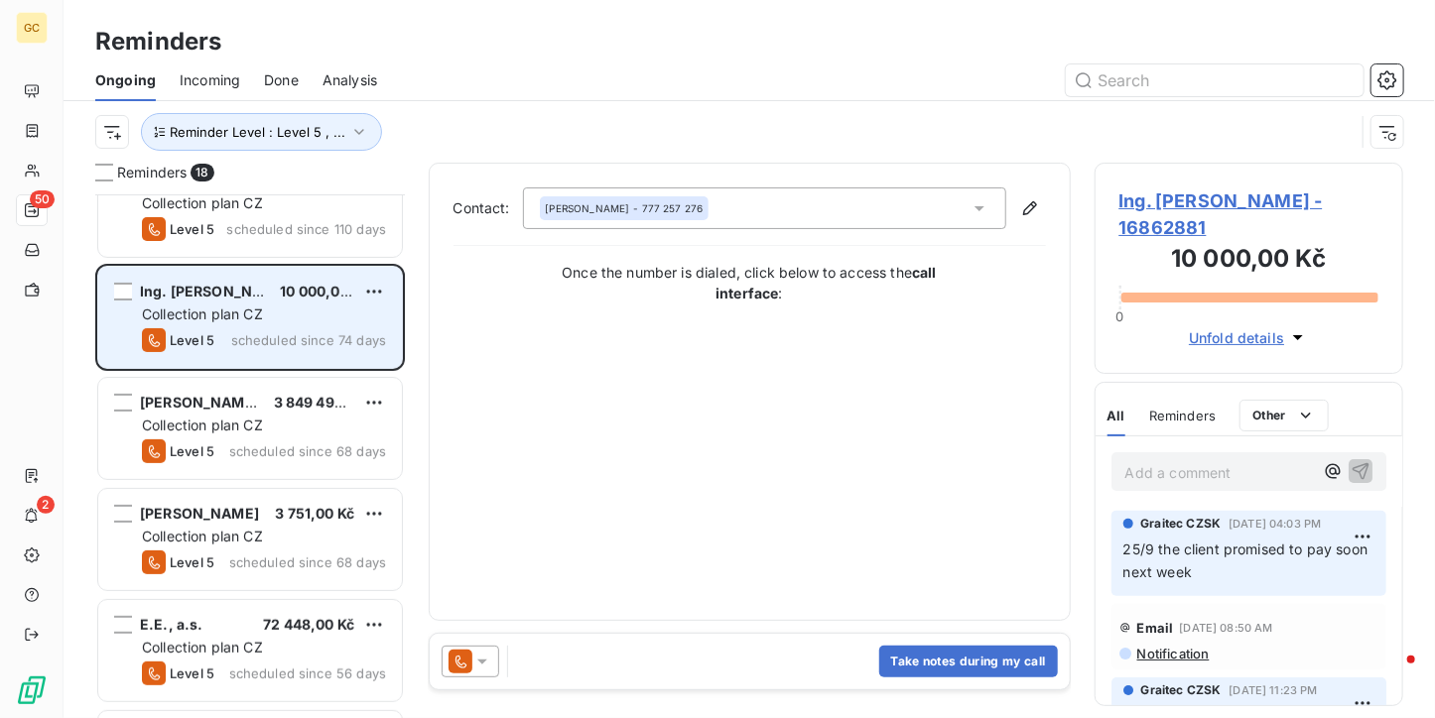
scroll to position [298, 0]
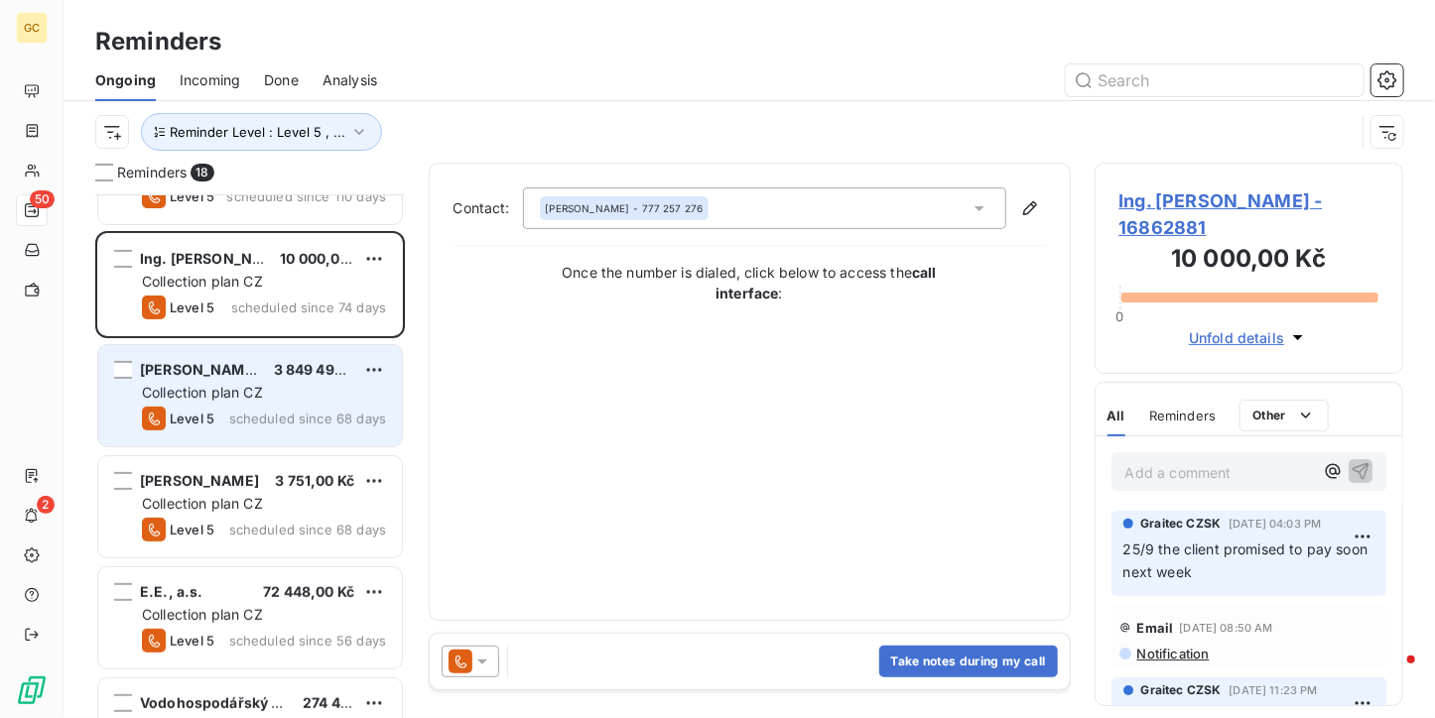
click at [261, 404] on div "[PERSON_NAME], s.r.o. 3 849 493,84 Kč Collection plan CZ Level 5 scheduled sinc…" at bounding box center [250, 395] width 304 height 101
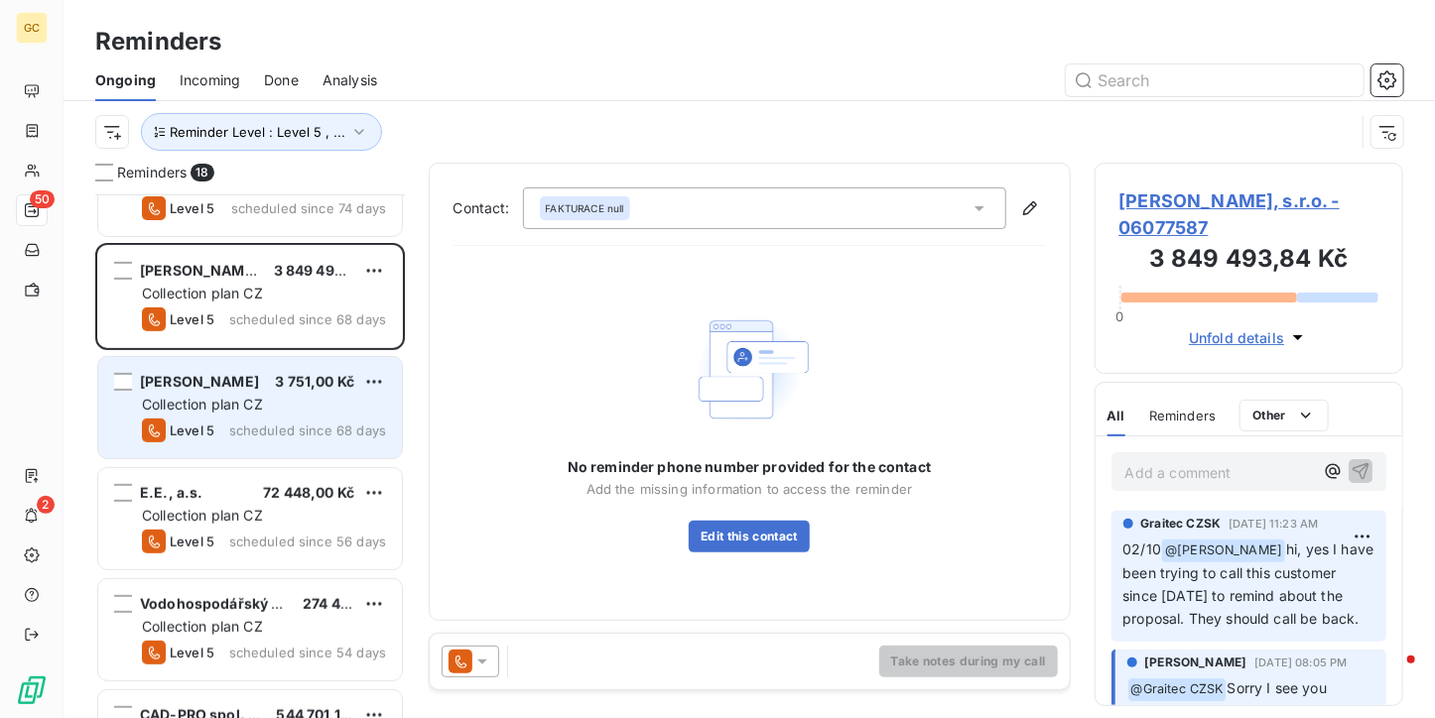
click at [265, 381] on div "[PERSON_NAME] 3 751,00 Kč" at bounding box center [264, 382] width 244 height 18
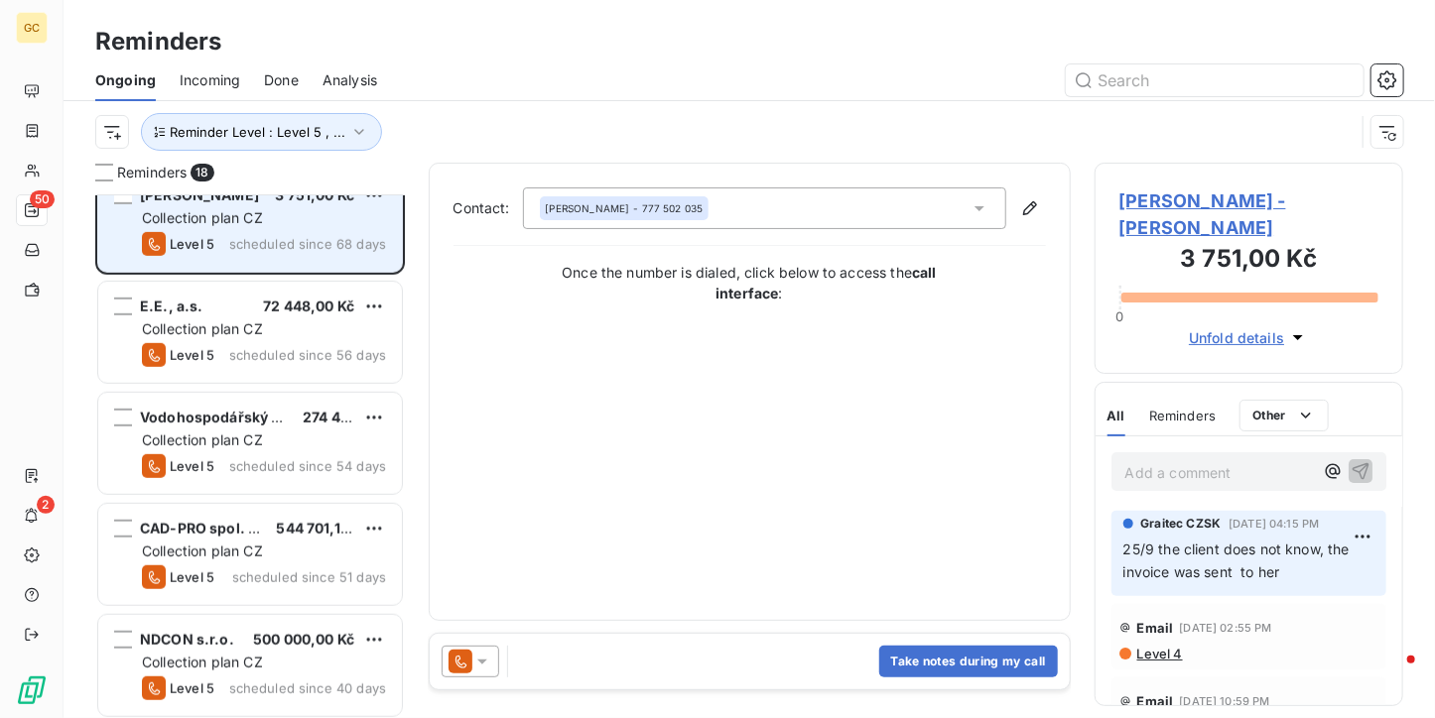
scroll to position [595, 0]
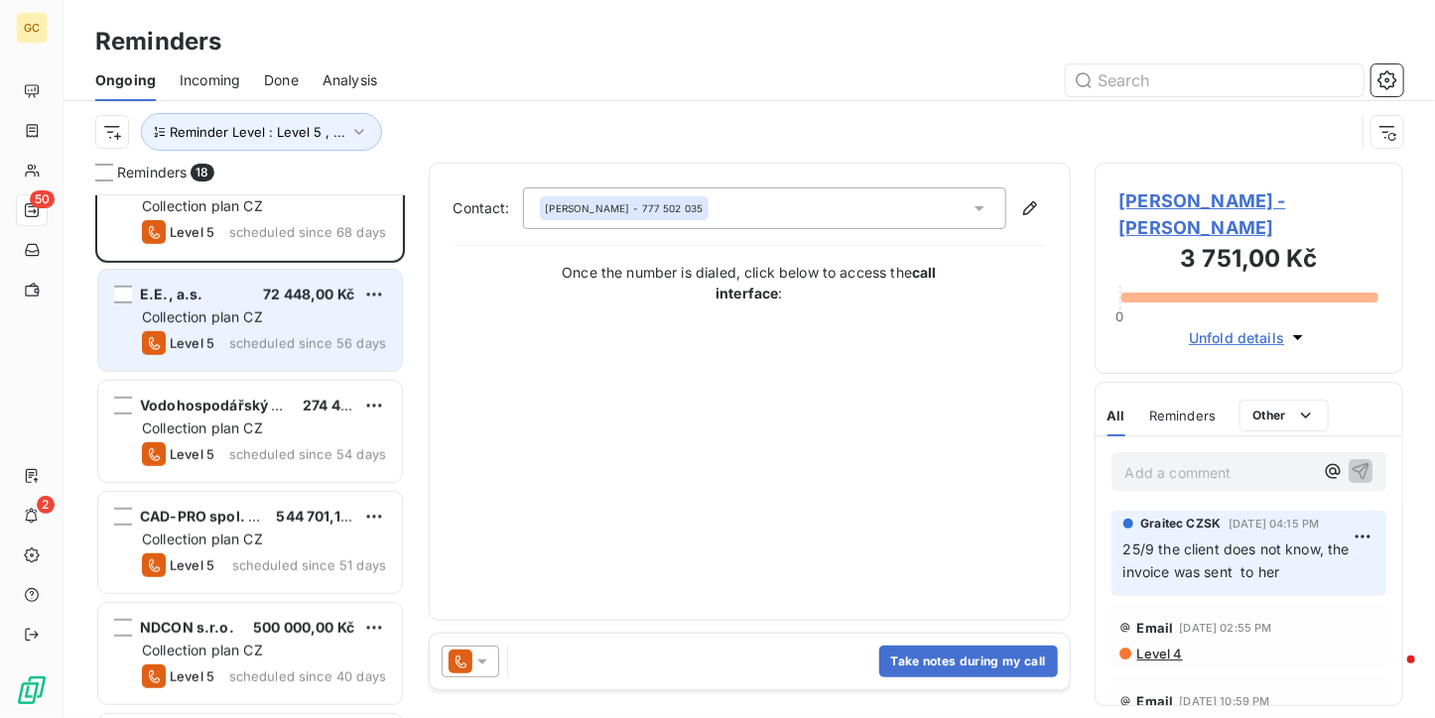
click at [273, 323] on div "Collection plan CZ" at bounding box center [264, 318] width 244 height 20
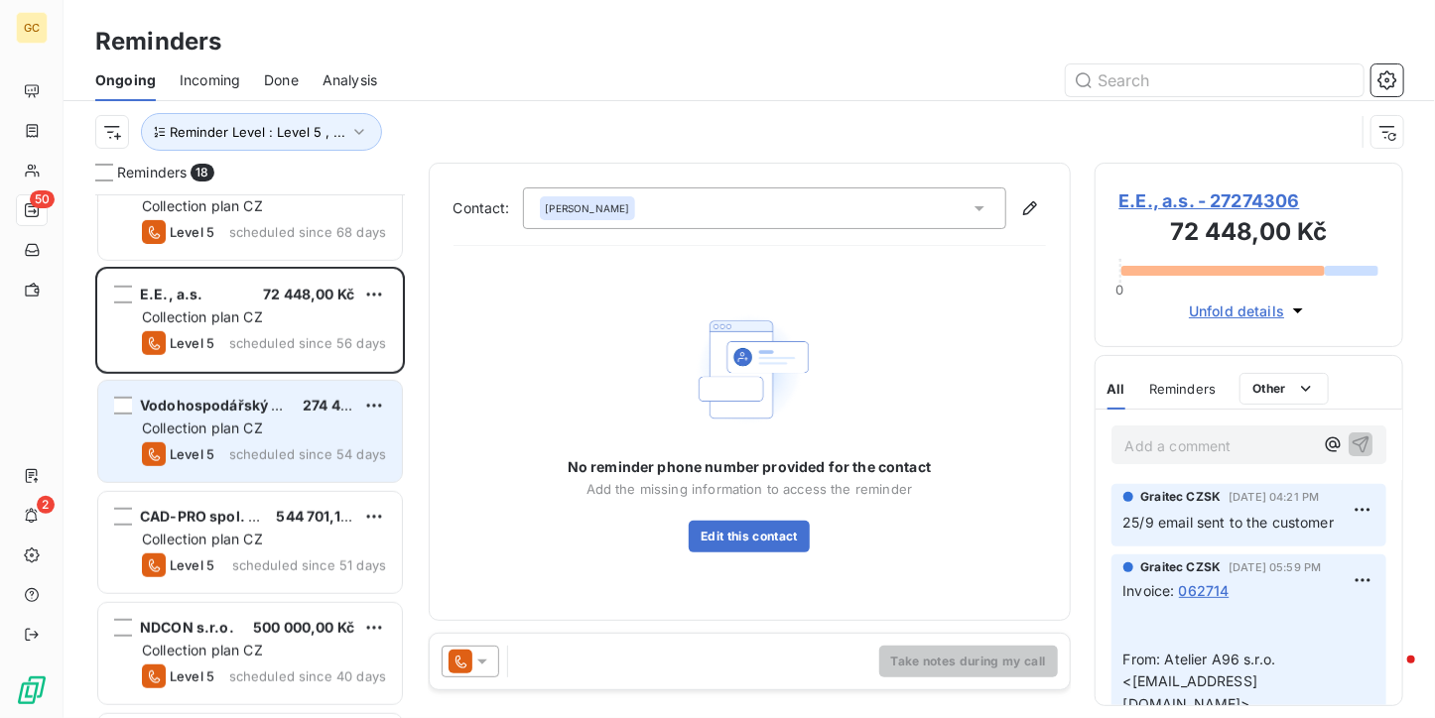
click at [294, 444] on div "Level 5 scheduled since 54 days" at bounding box center [264, 455] width 244 height 24
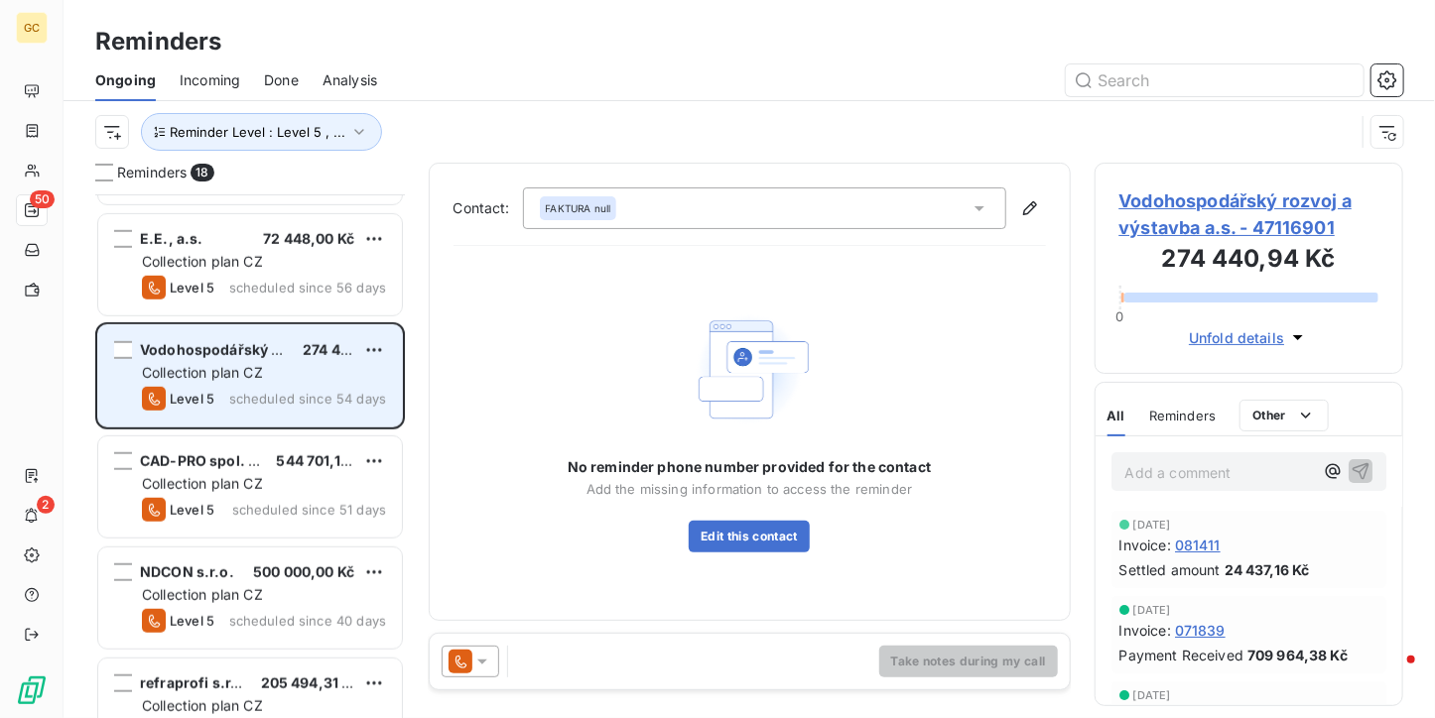
scroll to position [695, 0]
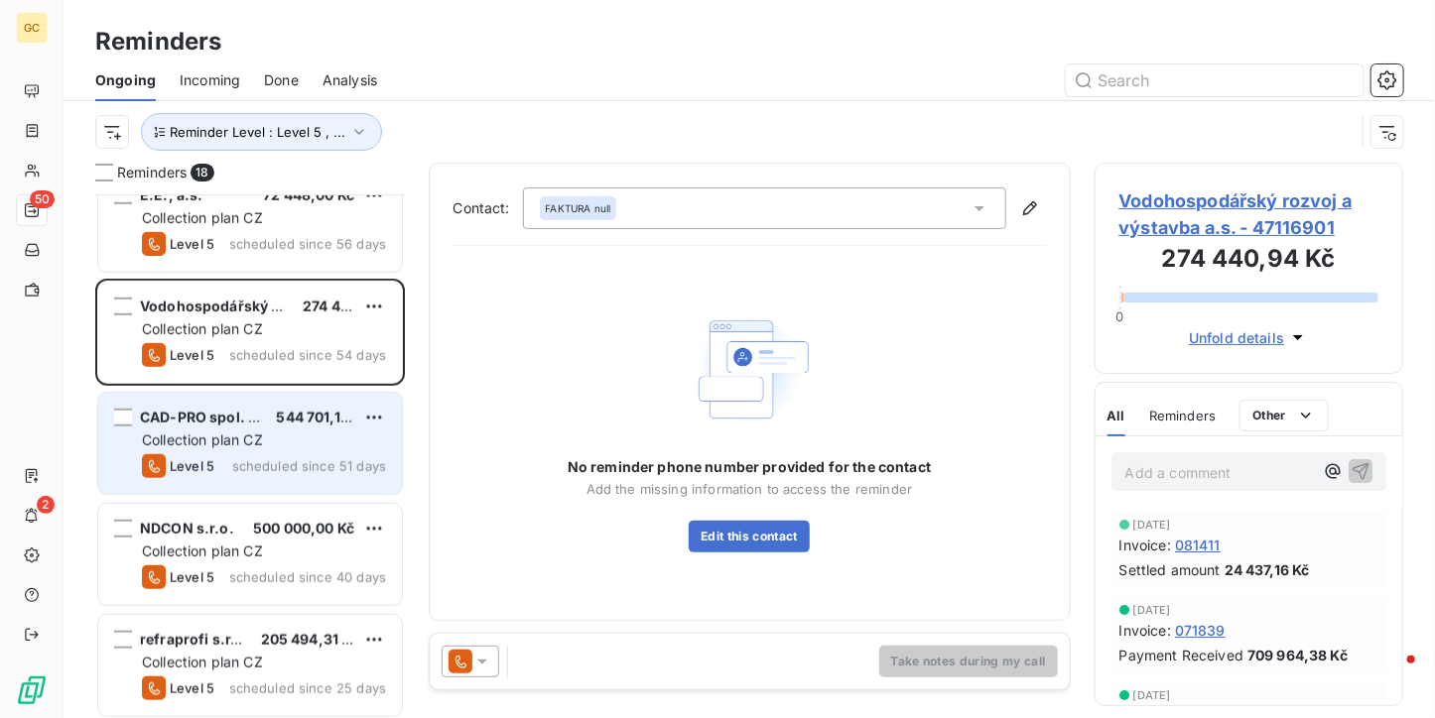
click at [279, 478] on div "CAD-PRO spol. s r.o. 544 701,18 Kč Collection plan CZ Level 5 scheduled since 5…" at bounding box center [250, 443] width 304 height 101
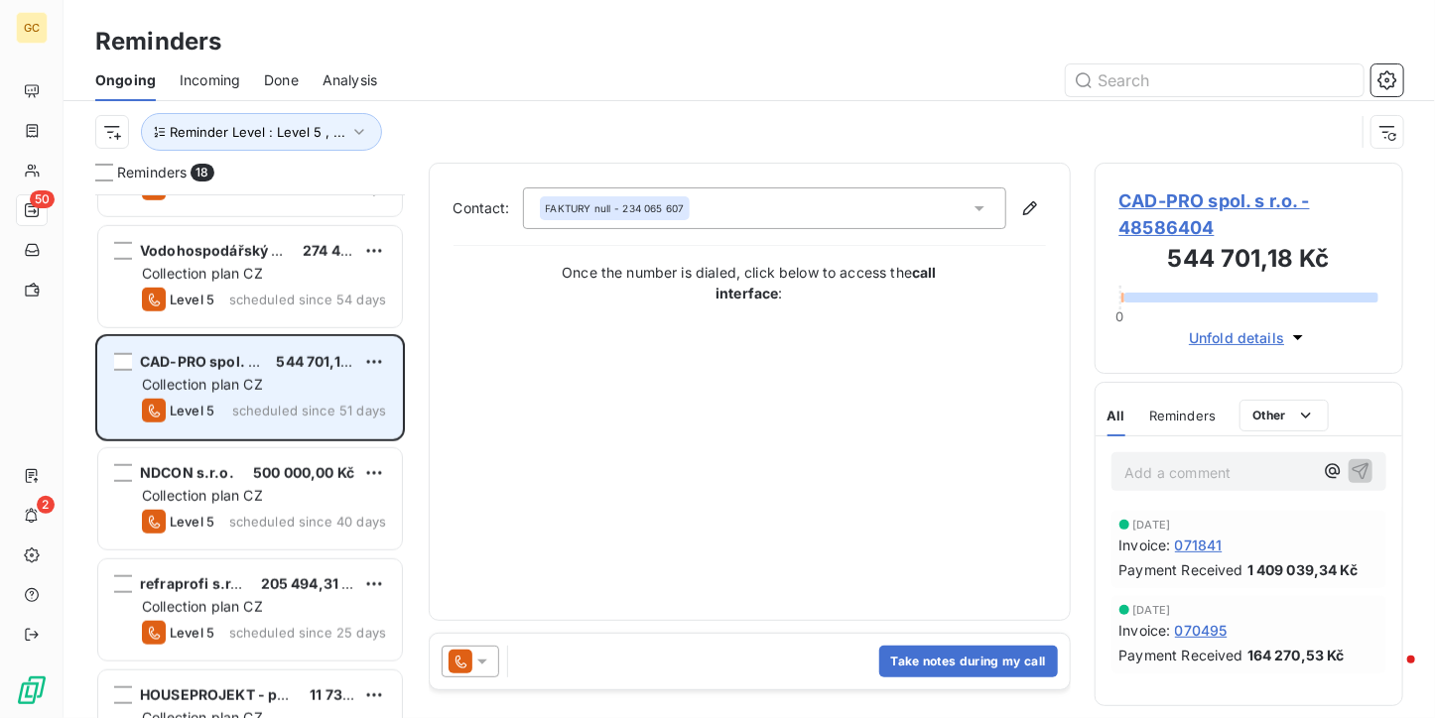
scroll to position [794, 0]
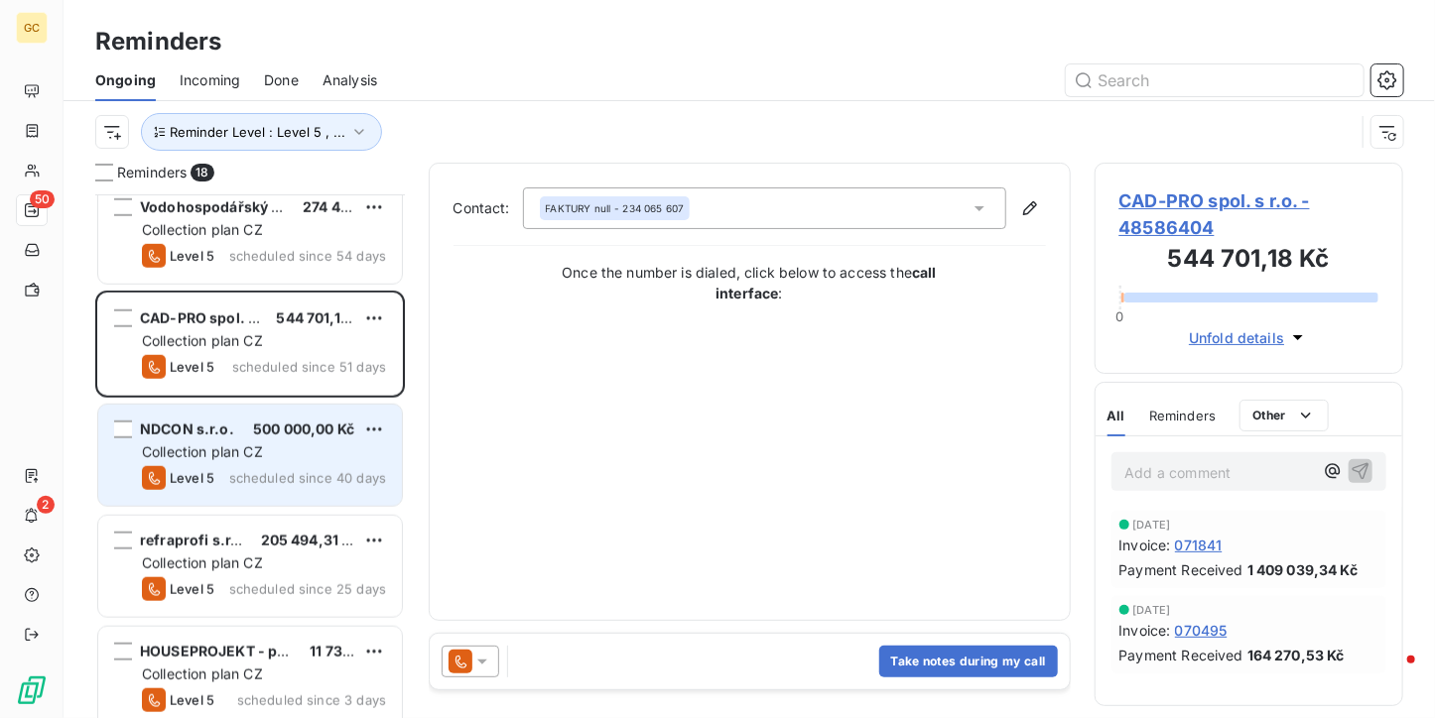
click at [277, 449] on div "Collection plan CZ" at bounding box center [264, 453] width 244 height 20
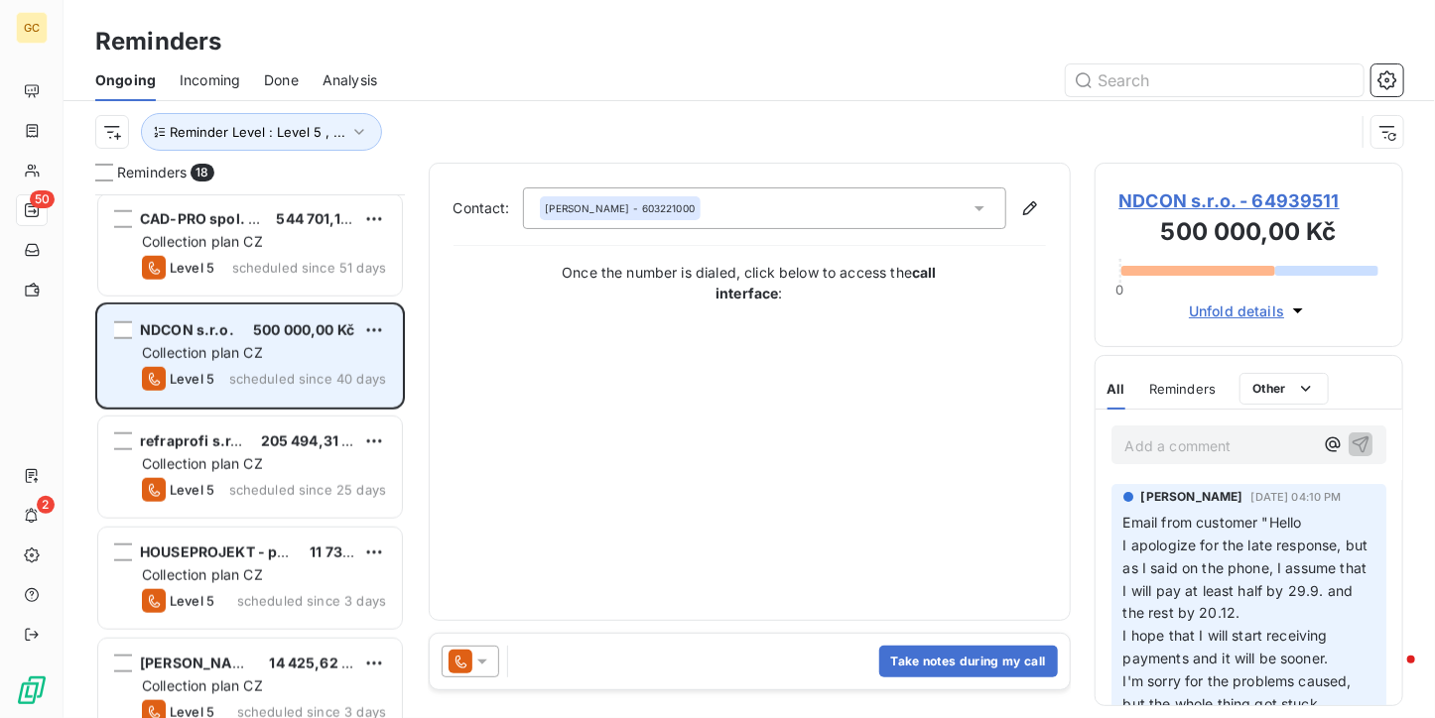
scroll to position [992, 0]
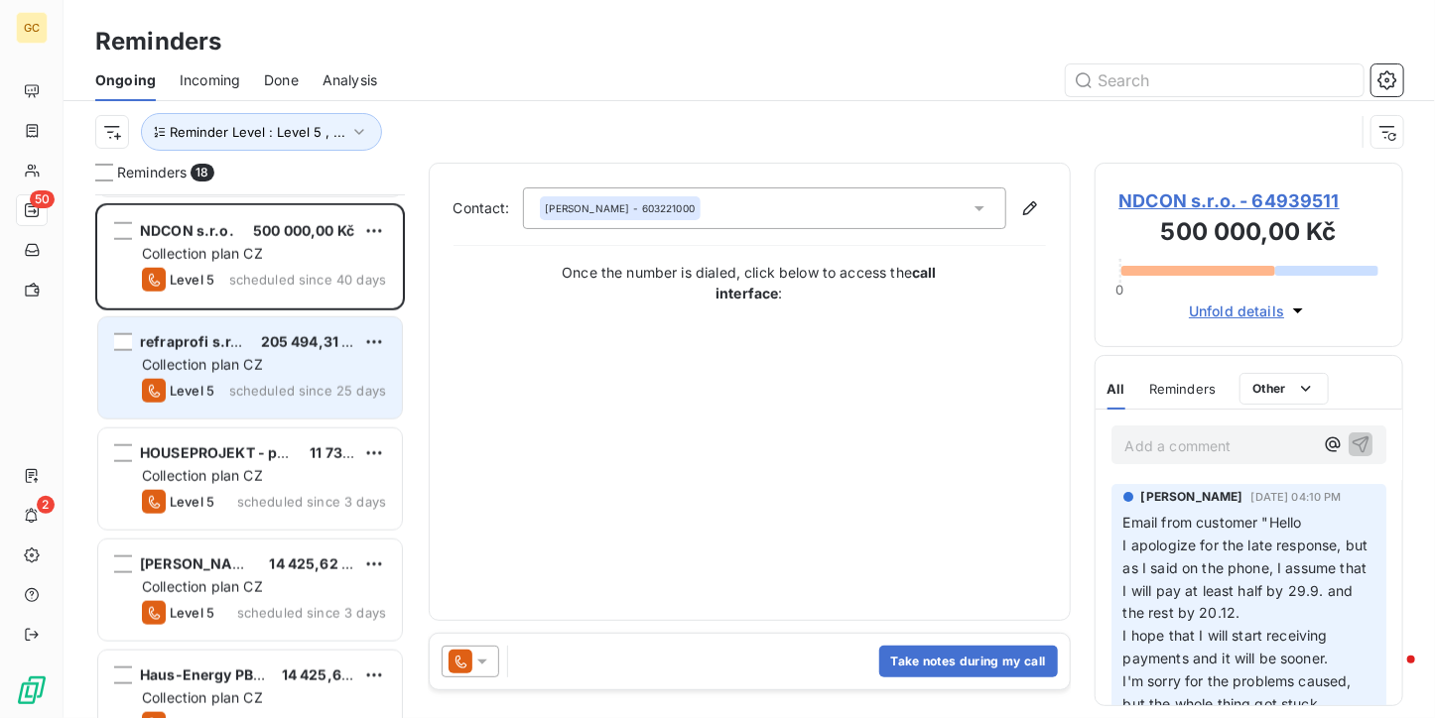
click at [248, 367] on span "Collection plan CZ" at bounding box center [202, 364] width 121 height 17
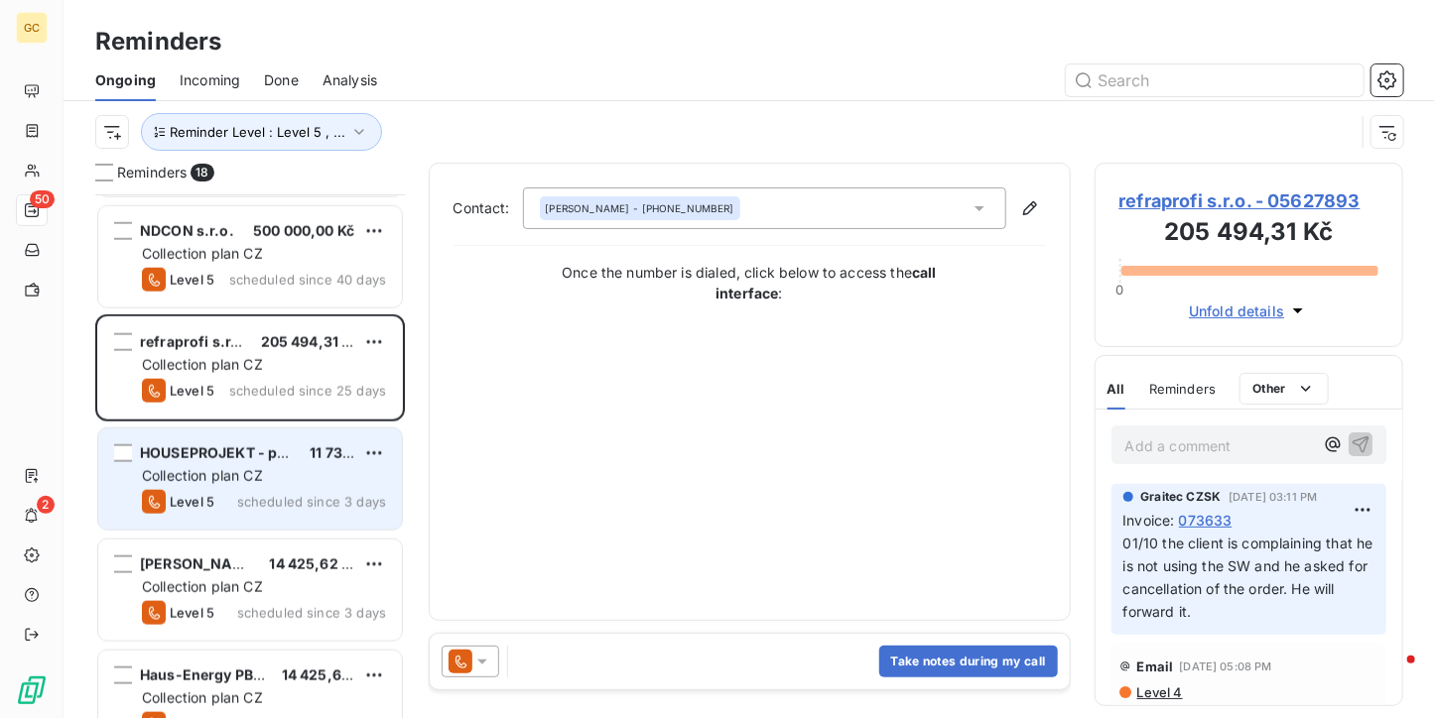
click at [279, 450] on span "HOUSEPROJEKT - project & building s.r.o." at bounding box center [286, 453] width 292 height 17
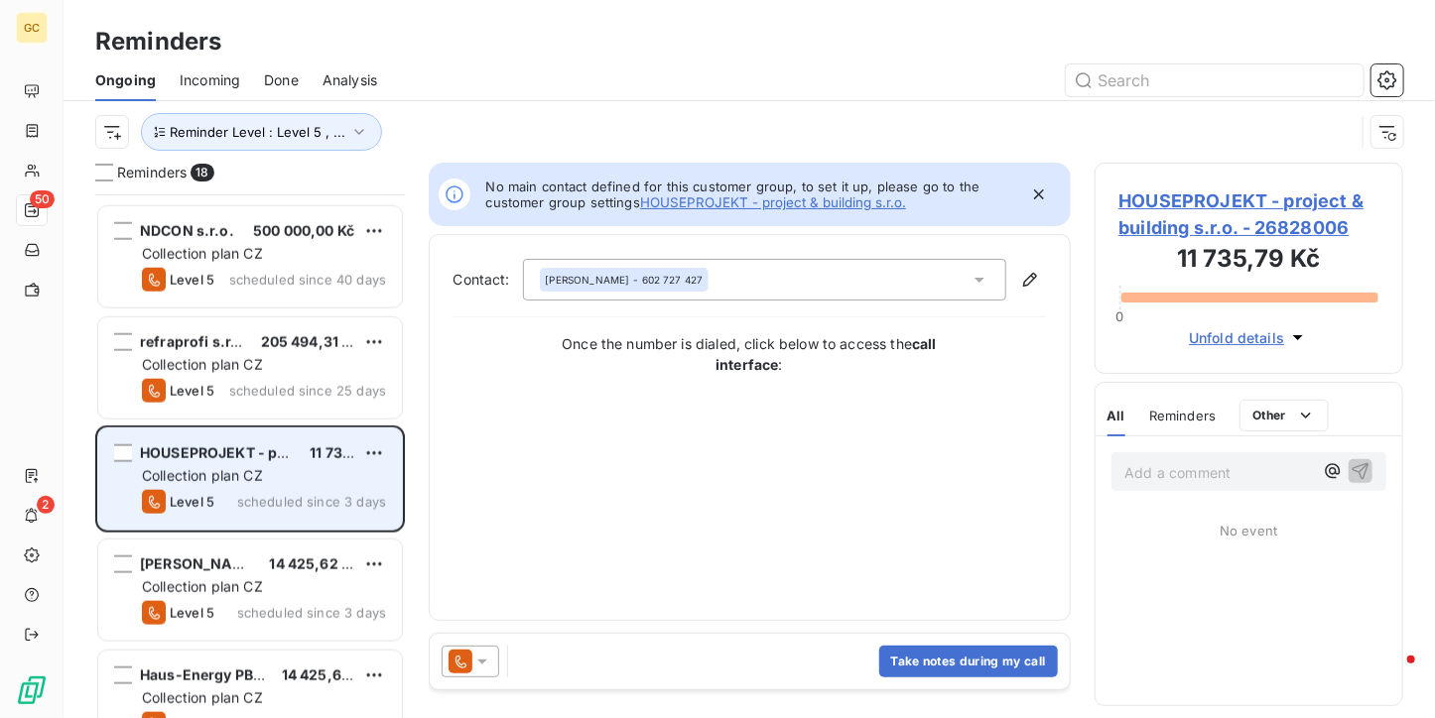
scroll to position [1191, 0]
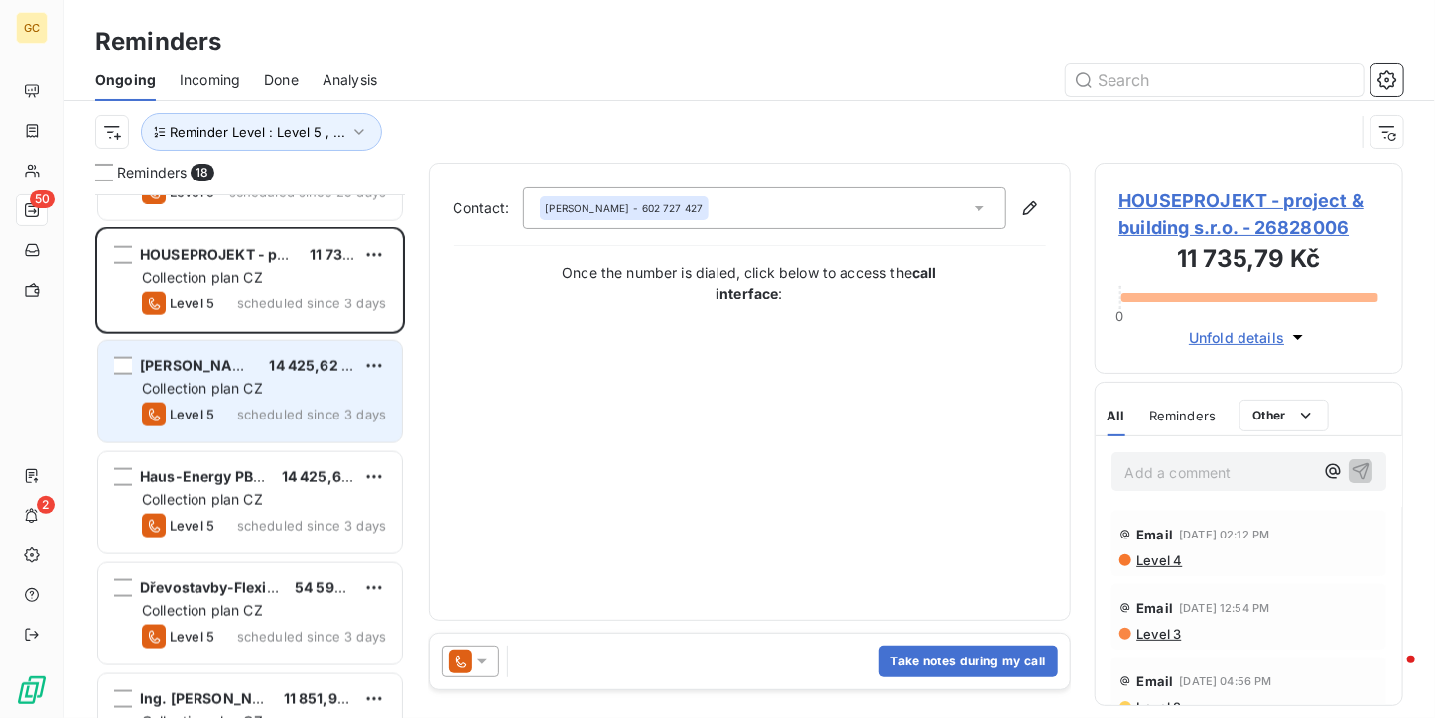
click at [294, 359] on span "14 425,62 Kč" at bounding box center [313, 365] width 89 height 17
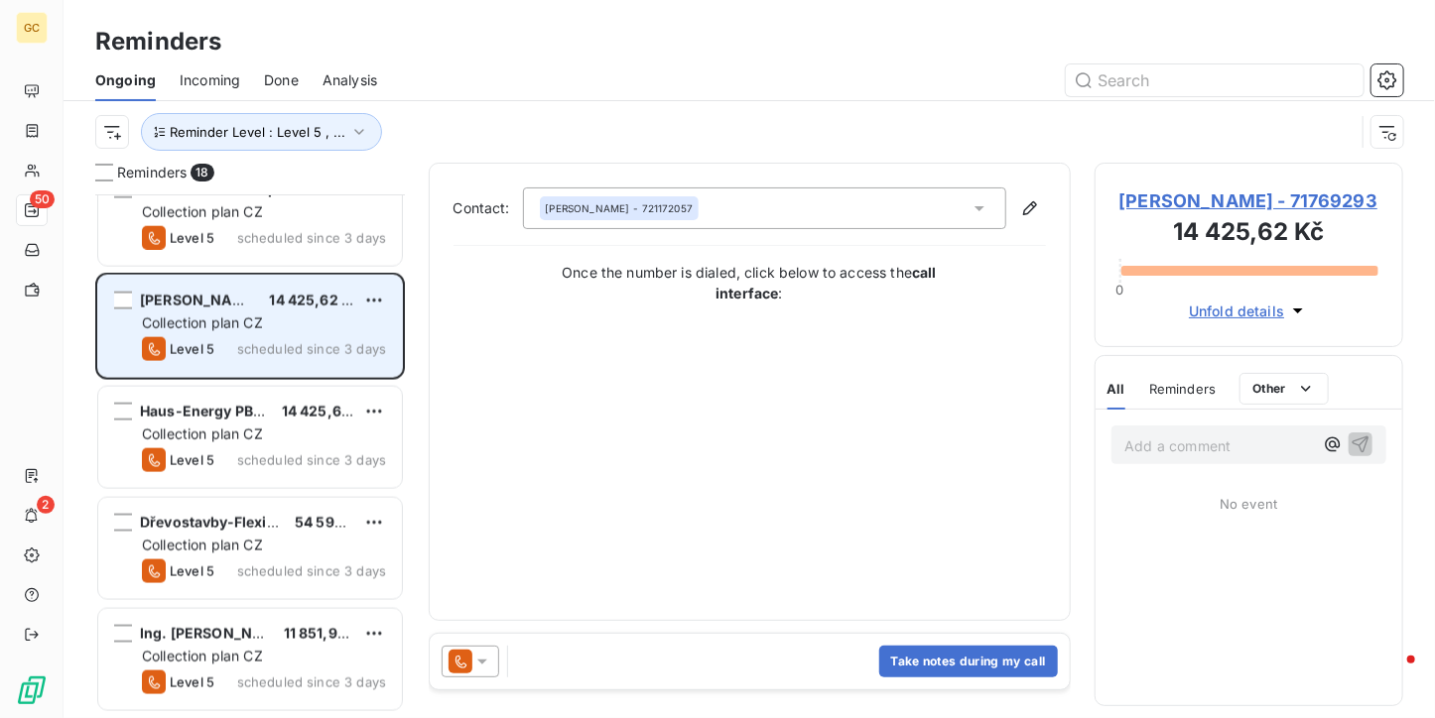
scroll to position [1290, 0]
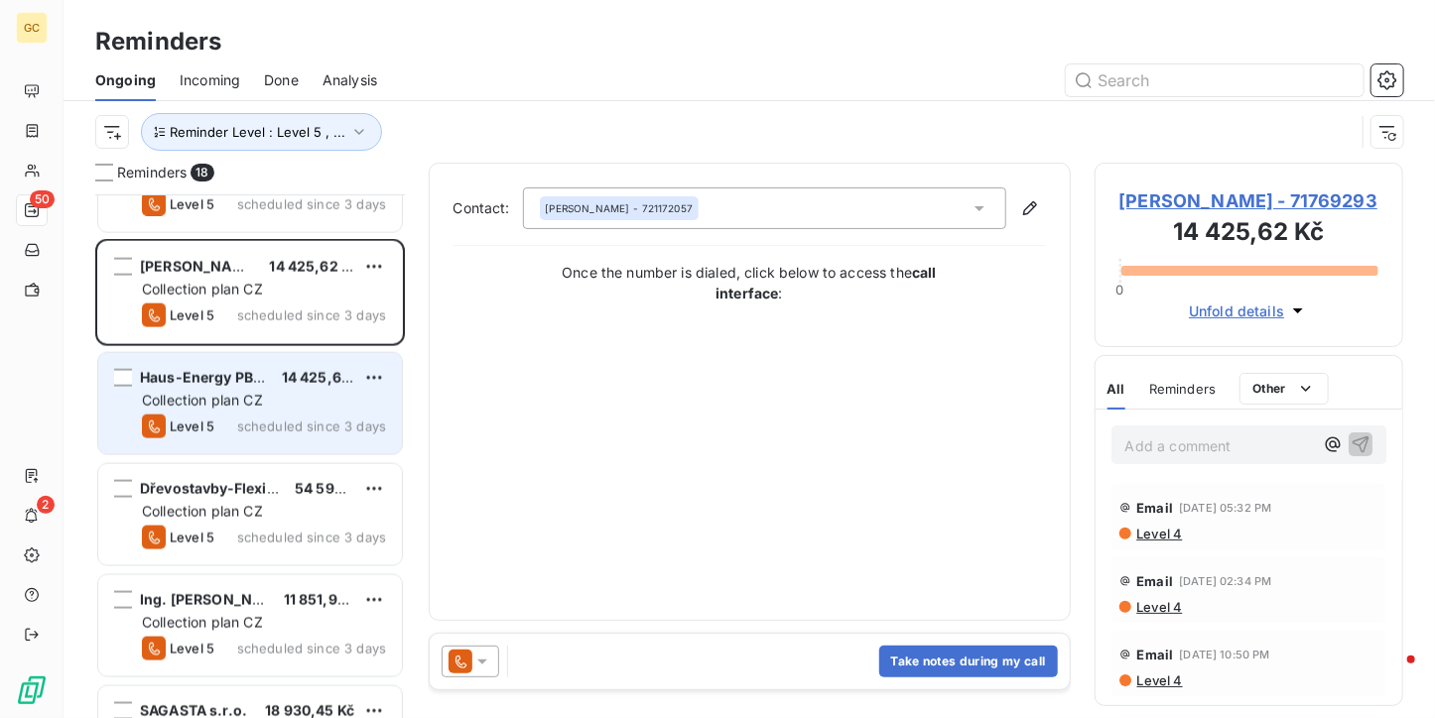
click at [290, 380] on span "14 425,62 Kč" at bounding box center [326, 377] width 89 height 17
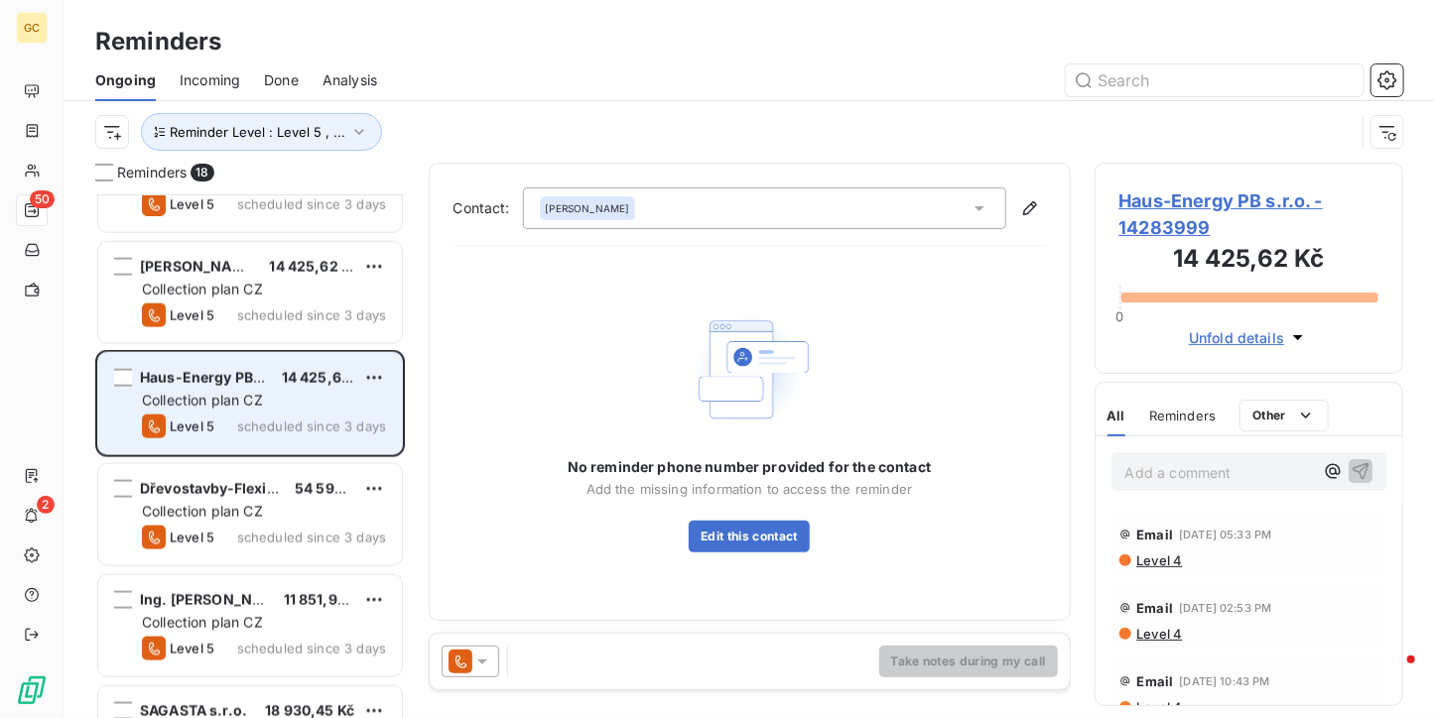
scroll to position [1389, 0]
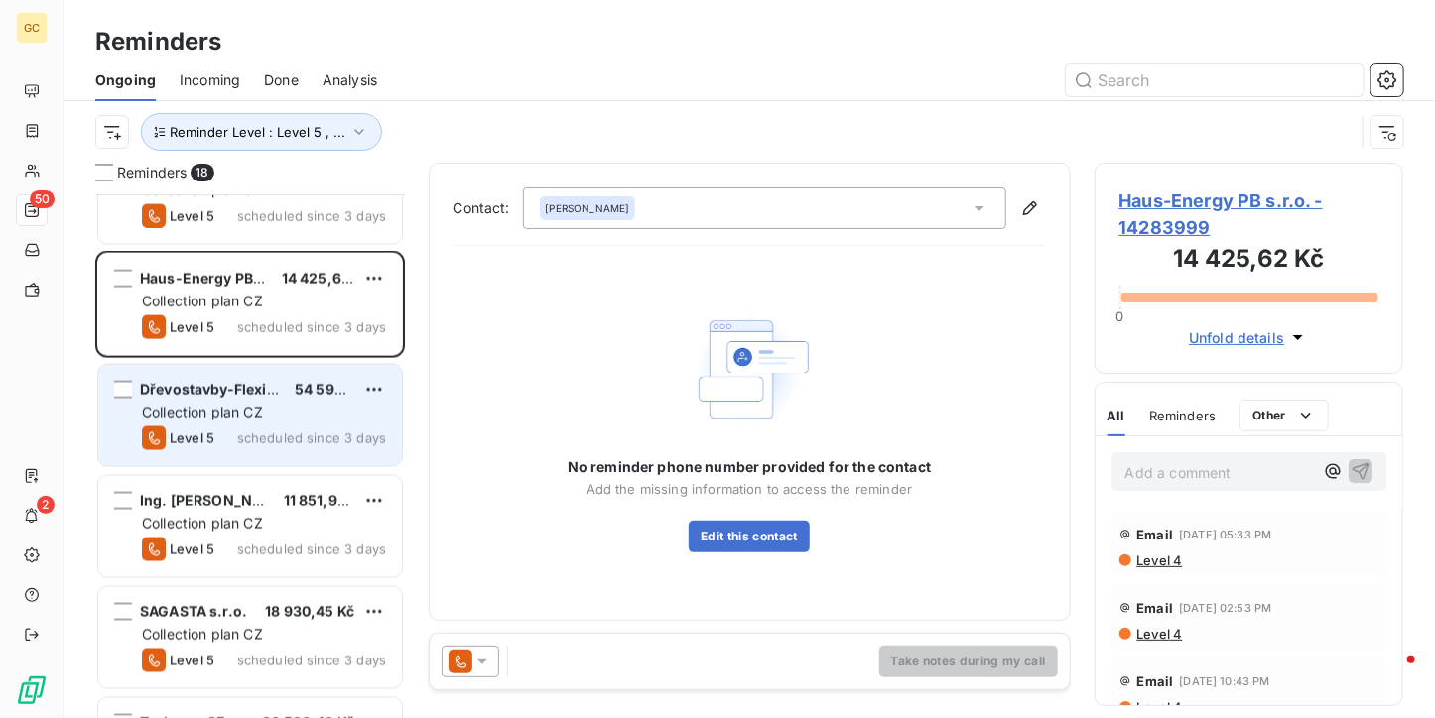
click at [252, 406] on span "Collection plan CZ" at bounding box center [202, 412] width 121 height 17
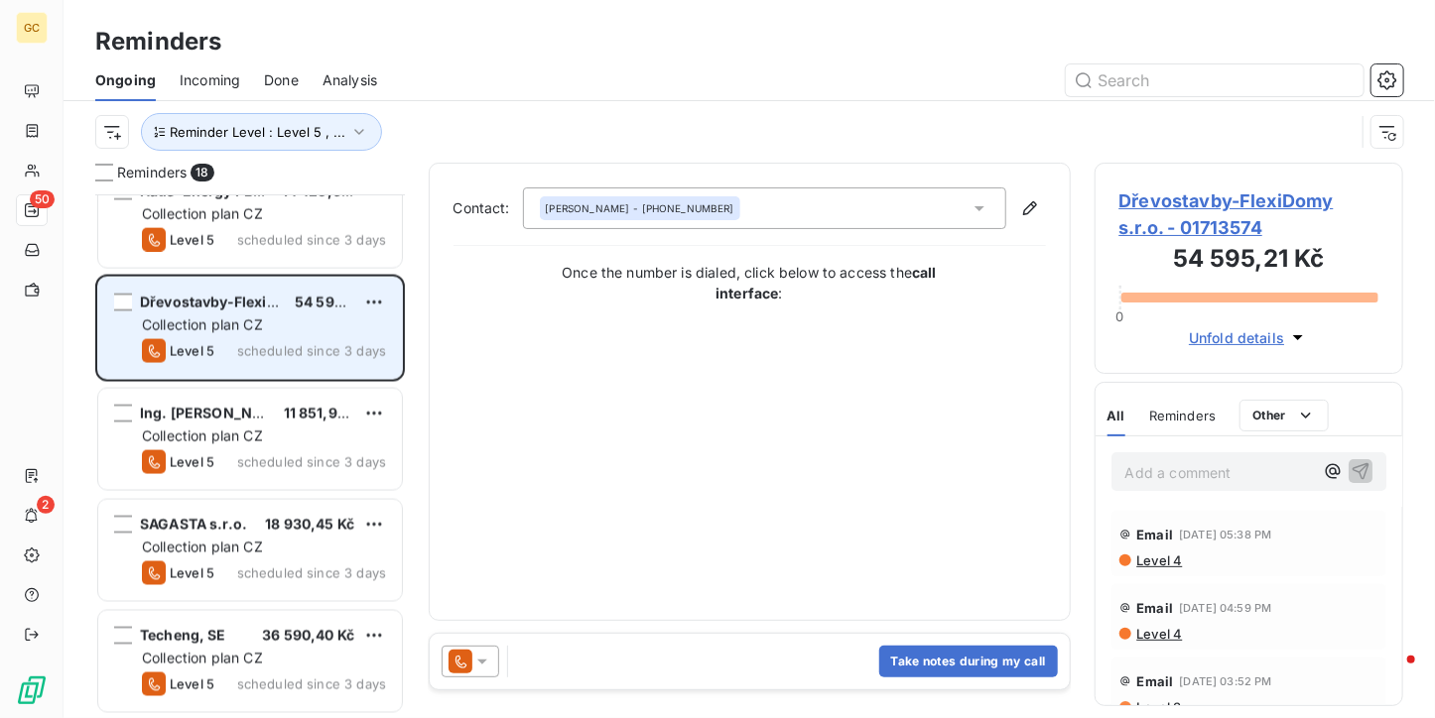
scroll to position [1477, 0]
click at [252, 406] on span "Ing. [PERSON_NAME]" at bounding box center [215, 413] width 150 height 17
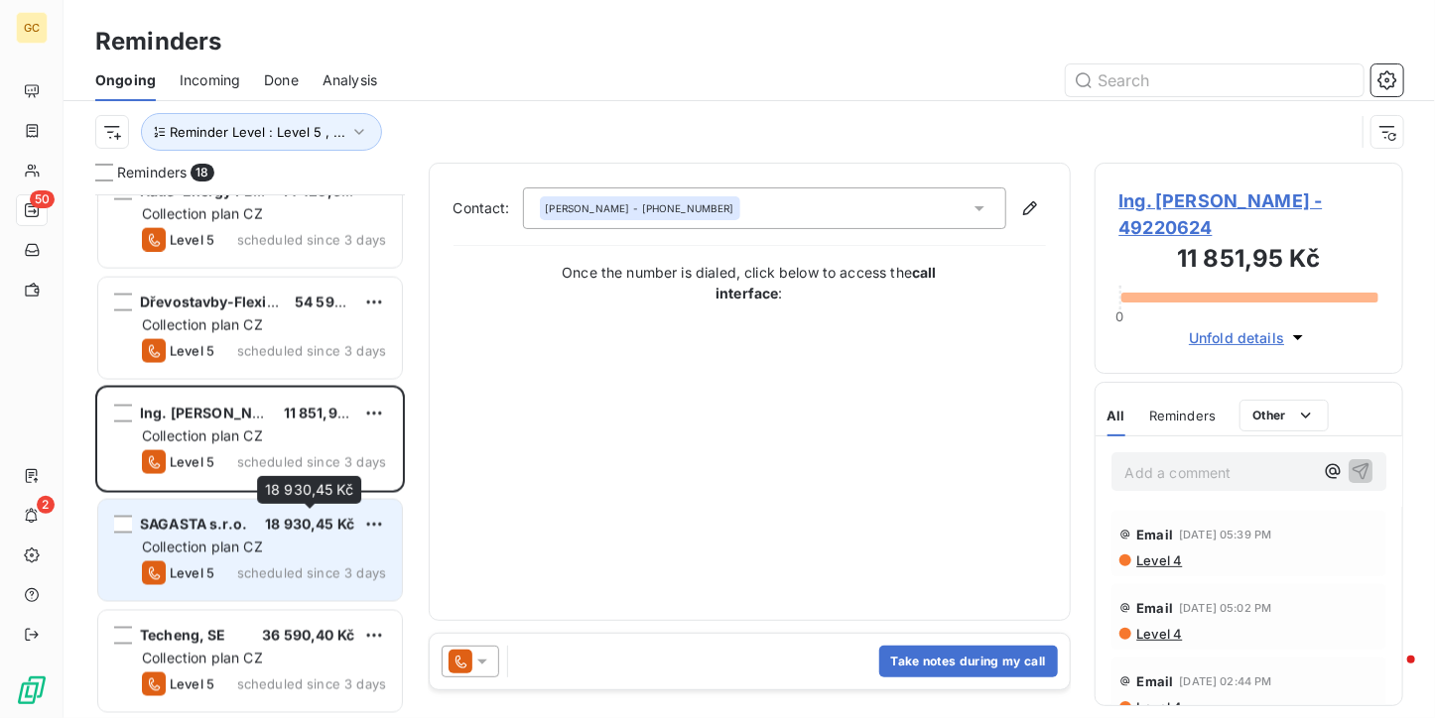
click at [281, 525] on span "18 930,45 Kč" at bounding box center [309, 524] width 89 height 17
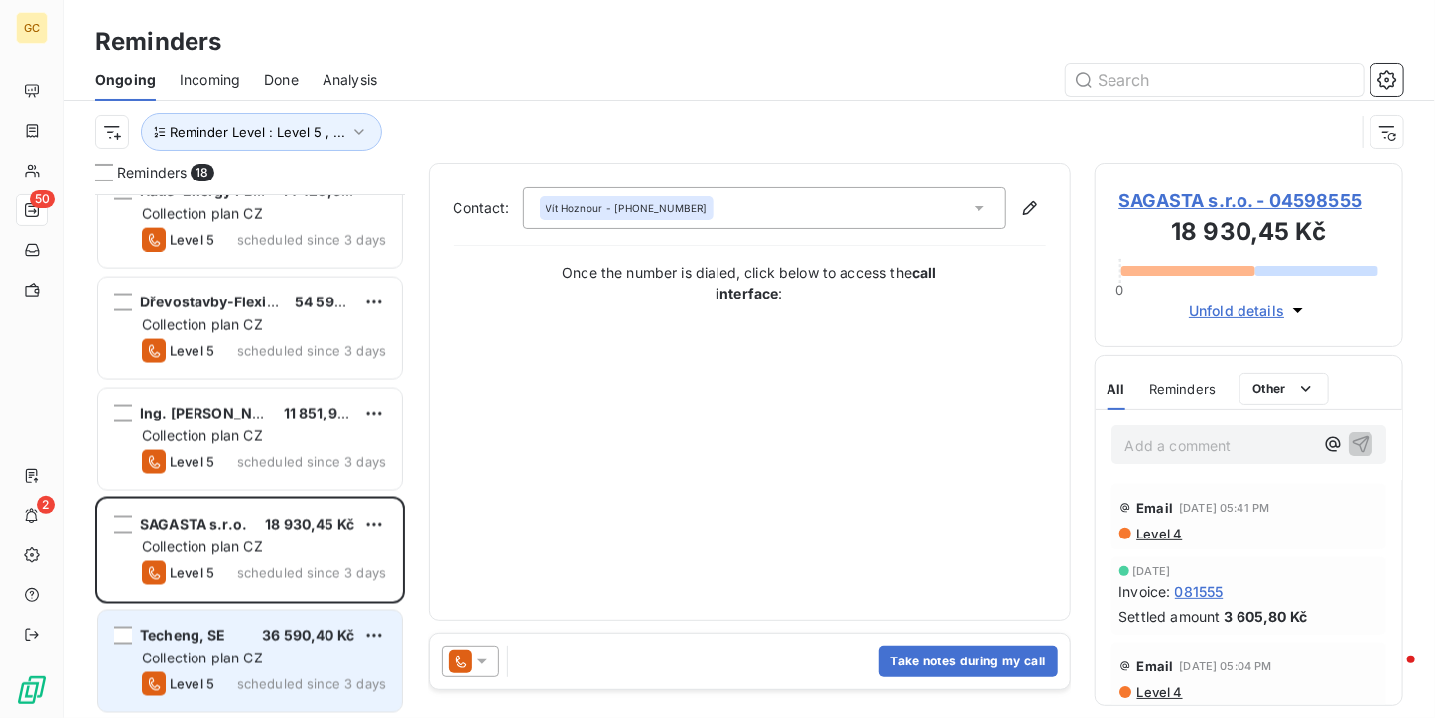
click at [243, 666] on div "Collection plan CZ" at bounding box center [264, 659] width 244 height 20
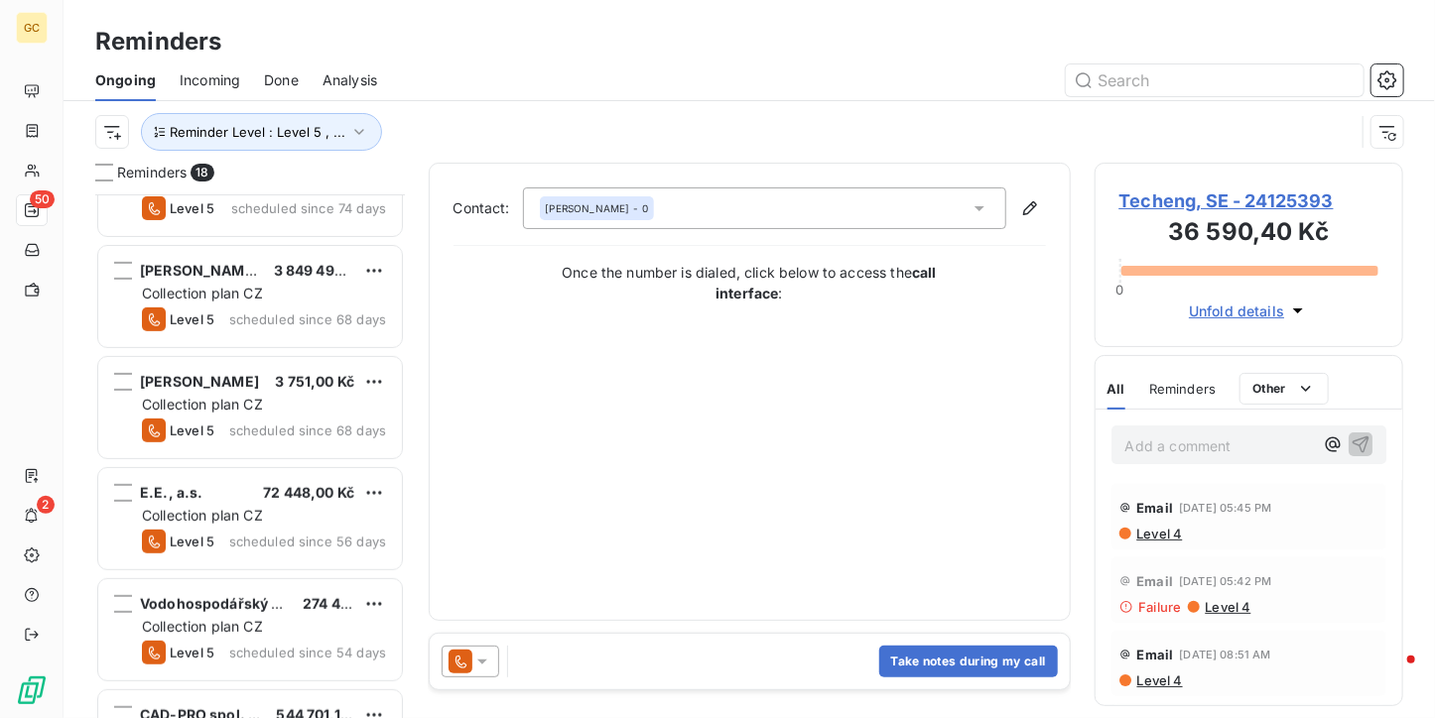
scroll to position [496, 0]
